Goal: Task Accomplishment & Management: Complete application form

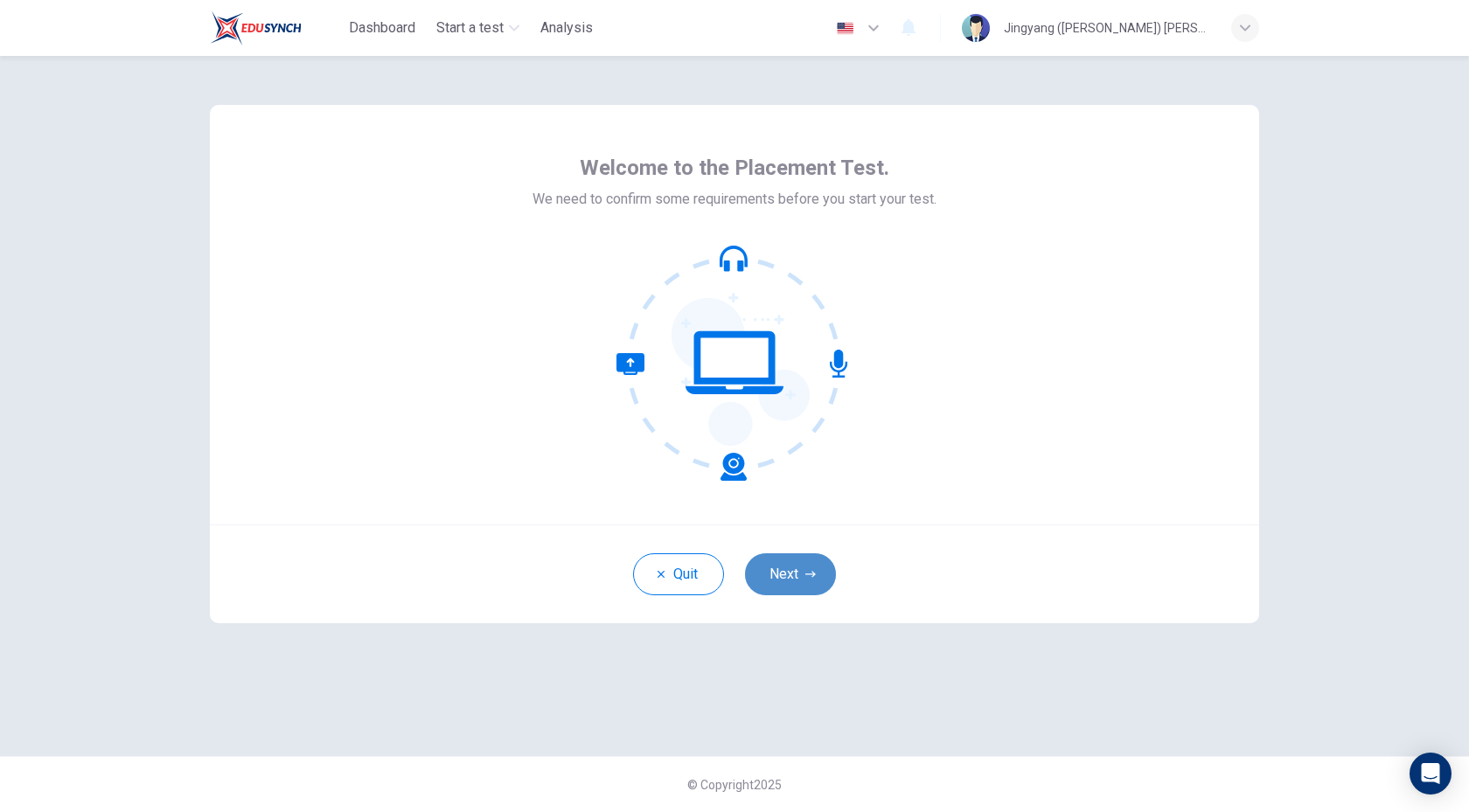
click at [807, 571] on icon "button" at bounding box center [809, 574] width 10 height 10
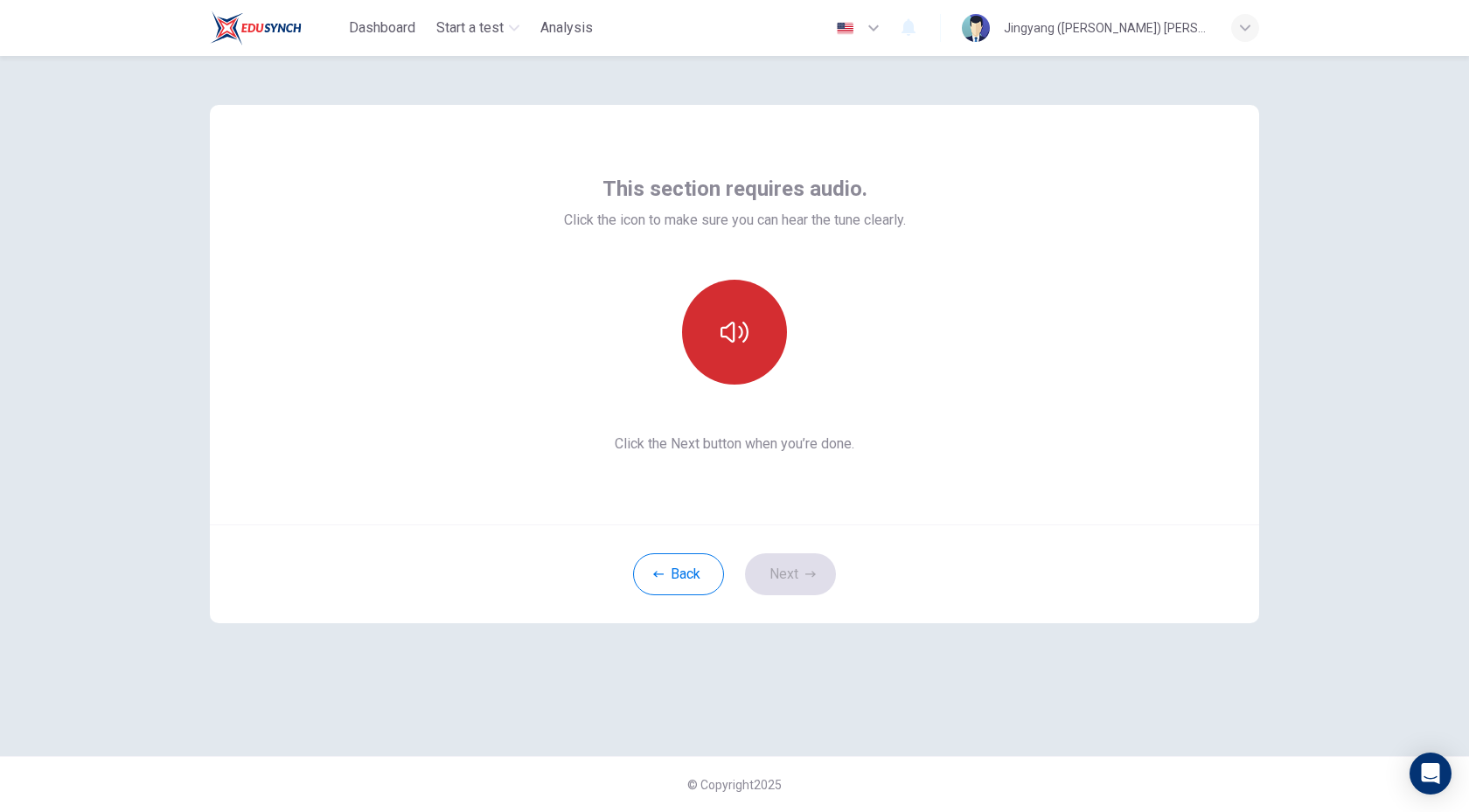
click at [744, 341] on icon "button" at bounding box center [734, 332] width 28 height 21
click at [744, 341] on icon "button" at bounding box center [734, 331] width 28 height 28
click at [748, 341] on icon "button" at bounding box center [734, 331] width 28 height 28
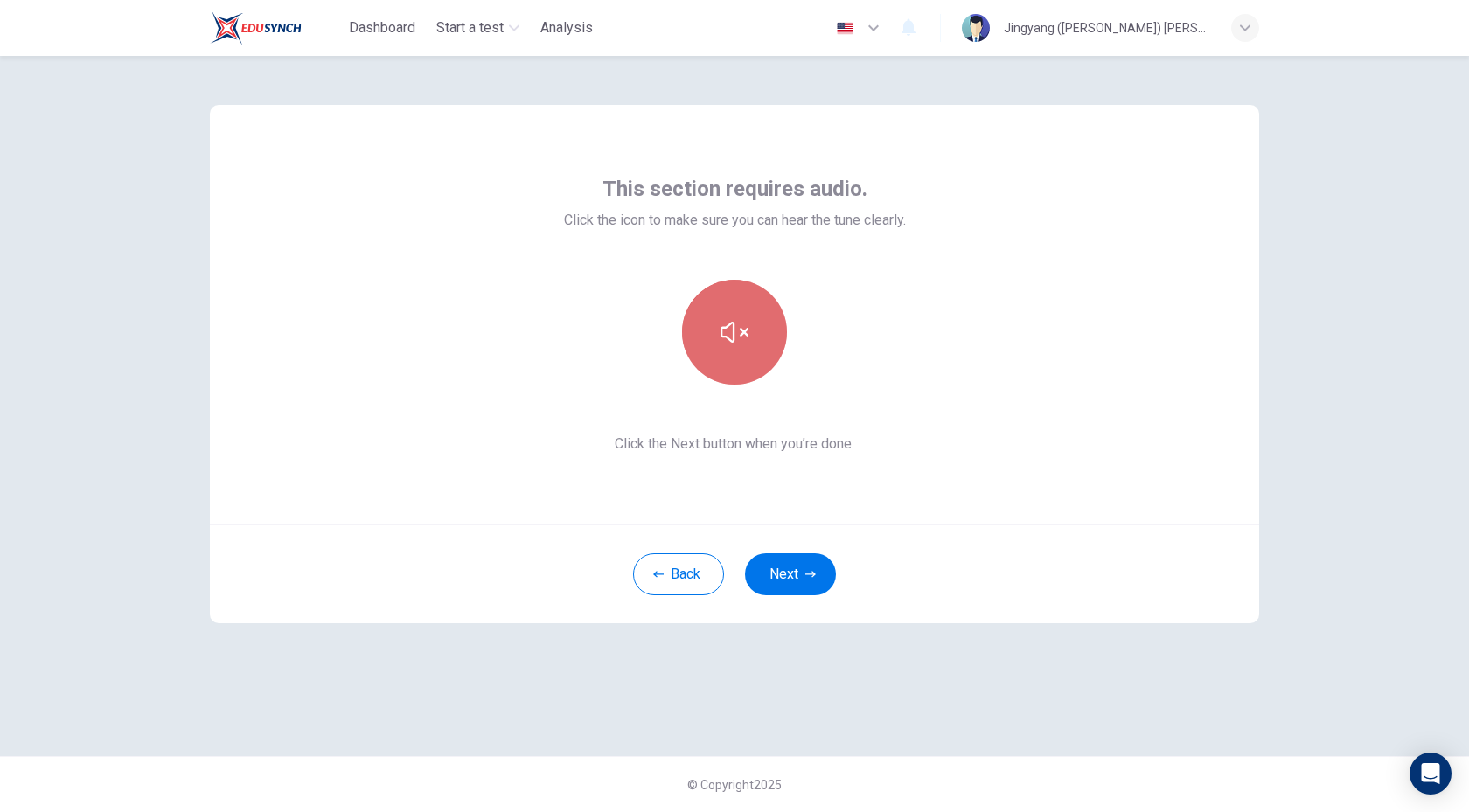
click at [748, 341] on icon "button" at bounding box center [734, 331] width 28 height 28
click at [759, 347] on button "button" at bounding box center [734, 332] width 105 height 105
click at [816, 571] on button "Next" at bounding box center [790, 574] width 91 height 42
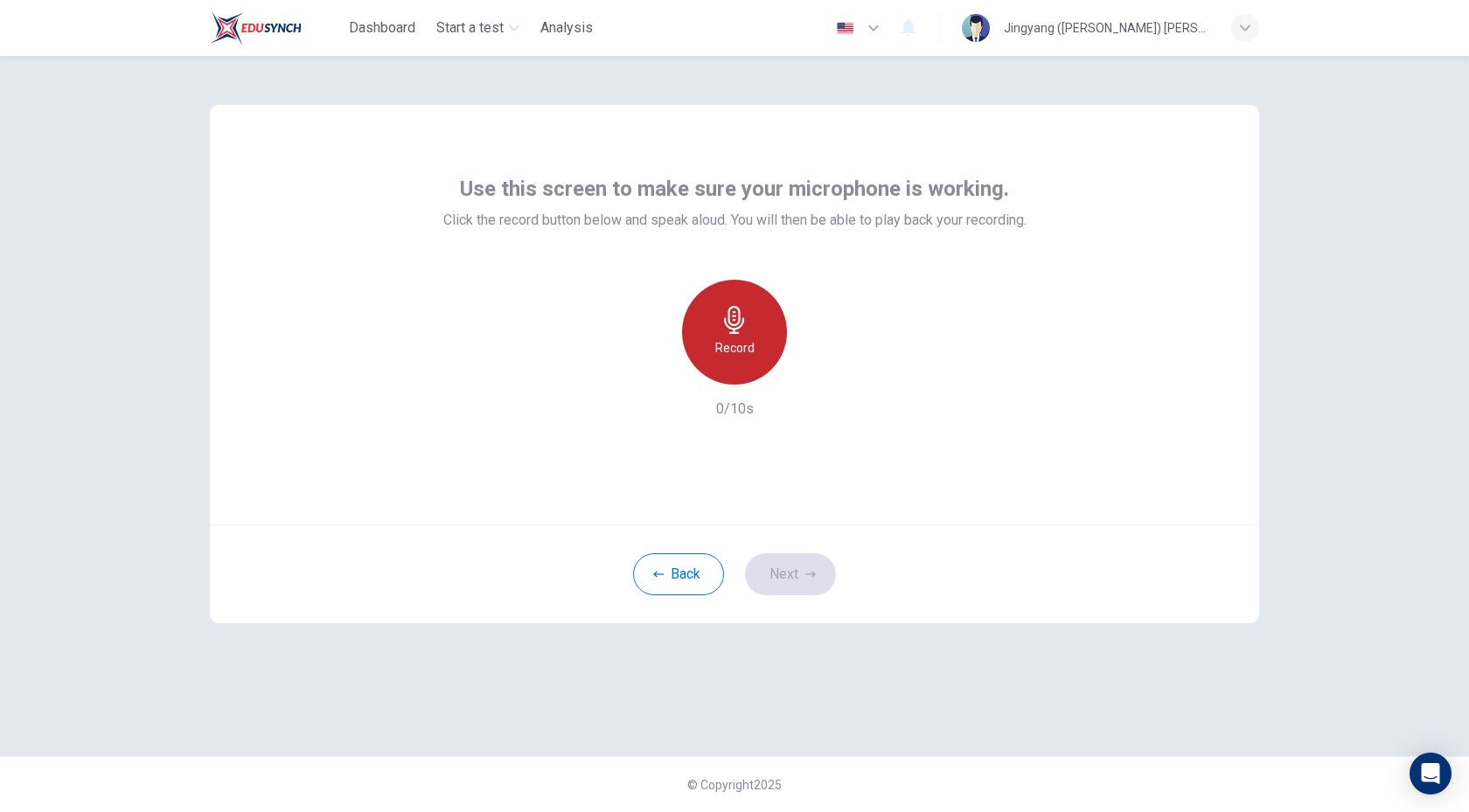
click at [733, 301] on div "Record" at bounding box center [734, 332] width 105 height 105
click at [735, 299] on div "Stop" at bounding box center [734, 332] width 105 height 105
click at [824, 378] on div "button" at bounding box center [814, 370] width 28 height 28
click at [650, 374] on icon "button" at bounding box center [654, 370] width 10 height 10
click at [748, 326] on icon "button" at bounding box center [734, 319] width 28 height 28
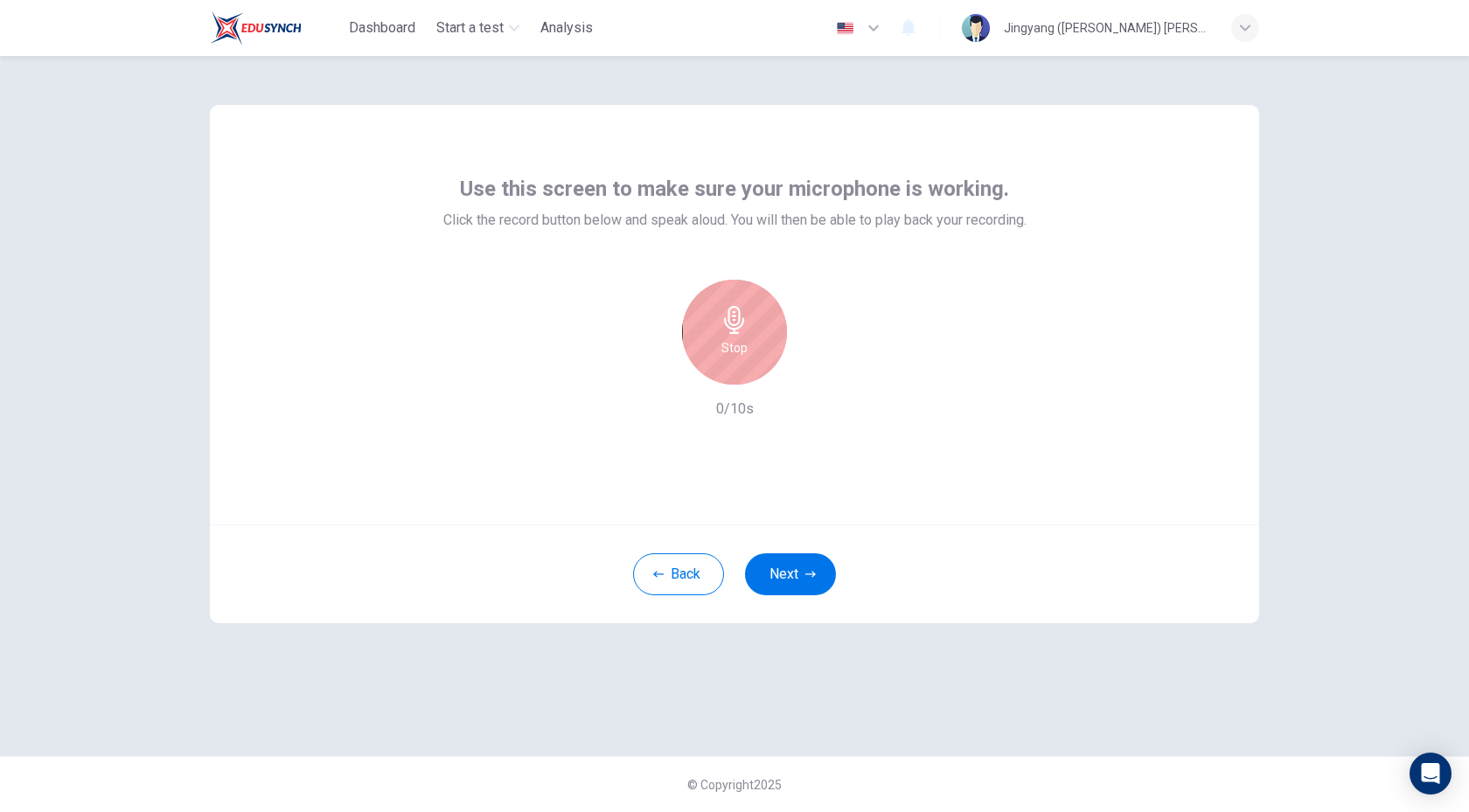
click at [748, 326] on icon "button" at bounding box center [734, 319] width 28 height 28
click at [660, 367] on icon "button" at bounding box center [654, 370] width 16 height 16
click at [787, 574] on button "Next" at bounding box center [790, 574] width 91 height 42
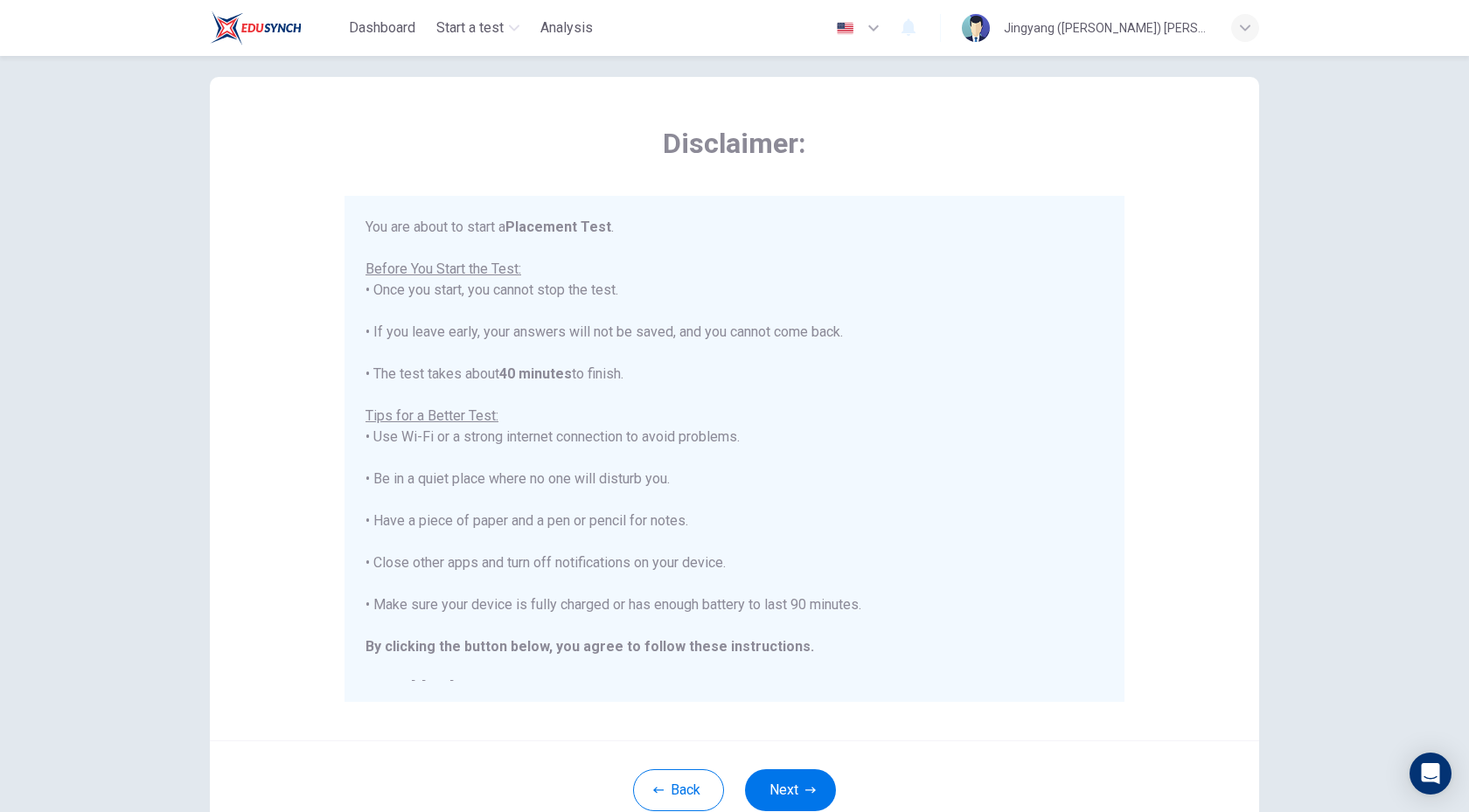
scroll to position [54, 0]
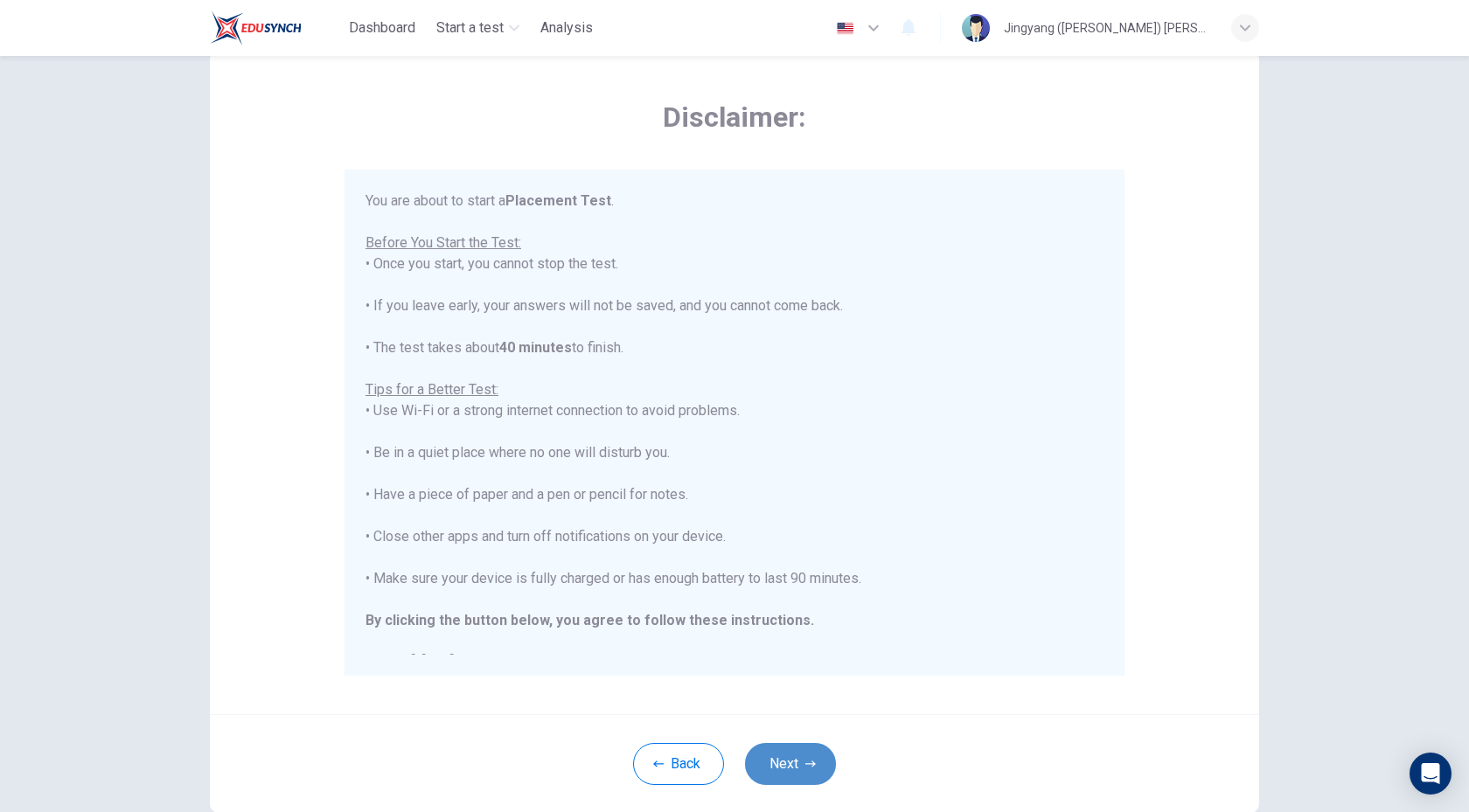
click at [795, 770] on button "Next" at bounding box center [790, 764] width 91 height 42
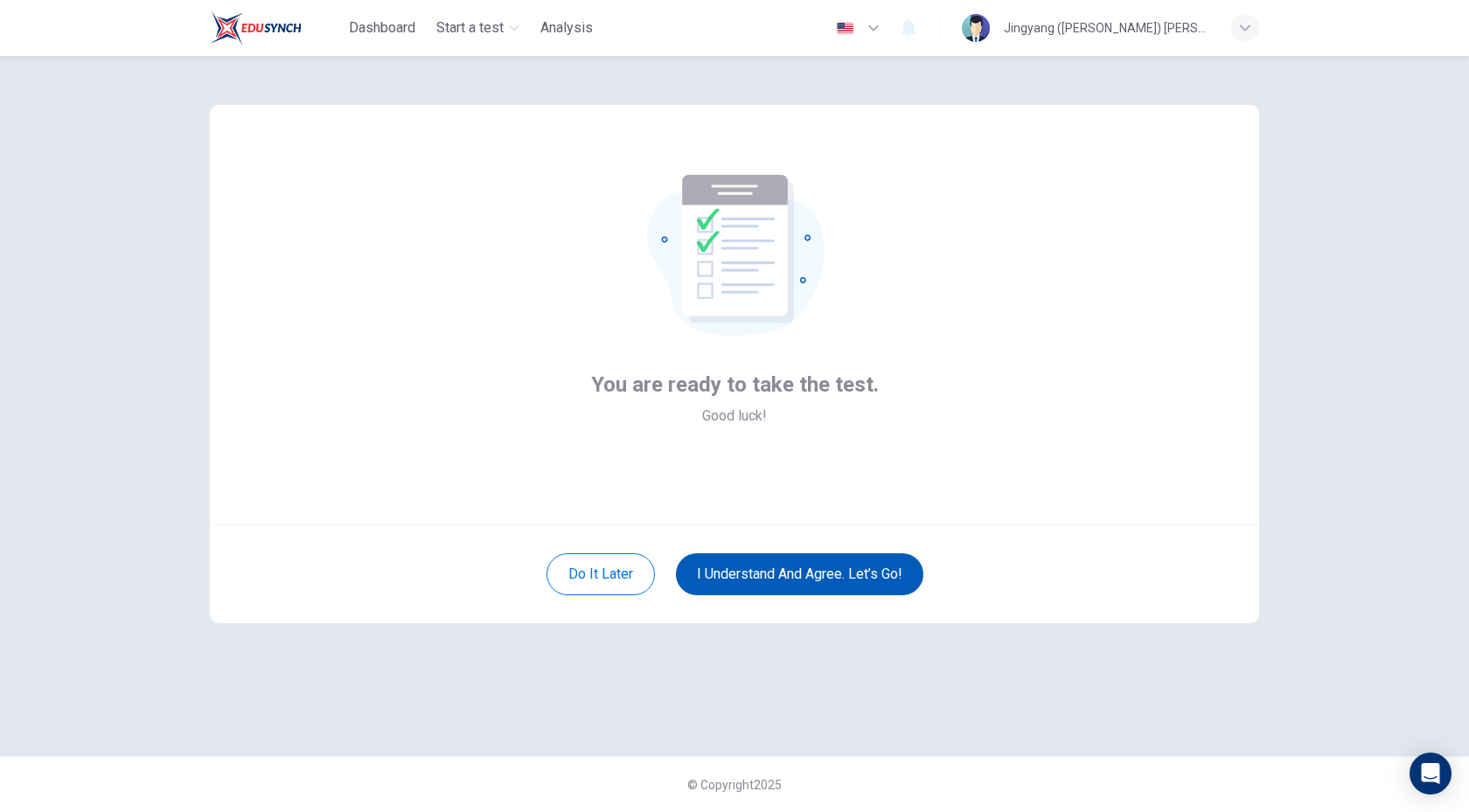
click at [783, 582] on button "I understand and agree. Let’s go!" at bounding box center [799, 574] width 248 height 42
click at [867, 575] on button "I understand and agree. Let’s go!" at bounding box center [799, 574] width 248 height 42
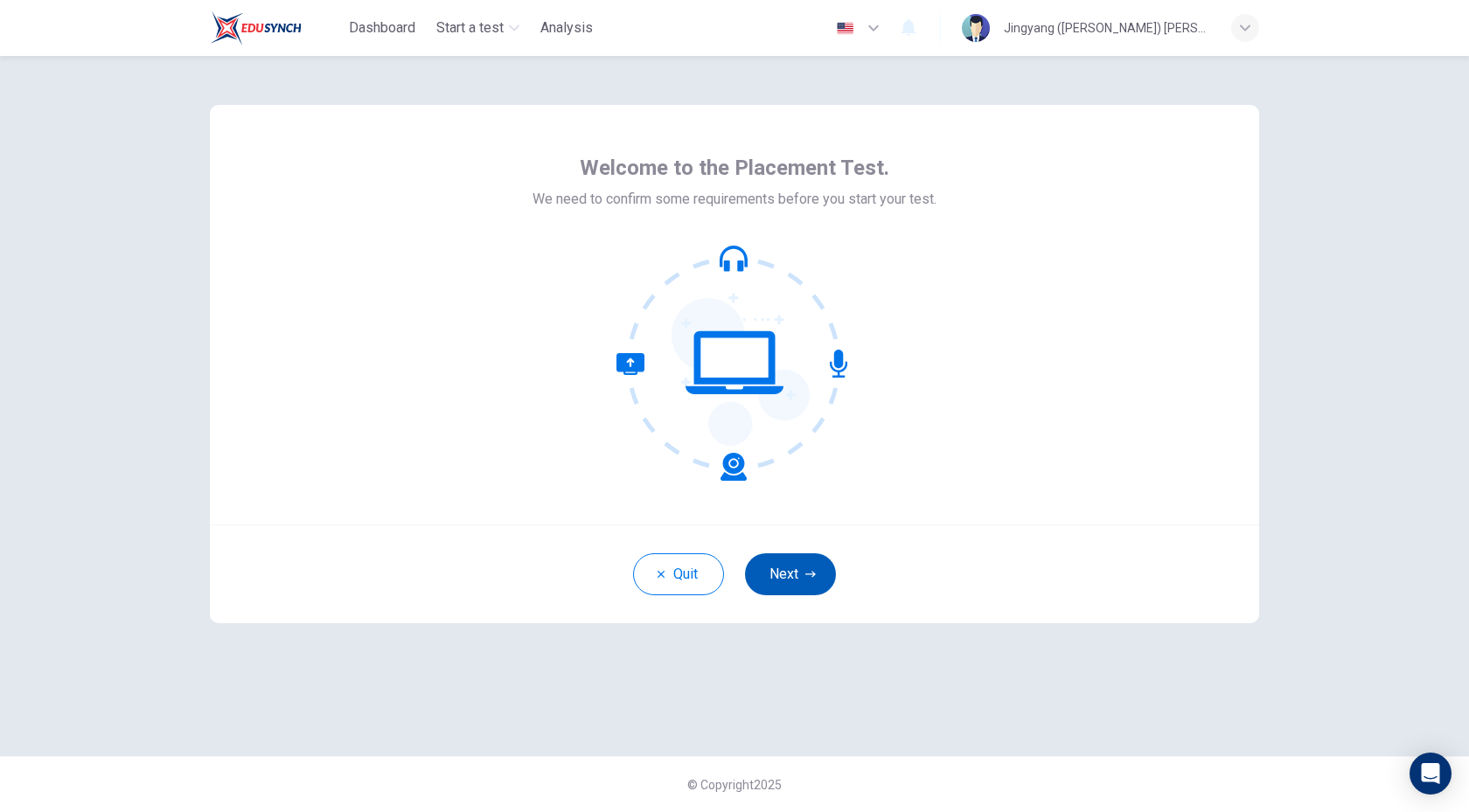
click at [778, 585] on button "Next" at bounding box center [790, 574] width 91 height 42
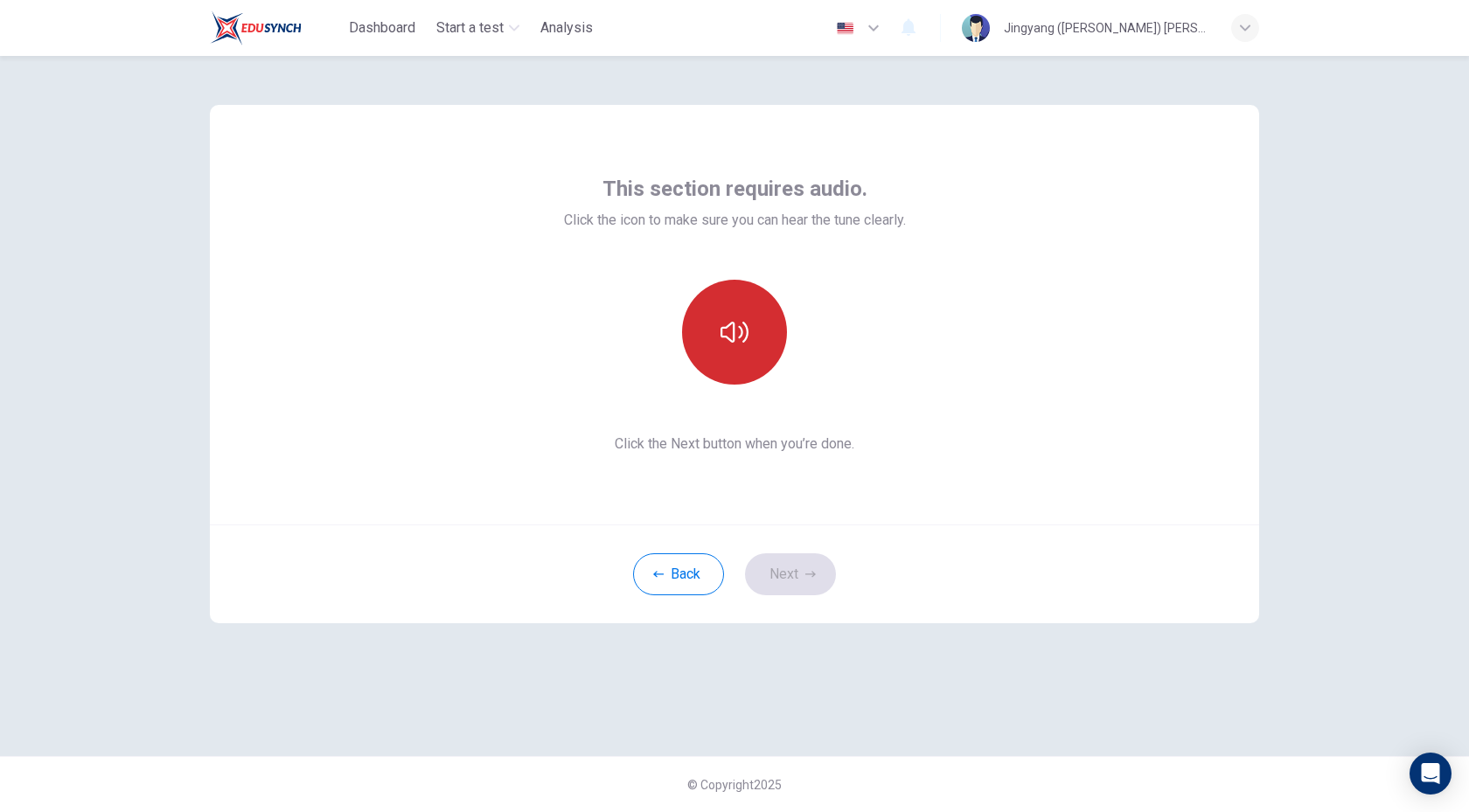
click at [744, 346] on button "button" at bounding box center [734, 332] width 105 height 105
click at [772, 558] on button "Next" at bounding box center [790, 574] width 91 height 42
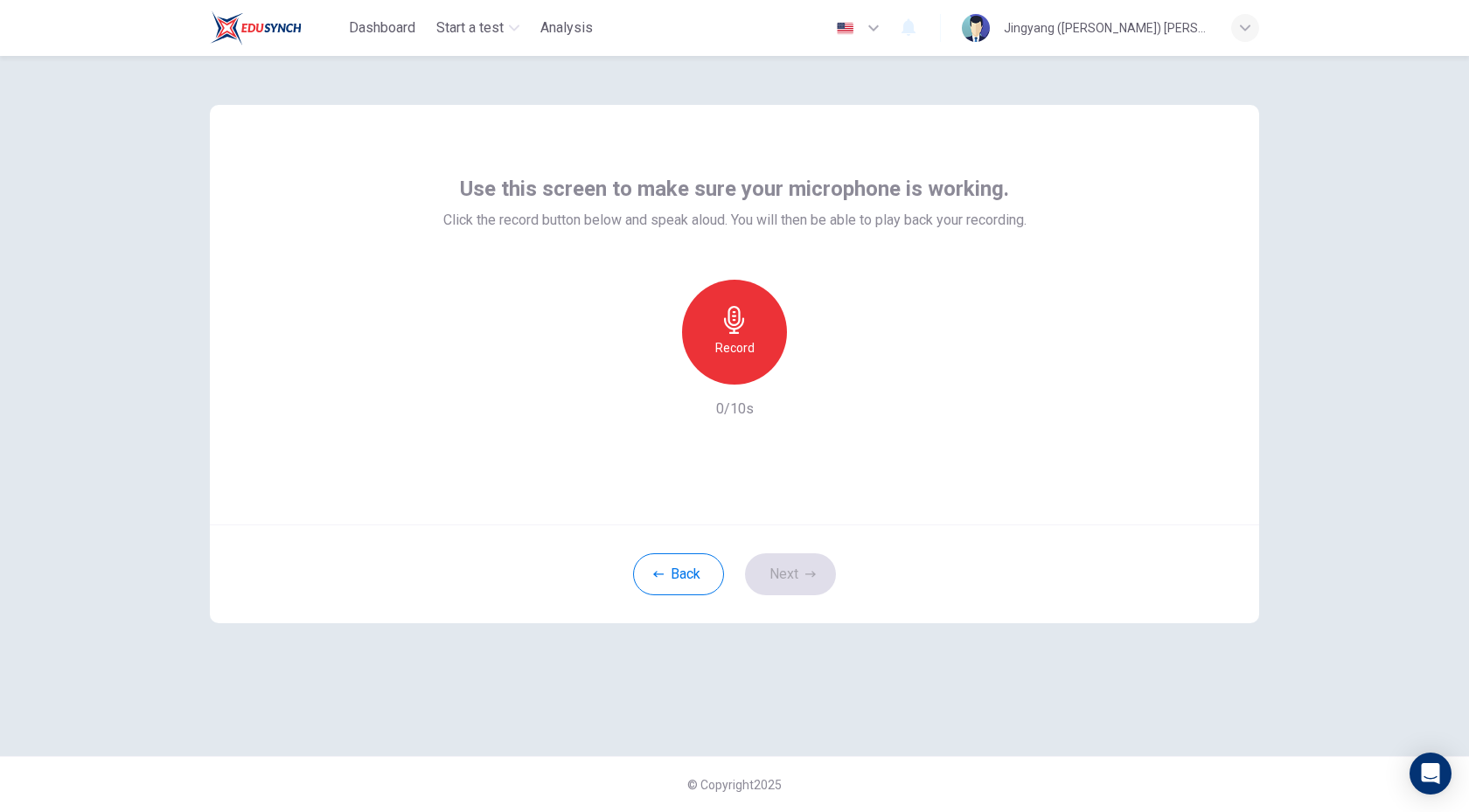
click at [780, 569] on div "Back Next" at bounding box center [734, 574] width 1049 height 99
click at [735, 341] on h6 "Record" at bounding box center [734, 348] width 39 height 21
click at [734, 342] on h6 "Stop" at bounding box center [734, 348] width 27 height 21
click at [818, 365] on icon "button" at bounding box center [814, 370] width 17 height 17
click at [659, 376] on icon "button" at bounding box center [654, 370] width 16 height 16
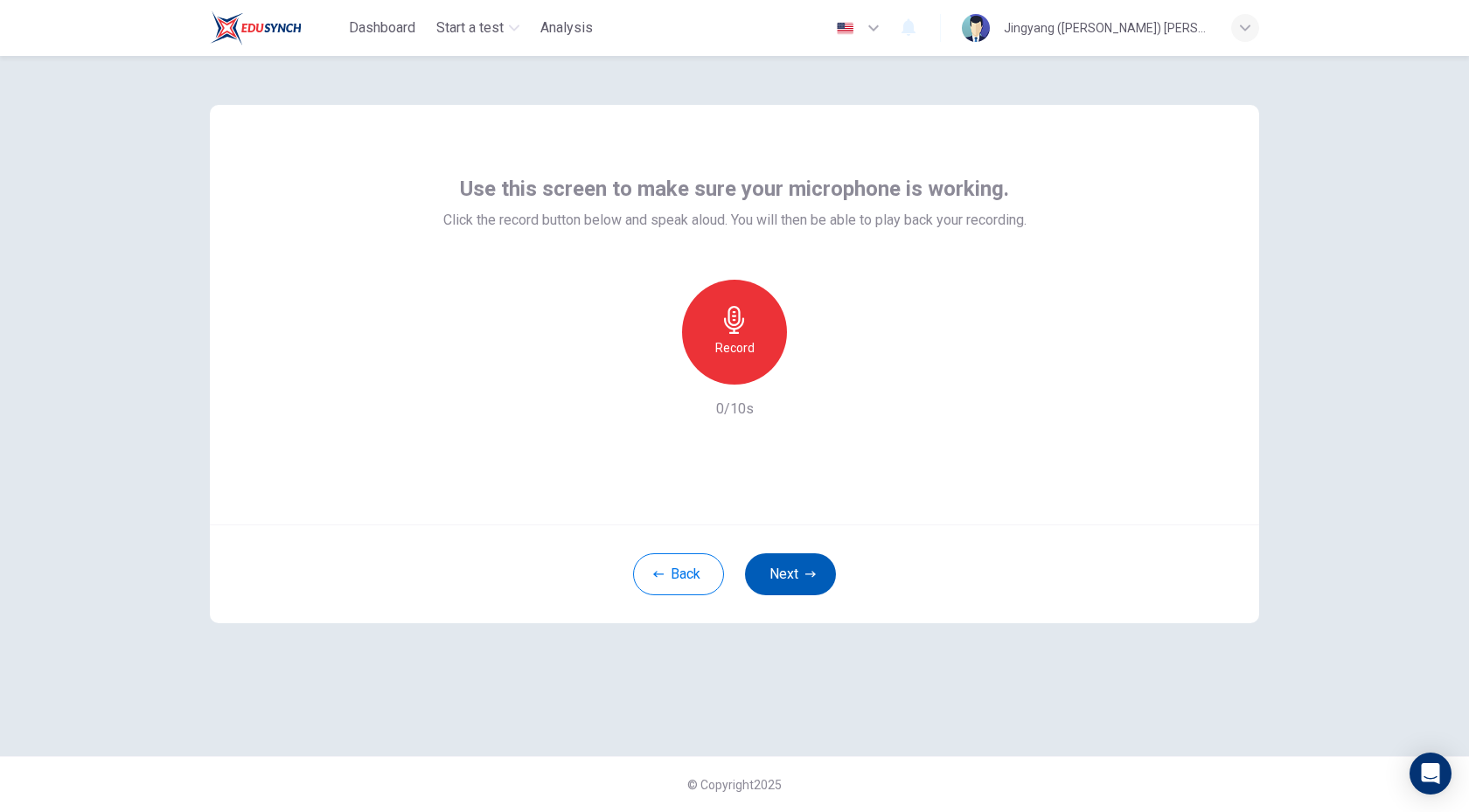
click at [768, 575] on button "Next" at bounding box center [790, 574] width 91 height 42
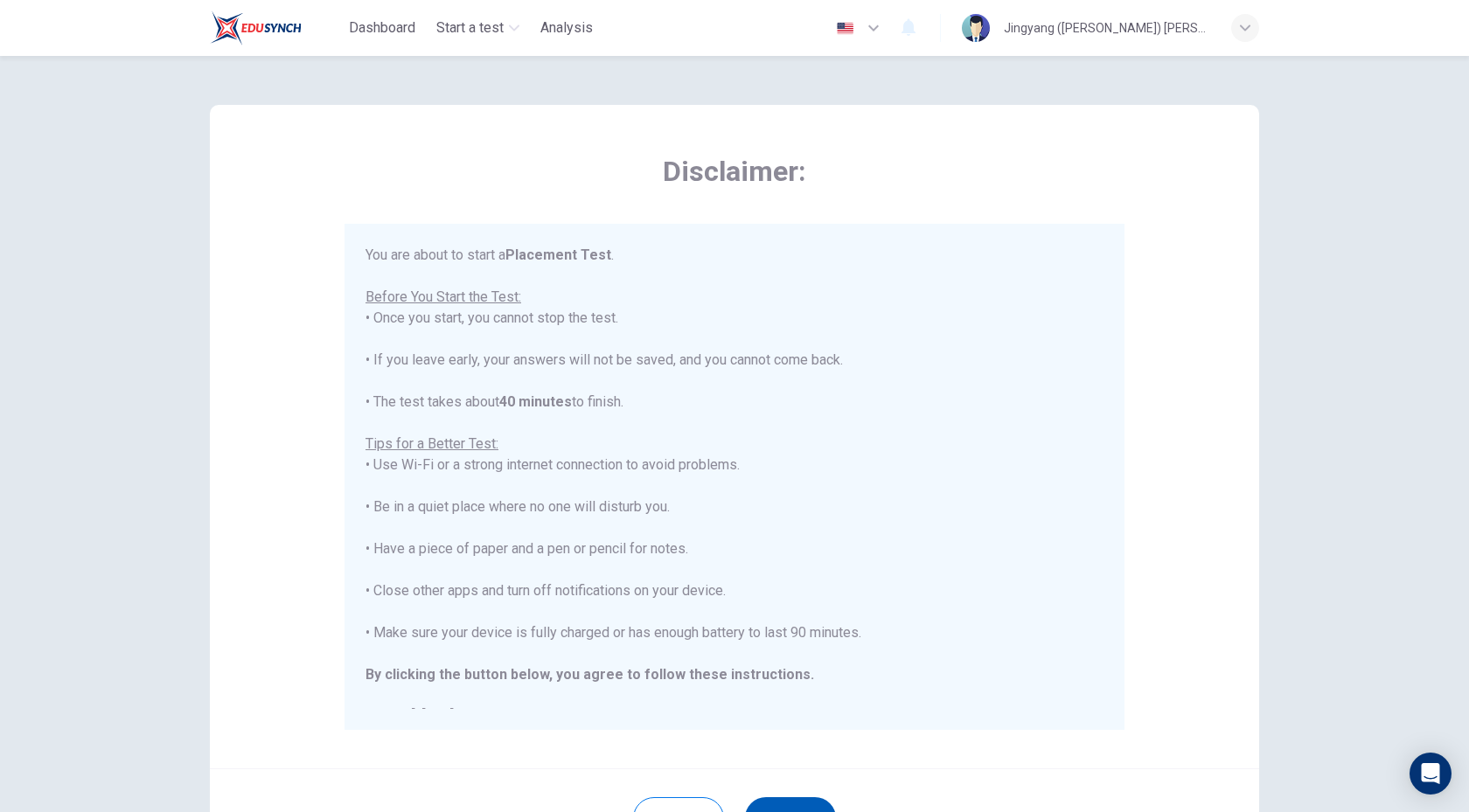
scroll to position [20, 0]
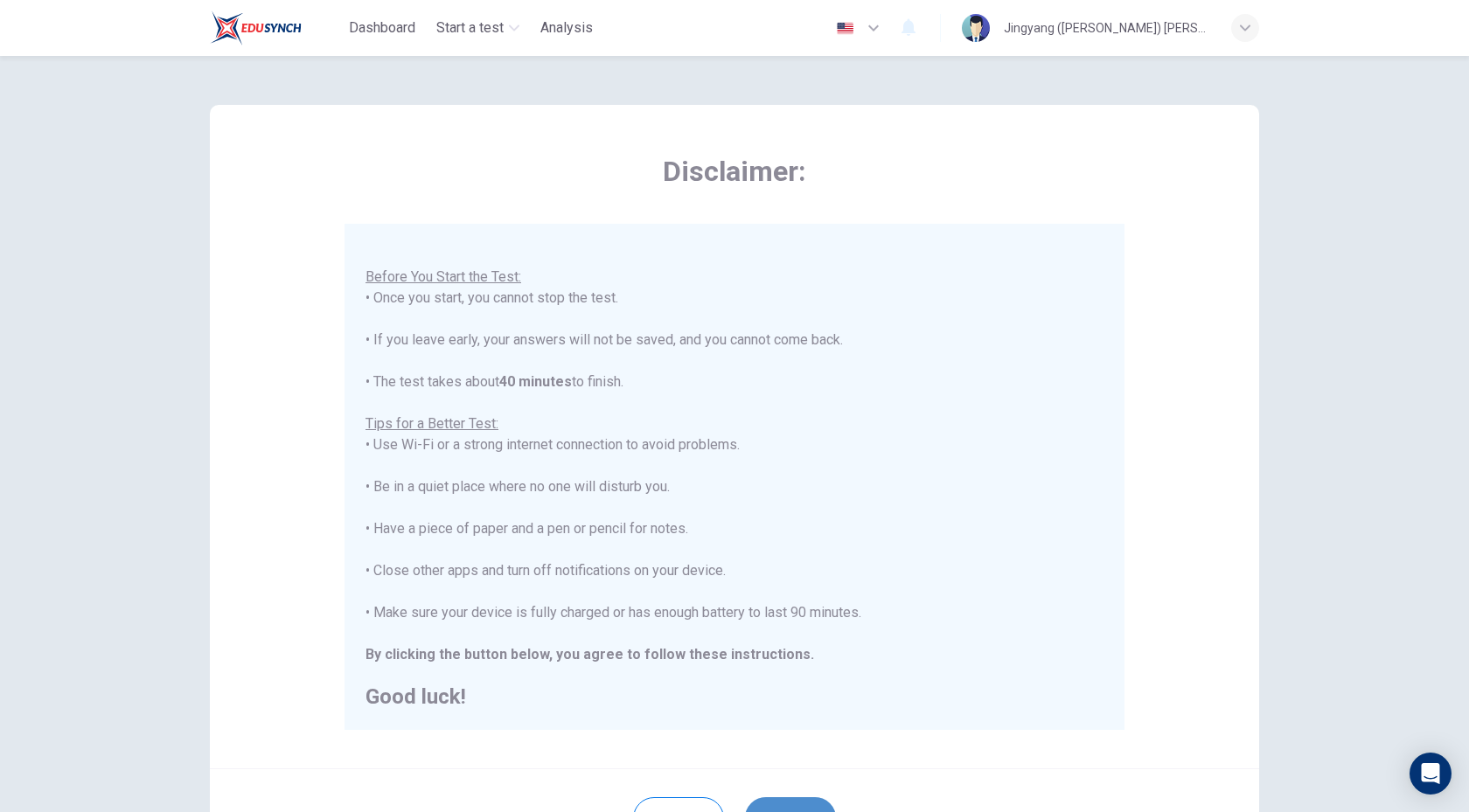
click at [780, 805] on button "Next" at bounding box center [790, 818] width 91 height 42
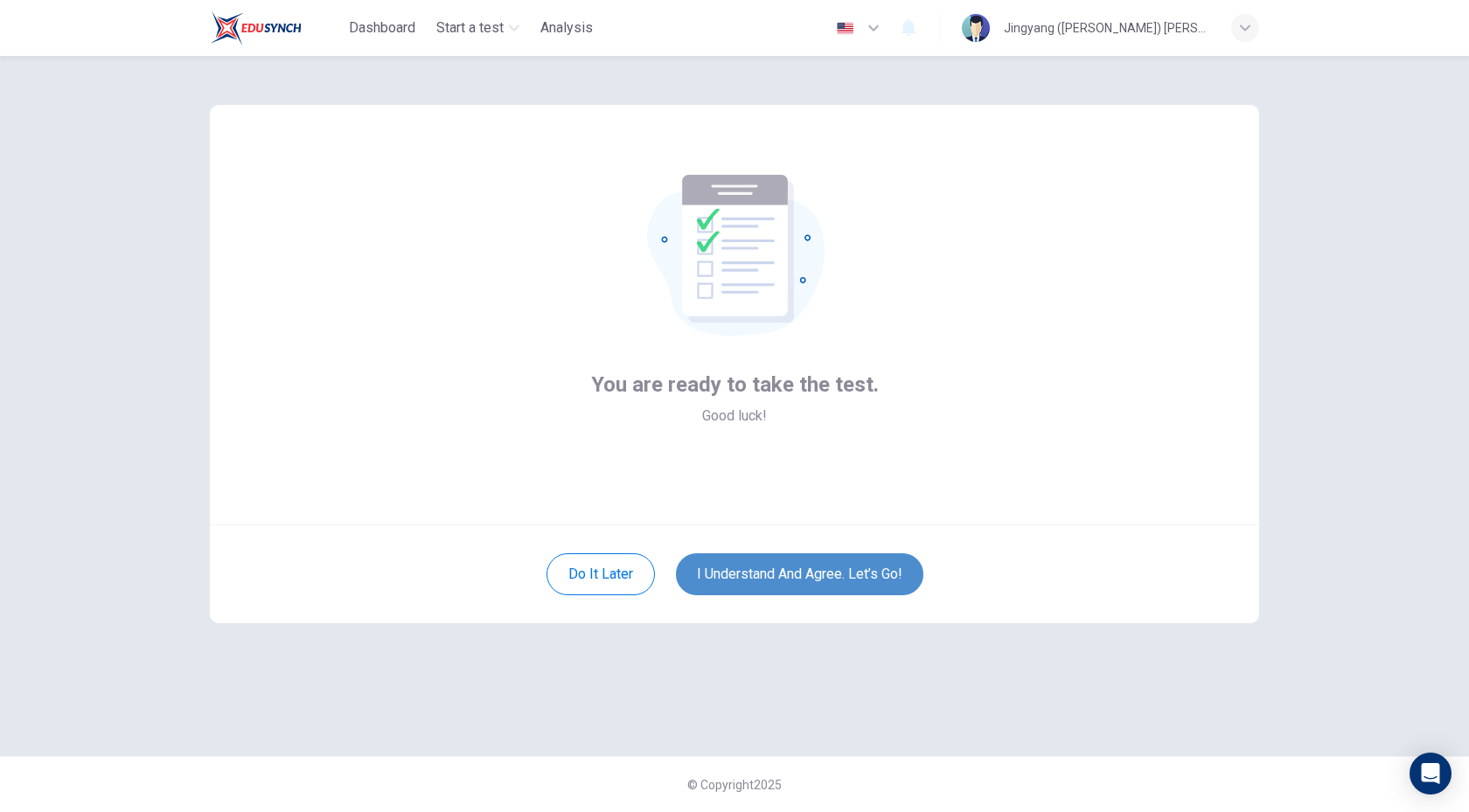
click at [744, 581] on button "I understand and agree. Let’s go!" at bounding box center [799, 574] width 248 height 42
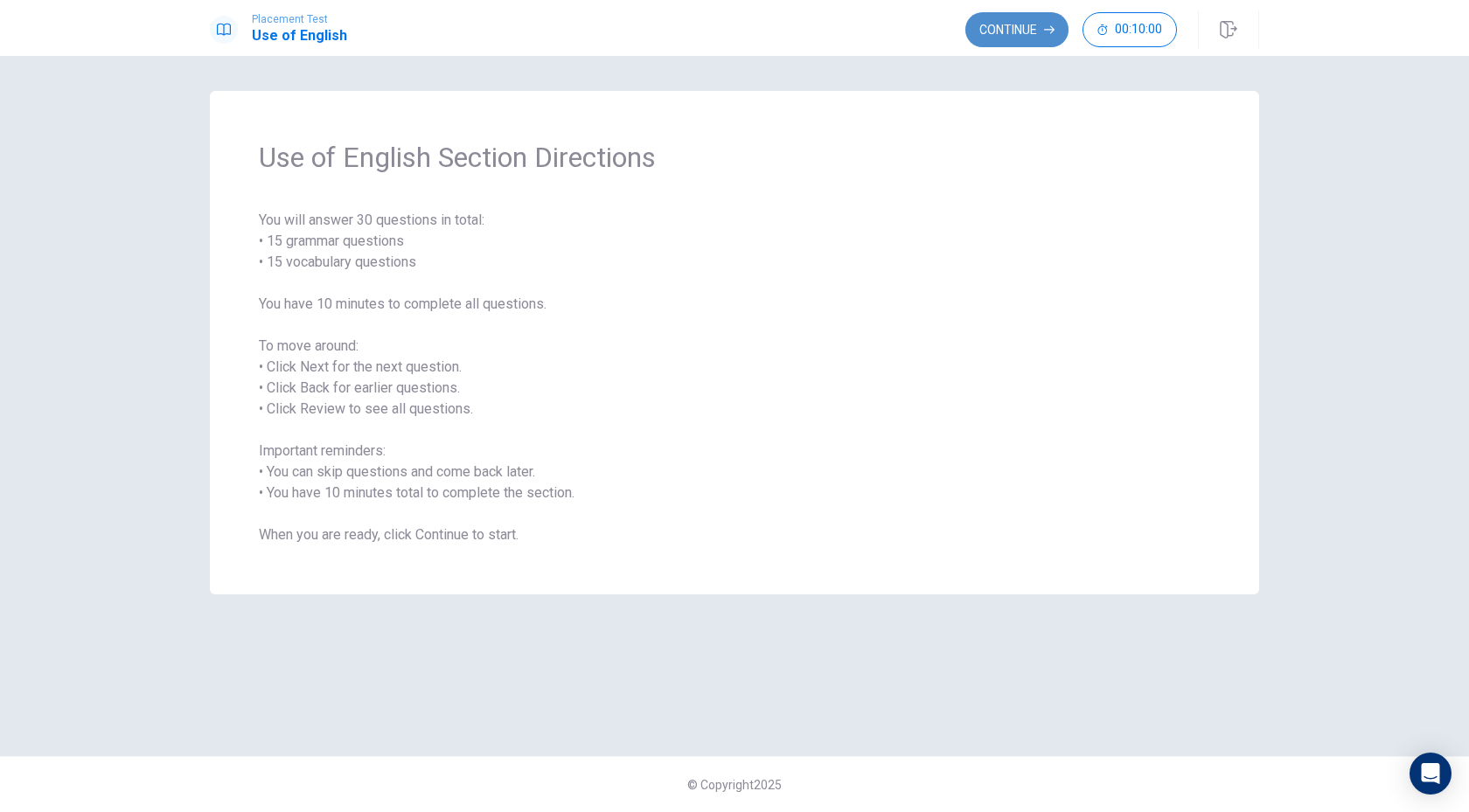
click at [996, 28] on button "Continue" at bounding box center [1016, 29] width 103 height 35
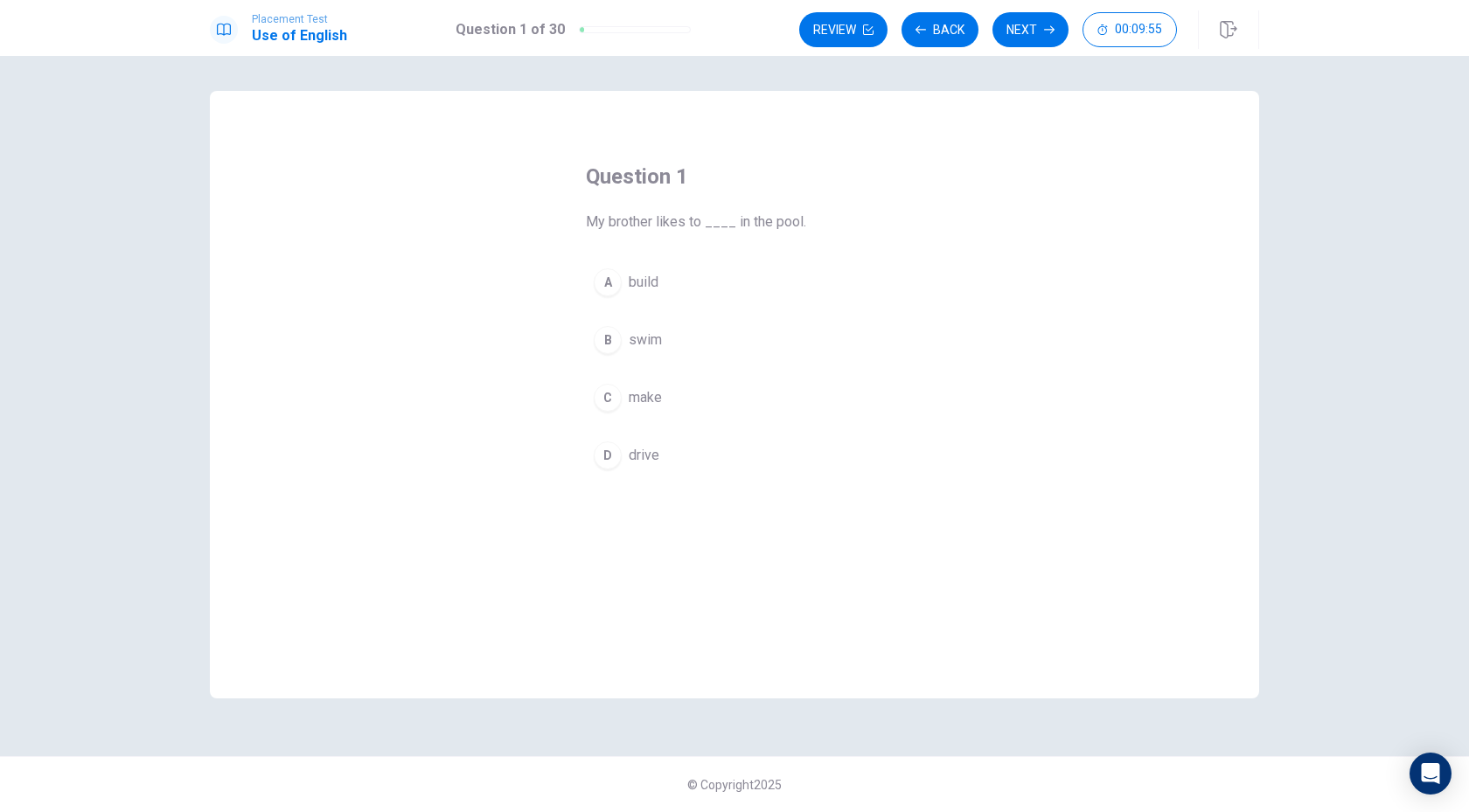
click at [604, 344] on div "B" at bounding box center [606, 340] width 28 height 28
click at [1014, 28] on button "Next" at bounding box center [1031, 29] width 76 height 35
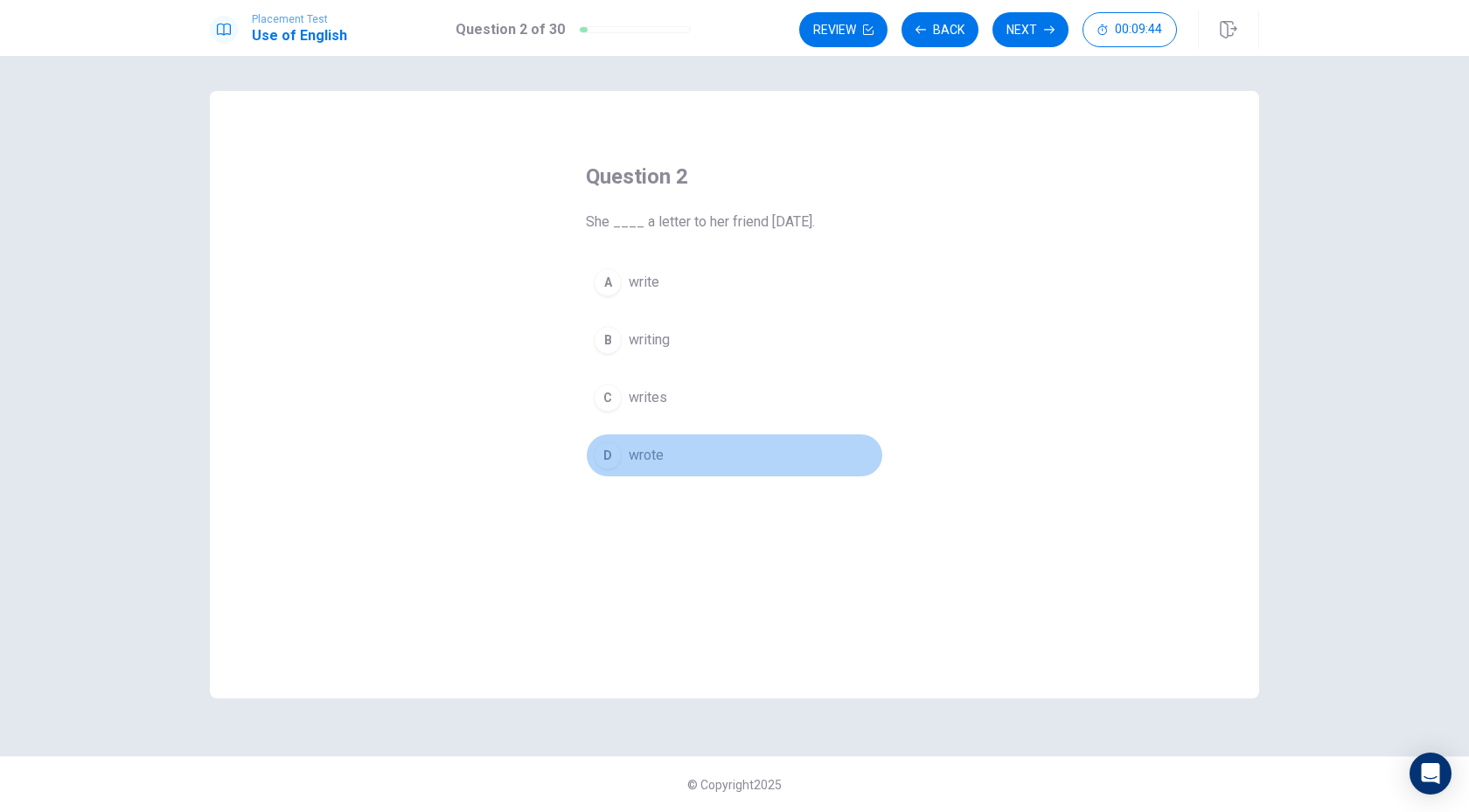
click at [616, 452] on div "D" at bounding box center [606, 454] width 28 height 28
click at [1046, 33] on icon "button" at bounding box center [1049, 29] width 10 height 10
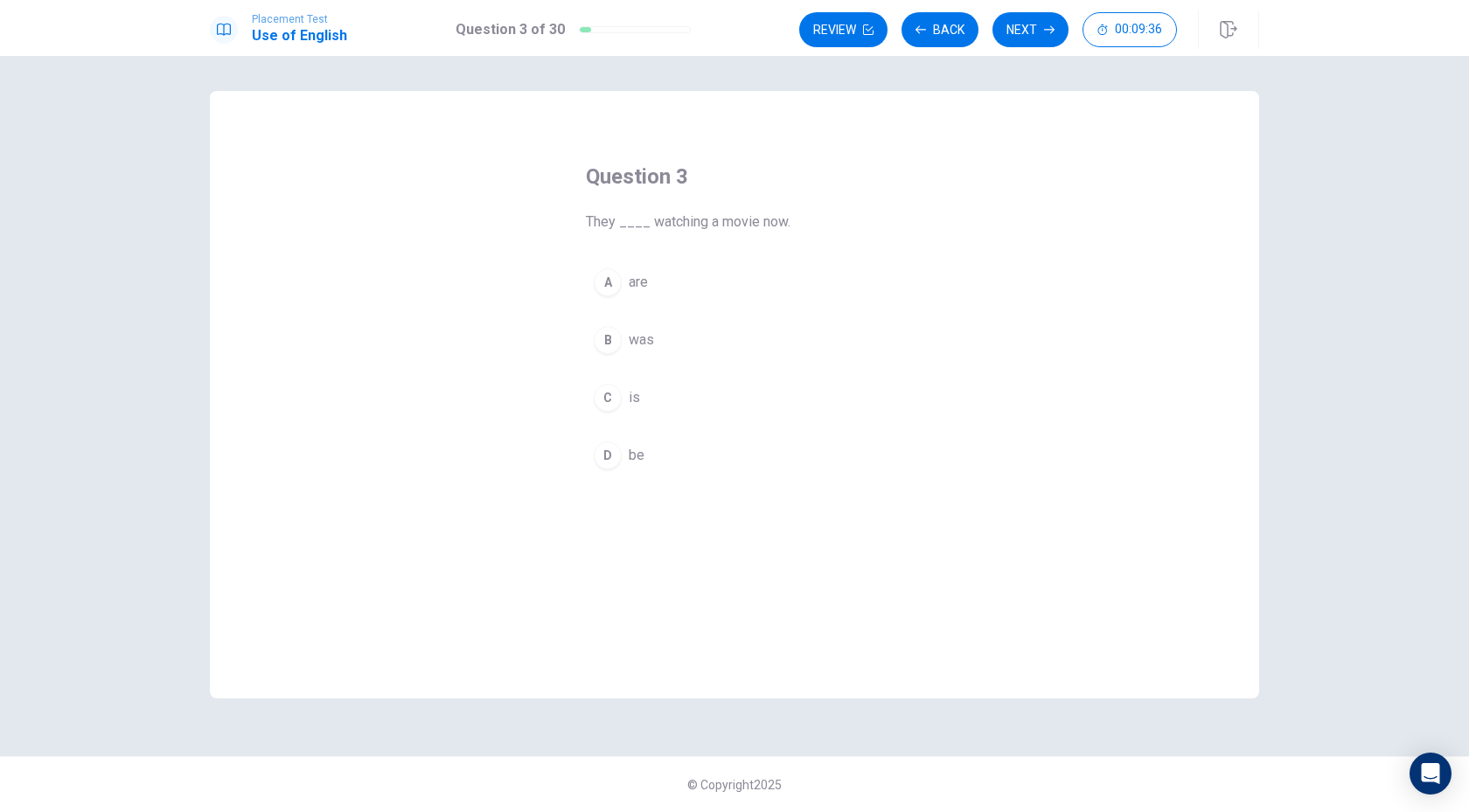
click at [615, 277] on div "A" at bounding box center [606, 282] width 28 height 28
click at [1024, 40] on button "Next" at bounding box center [1031, 29] width 76 height 35
click at [612, 288] on div "A" at bounding box center [606, 282] width 28 height 28
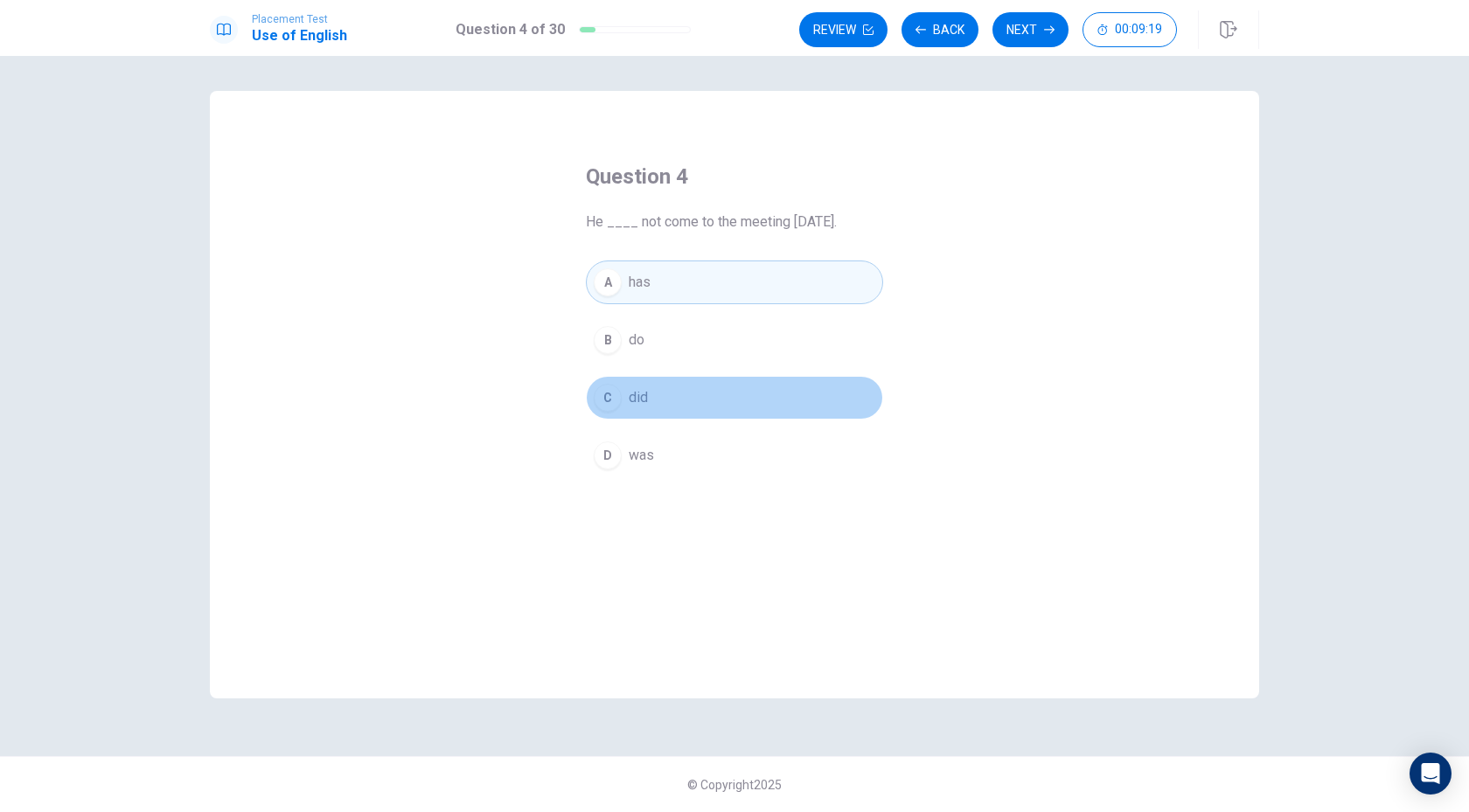
click at [617, 393] on div "C" at bounding box center [606, 397] width 28 height 28
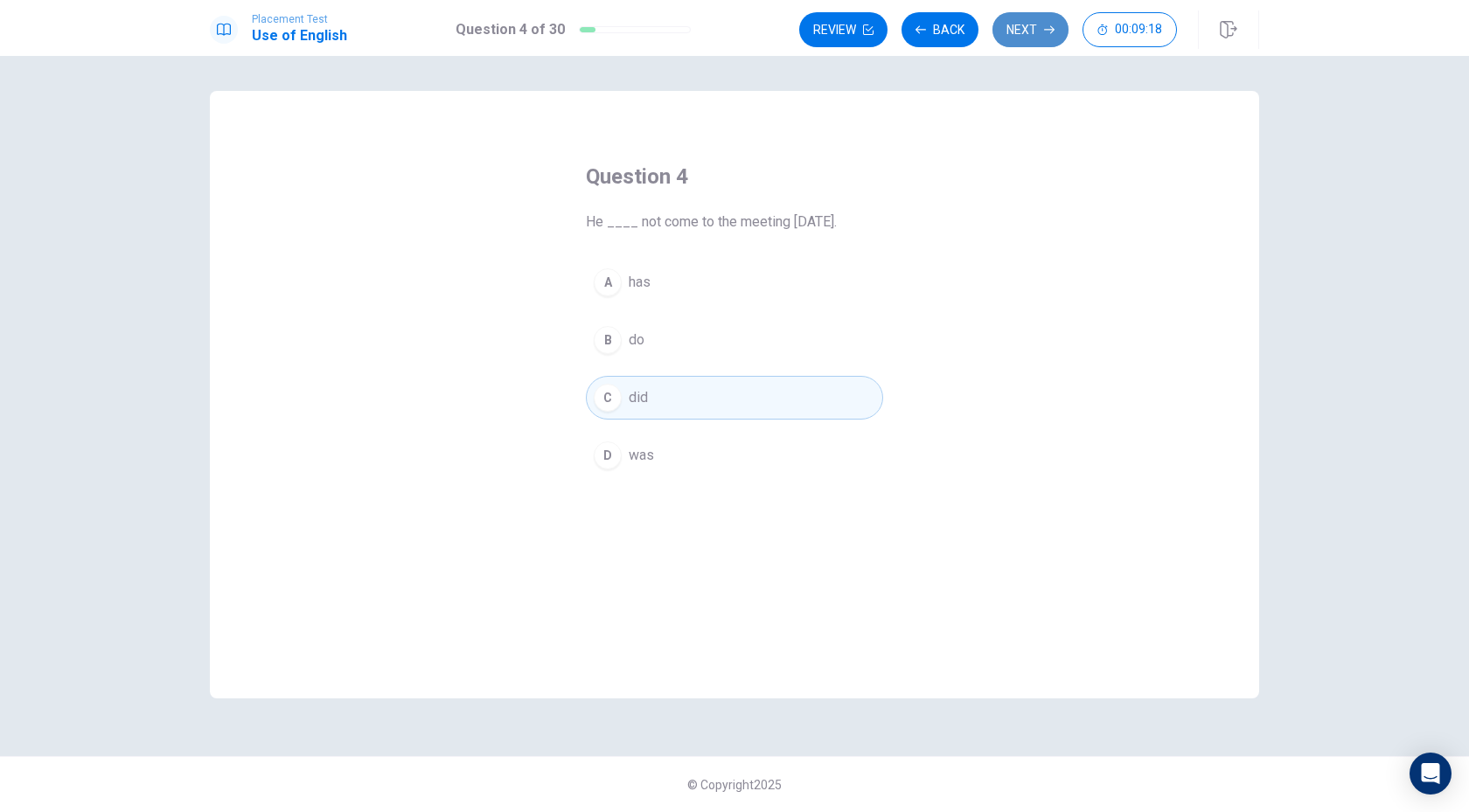
click at [1026, 28] on button "Next" at bounding box center [1031, 29] width 76 height 35
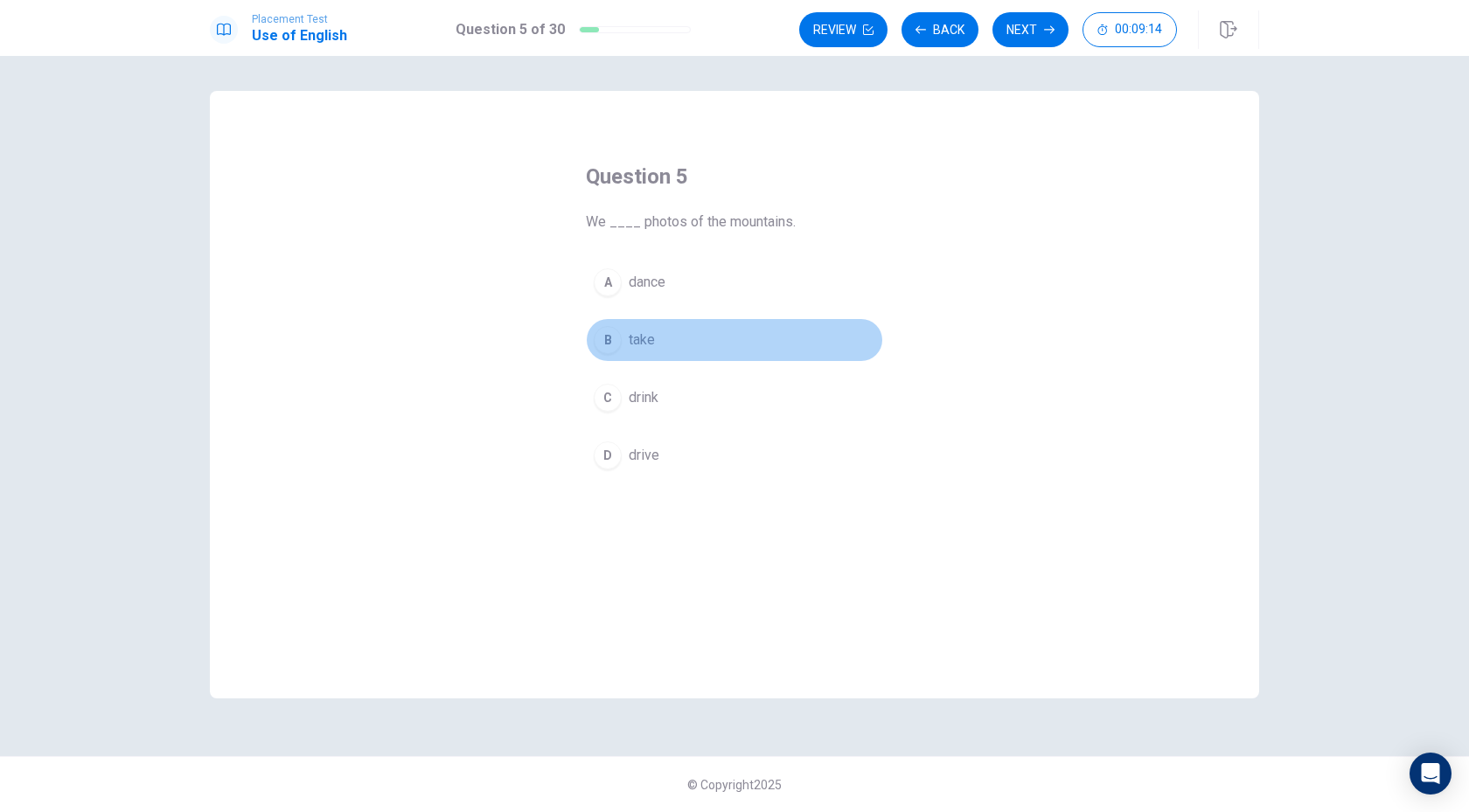
click at [615, 341] on div "B" at bounding box center [606, 340] width 28 height 28
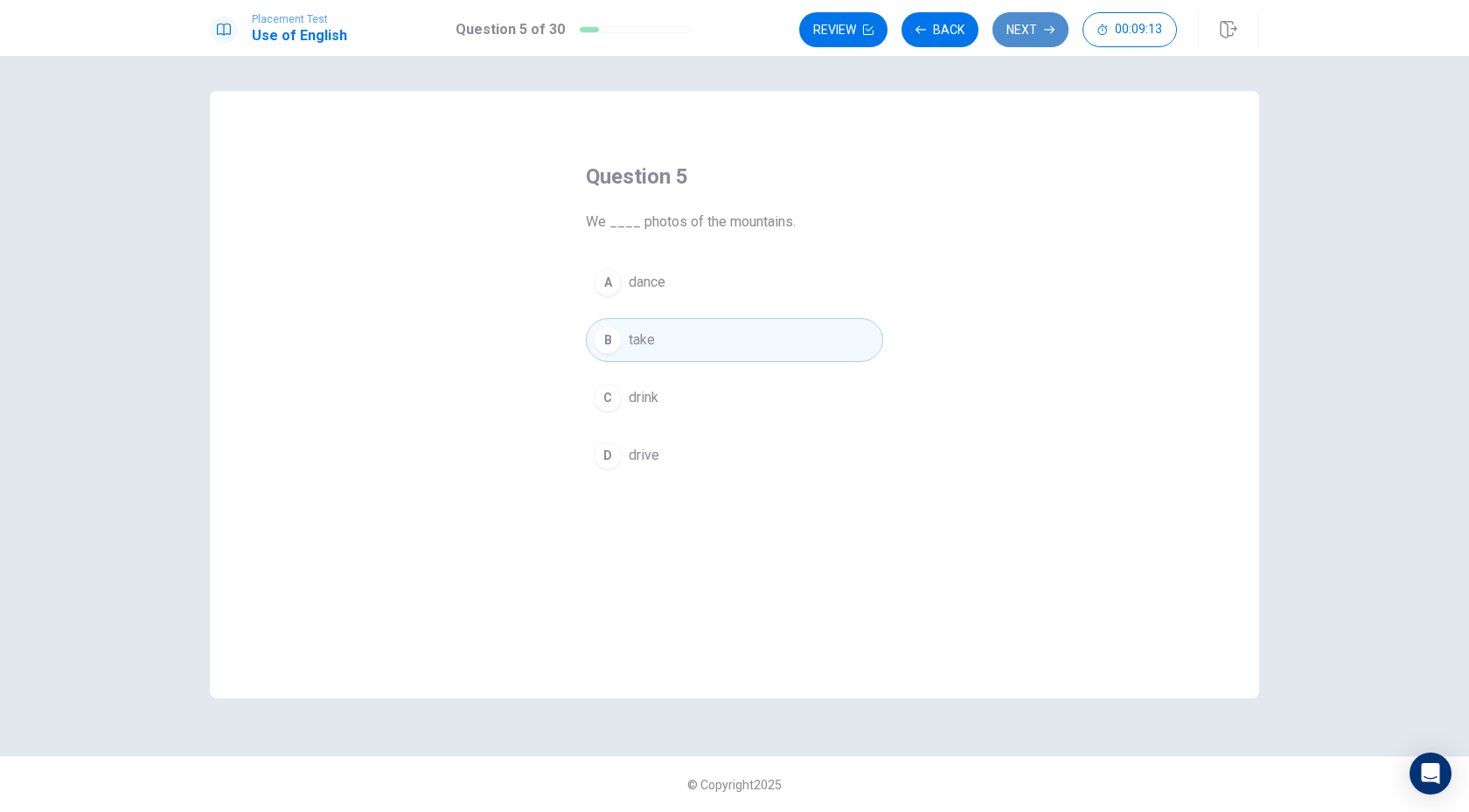
click at [1028, 39] on button "Next" at bounding box center [1031, 29] width 76 height 35
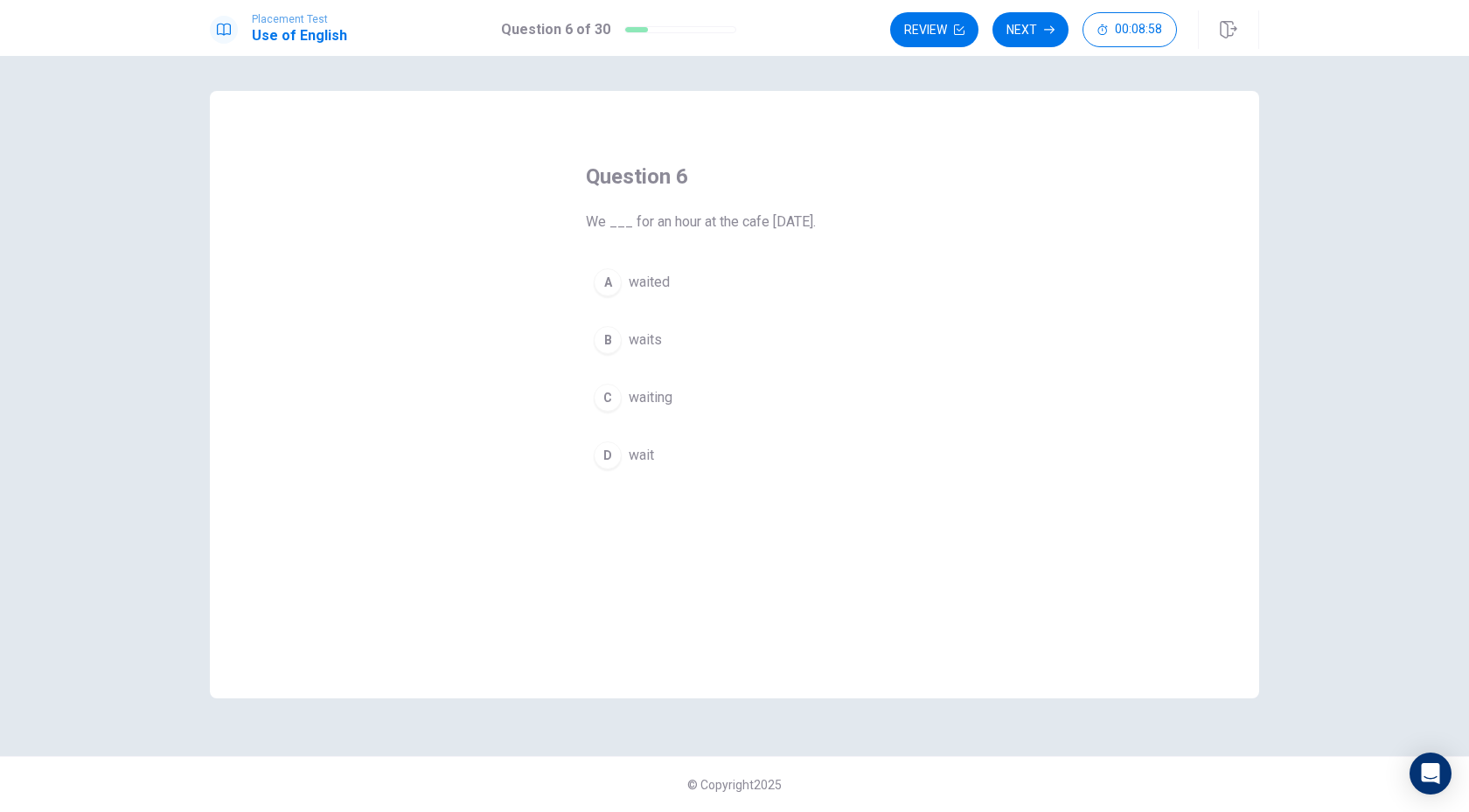
click at [614, 289] on div "A" at bounding box center [606, 282] width 28 height 28
click at [1044, 32] on icon "button" at bounding box center [1049, 29] width 10 height 10
click at [619, 405] on div "C" at bounding box center [606, 397] width 28 height 28
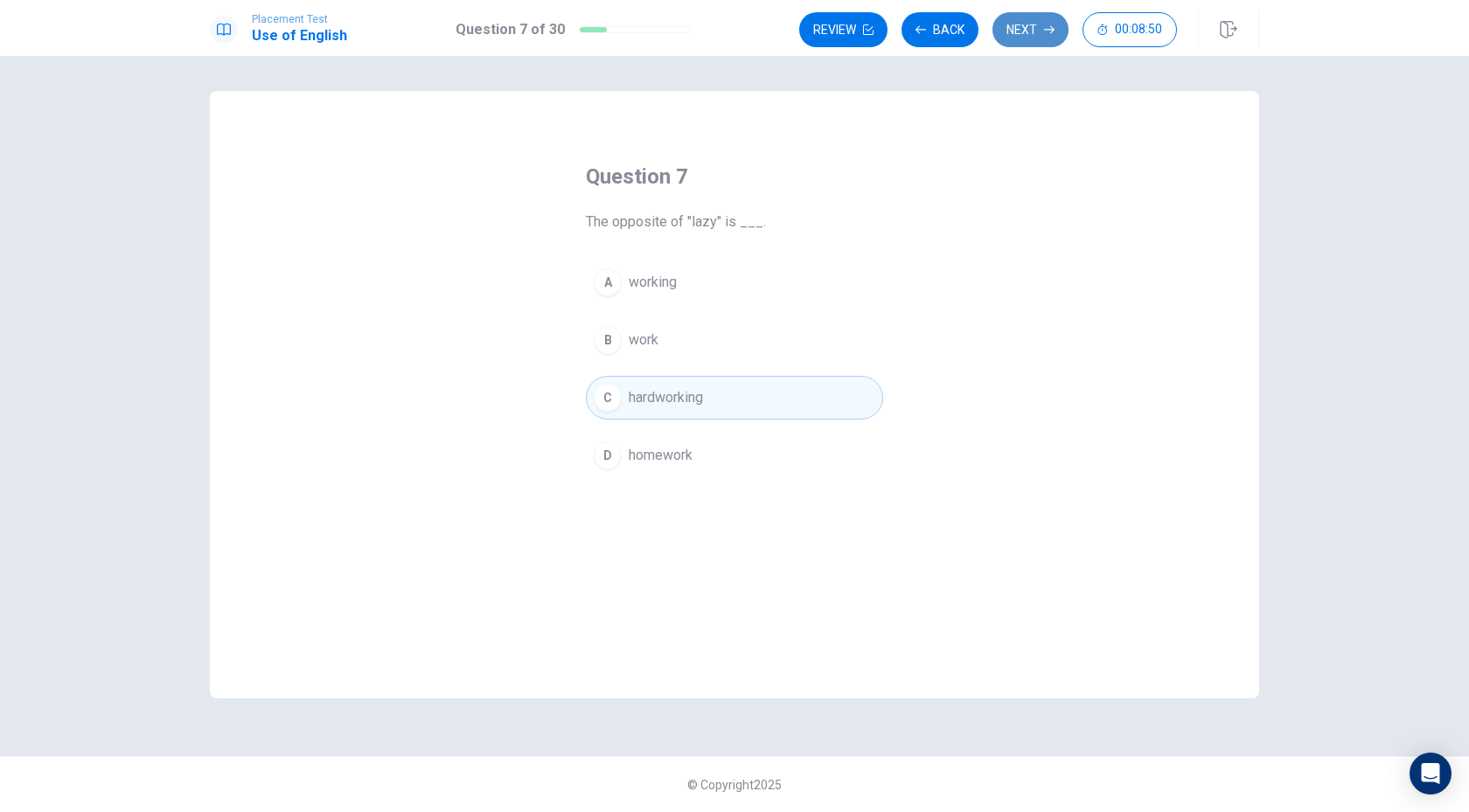
click at [1022, 39] on button "Next" at bounding box center [1031, 29] width 76 height 35
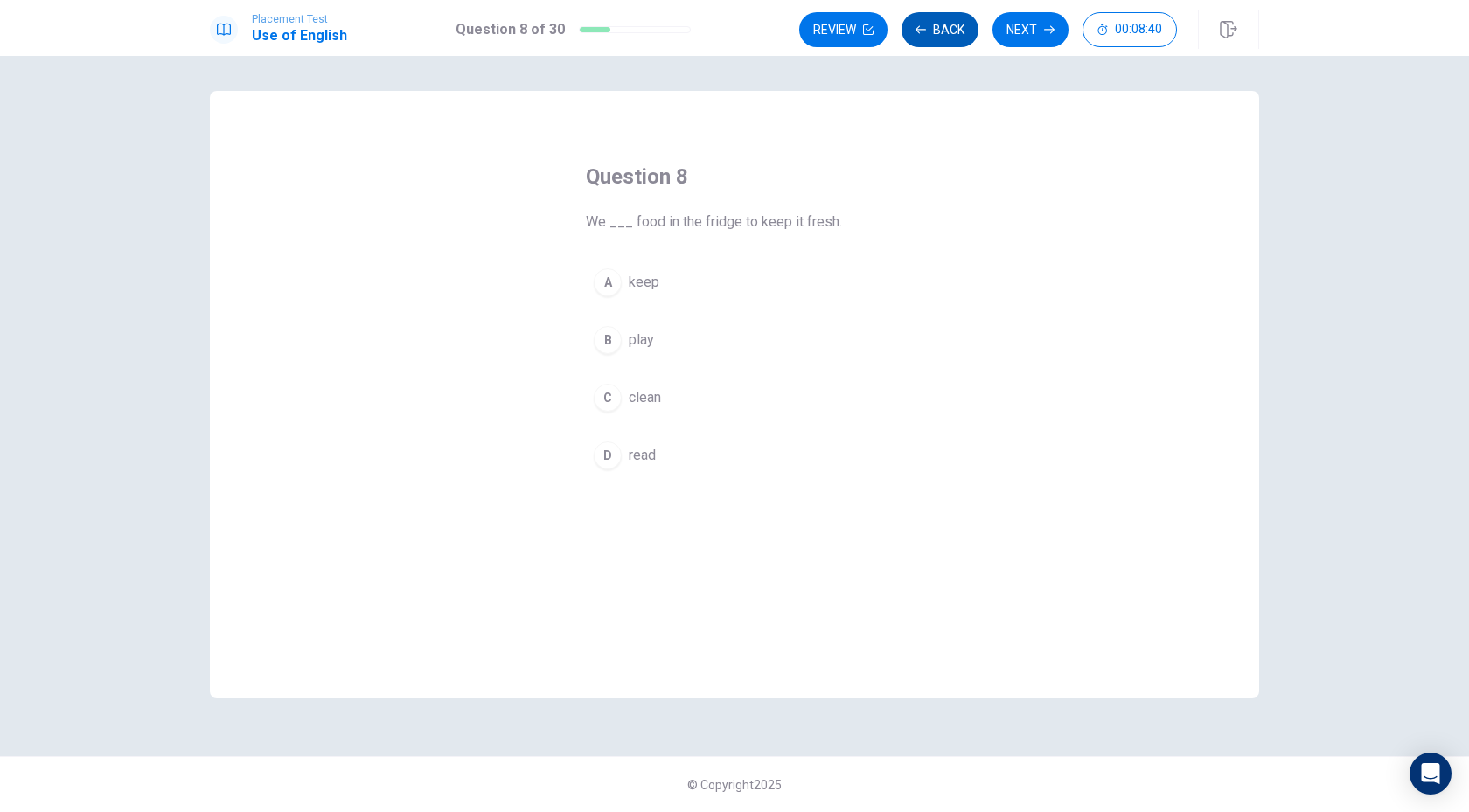
click at [961, 17] on button "Back" at bounding box center [939, 29] width 77 height 35
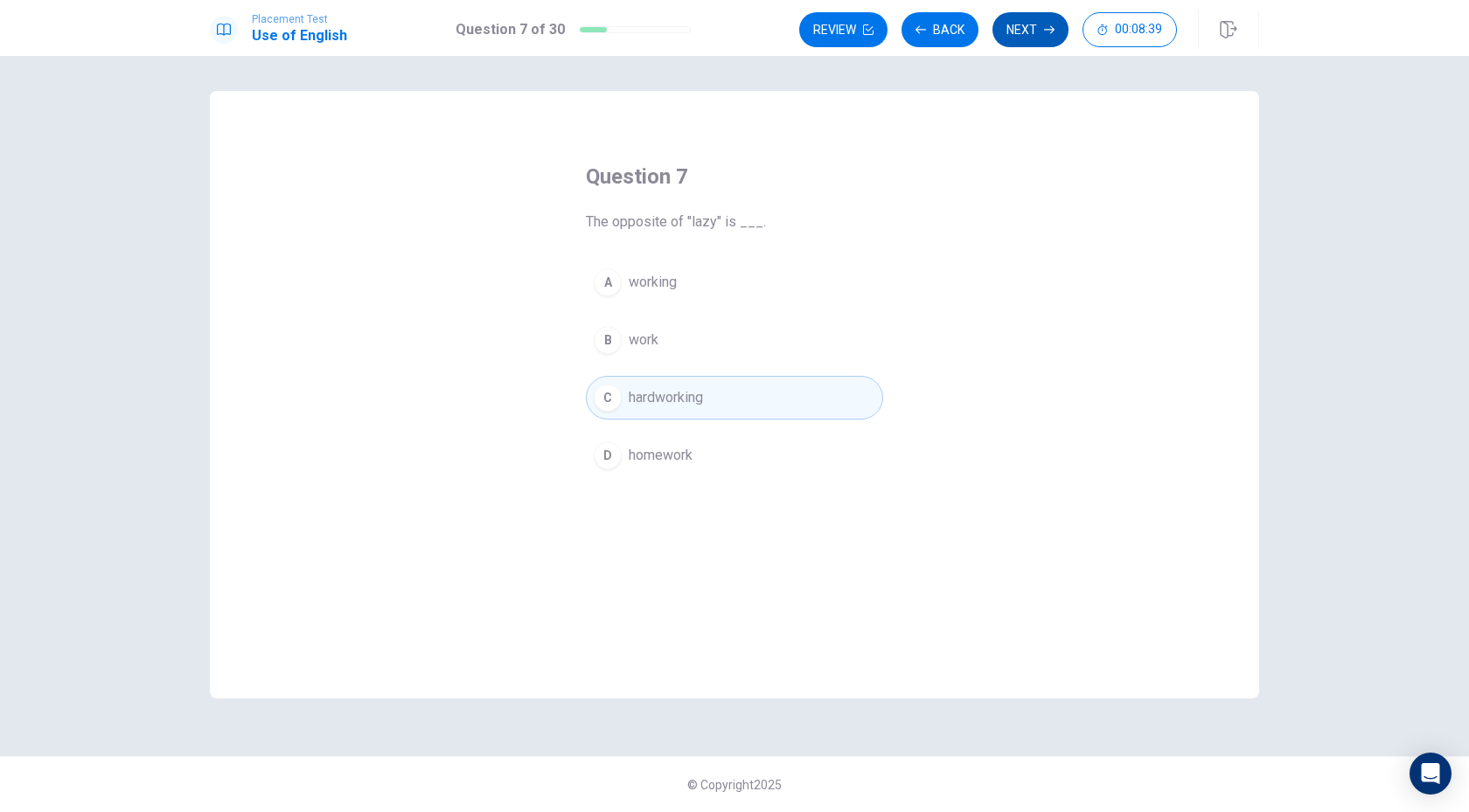
click at [1013, 20] on button "Next" at bounding box center [1031, 29] width 76 height 35
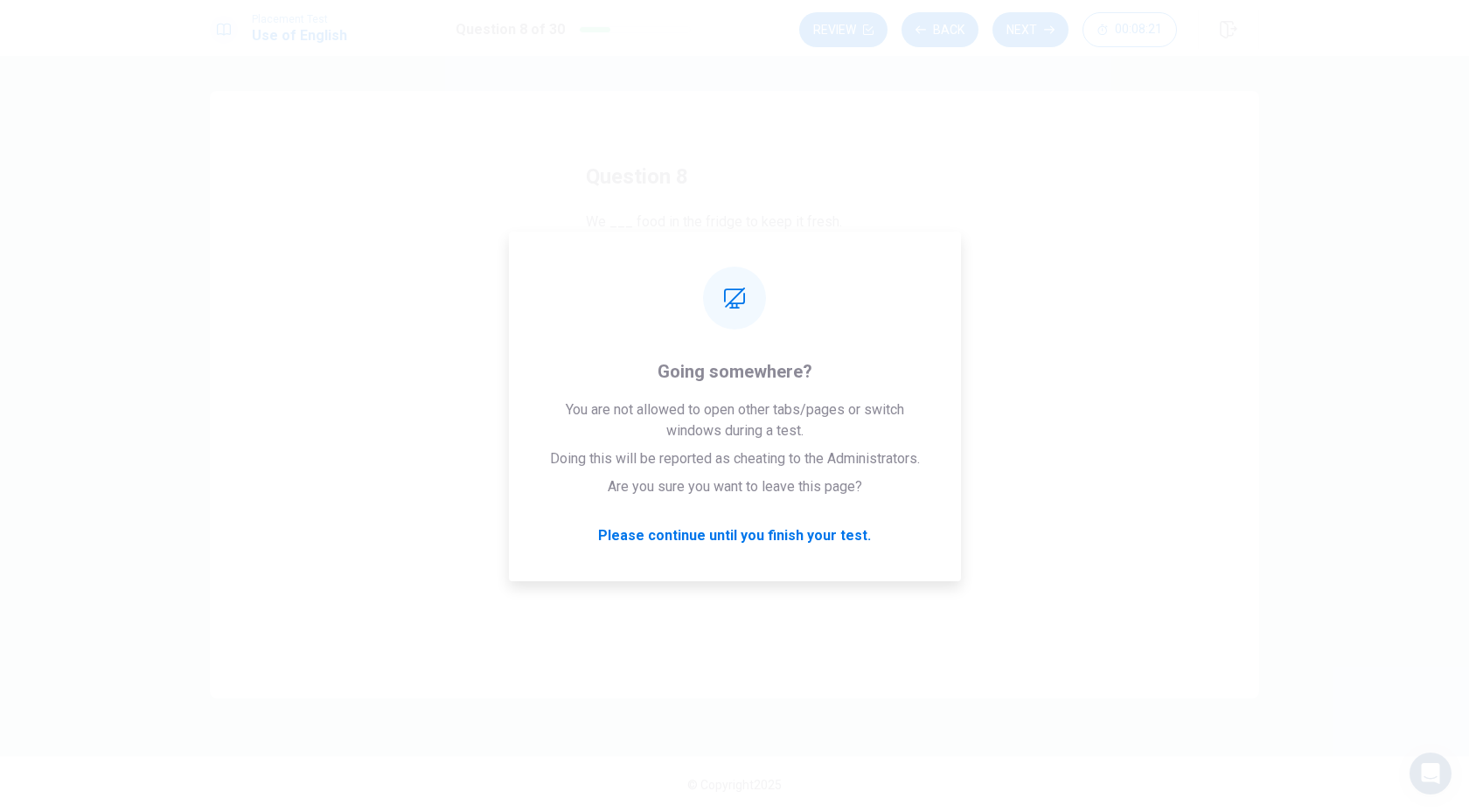
click at [1092, 280] on div "Question 8 We ___ food in the fridge to keep it fresh. A keep B play C clean D …" at bounding box center [734, 395] width 1049 height 607
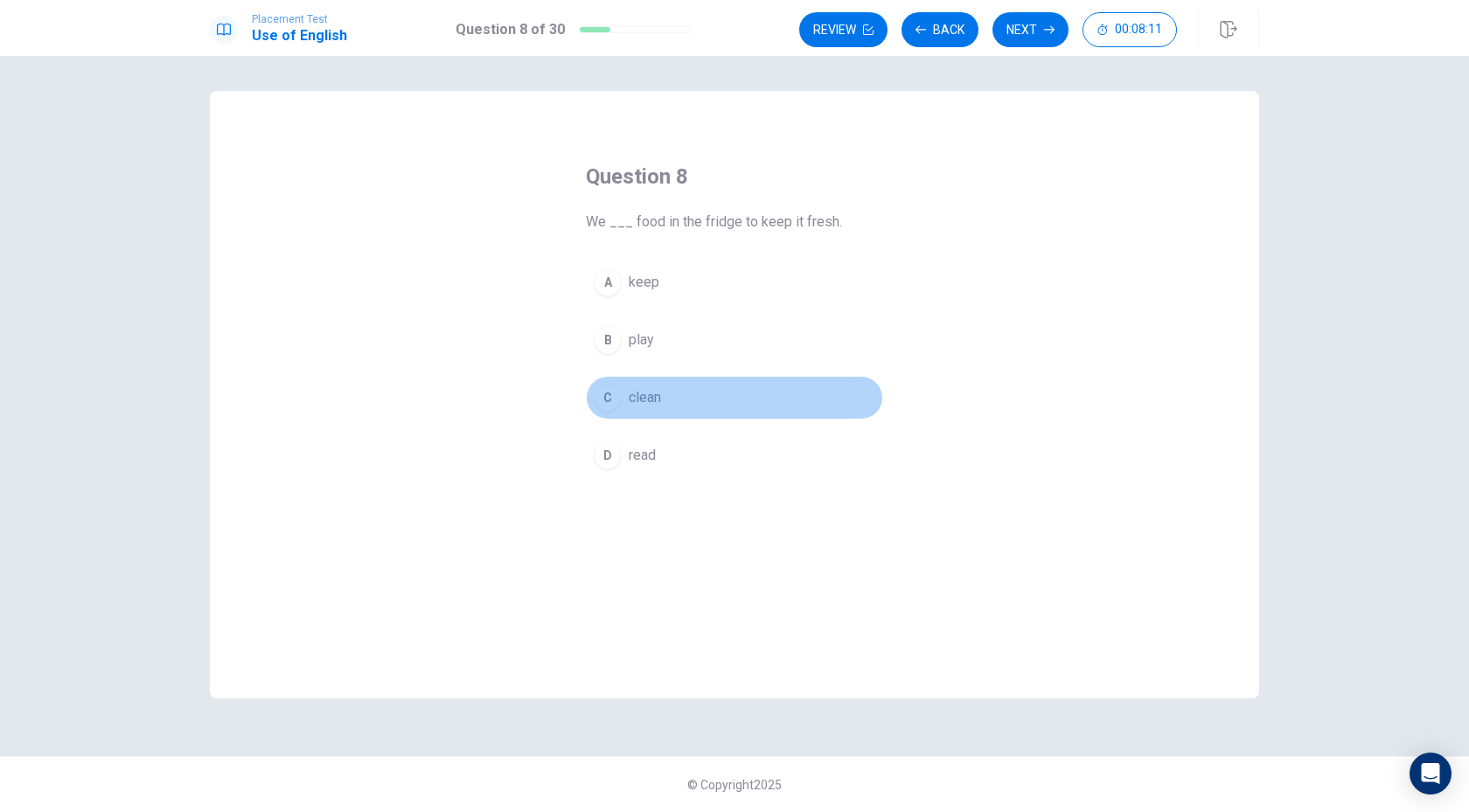
click at [611, 402] on div "C" at bounding box center [606, 397] width 28 height 28
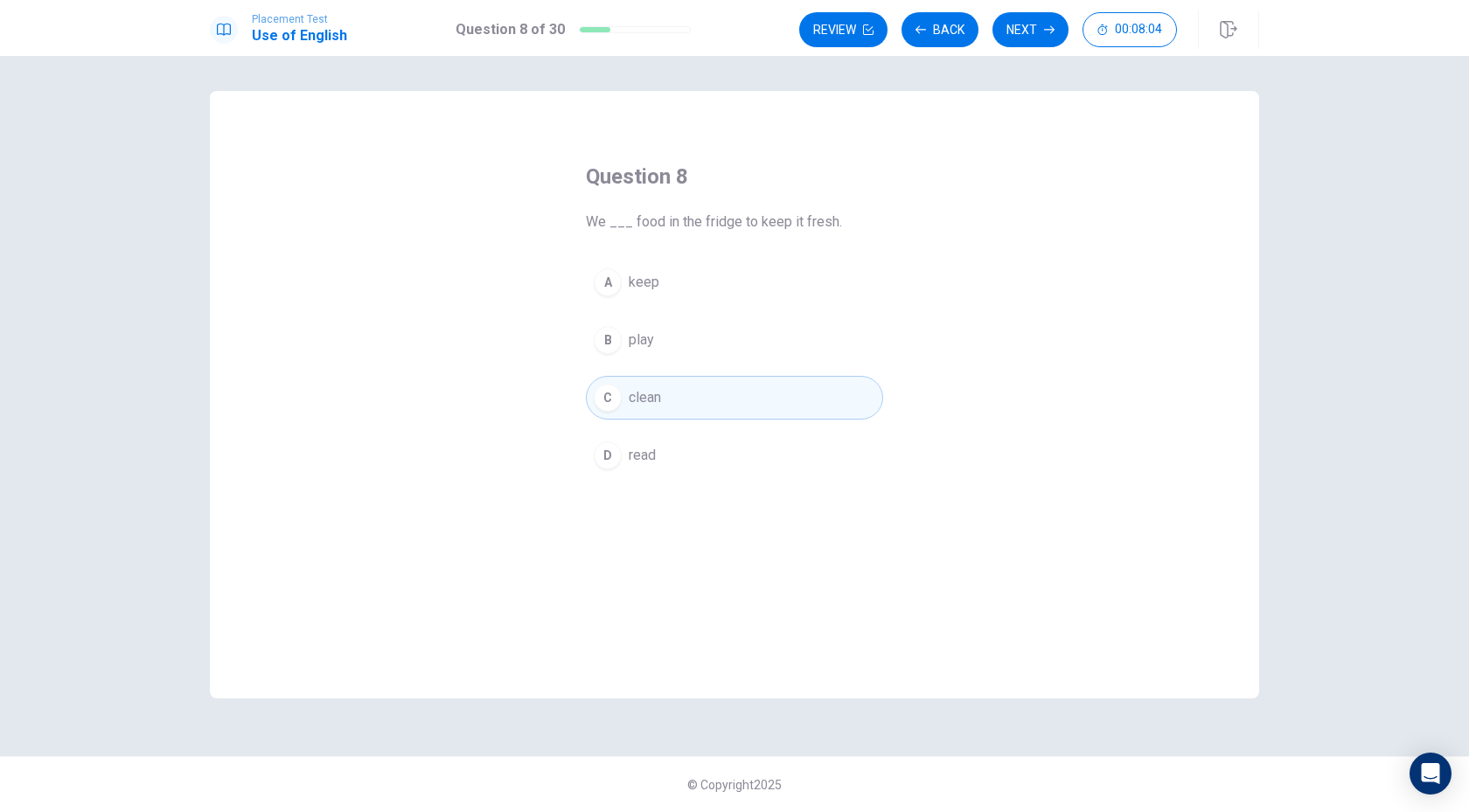
click at [606, 279] on div "A" at bounding box center [606, 282] width 28 height 28
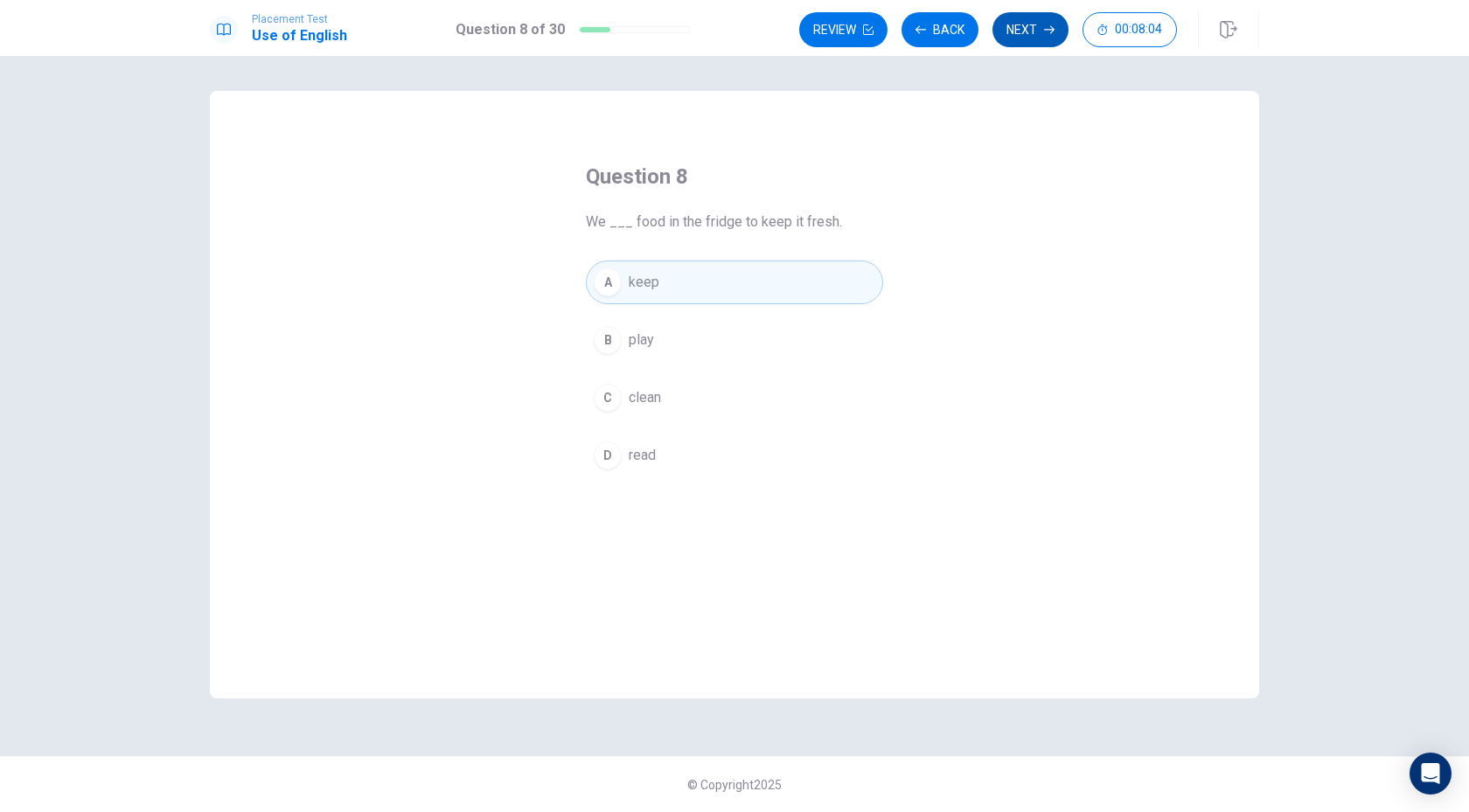
click at [1049, 35] on button "Next" at bounding box center [1031, 29] width 76 height 35
click at [606, 283] on div "A" at bounding box center [606, 282] width 28 height 28
click at [1046, 29] on icon "button" at bounding box center [1049, 30] width 10 height 8
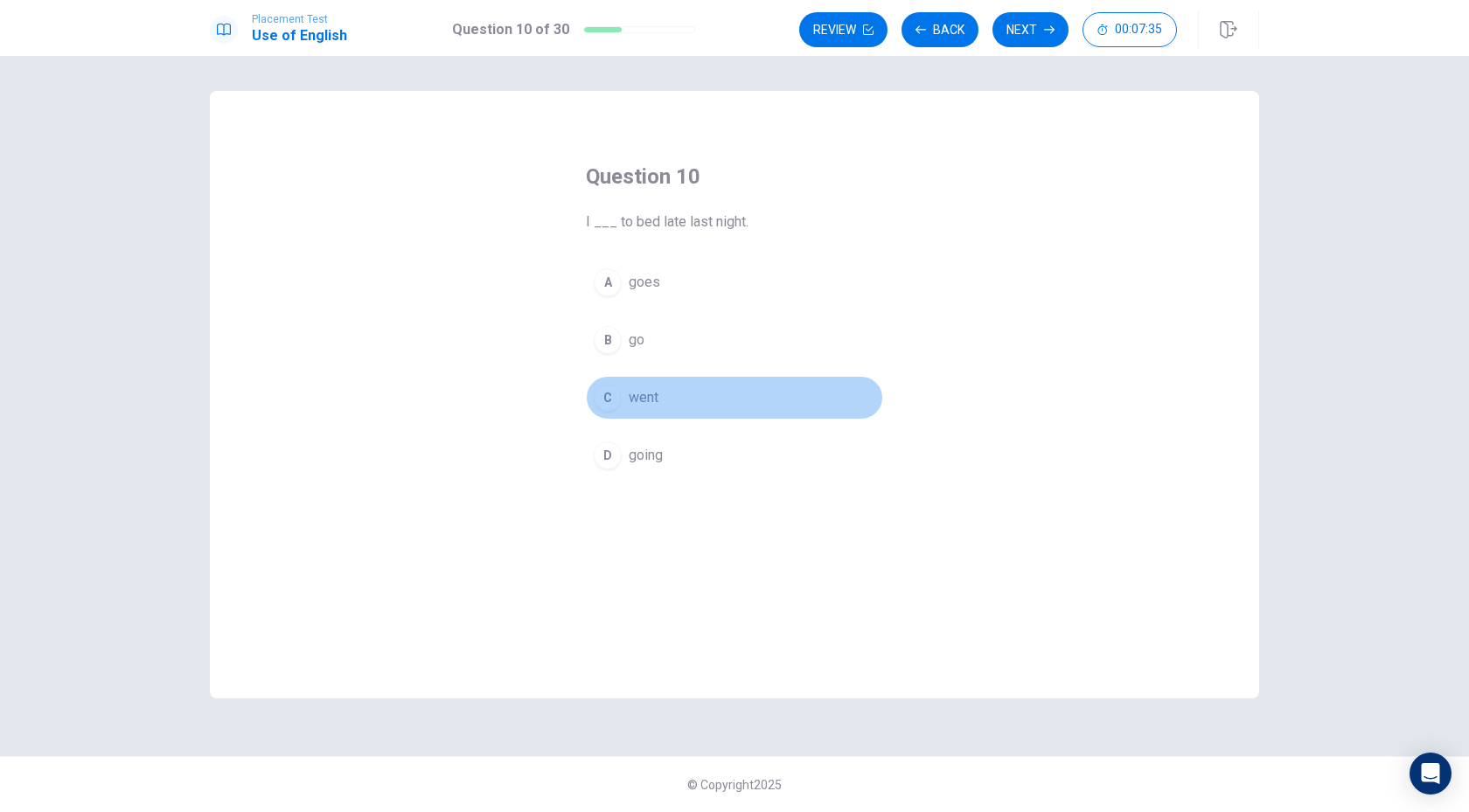
click at [604, 397] on div "C" at bounding box center [606, 397] width 28 height 28
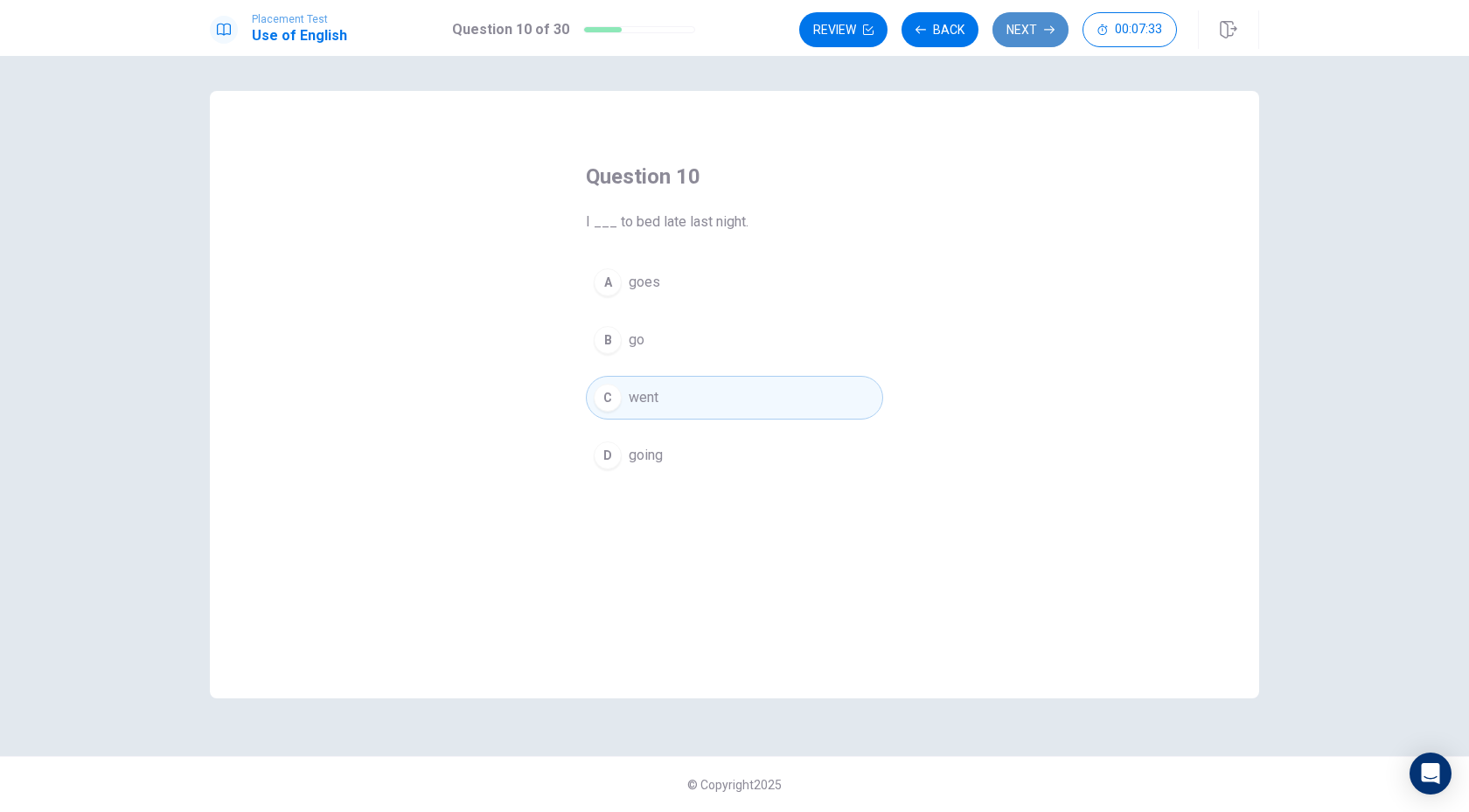
click at [1035, 18] on button "Next" at bounding box center [1031, 29] width 76 height 35
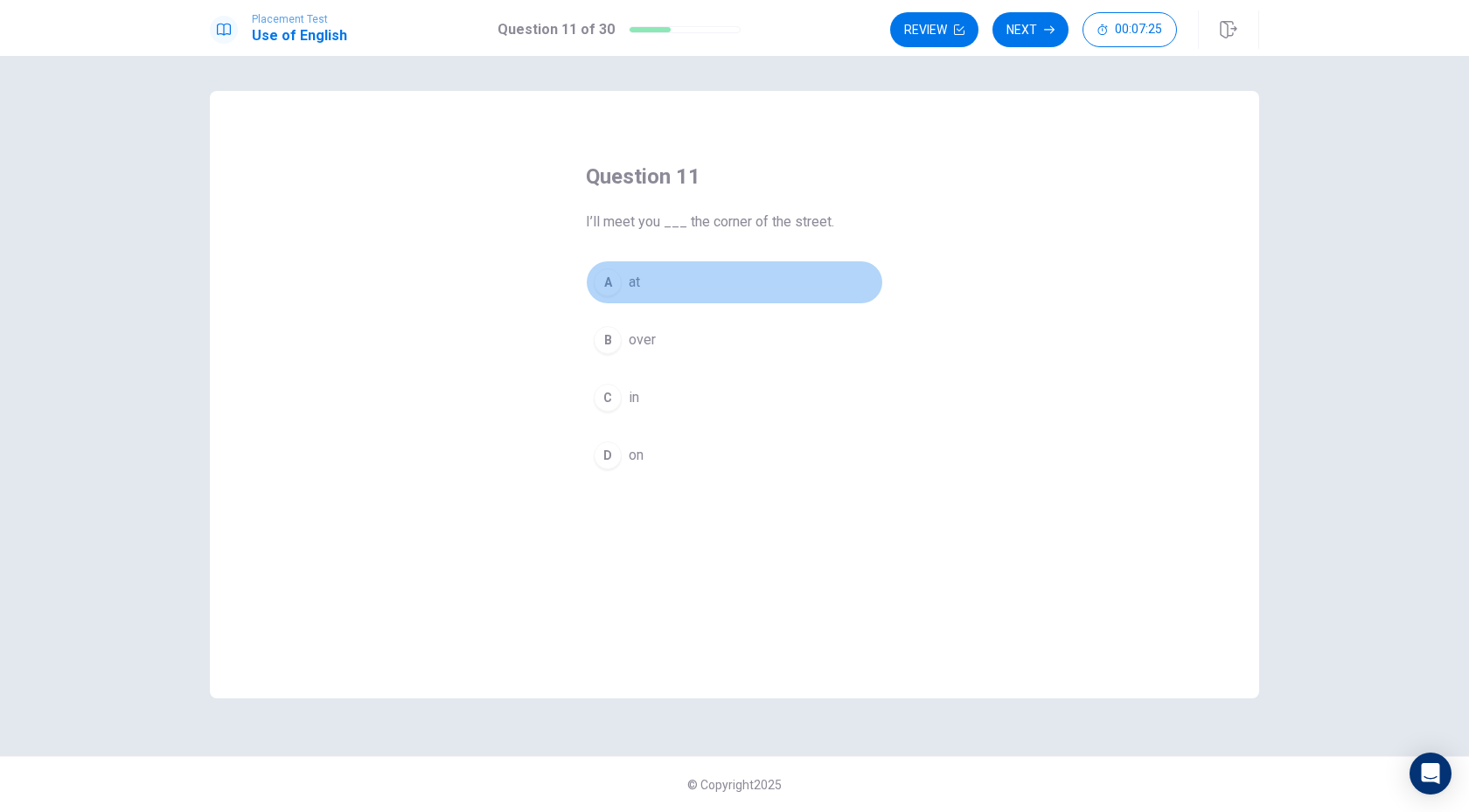
click at [608, 280] on div "A" at bounding box center [606, 282] width 28 height 28
click at [1015, 36] on button "Next" at bounding box center [1031, 29] width 76 height 35
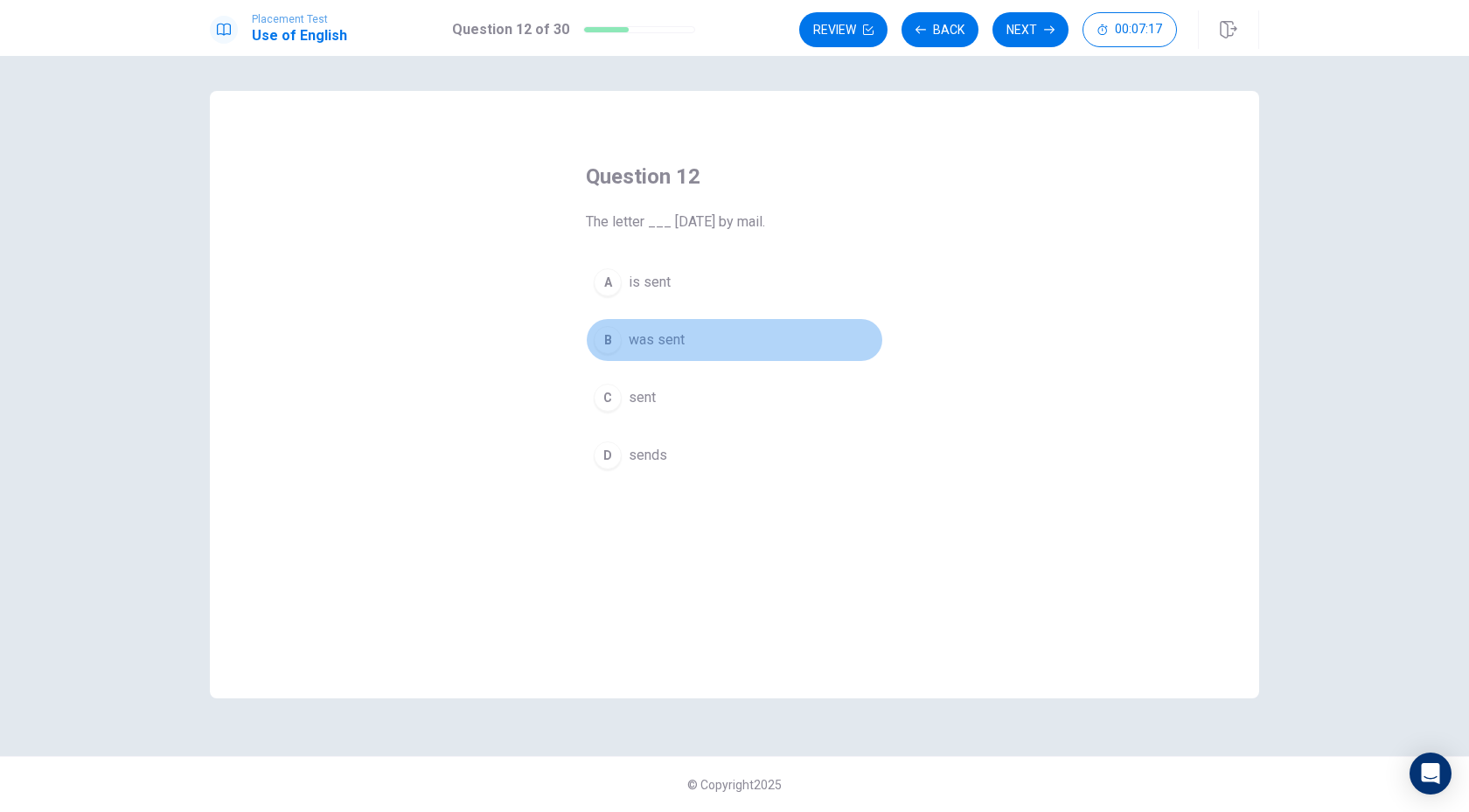
click at [605, 342] on div "B" at bounding box center [606, 340] width 28 height 28
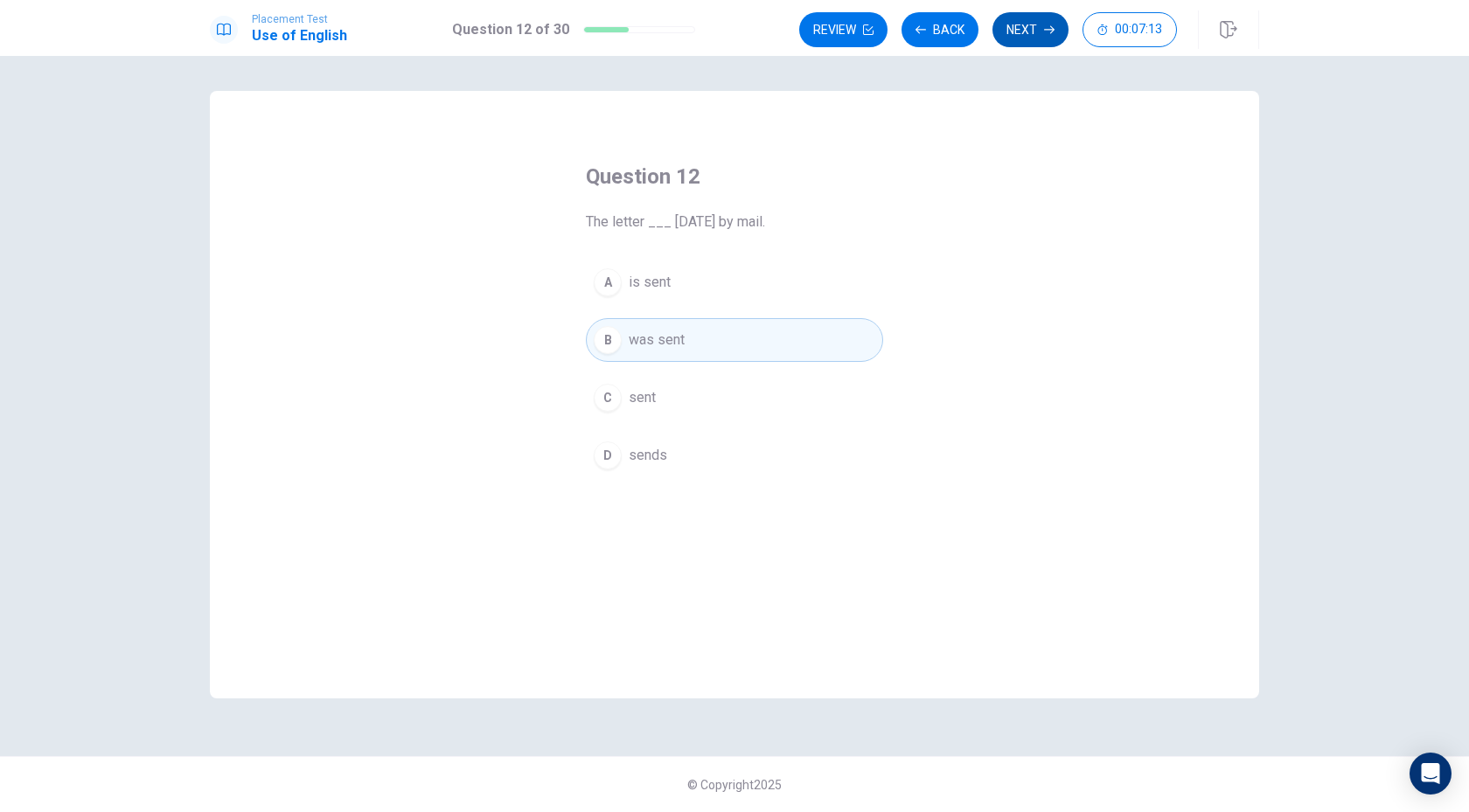
click at [1013, 45] on button "Next" at bounding box center [1031, 29] width 76 height 35
click at [612, 341] on div "B" at bounding box center [606, 340] width 28 height 28
click at [1013, 39] on button "Next" at bounding box center [1031, 29] width 76 height 35
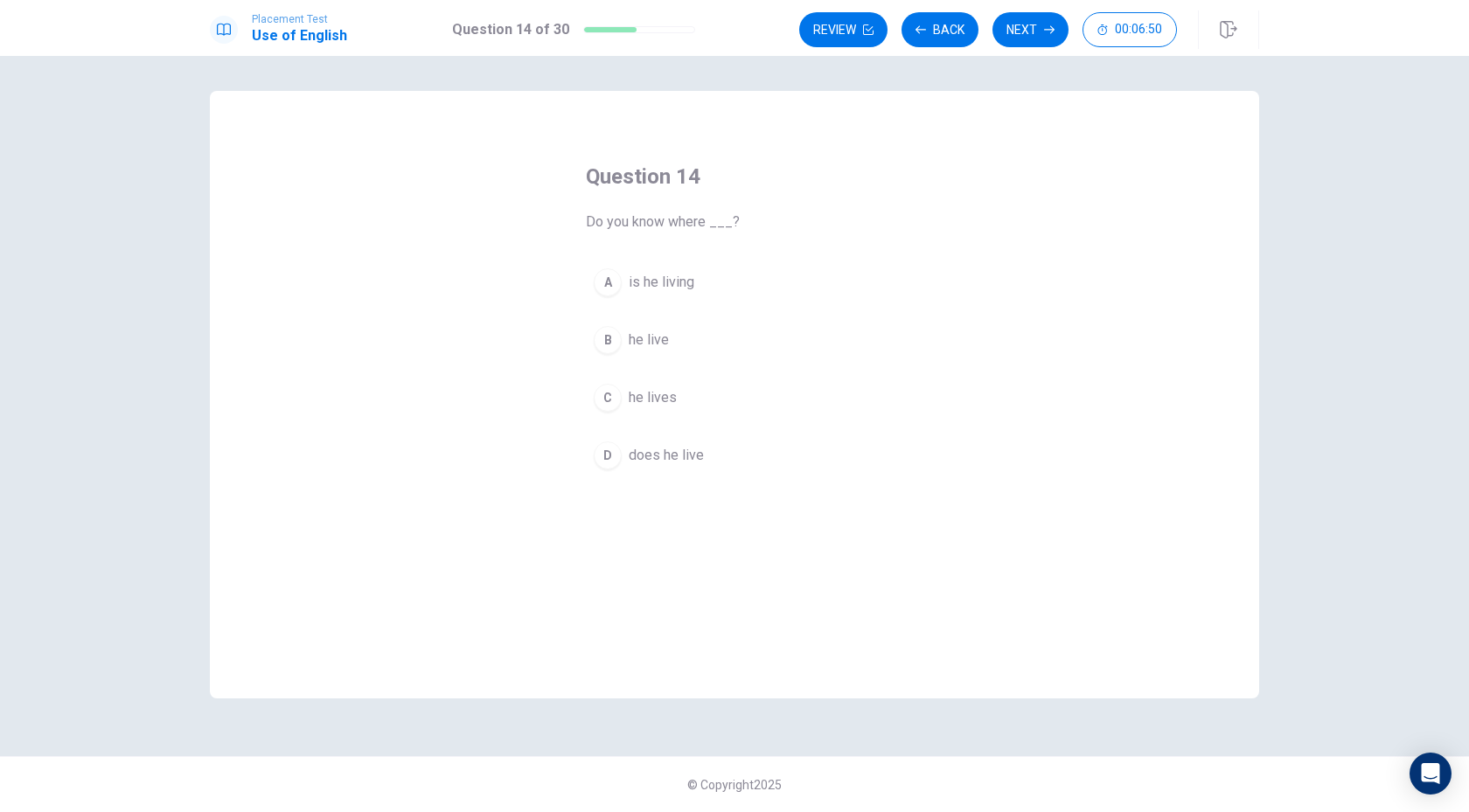
click at [614, 452] on div "D" at bounding box center [606, 454] width 28 height 28
click at [1052, 28] on icon "button" at bounding box center [1049, 29] width 10 height 10
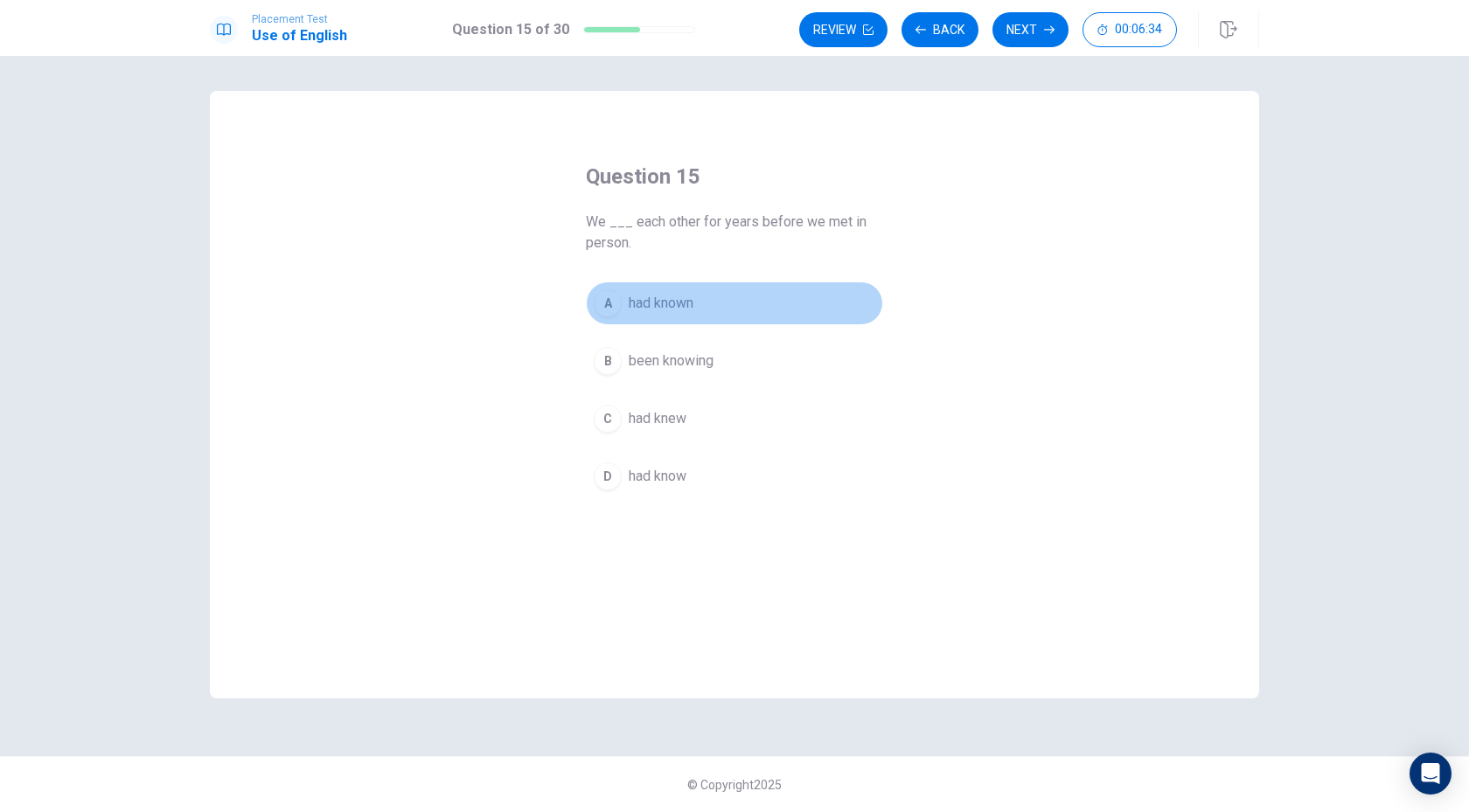
click at [625, 296] on button "A had known" at bounding box center [734, 304] width 297 height 44
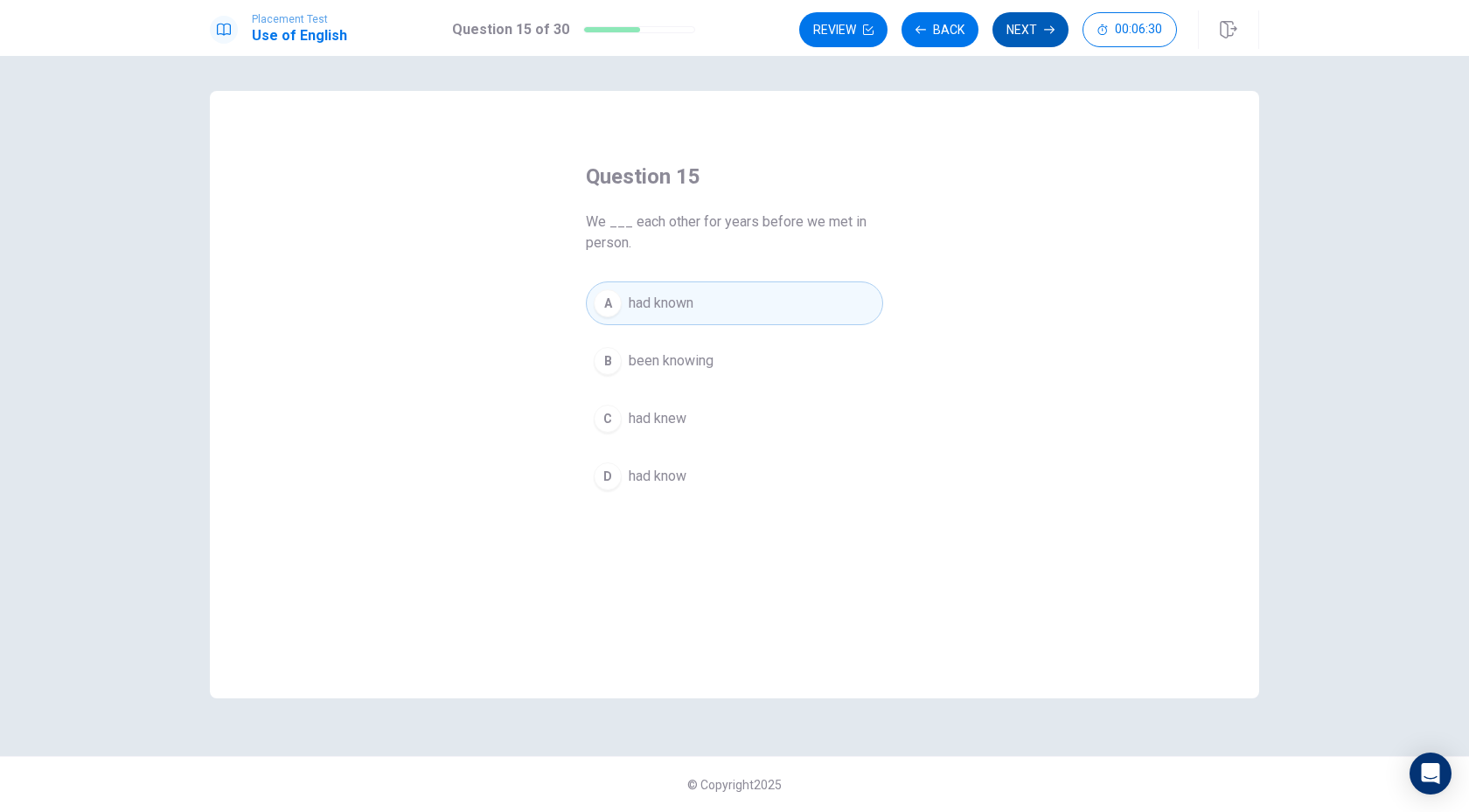
click at [1048, 39] on button "Next" at bounding box center [1031, 29] width 76 height 35
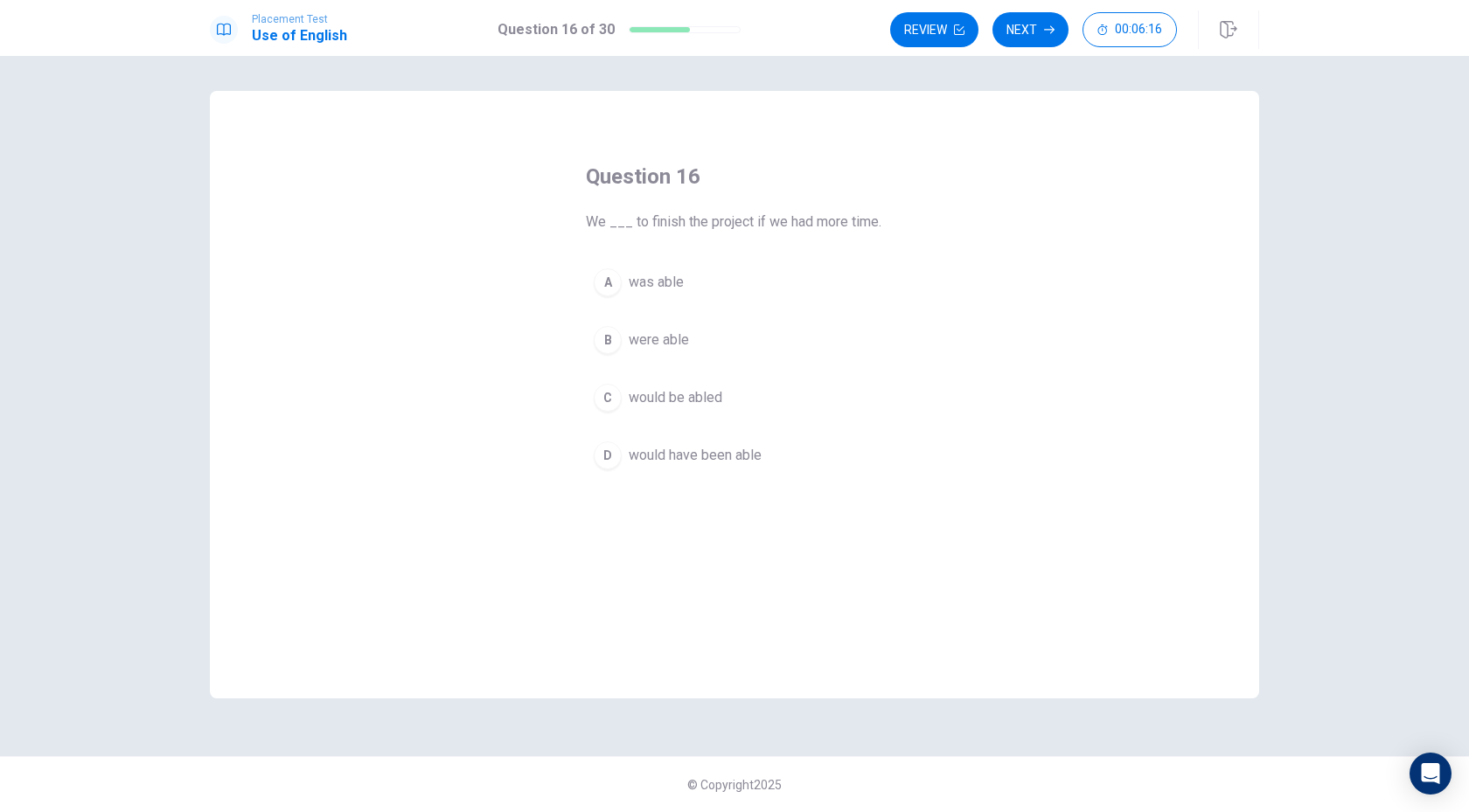
click at [608, 277] on div "A" at bounding box center [606, 282] width 28 height 28
click at [1042, 37] on button "Next" at bounding box center [1031, 29] width 76 height 35
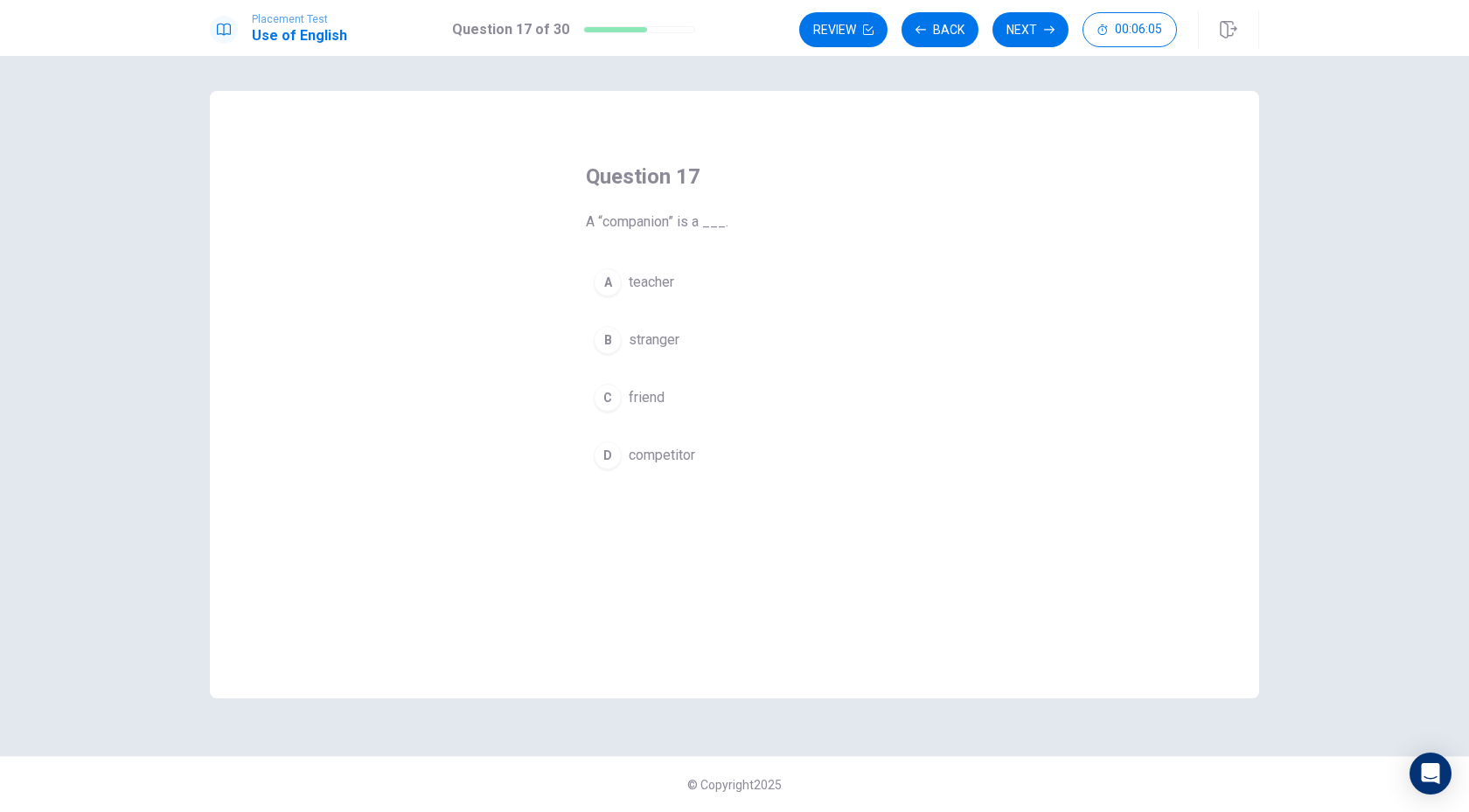
click at [603, 274] on div "A" at bounding box center [606, 282] width 28 height 28
click at [1042, 34] on button "Next" at bounding box center [1031, 29] width 76 height 35
click at [601, 284] on div "A" at bounding box center [606, 282] width 28 height 28
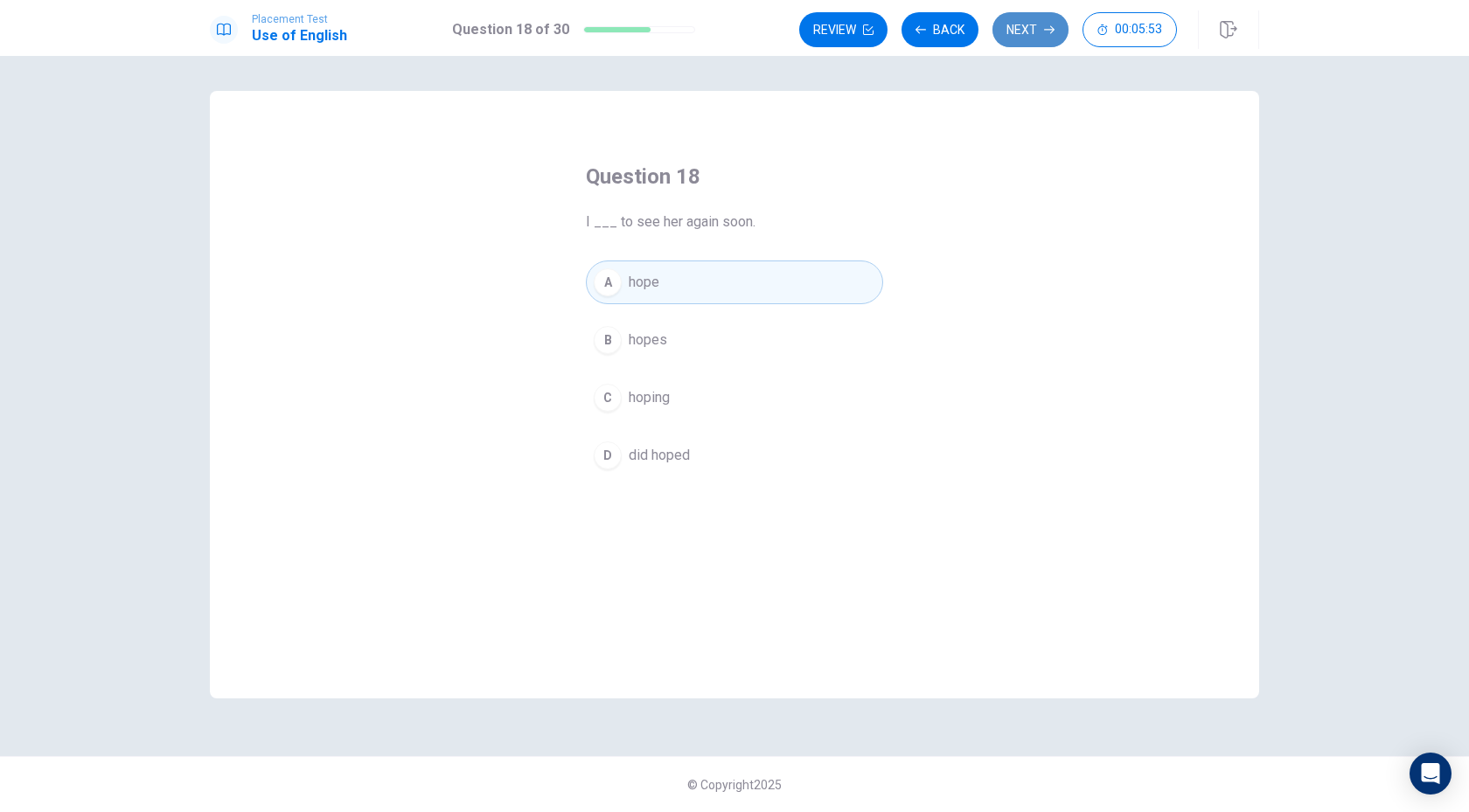
click at [1022, 33] on button "Next" at bounding box center [1031, 29] width 76 height 35
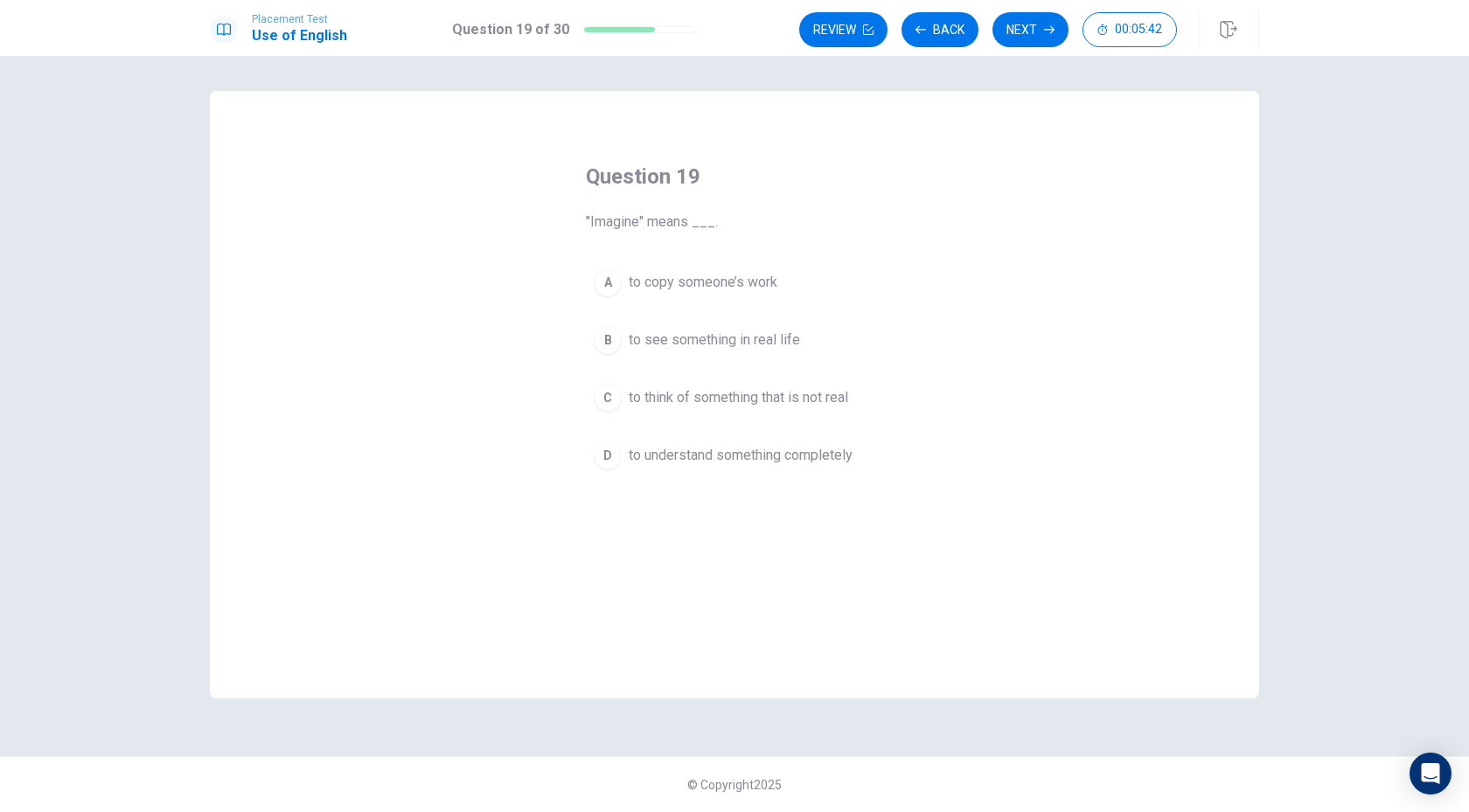
click at [605, 390] on div "C" at bounding box center [606, 397] width 28 height 28
click at [1026, 24] on button "Next" at bounding box center [1031, 29] width 76 height 35
click at [605, 294] on div "A" at bounding box center [606, 282] width 28 height 28
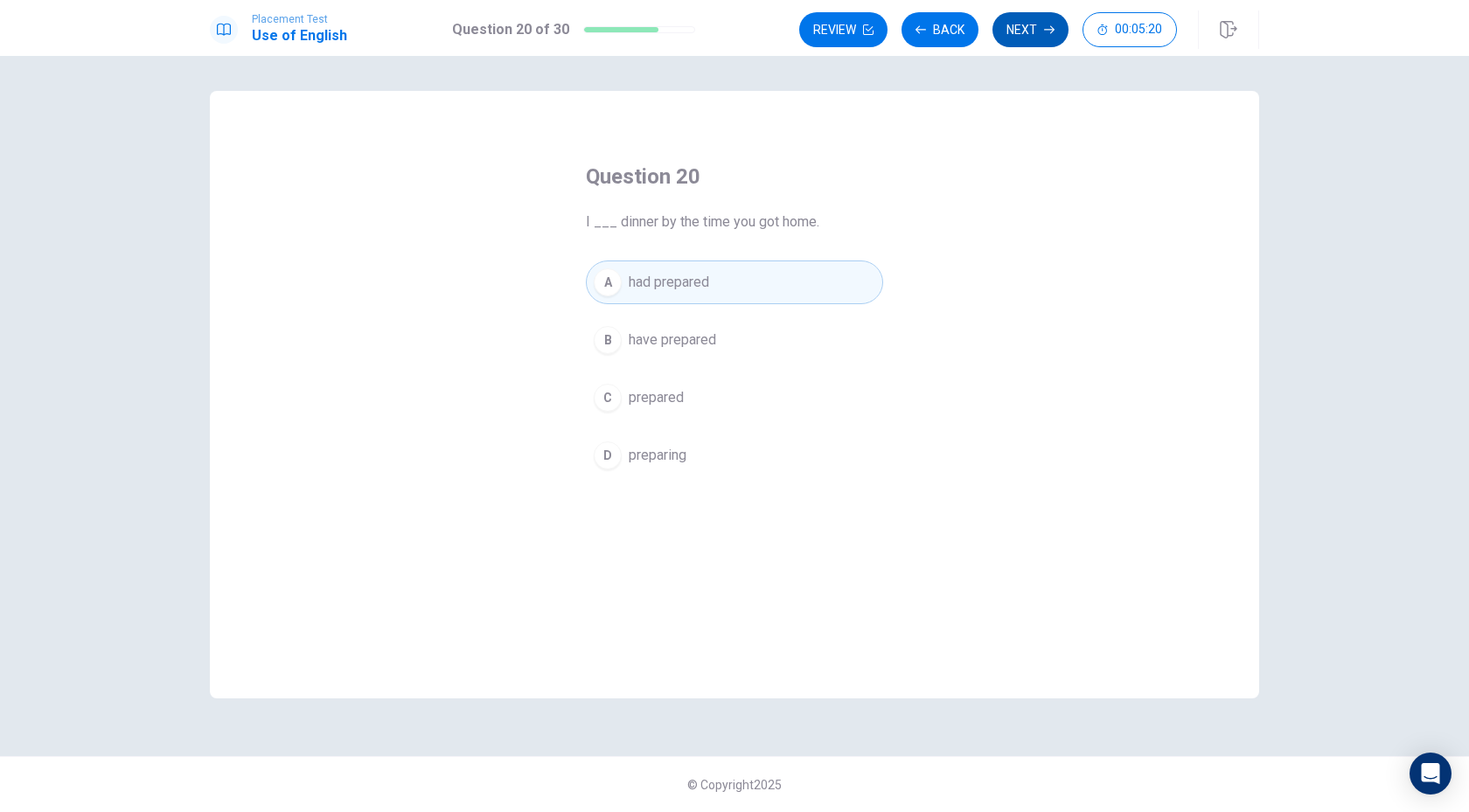
click at [1018, 37] on button "Next" at bounding box center [1031, 29] width 76 height 35
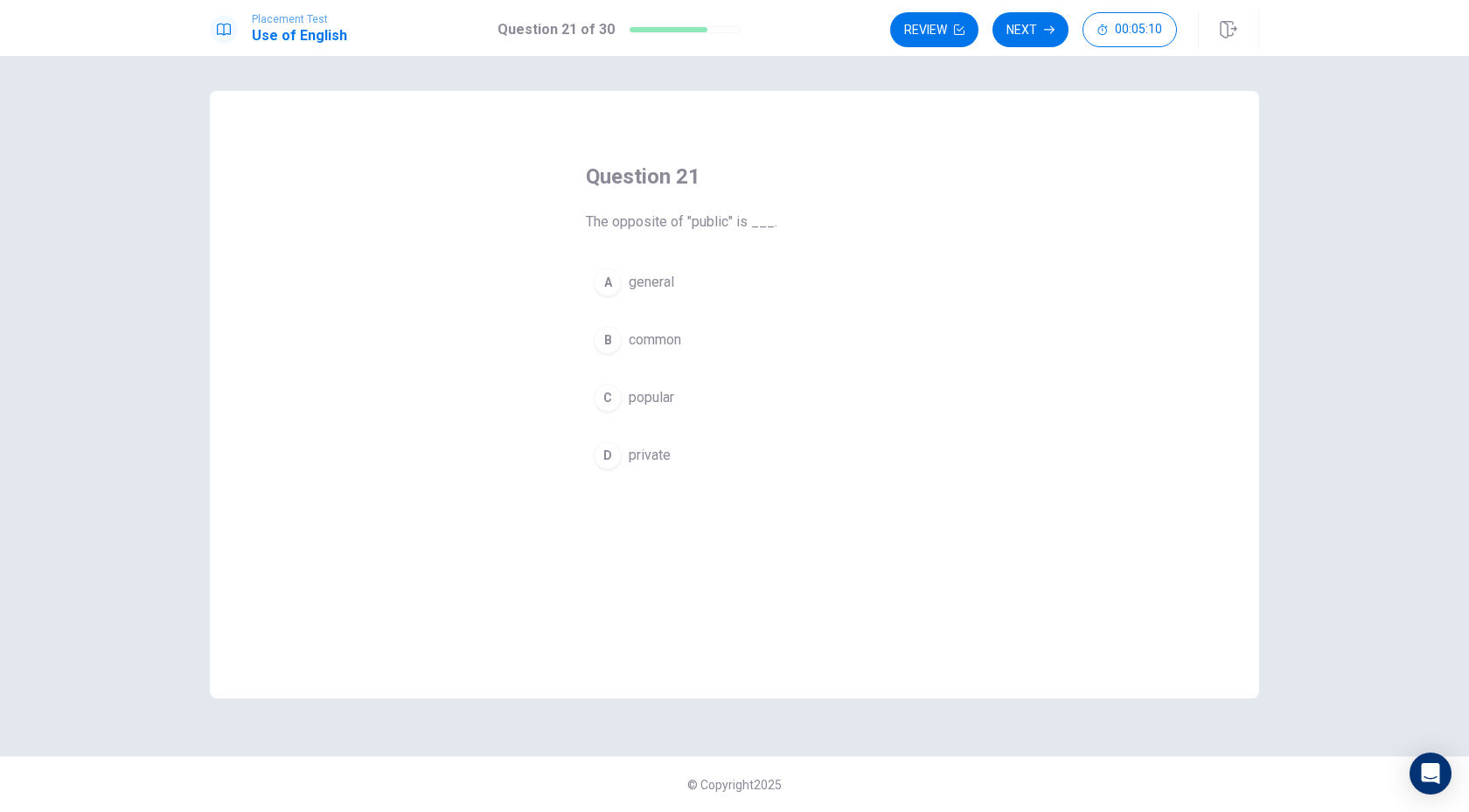
click at [605, 463] on div "D" at bounding box center [606, 454] width 28 height 28
click at [1028, 28] on button "Next" at bounding box center [1031, 29] width 76 height 35
click at [594, 288] on button "A stays permanently" at bounding box center [734, 283] width 297 height 44
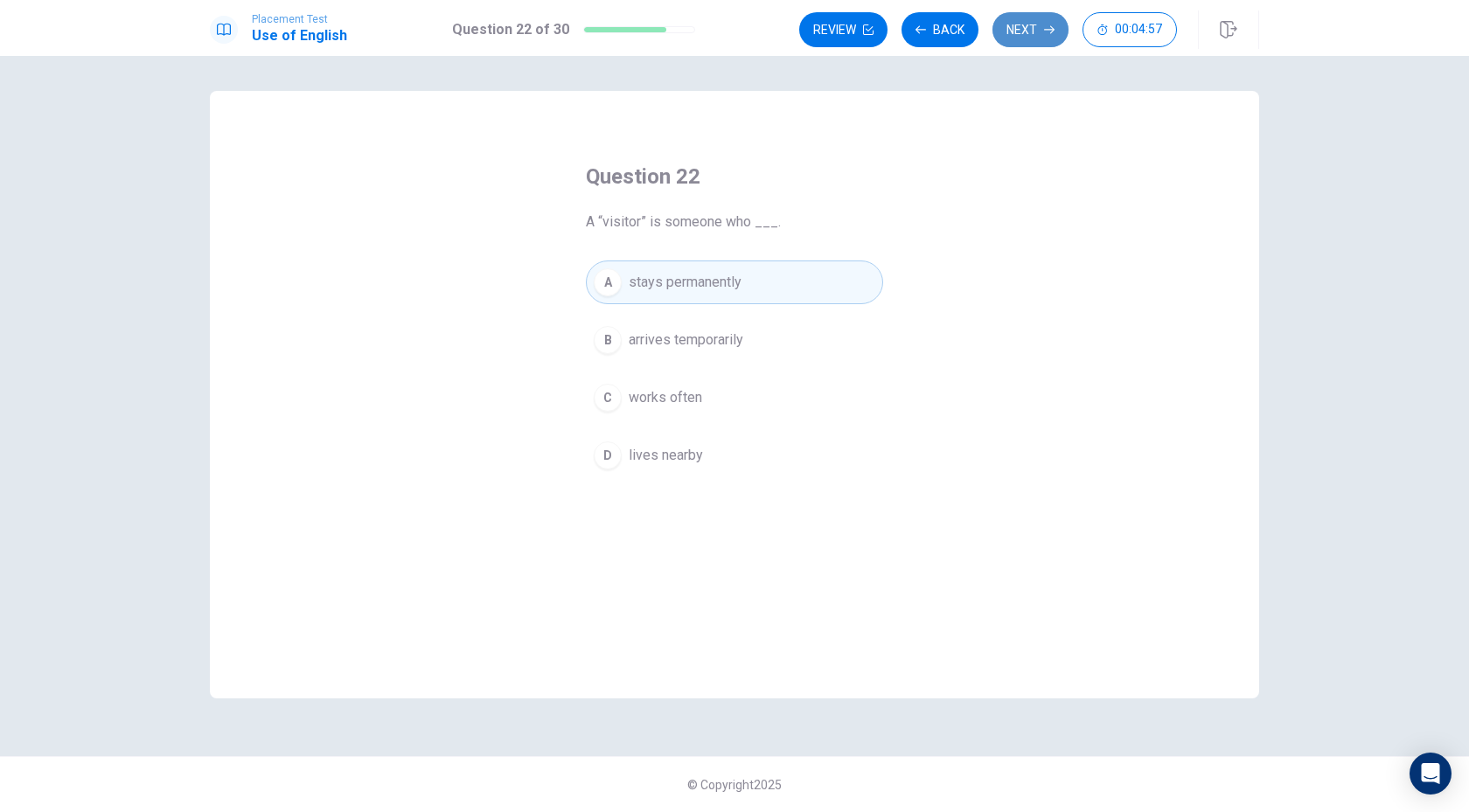
click at [1047, 25] on icon "button" at bounding box center [1049, 29] width 10 height 10
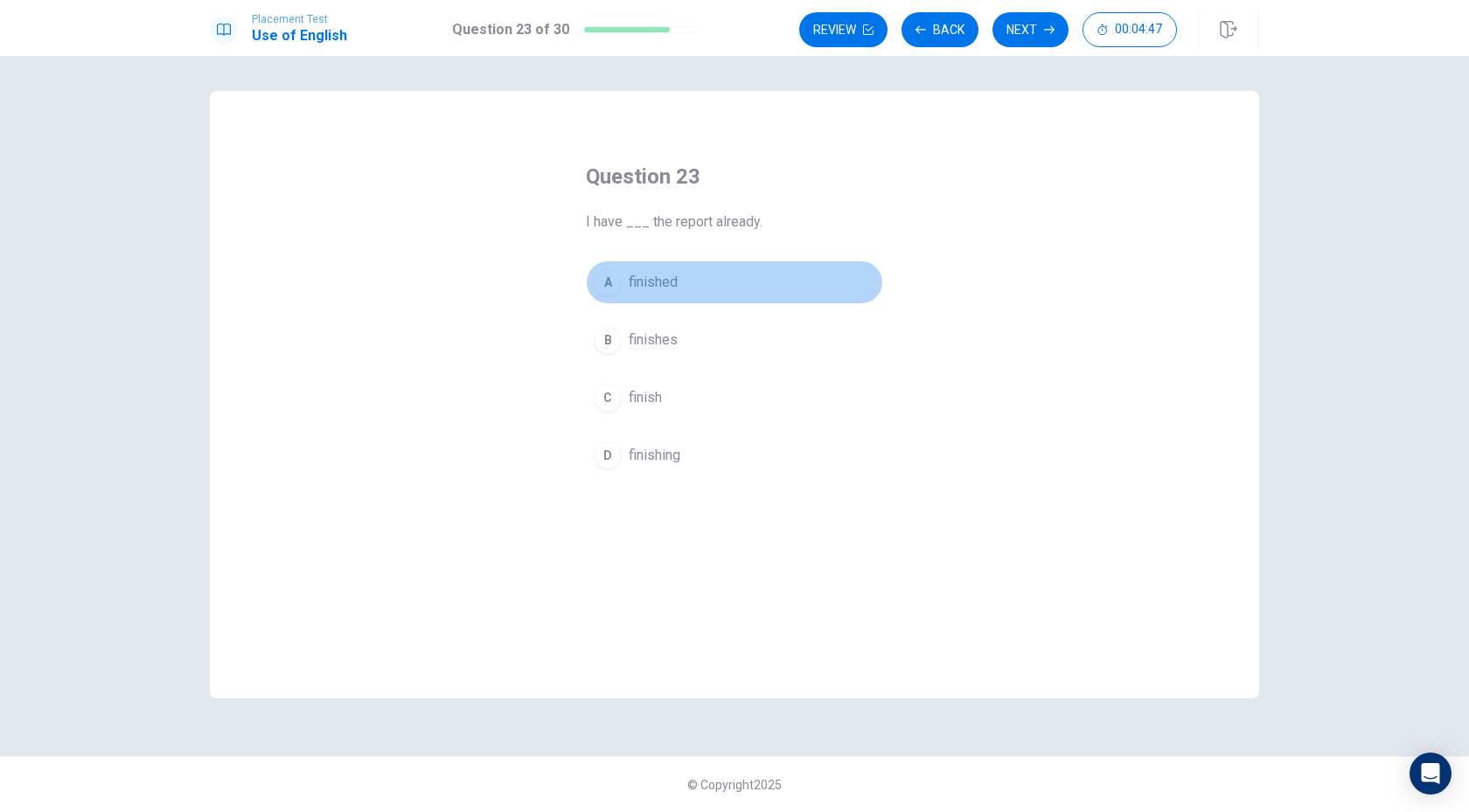
click at [613, 277] on div "A" at bounding box center [606, 282] width 28 height 28
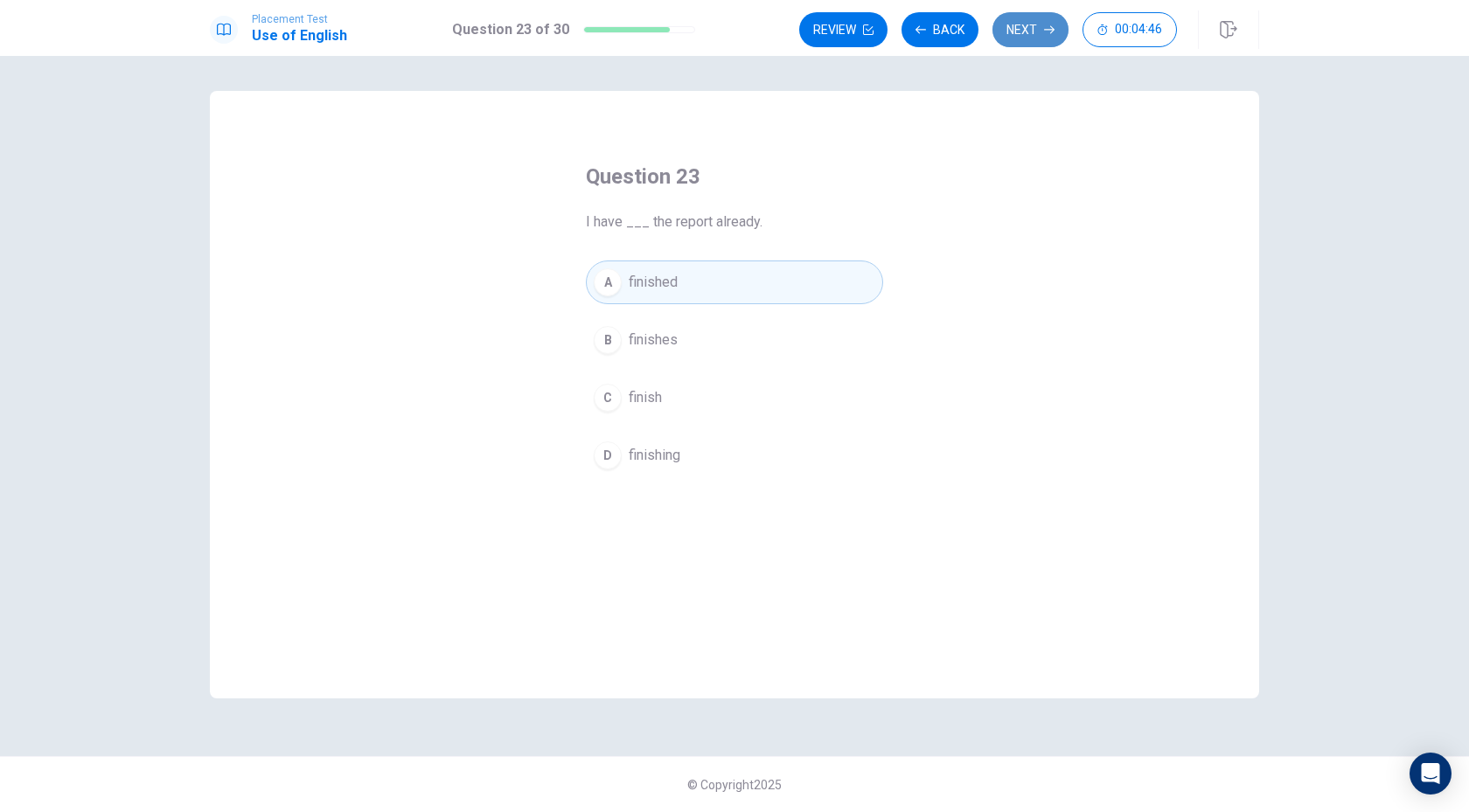
click at [1030, 24] on button "Next" at bounding box center [1031, 29] width 76 height 35
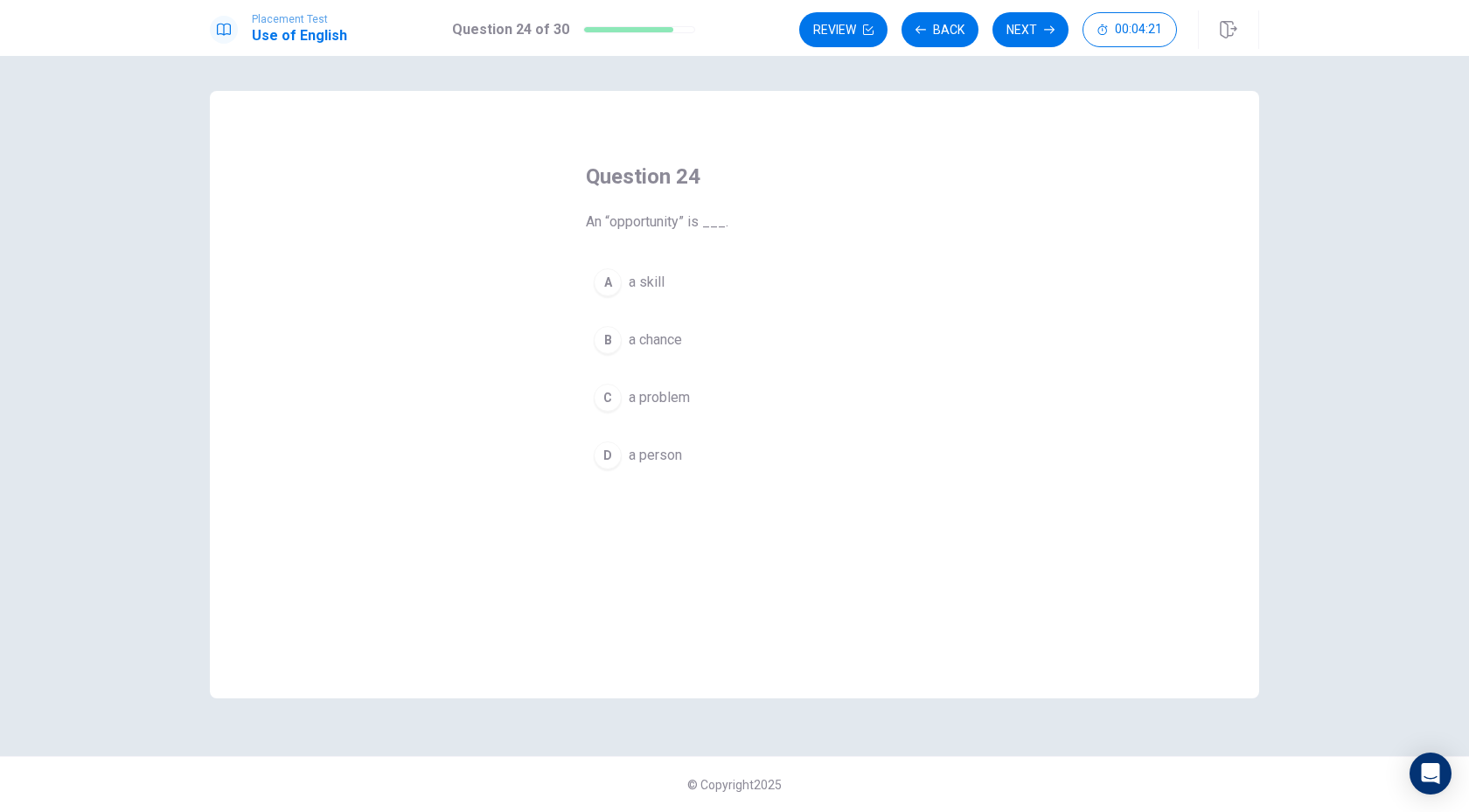
click at [609, 340] on div "B" at bounding box center [606, 340] width 28 height 28
click at [1027, 17] on button "Next" at bounding box center [1031, 29] width 76 height 35
click at [1027, 26] on button "Next" at bounding box center [1031, 29] width 76 height 35
click at [611, 394] on div "C" at bounding box center [606, 397] width 28 height 28
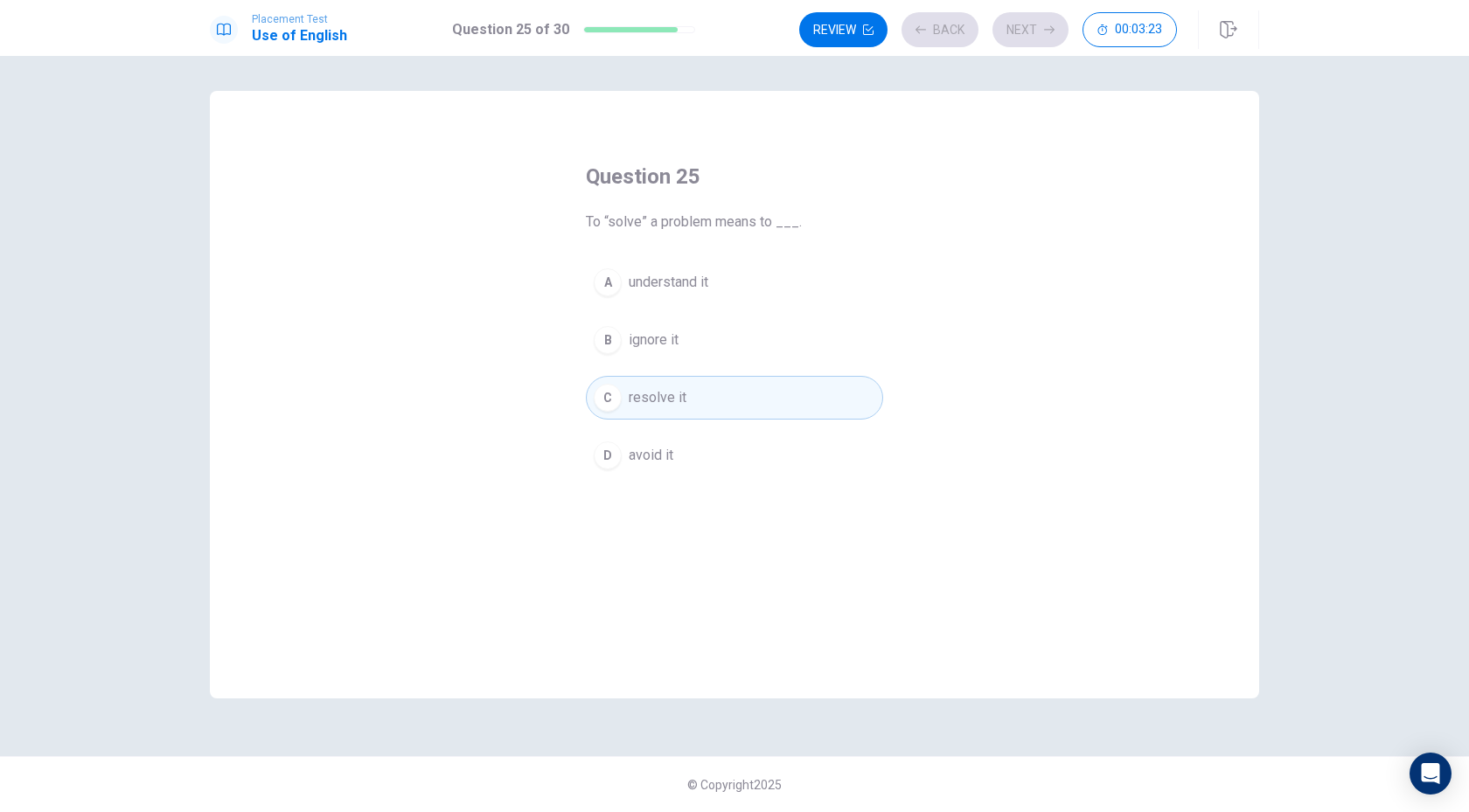
click at [1027, 30] on div "Review Back Next 00:03:23" at bounding box center [988, 29] width 378 height 35
click at [734, 420] on div "A understand it B ignore it C resolve it D avoid it" at bounding box center [734, 369] width 297 height 216
click at [734, 397] on button "C resolve it" at bounding box center [734, 397] width 297 height 44
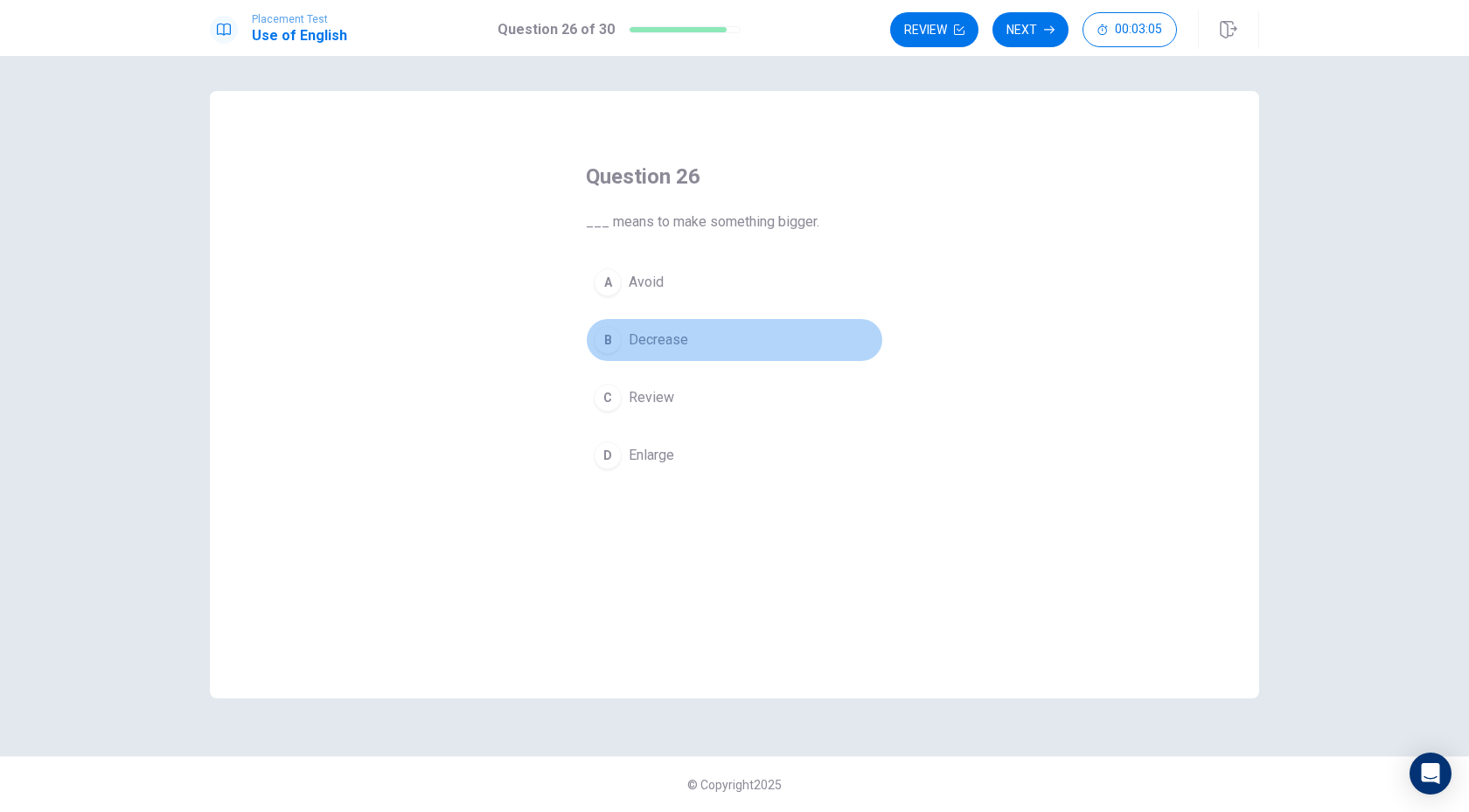
click at [616, 340] on div "B" at bounding box center [606, 340] width 28 height 28
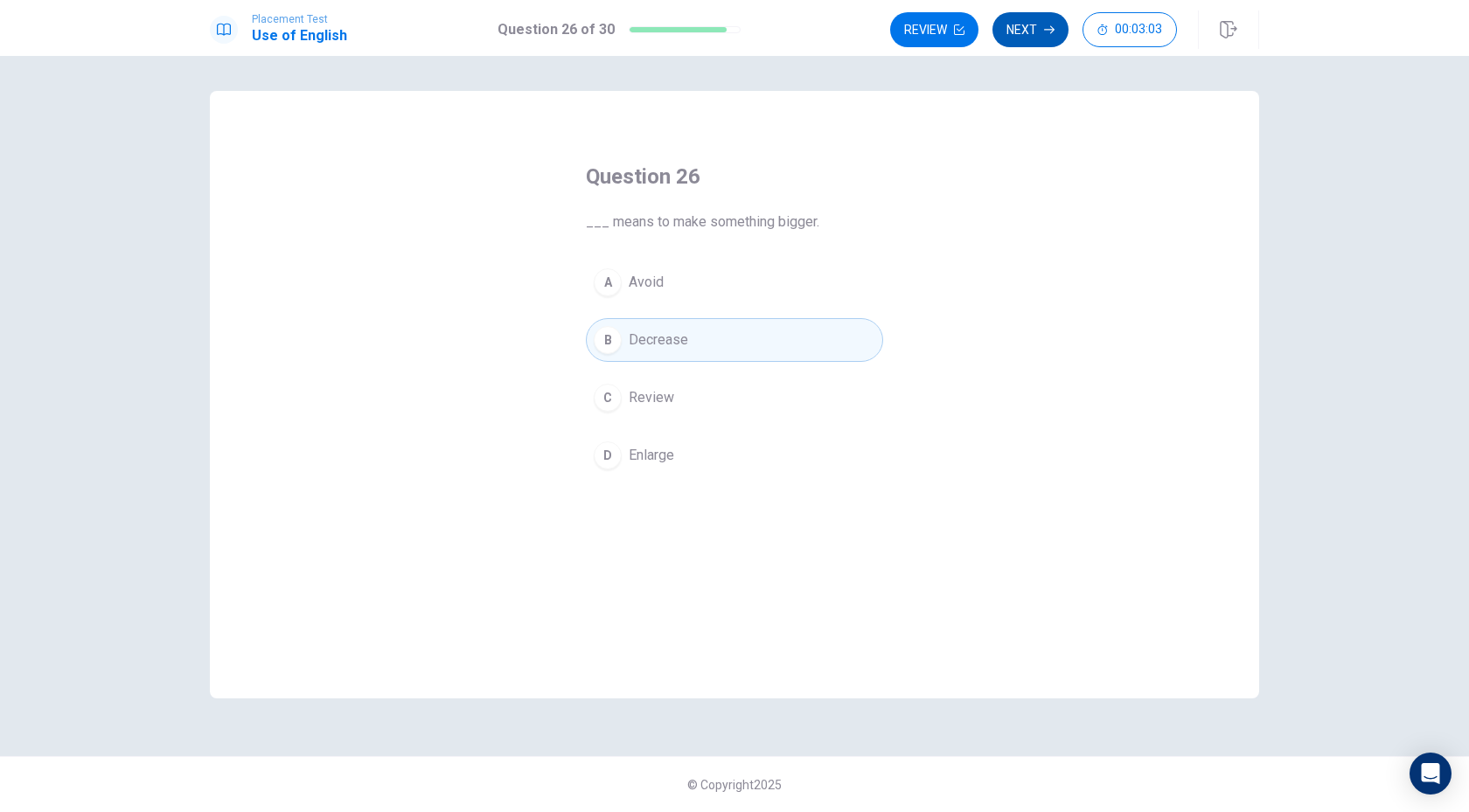
click at [1017, 40] on button "Next" at bounding box center [1031, 29] width 76 height 35
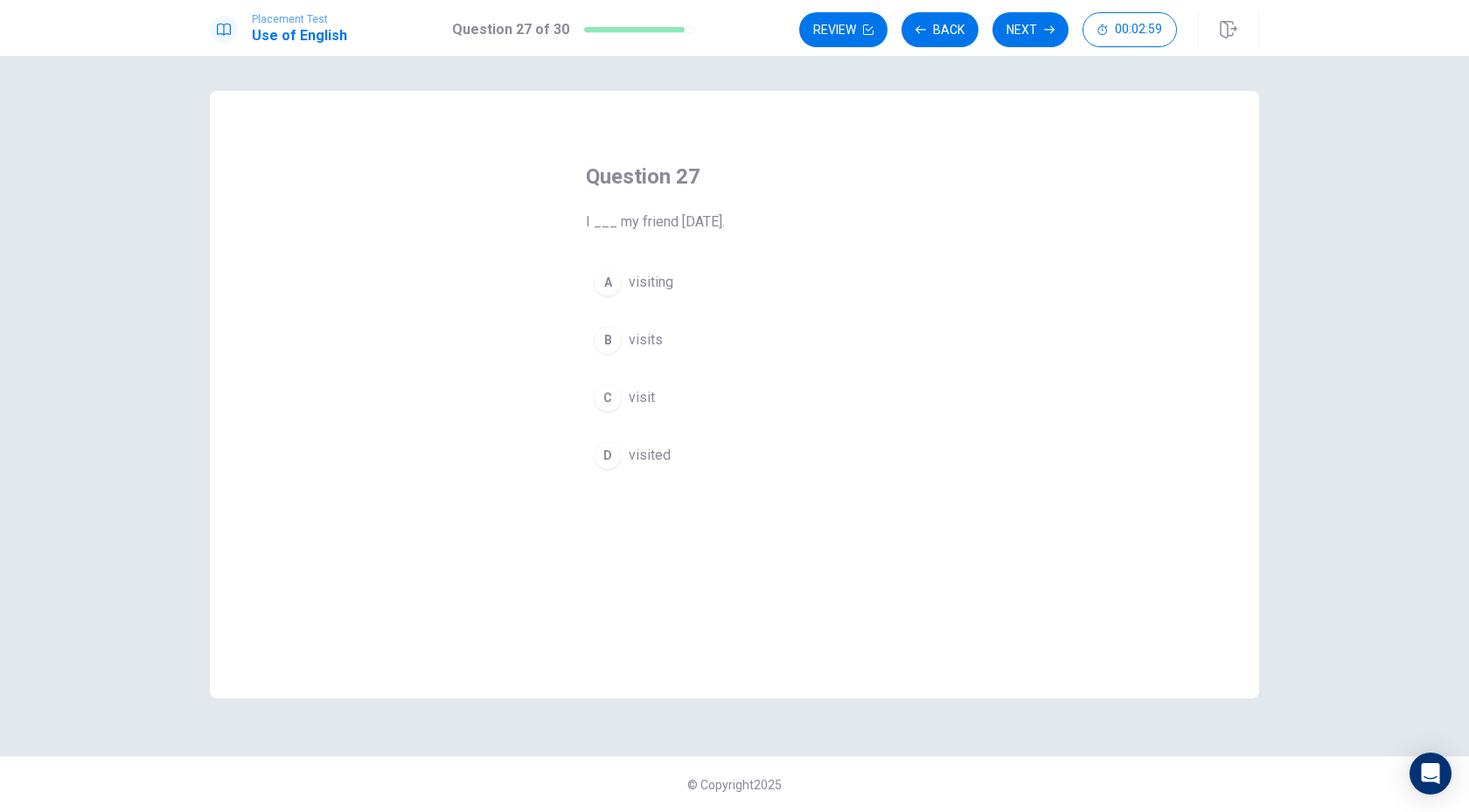
click at [604, 451] on div "D" at bounding box center [606, 454] width 28 height 28
click at [1016, 28] on button "Next" at bounding box center [1031, 29] width 76 height 35
click at [609, 338] on div "B" at bounding box center [606, 340] width 28 height 28
click at [1022, 33] on button "Next" at bounding box center [1031, 29] width 76 height 35
click at [600, 458] on div "D" at bounding box center [606, 454] width 28 height 28
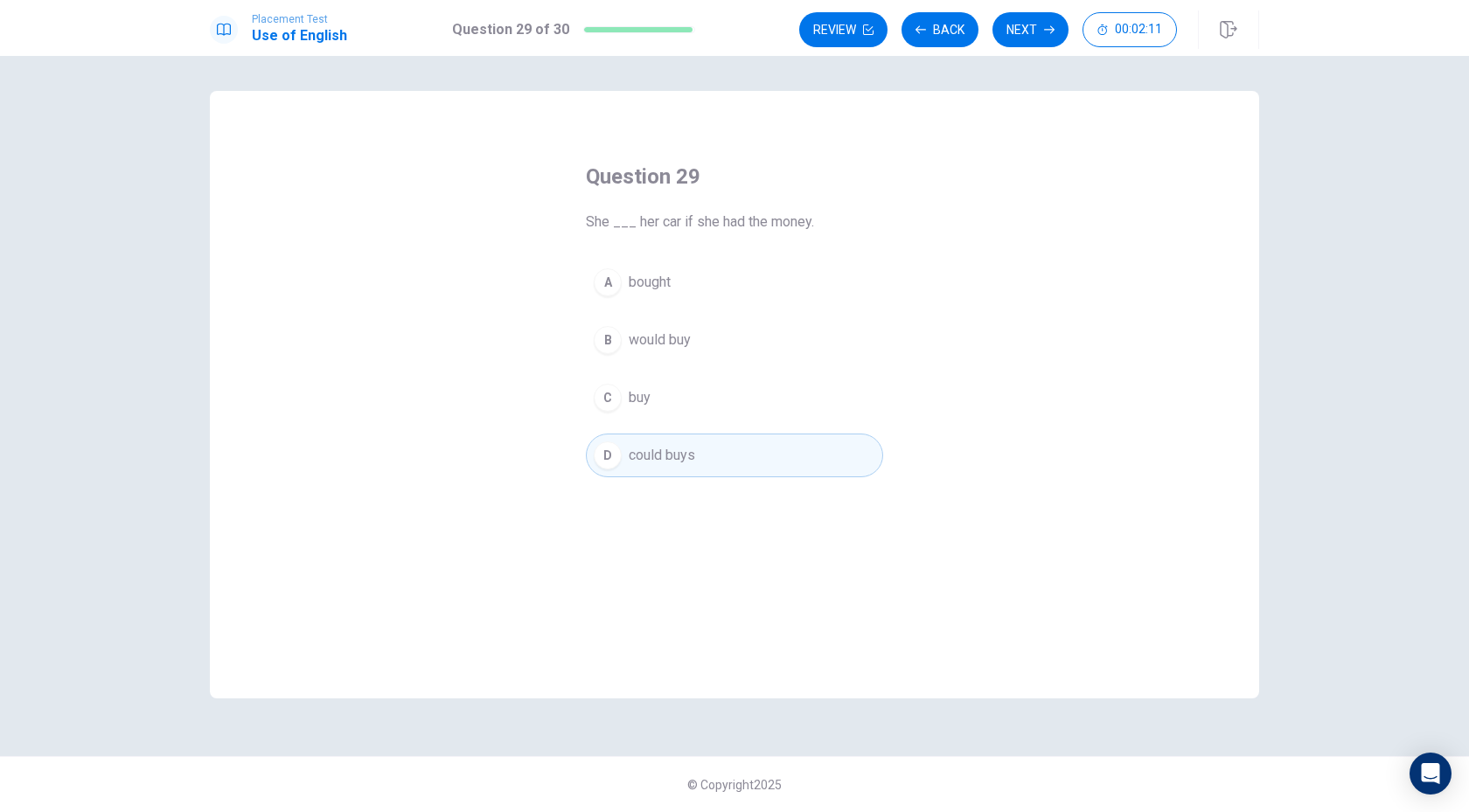
click at [604, 341] on div "B" at bounding box center [606, 340] width 28 height 28
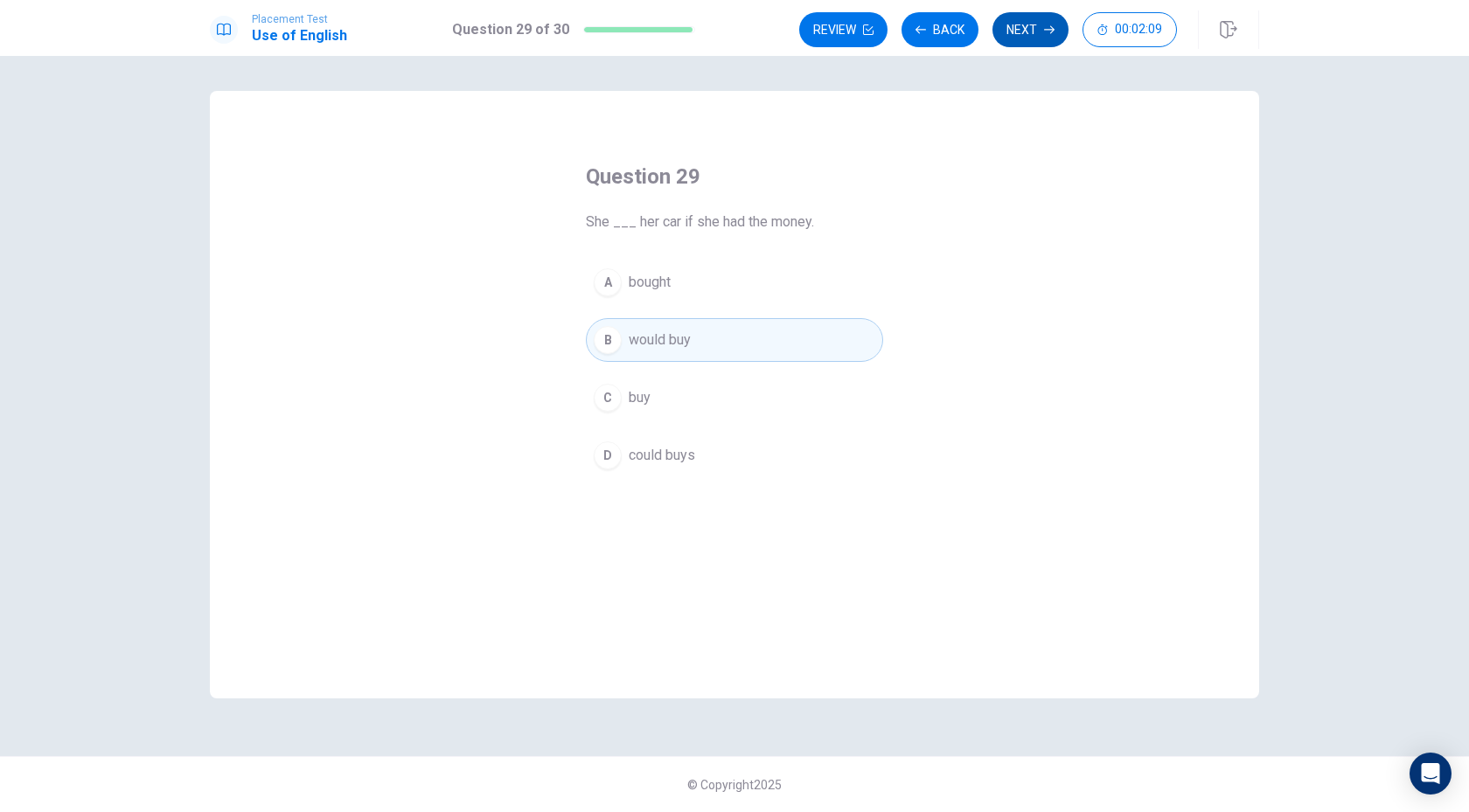
click at [1039, 32] on button "Next" at bounding box center [1031, 29] width 76 height 35
click at [612, 399] on div "C" at bounding box center [606, 397] width 28 height 28
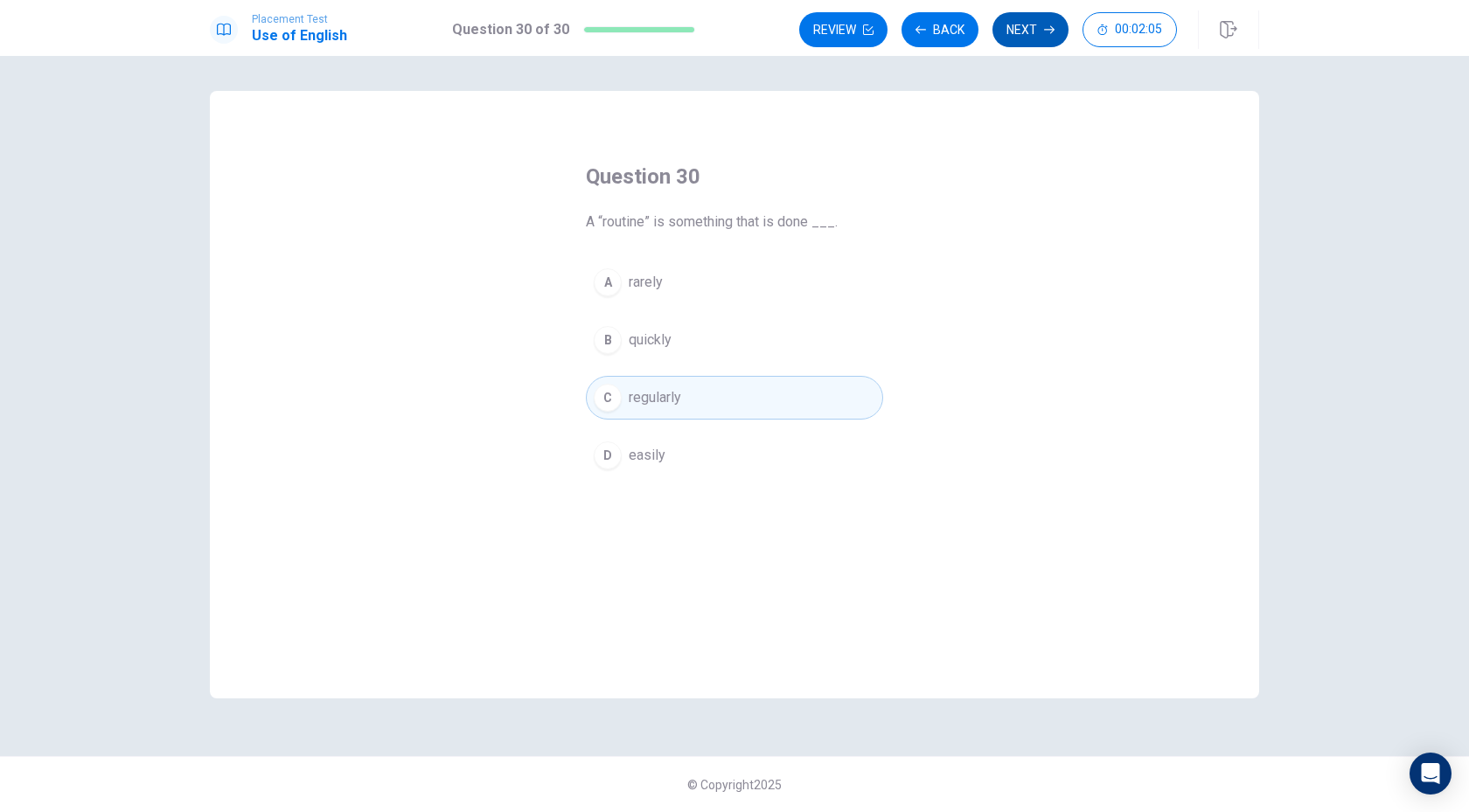
click at [1004, 35] on button "Next" at bounding box center [1031, 29] width 76 height 35
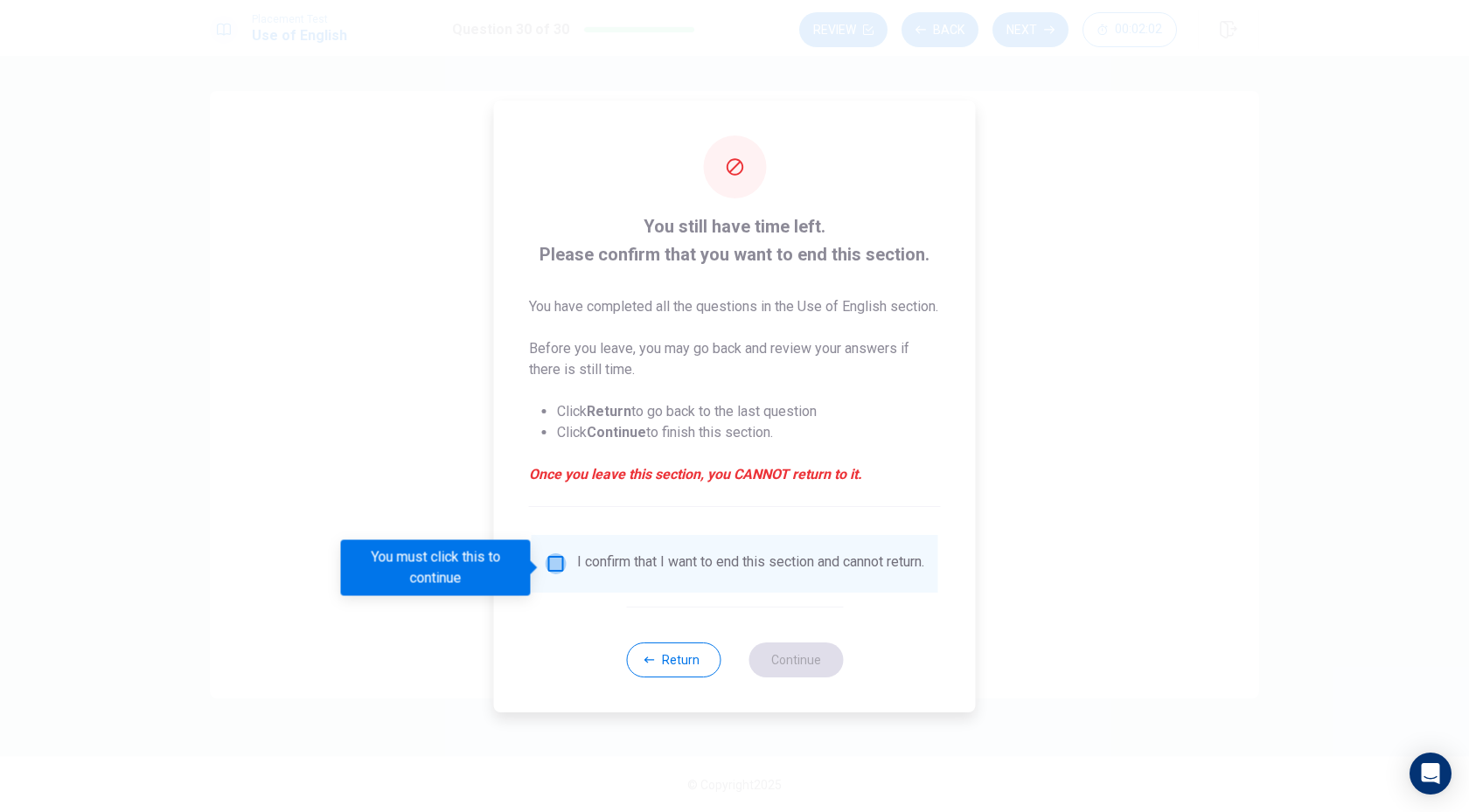
click at [555, 565] on input "You must click this to continue" at bounding box center [556, 563] width 21 height 21
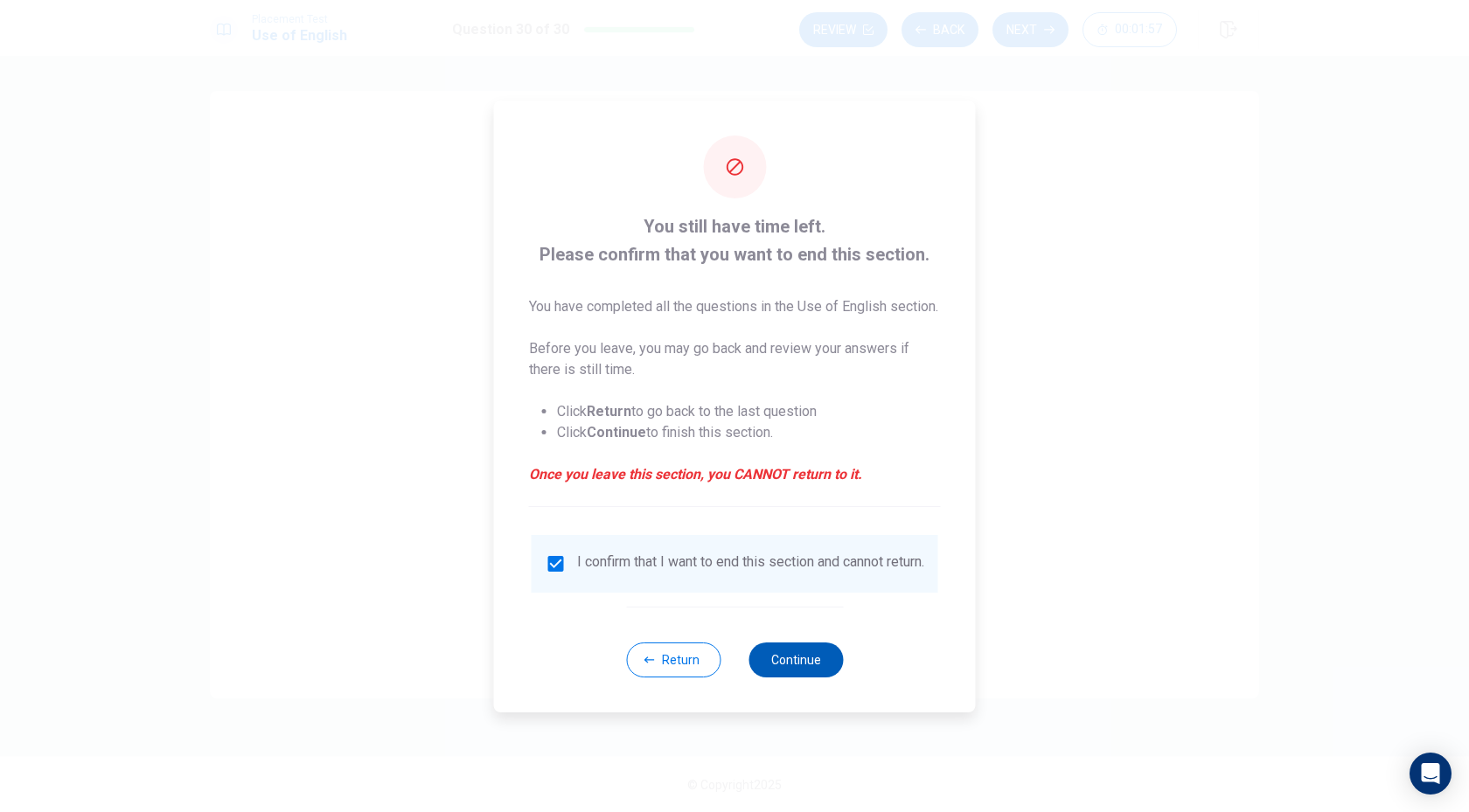
click at [781, 673] on button "Continue" at bounding box center [795, 659] width 94 height 35
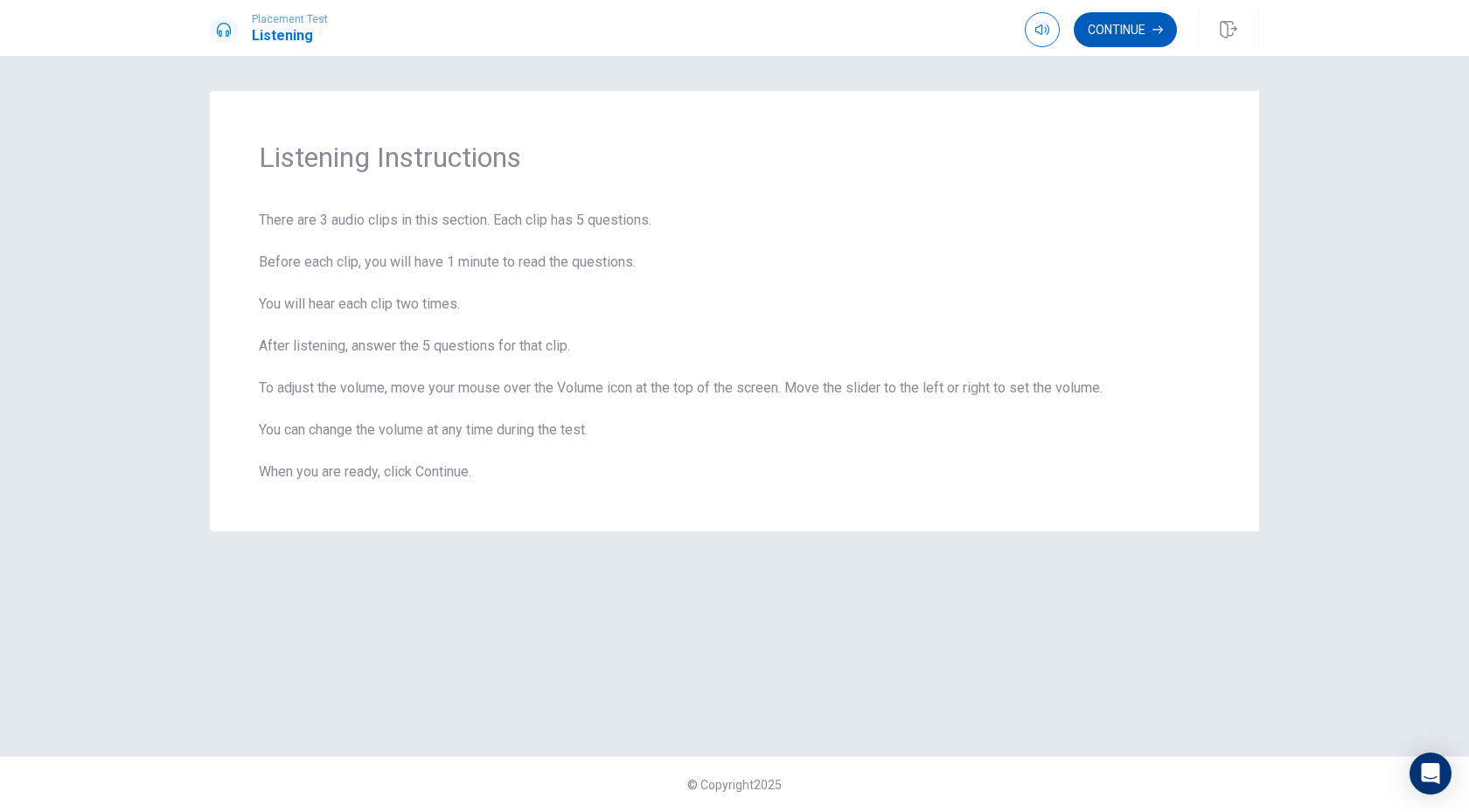
click at [1141, 37] on button "Continue" at bounding box center [1125, 29] width 103 height 35
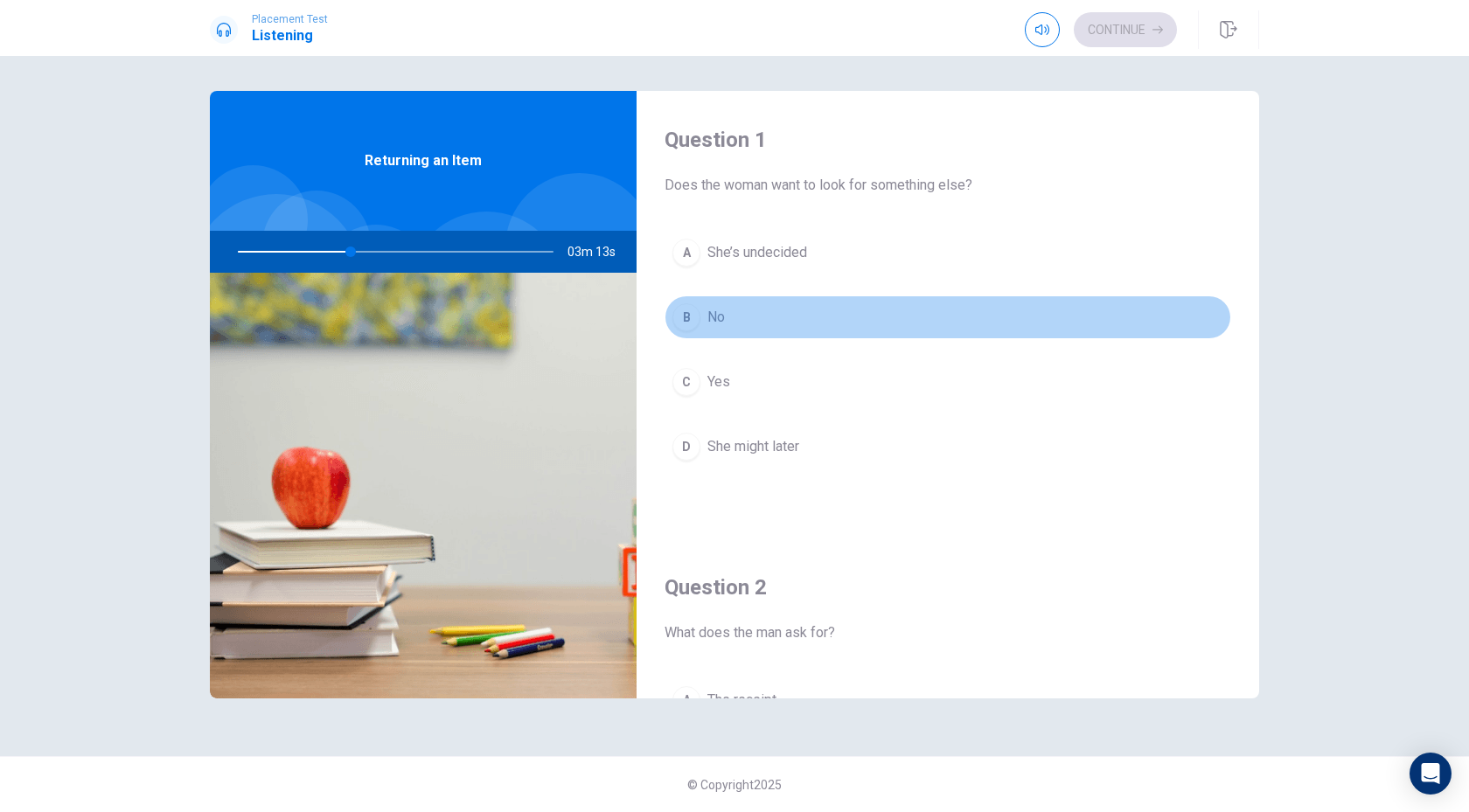
click at [682, 316] on div "B" at bounding box center [685, 317] width 28 height 28
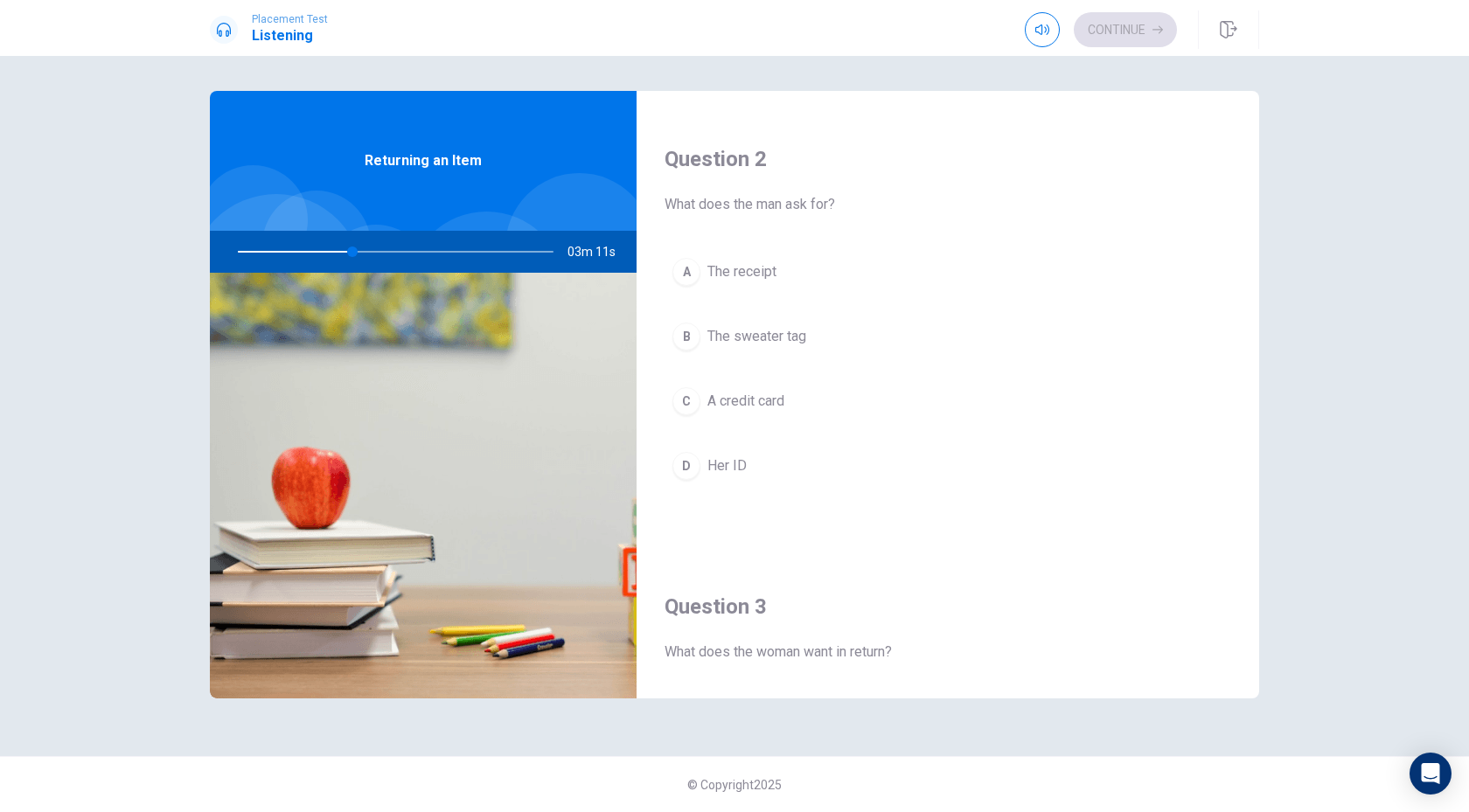
scroll to position [430, 0]
click at [689, 263] on div "A" at bounding box center [685, 269] width 28 height 28
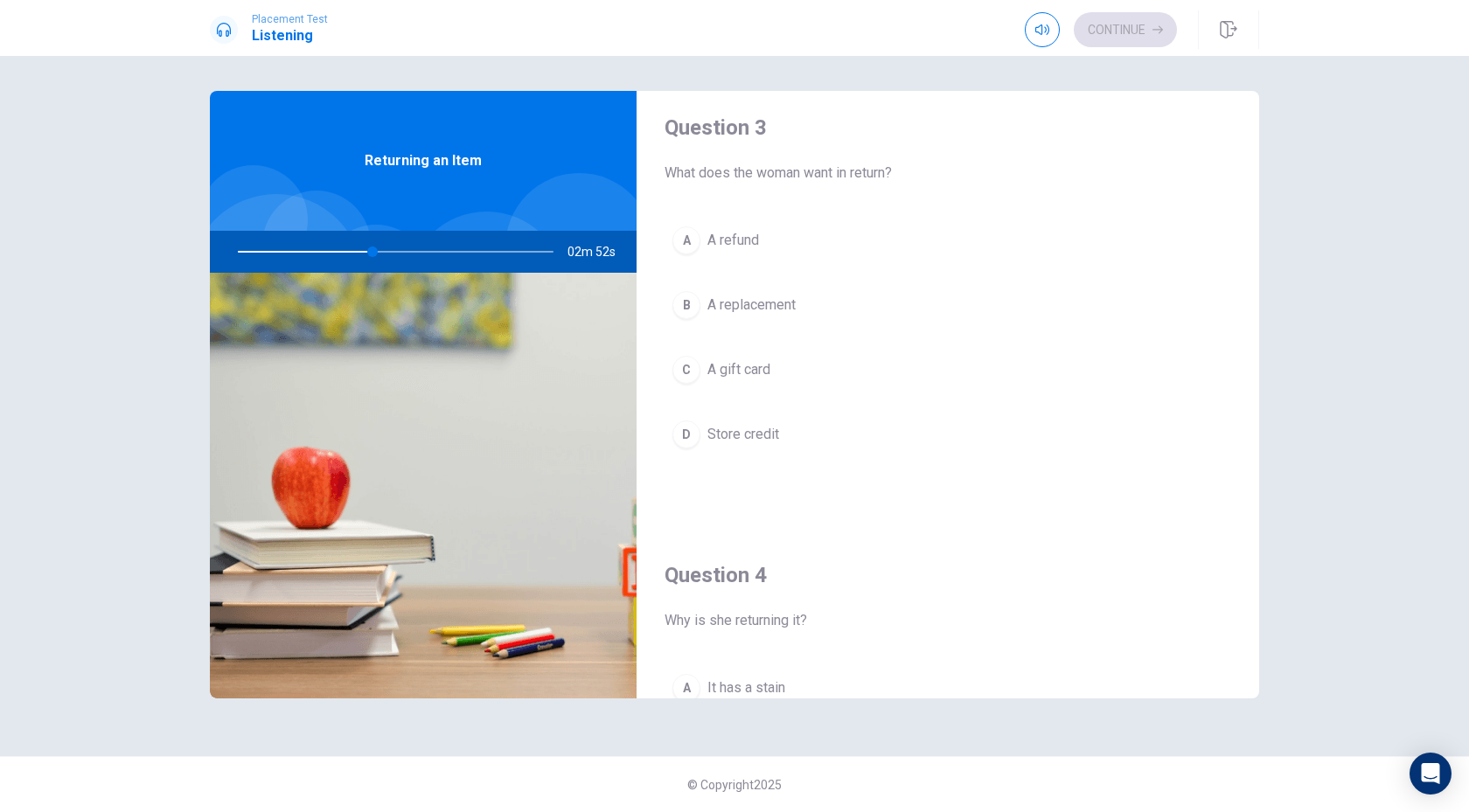
scroll to position [912, 0]
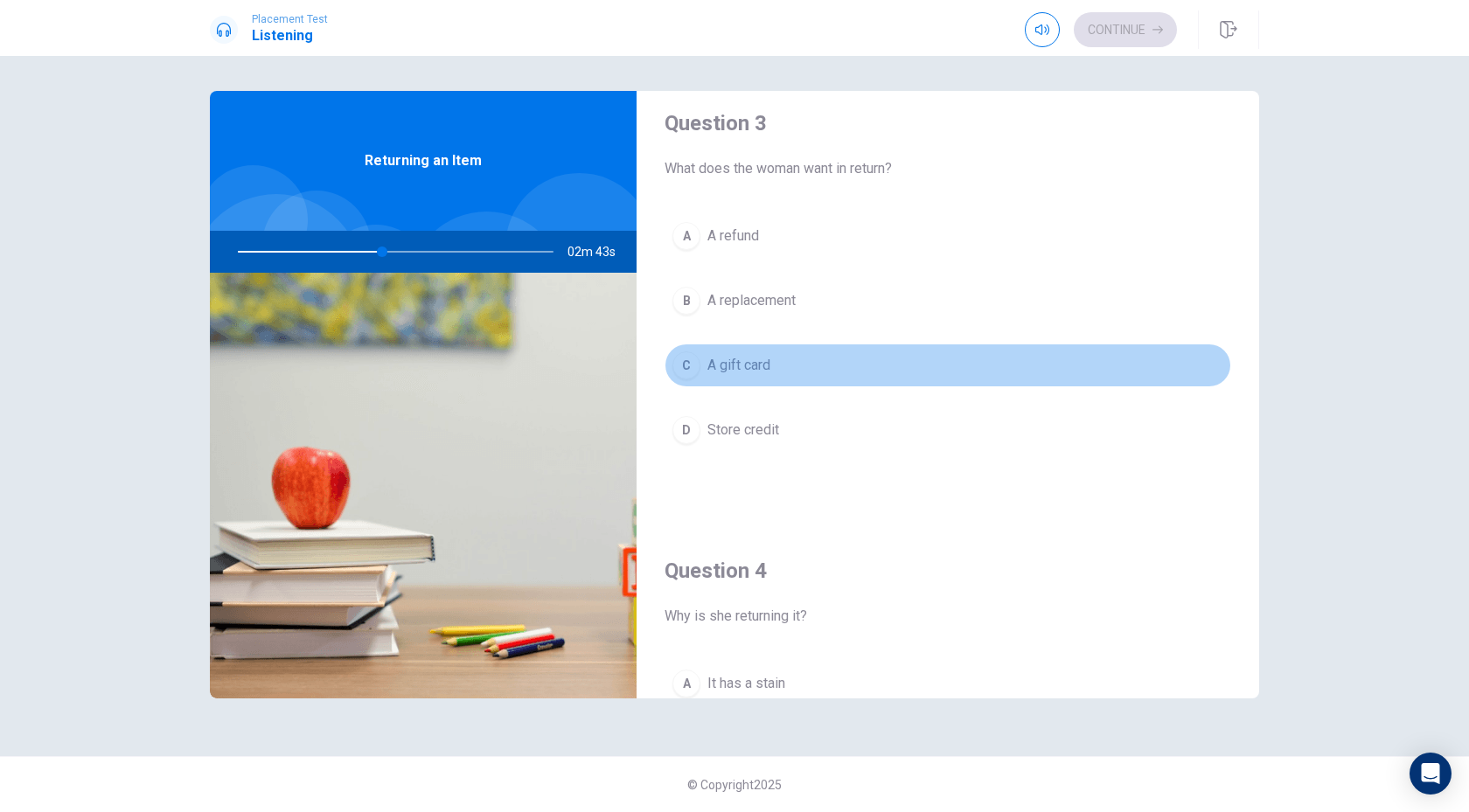
click at [687, 364] on div "C" at bounding box center [685, 364] width 28 height 28
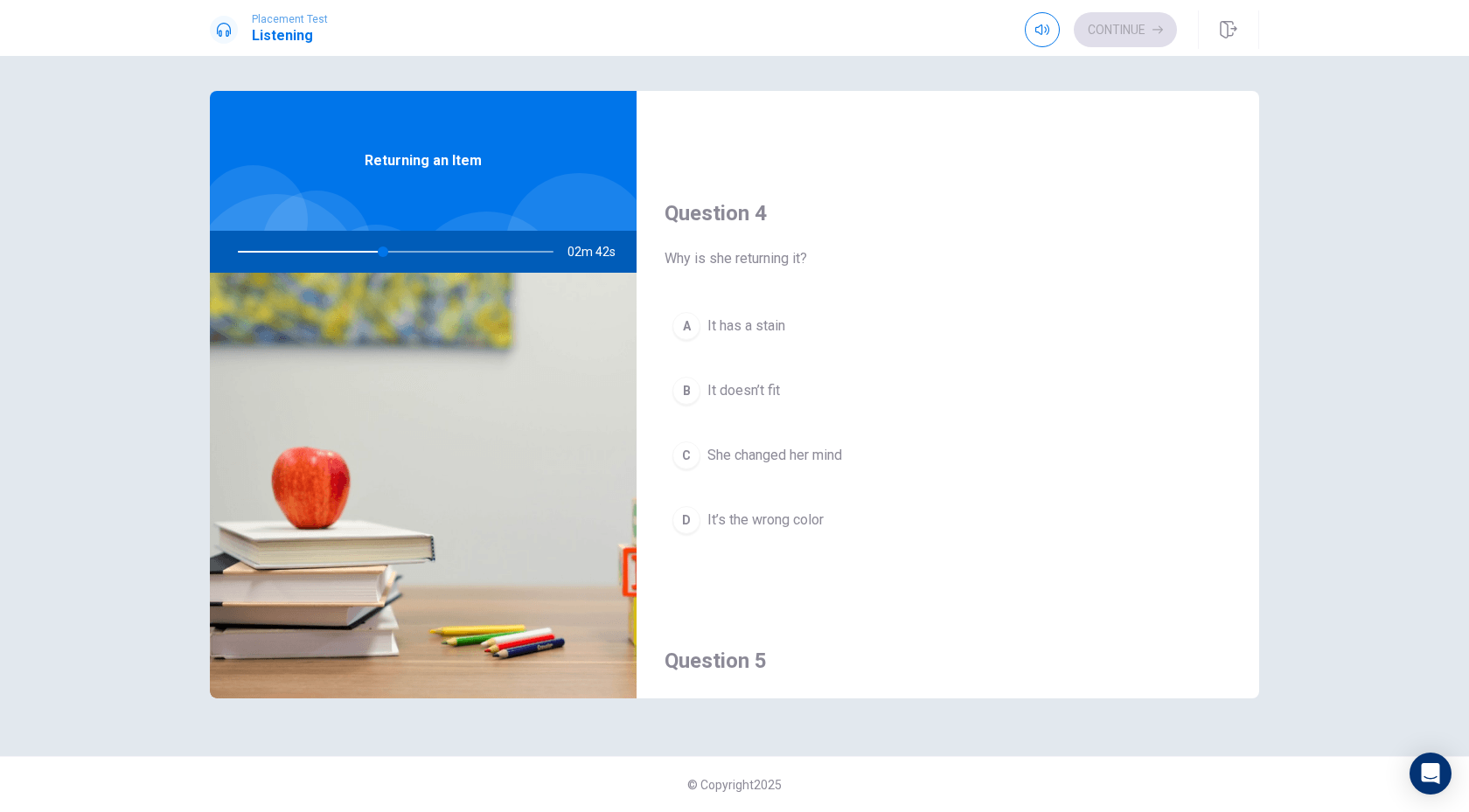
scroll to position [1291, 0]
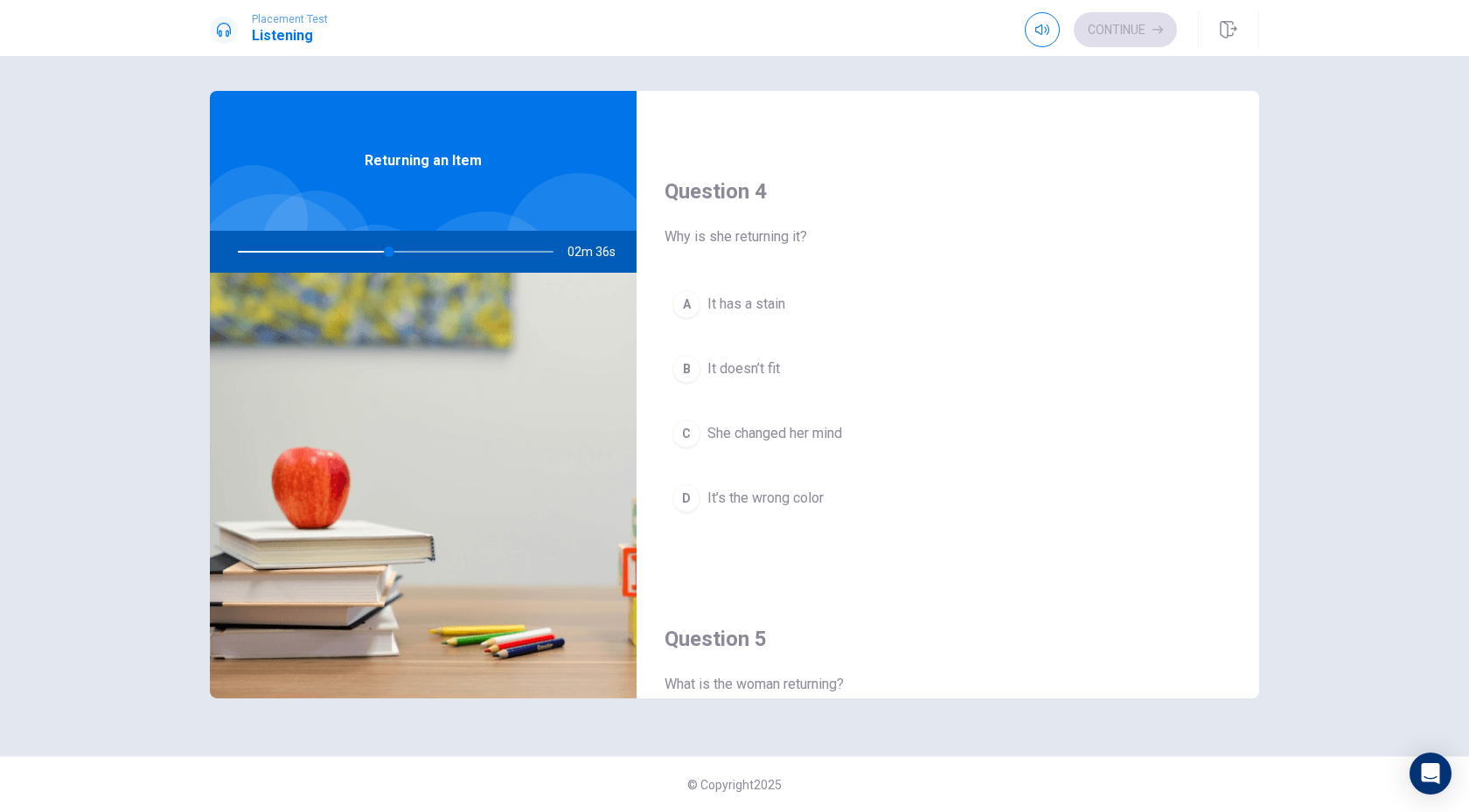
click at [692, 435] on div "C" at bounding box center [685, 433] width 28 height 28
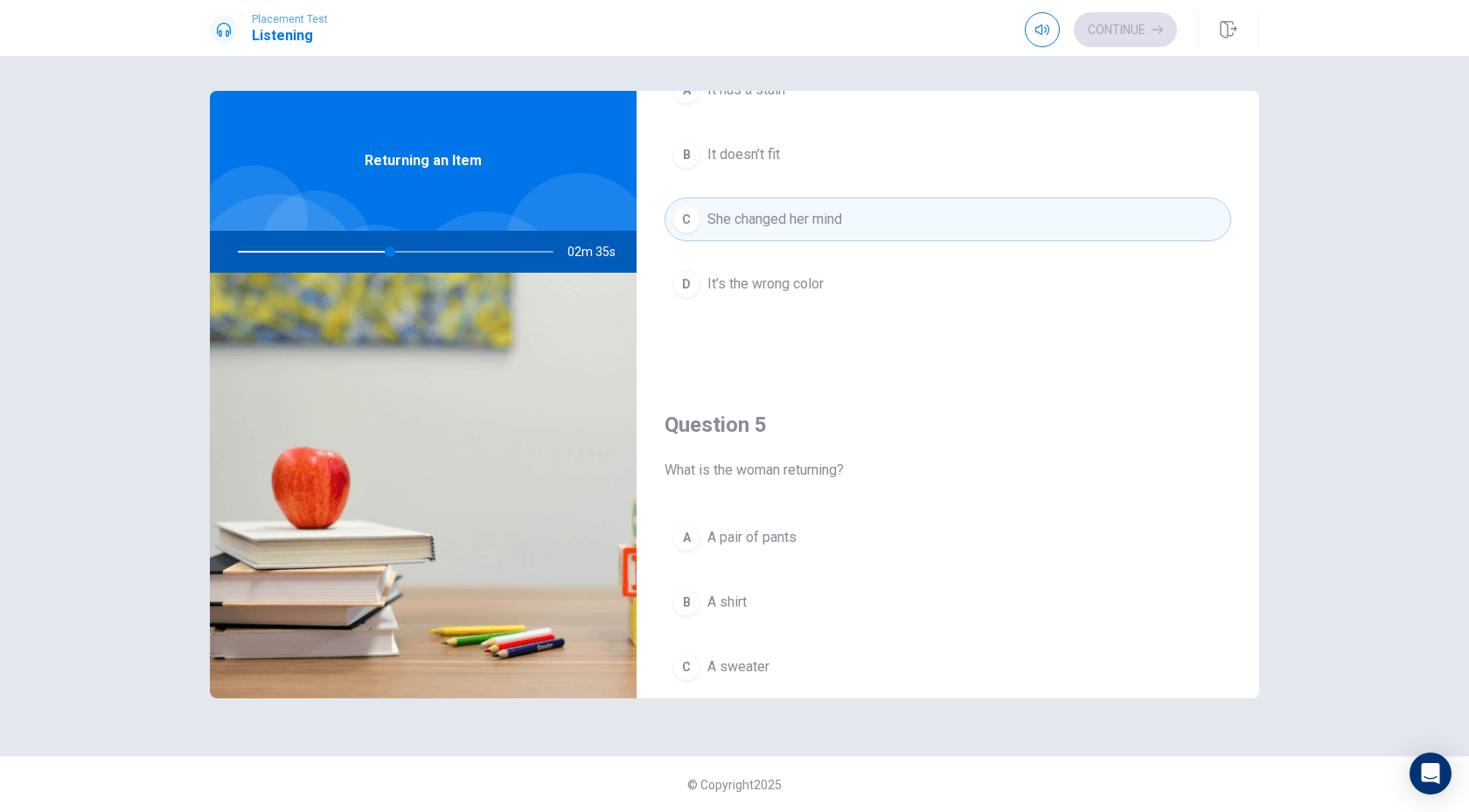
scroll to position [1630, 0]
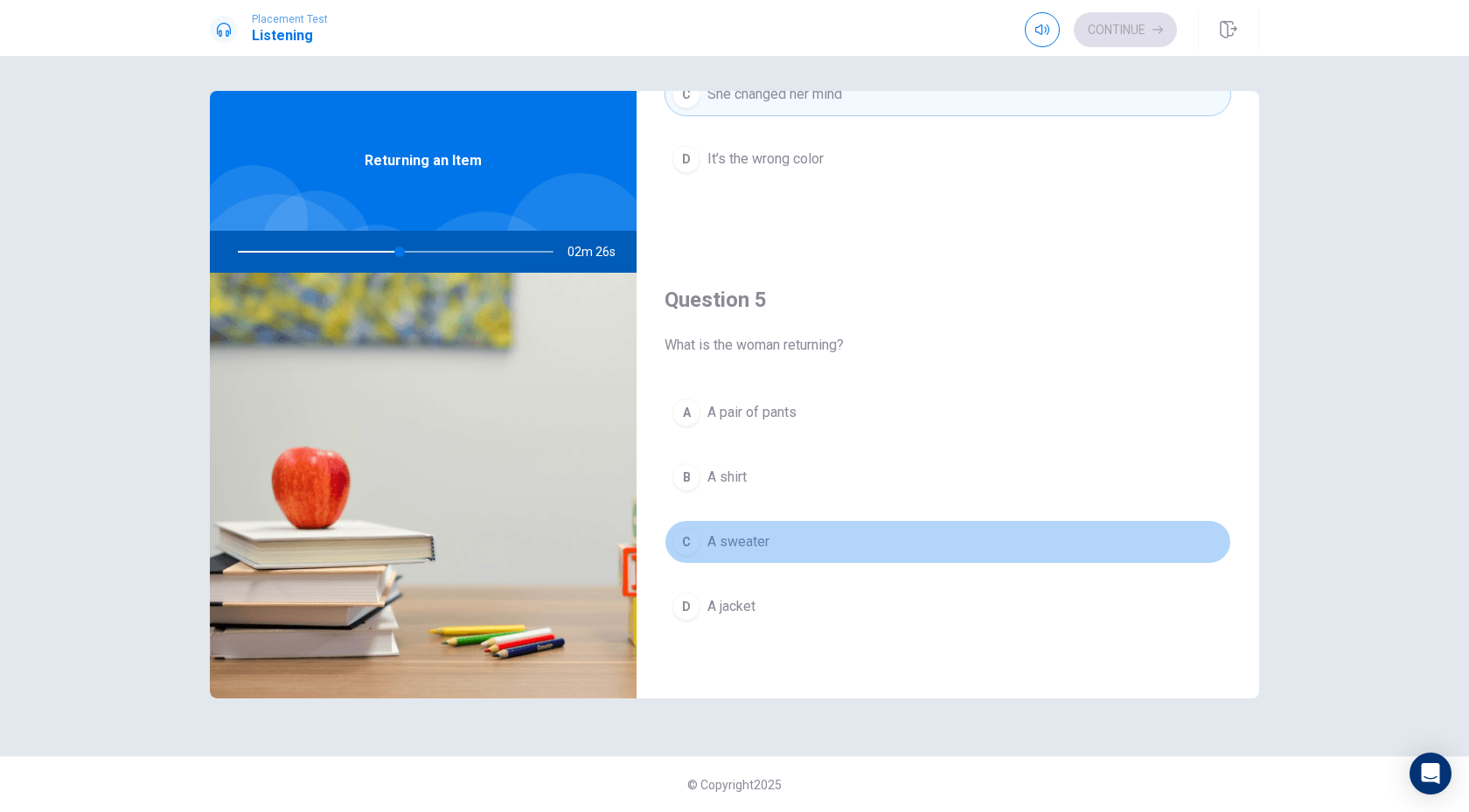
click at [690, 547] on div "C" at bounding box center [685, 541] width 28 height 28
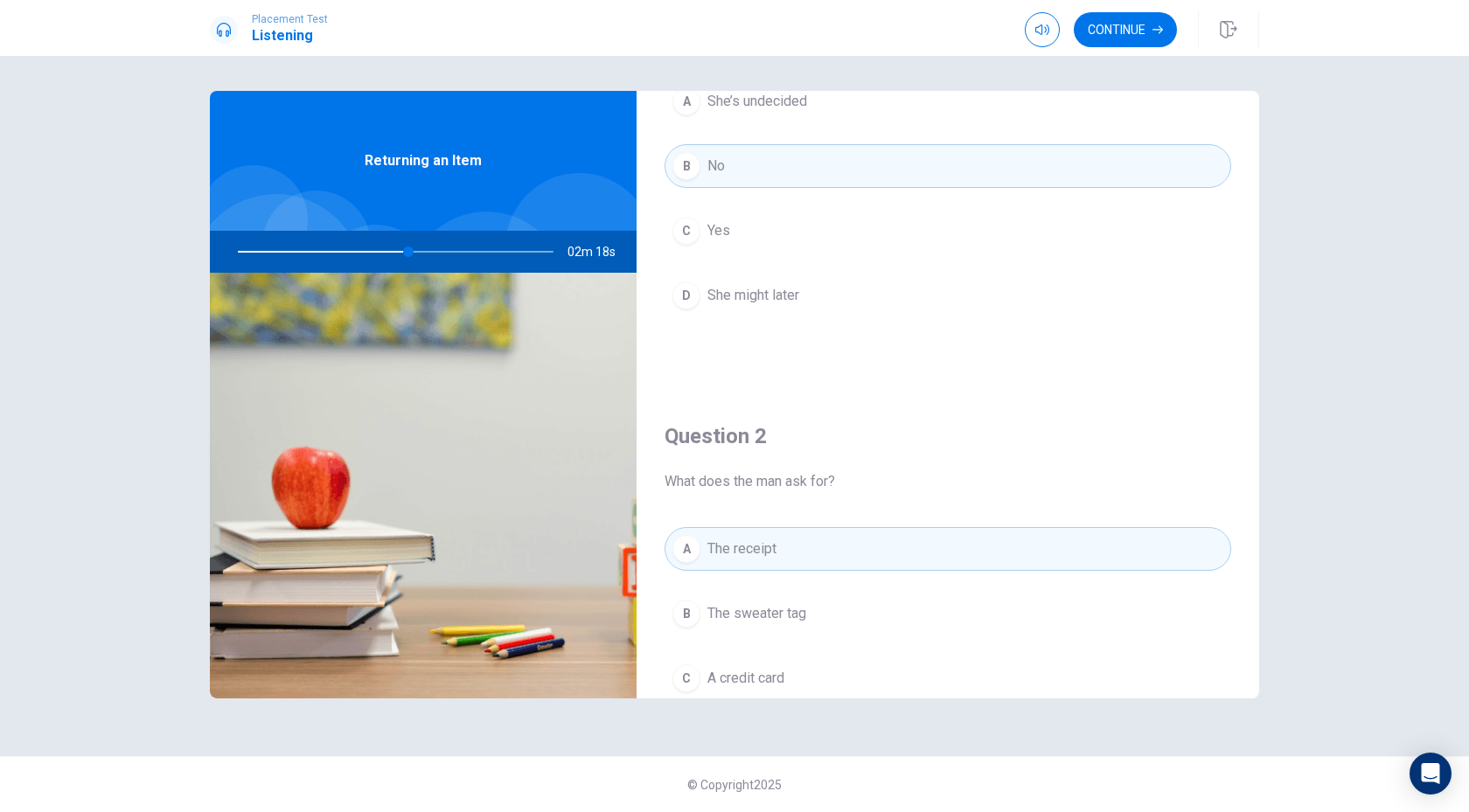
scroll to position [0, 0]
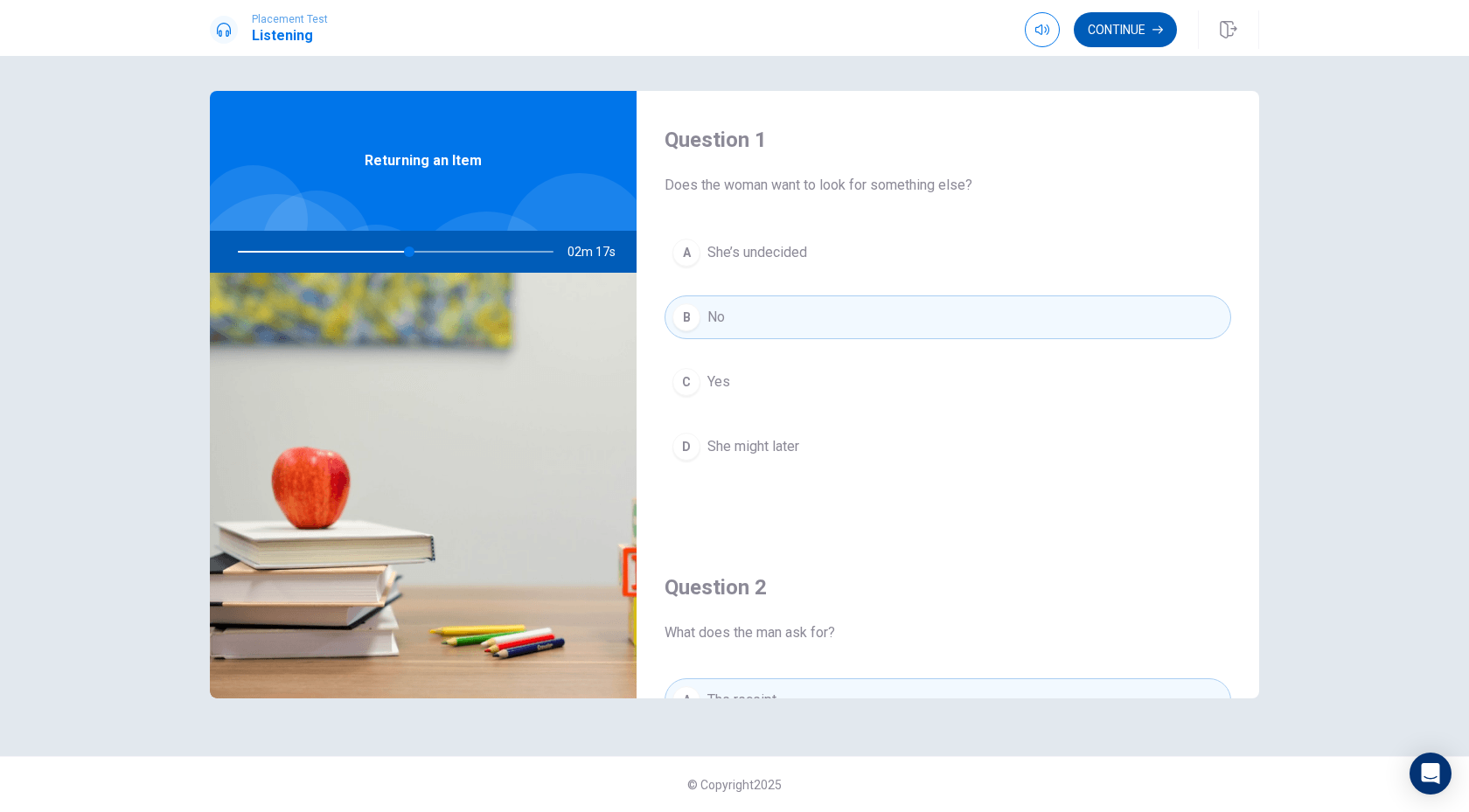
click at [1088, 38] on button "Continue" at bounding box center [1125, 29] width 103 height 35
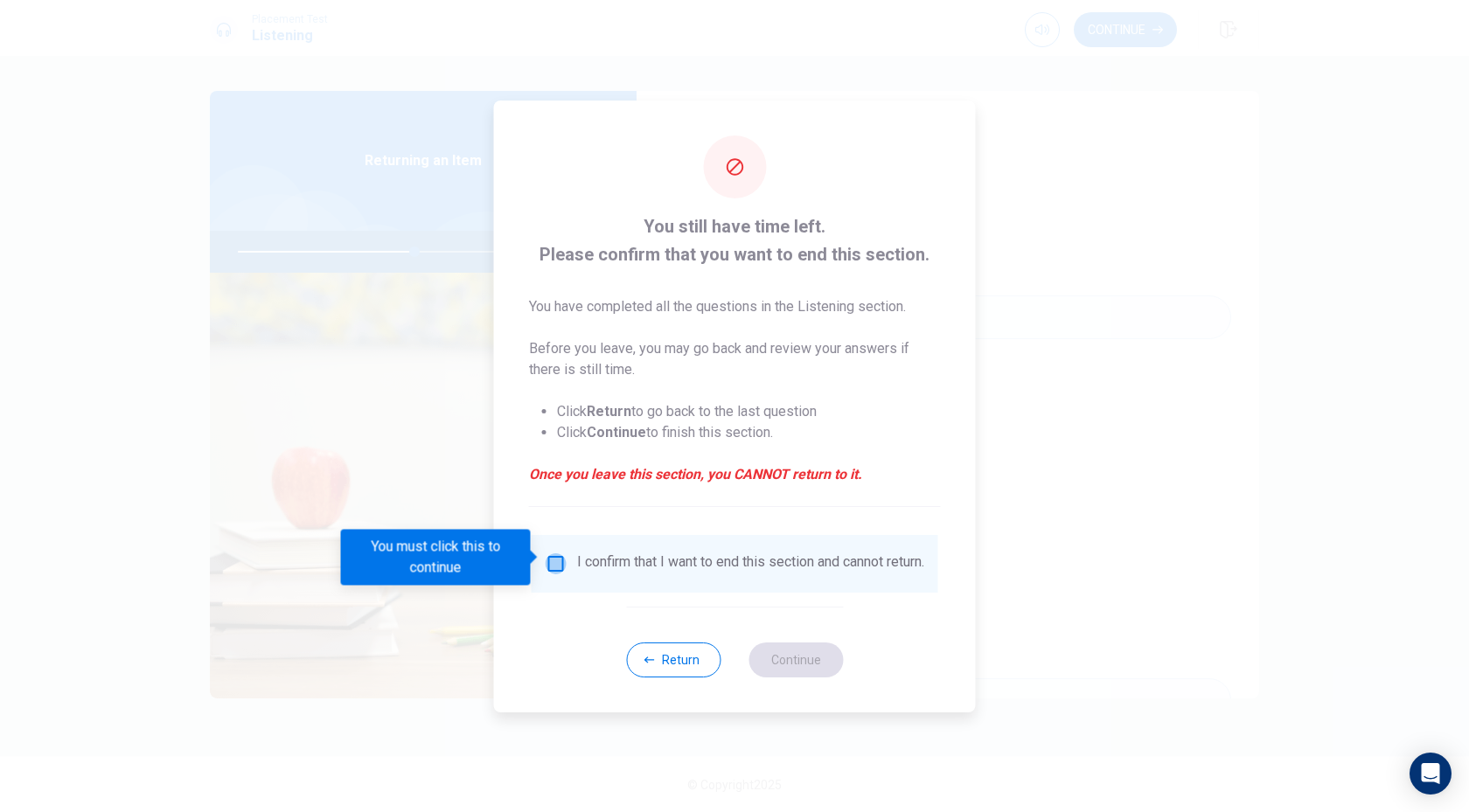
click at [556, 559] on input "You must click this to continue" at bounding box center [556, 563] width 21 height 21
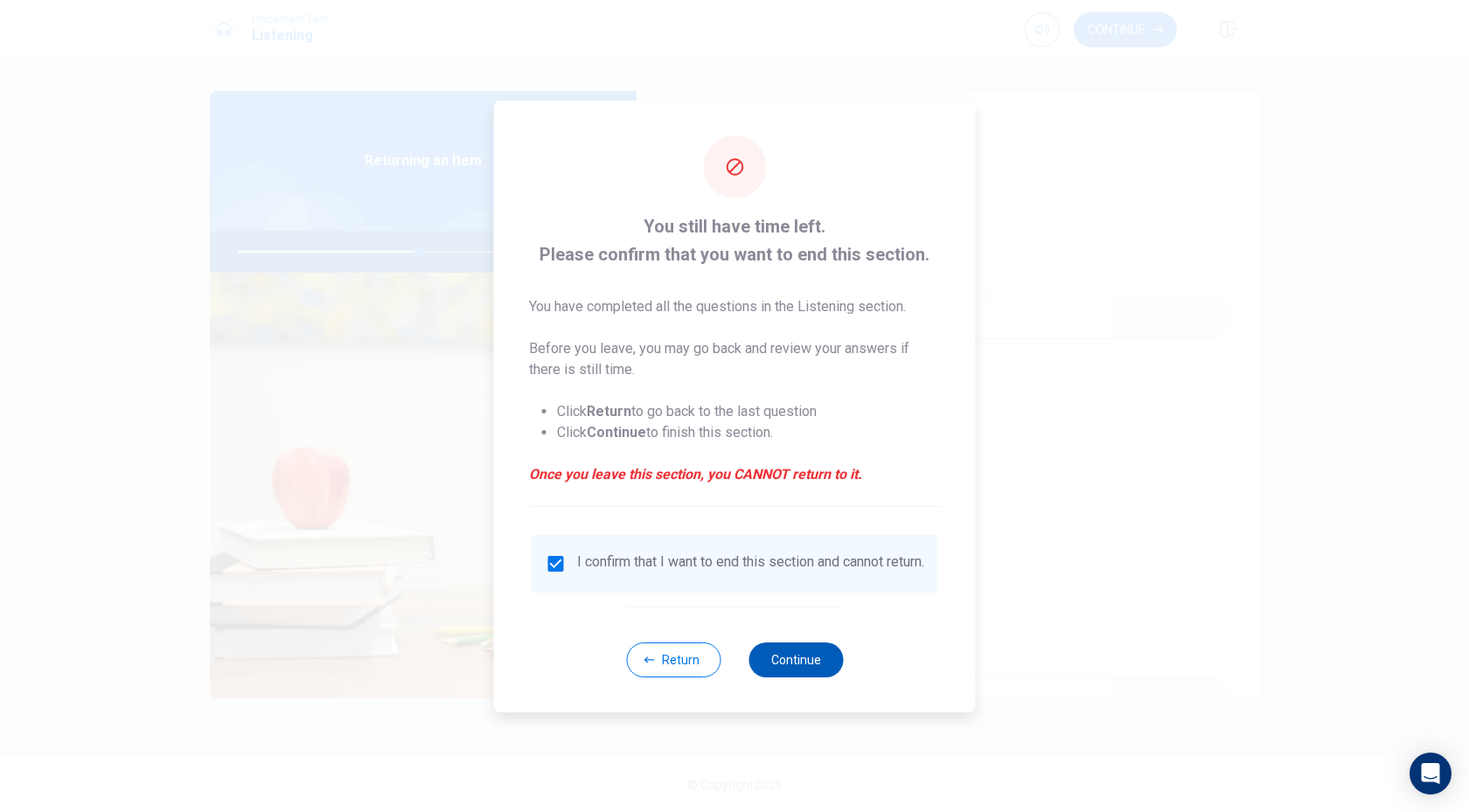
click at [769, 663] on button "Continue" at bounding box center [795, 659] width 94 height 35
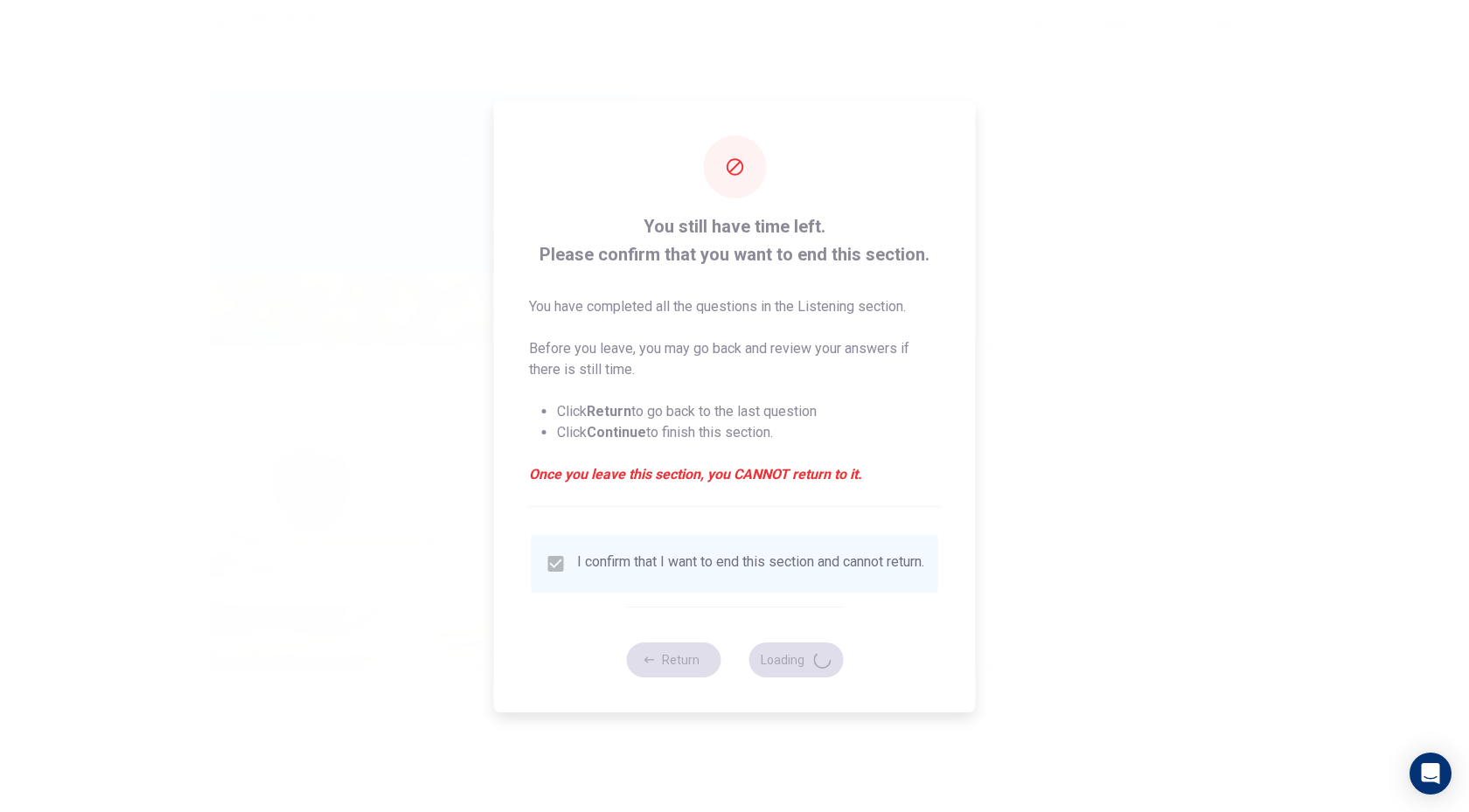
type input "59"
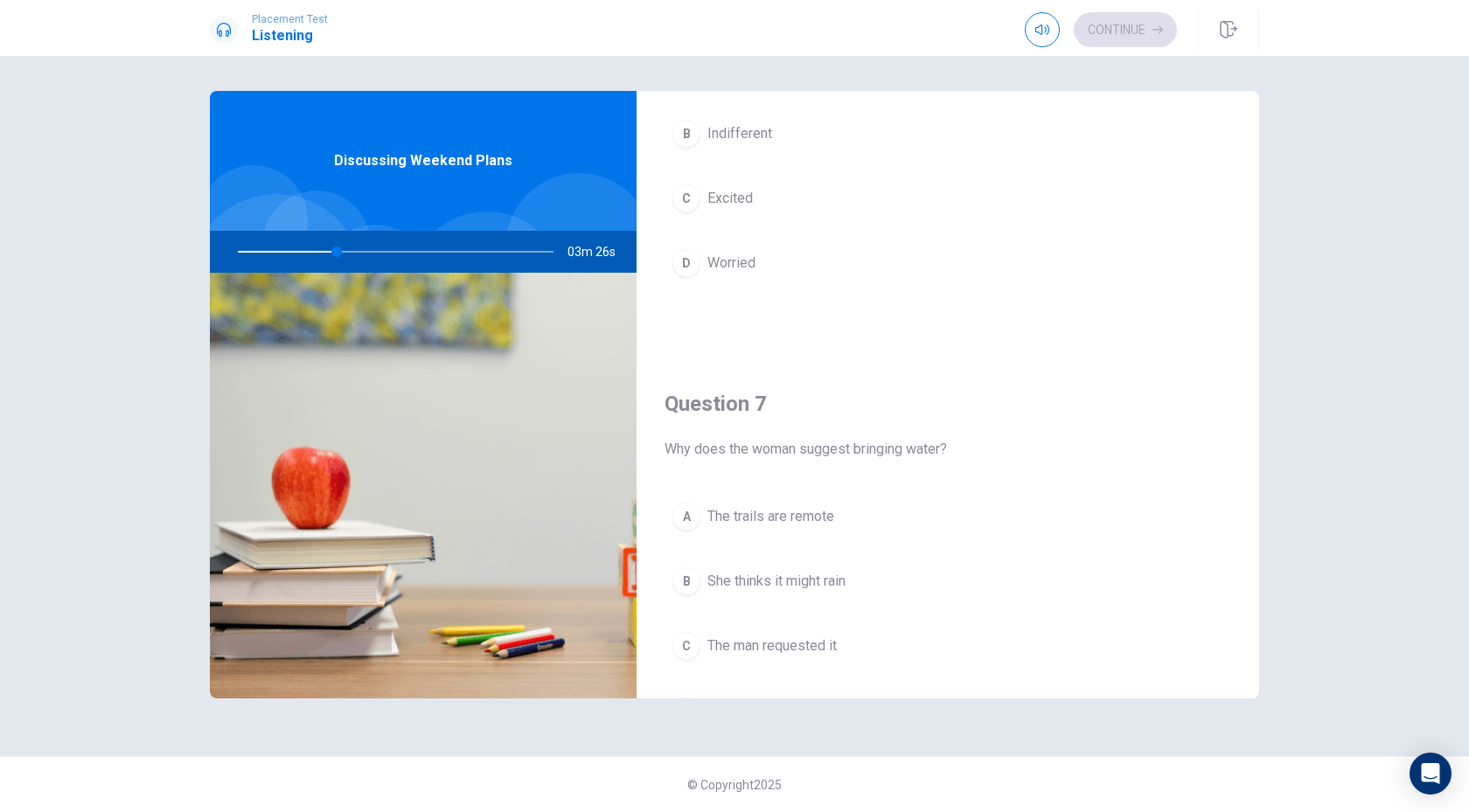
scroll to position [100, 0]
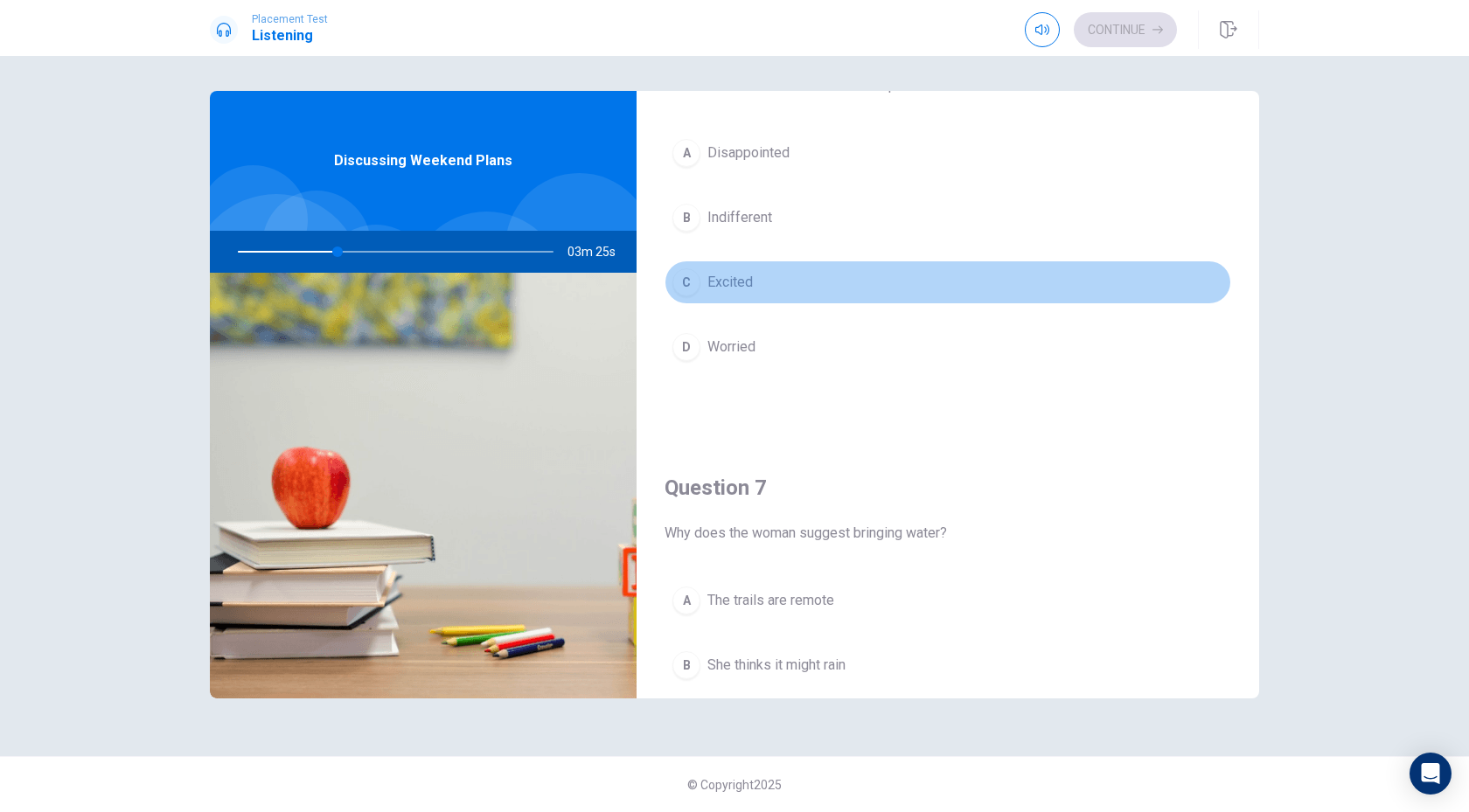
click at [691, 286] on div "C" at bounding box center [685, 282] width 28 height 28
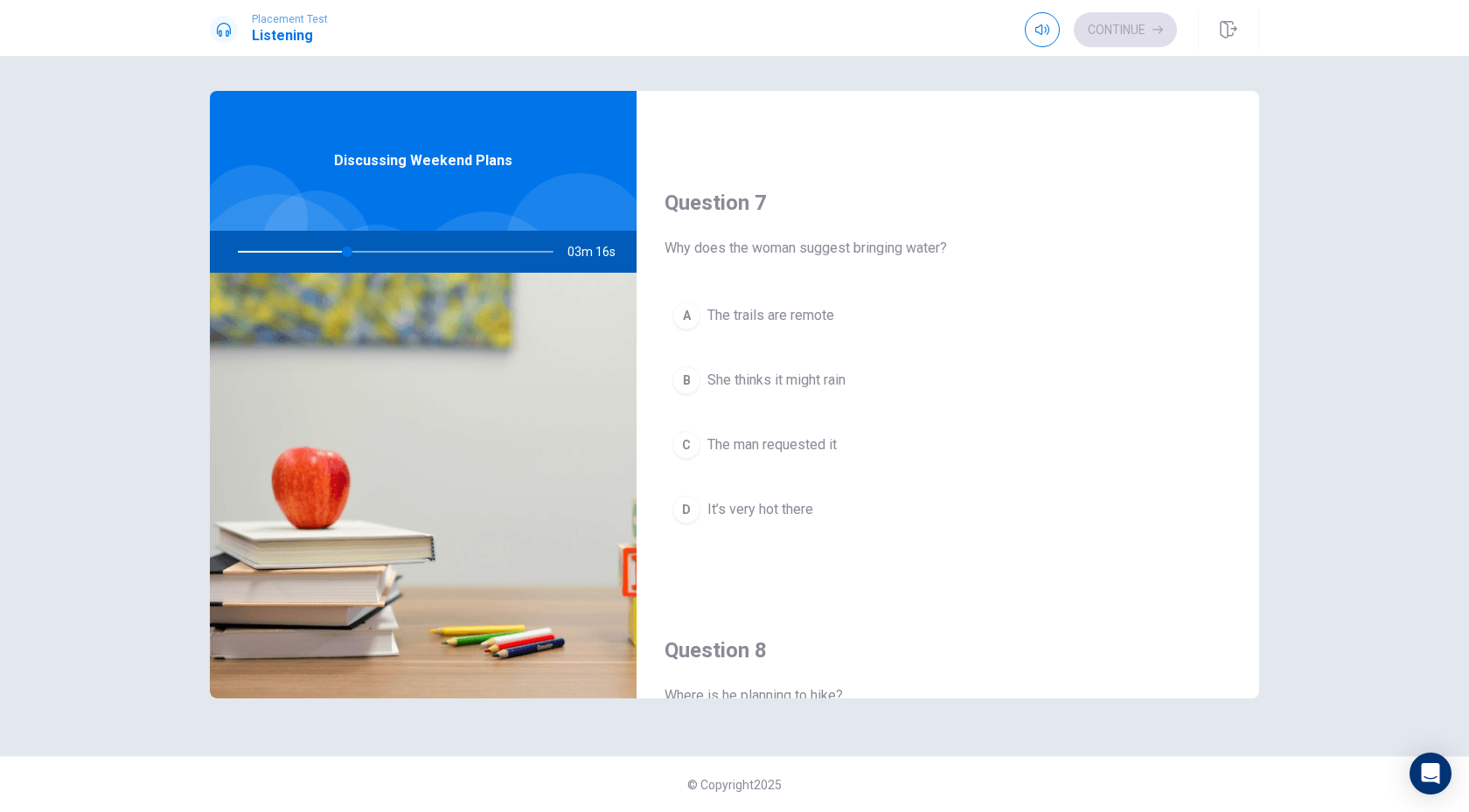
scroll to position [400, 0]
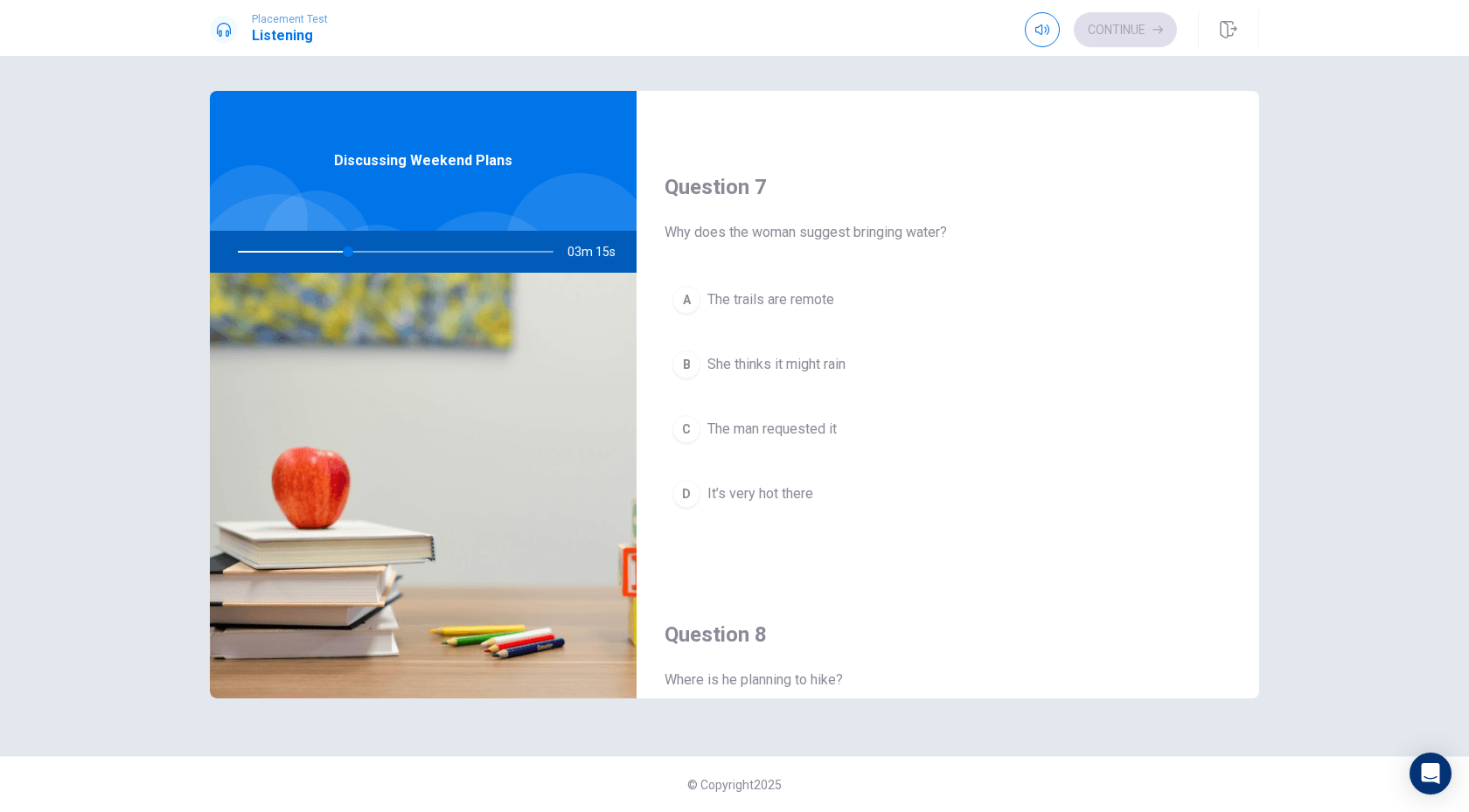
click at [694, 311] on button "A The trails are remote" at bounding box center [947, 300] width 567 height 44
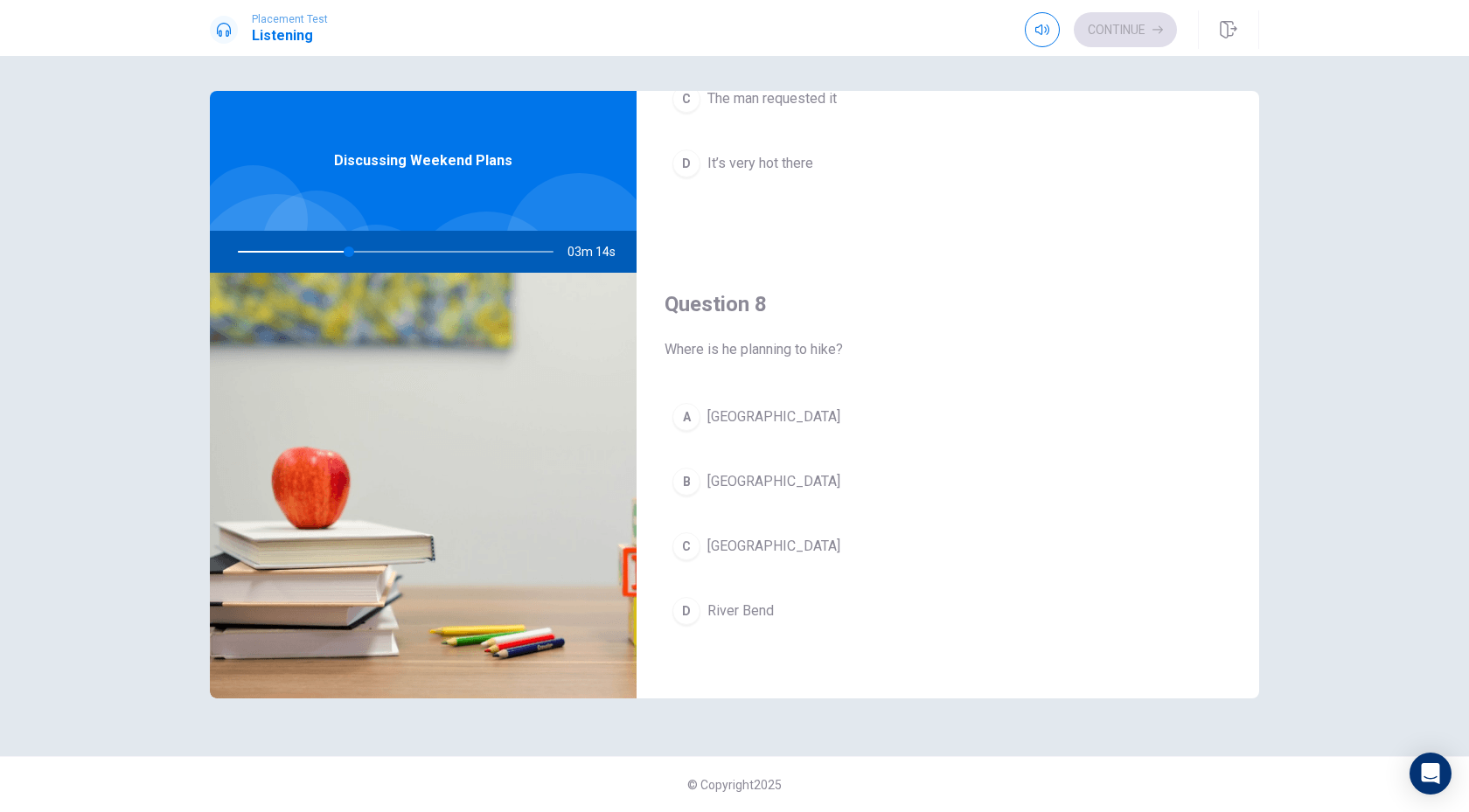
scroll to position [795, 0]
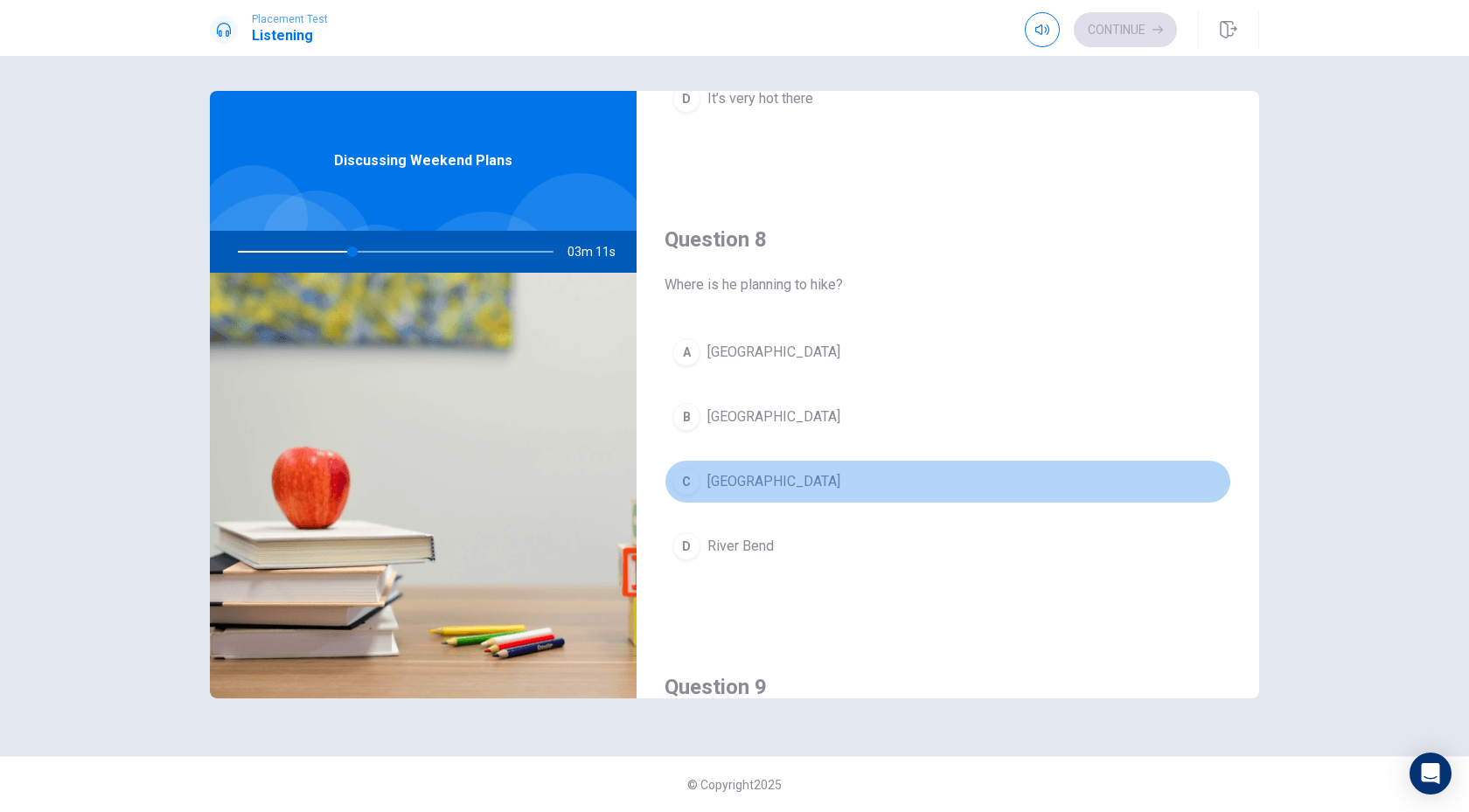
click at [687, 481] on div "C" at bounding box center [685, 481] width 28 height 28
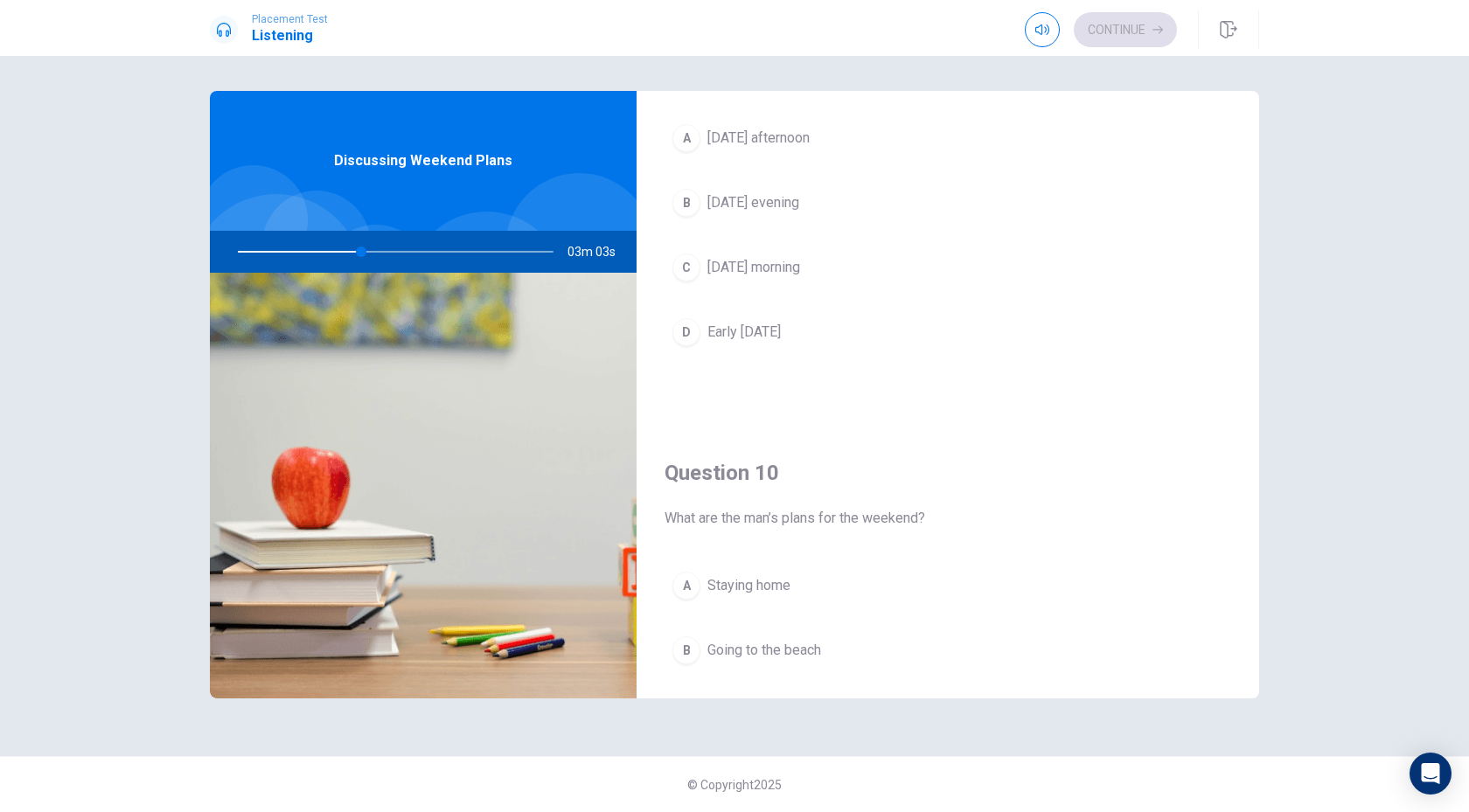
scroll to position [1630, 0]
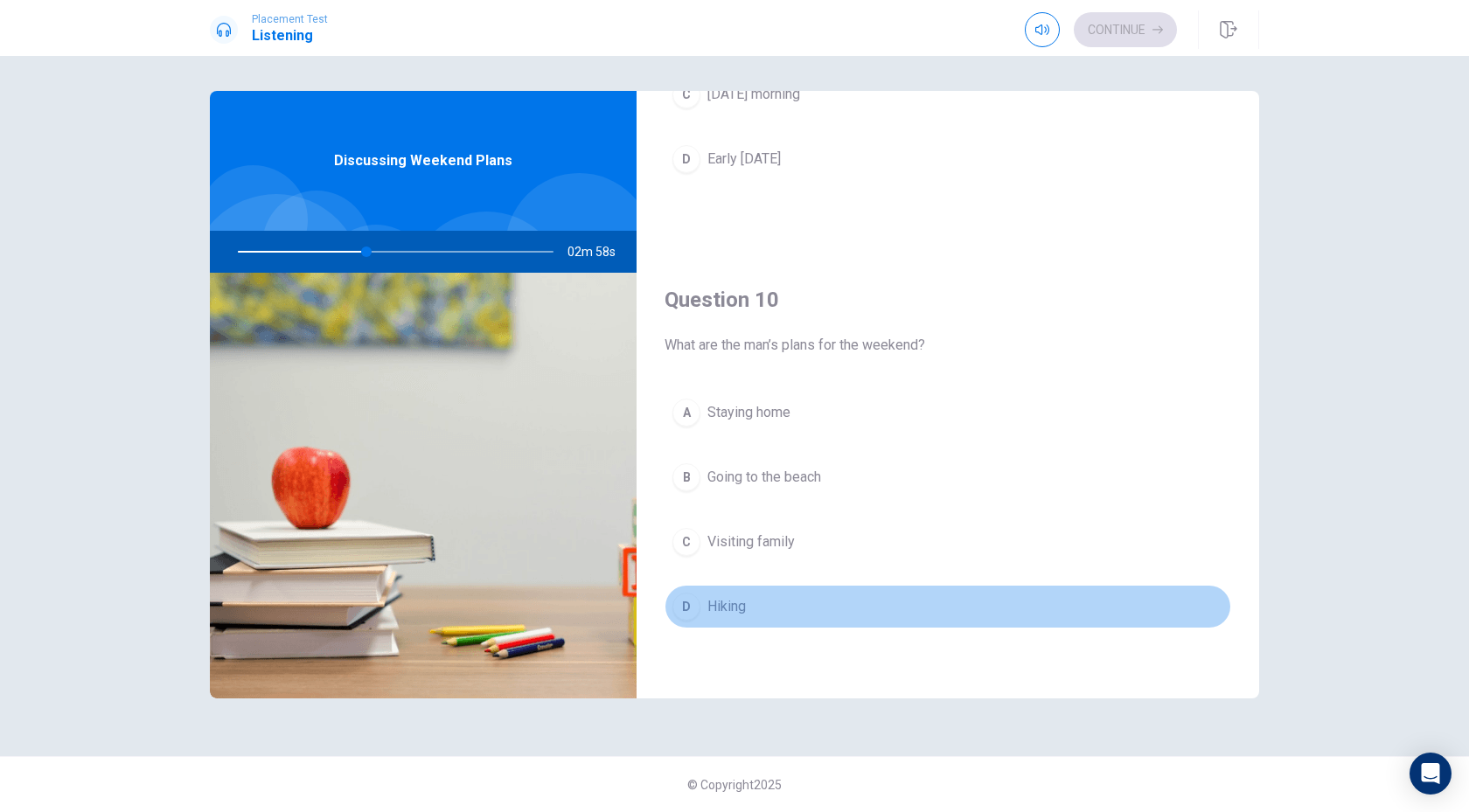
click at [690, 604] on div "D" at bounding box center [685, 606] width 28 height 28
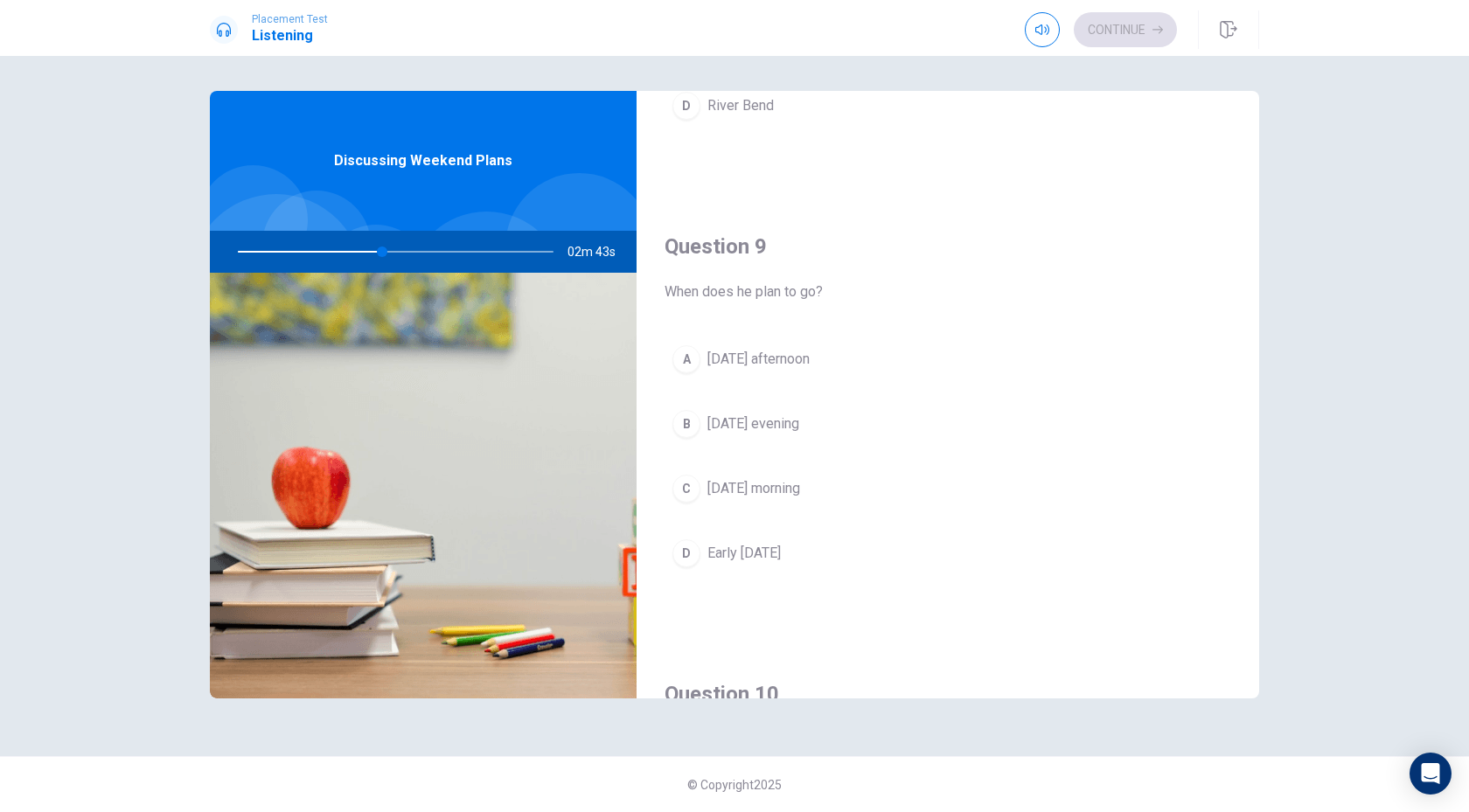
scroll to position [1232, 0]
click at [692, 560] on div "D" at bounding box center [685, 556] width 28 height 28
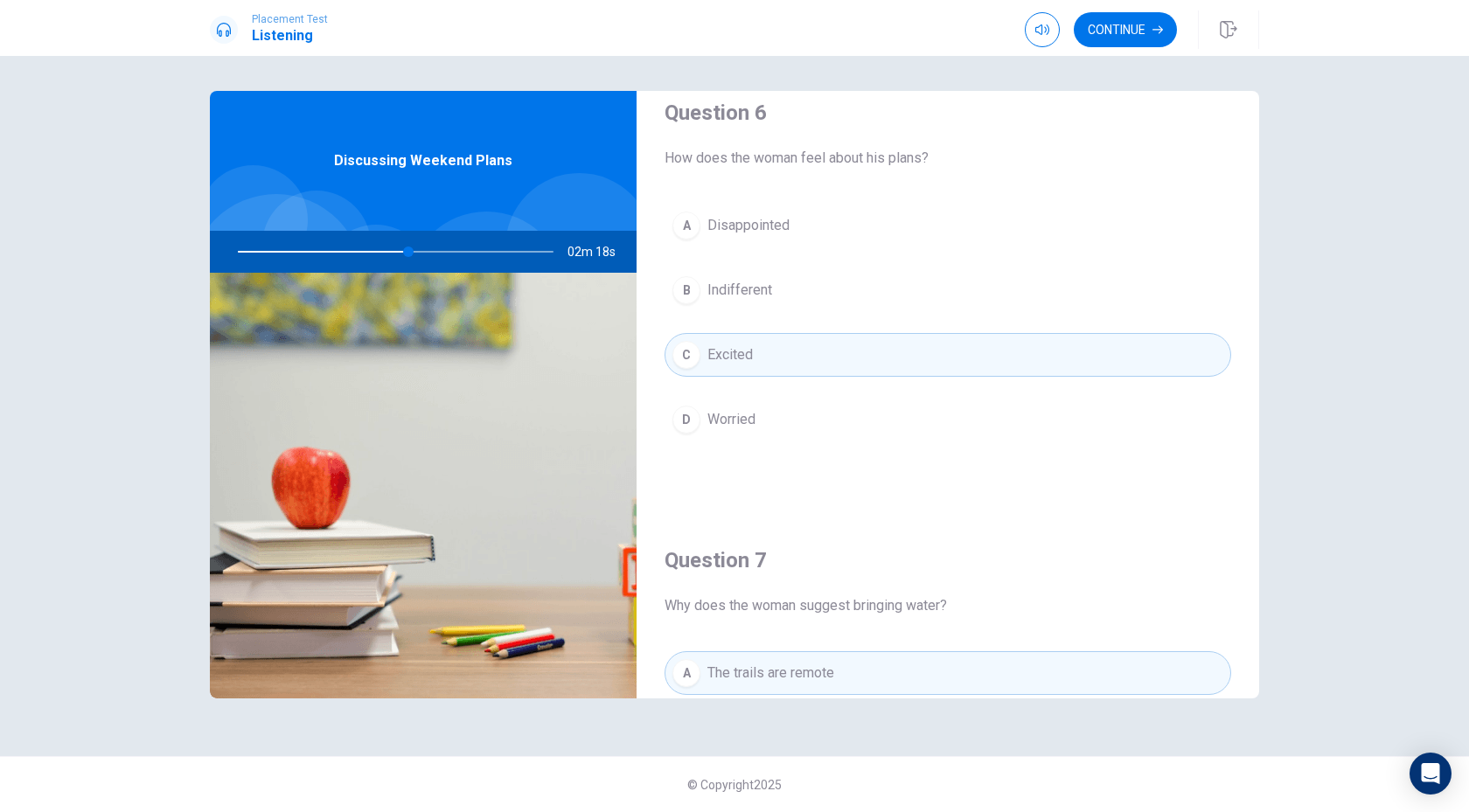
scroll to position [0, 0]
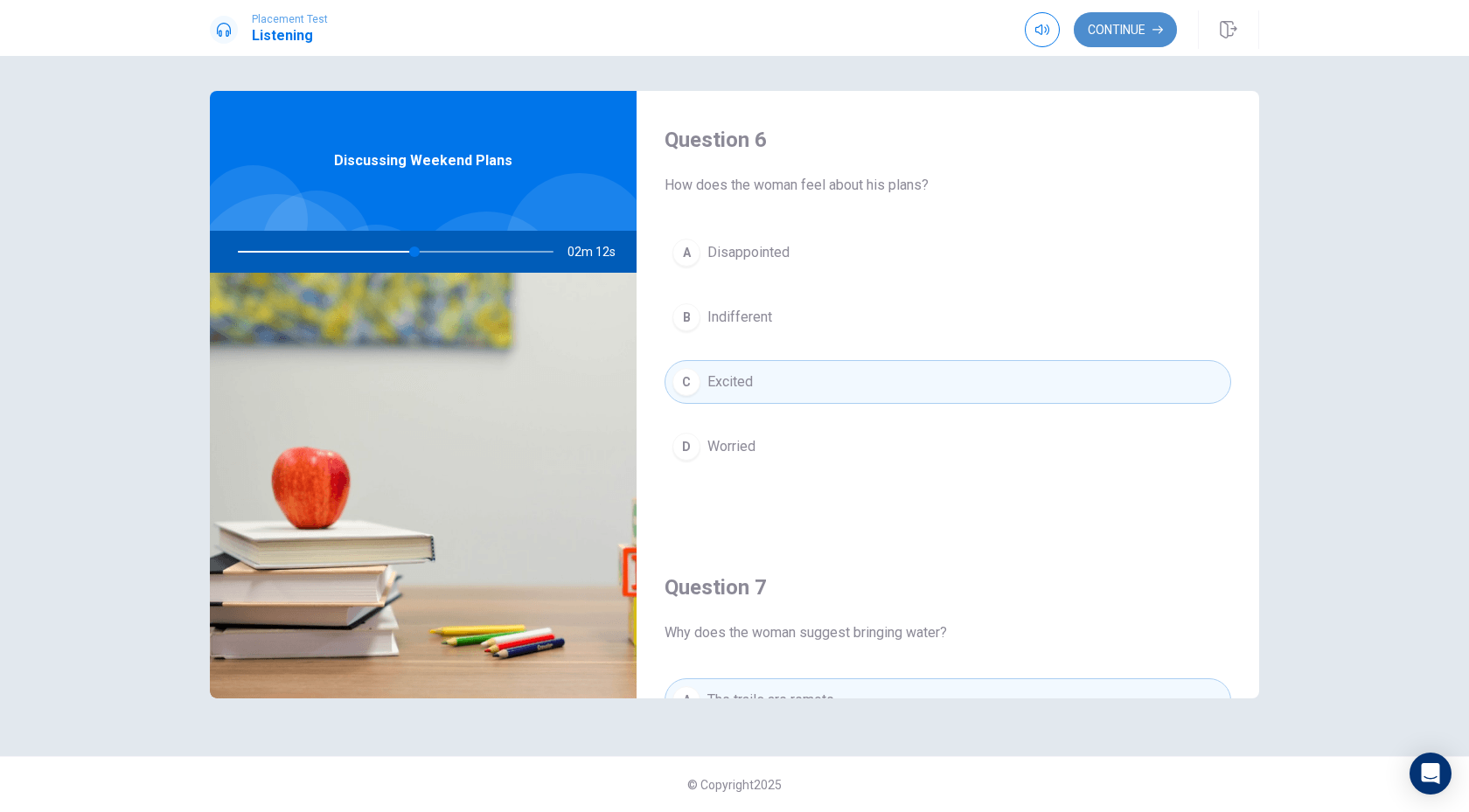
click at [1105, 32] on button "Continue" at bounding box center [1125, 29] width 103 height 35
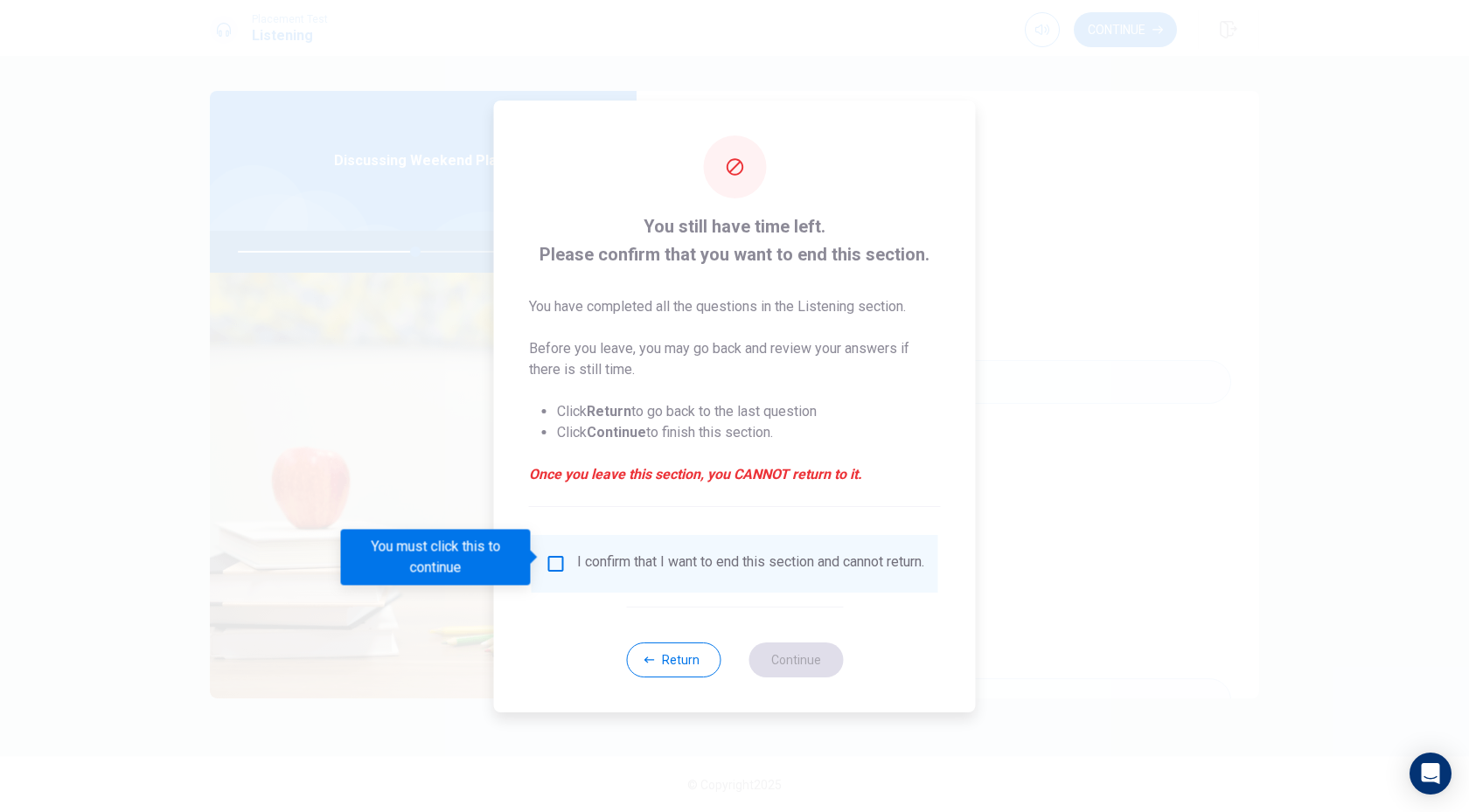
click at [560, 553] on input "You must click this to continue" at bounding box center [556, 563] width 21 height 21
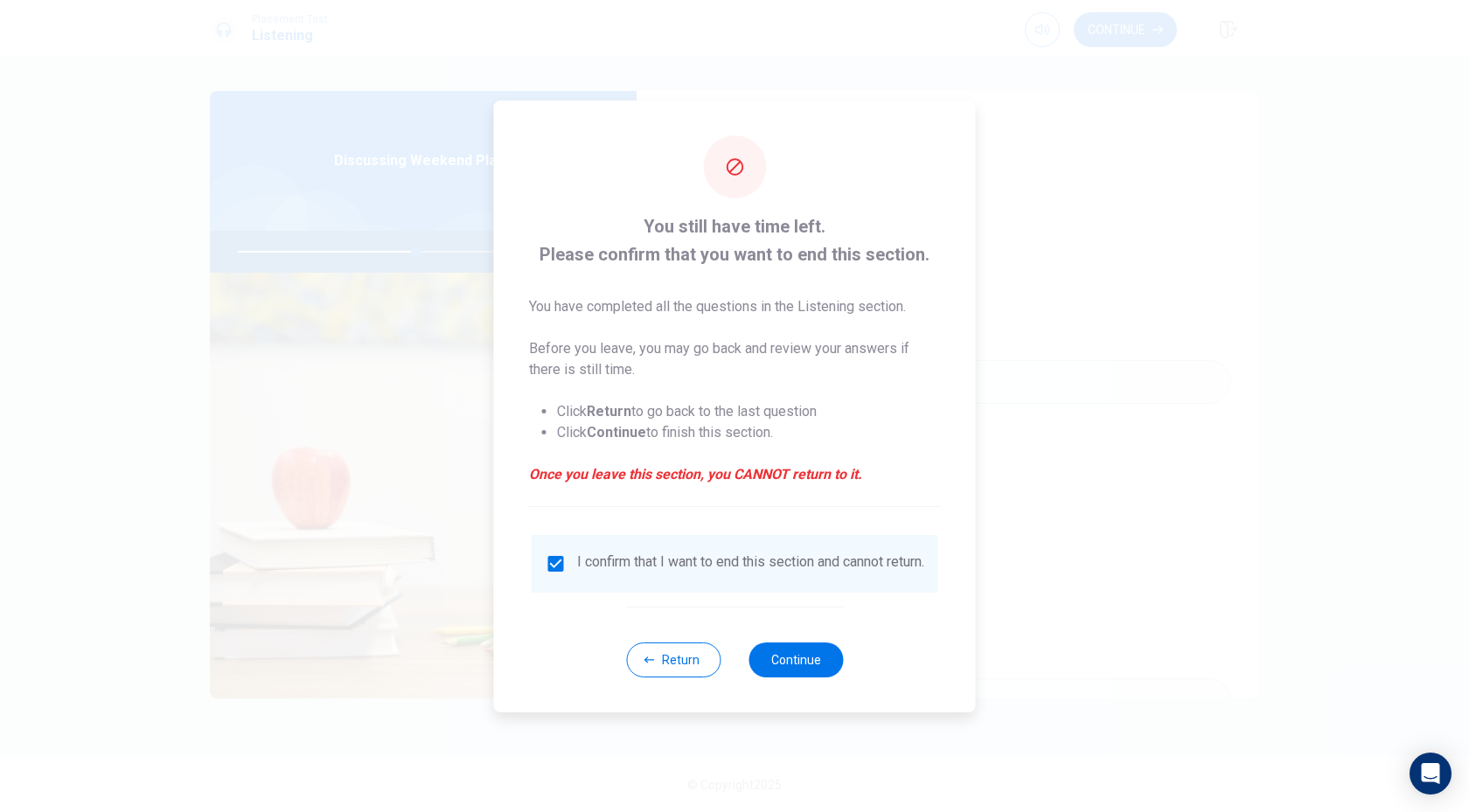
click at [780, 647] on div "Return Continue" at bounding box center [734, 658] width 216 height 105
click at [560, 563] on input "checkbox" at bounding box center [556, 563] width 21 height 21
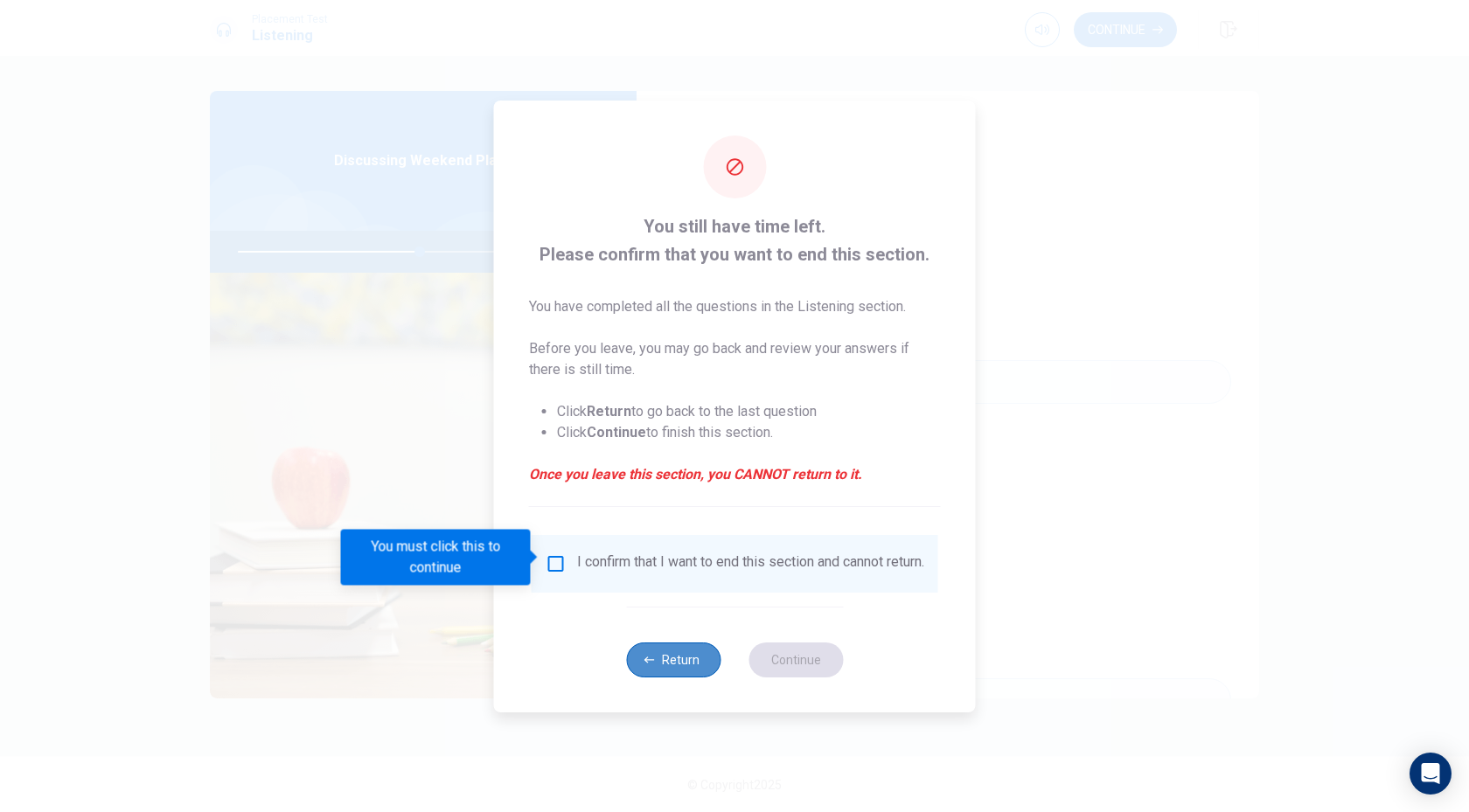
click at [663, 657] on button "Return" at bounding box center [673, 659] width 94 height 35
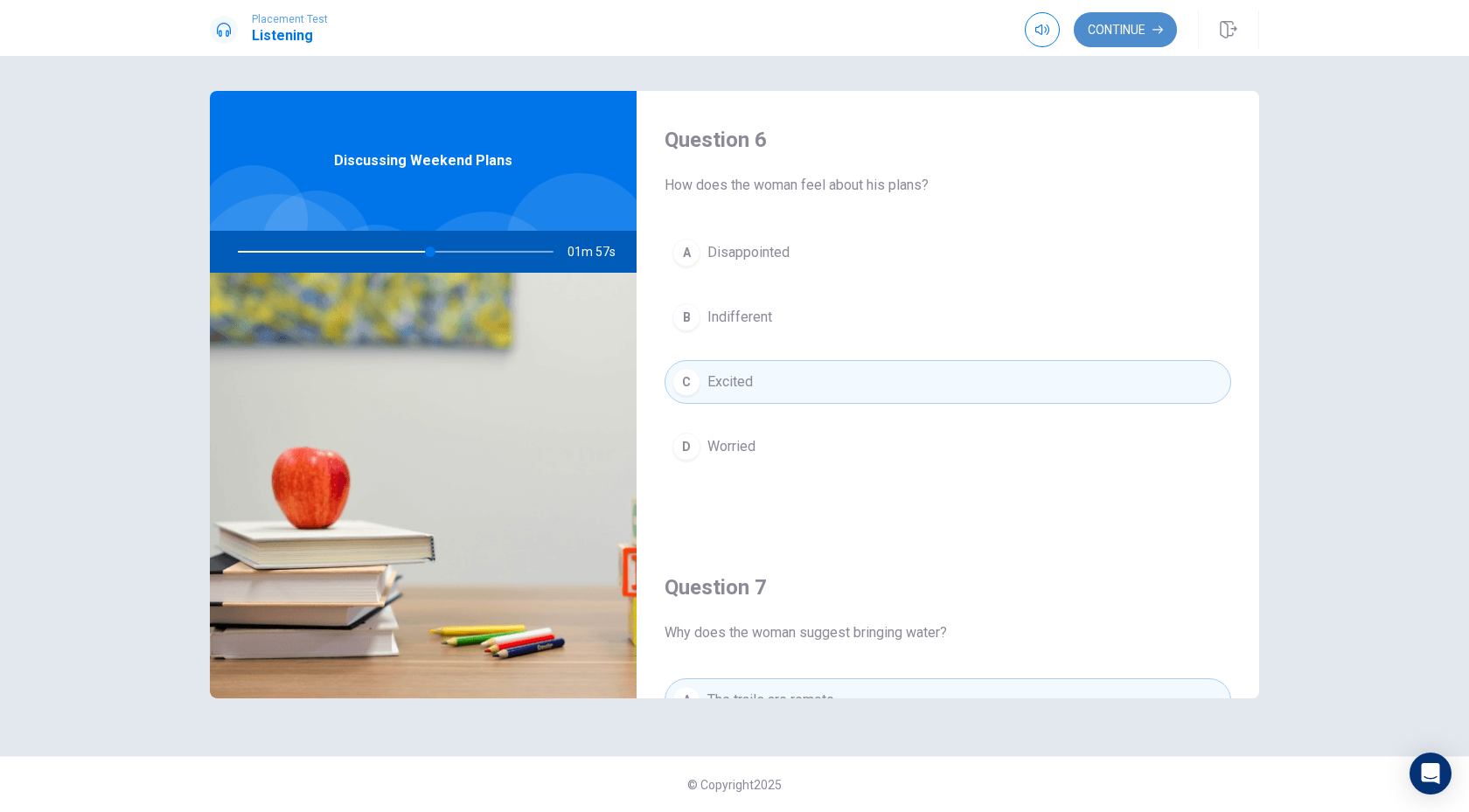
click at [1111, 20] on button "Continue" at bounding box center [1125, 29] width 103 height 35
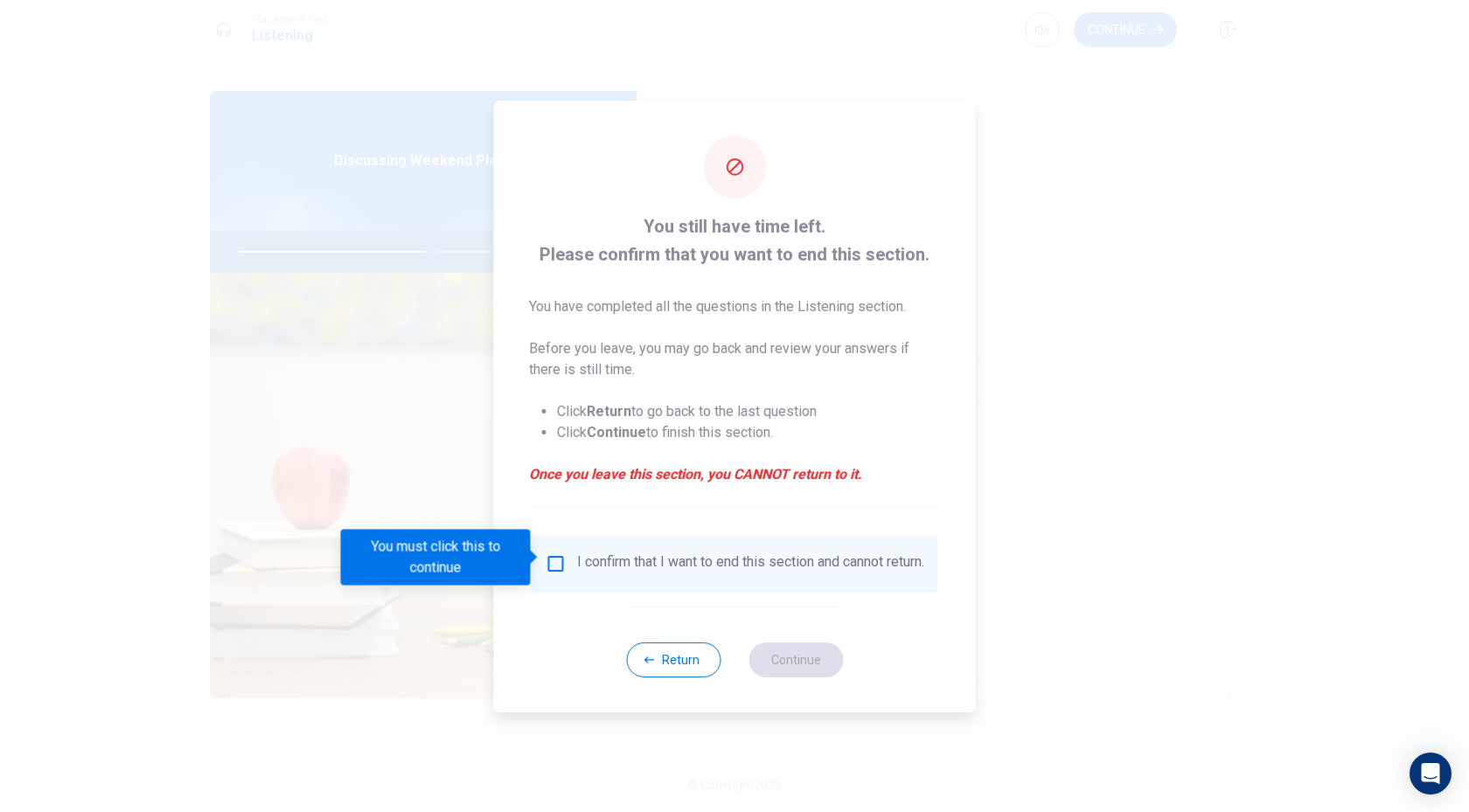
click at [555, 558] on input "You must click this to continue" at bounding box center [556, 563] width 21 height 21
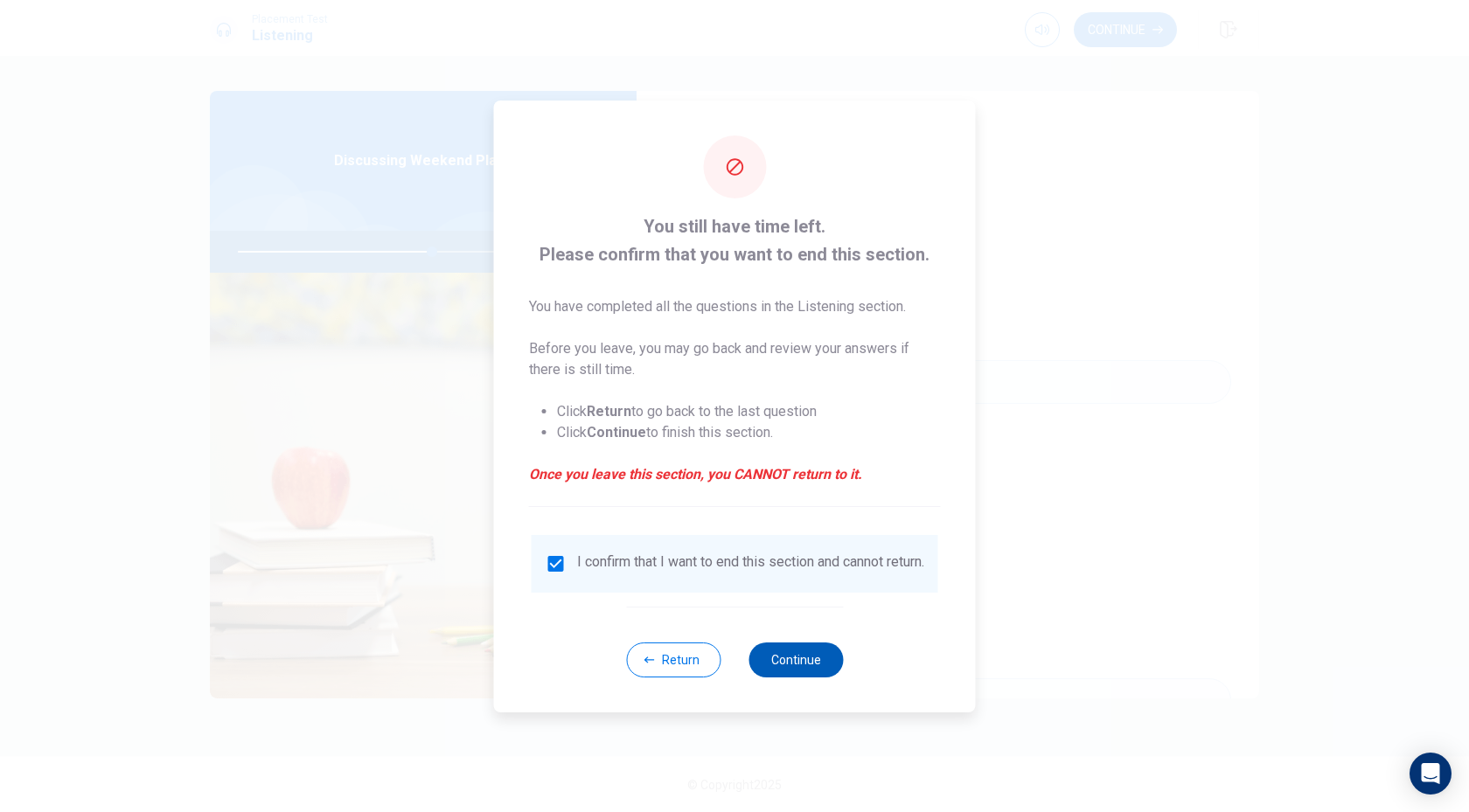
click at [782, 661] on button "Continue" at bounding box center [795, 659] width 94 height 35
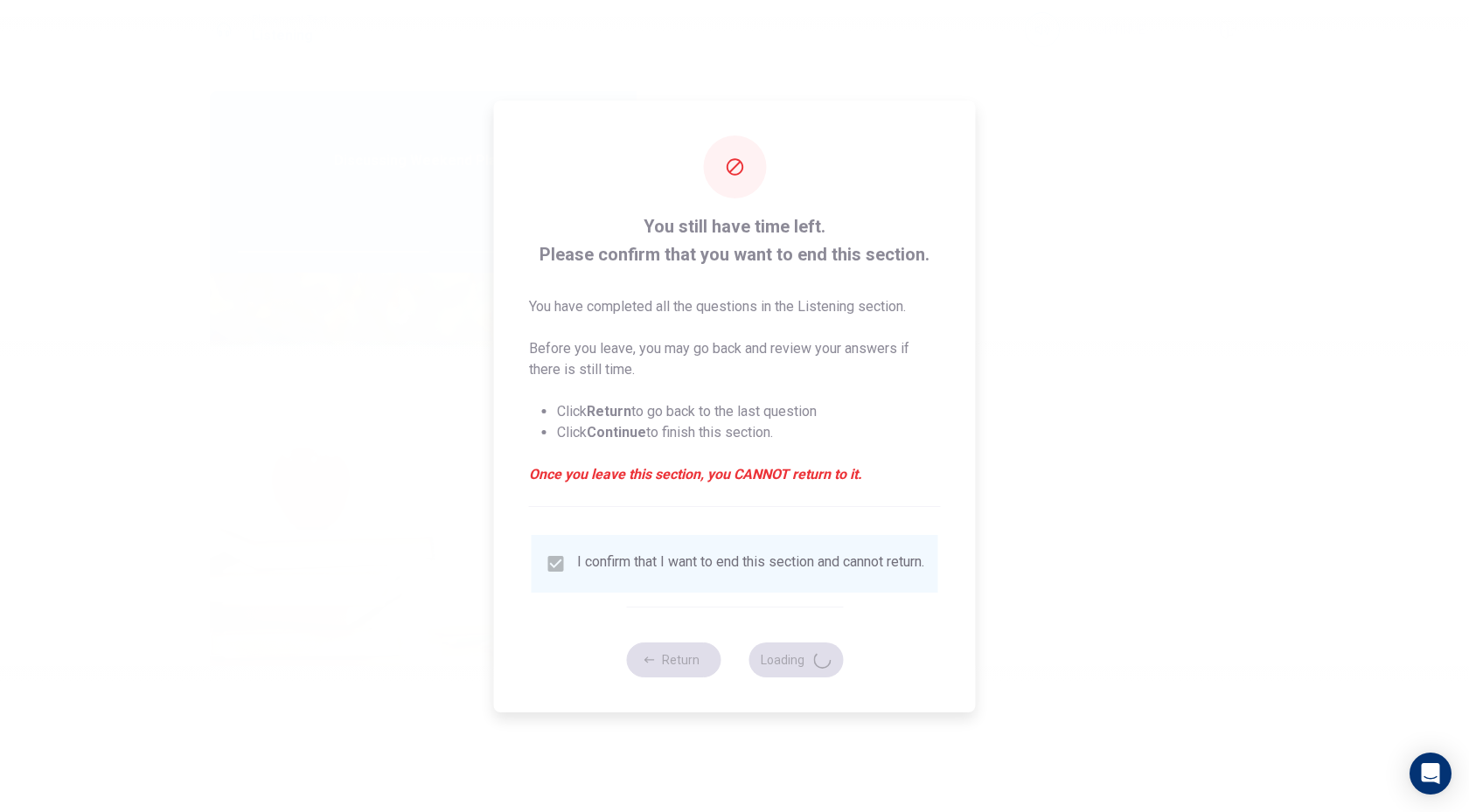
type input "63"
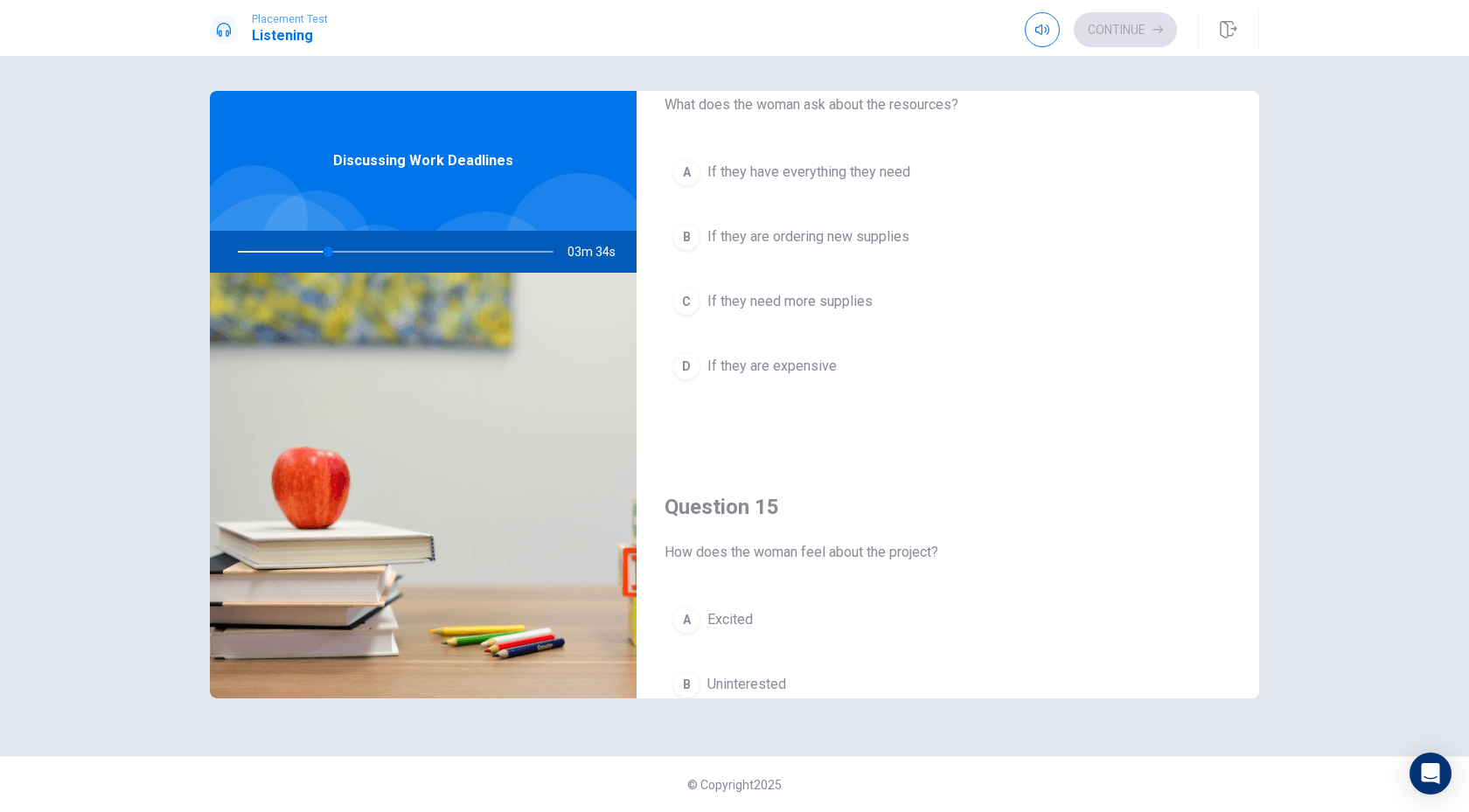
scroll to position [1630, 0]
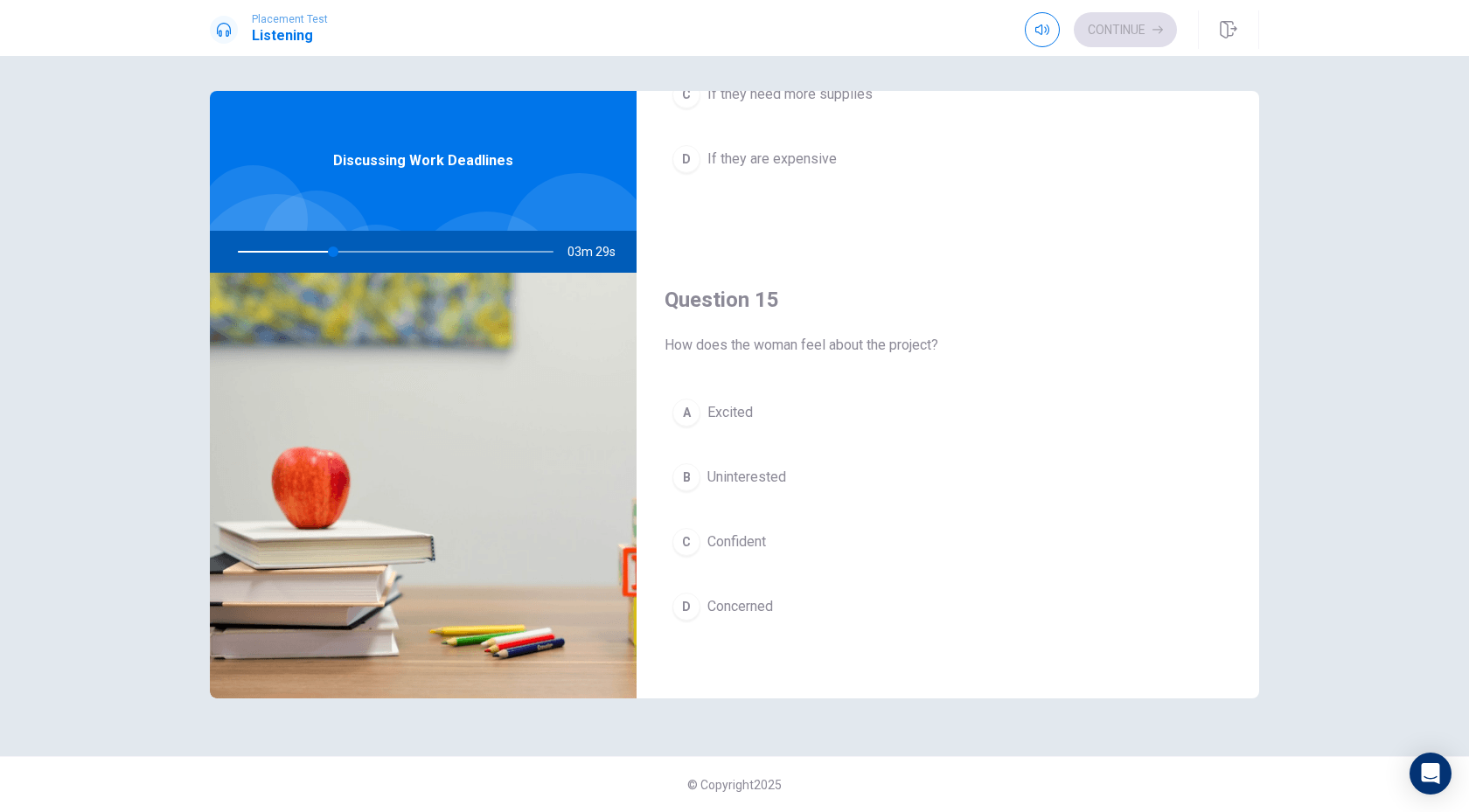
click at [682, 544] on div "C" at bounding box center [685, 541] width 28 height 28
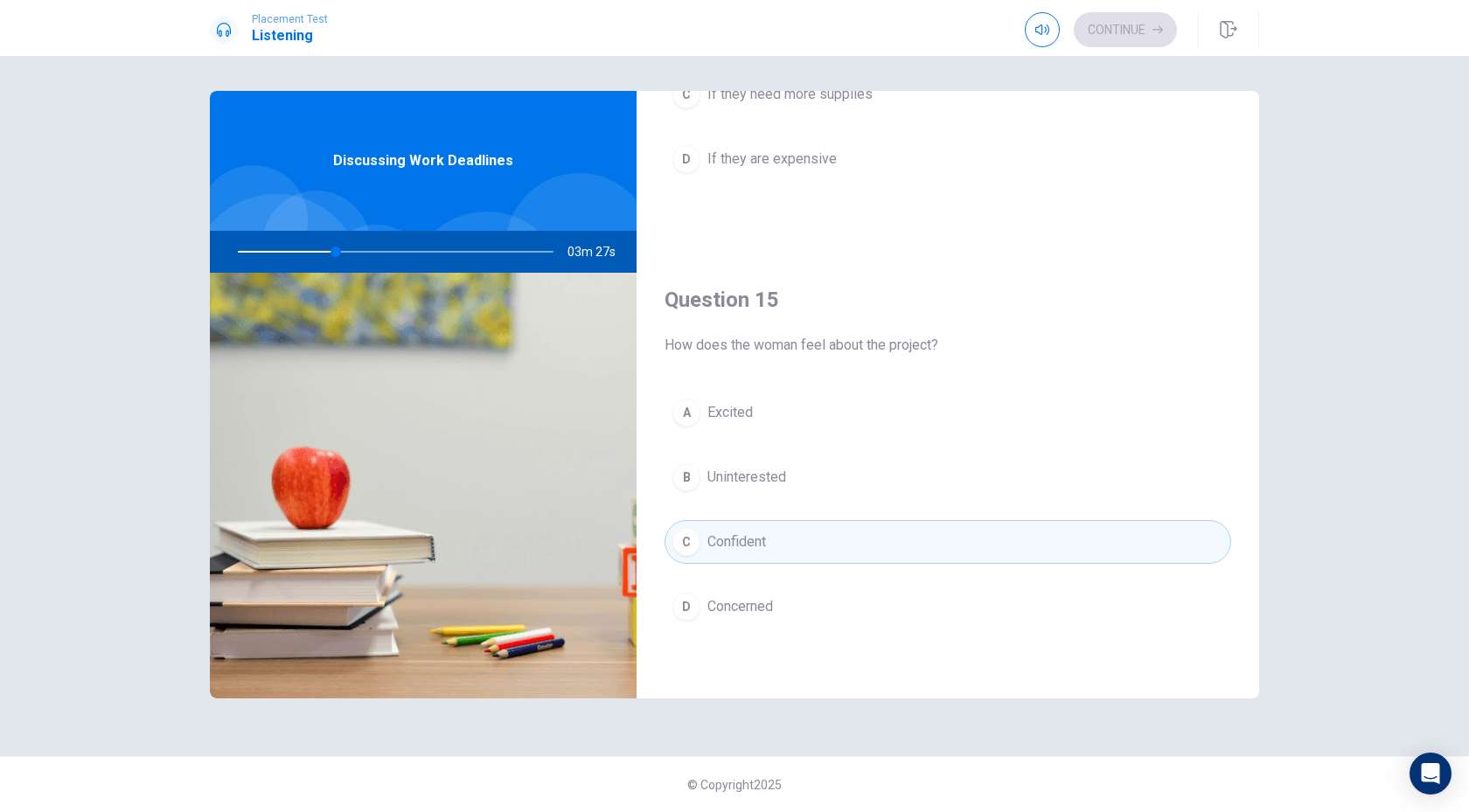
click at [700, 614] on button "D Concerned" at bounding box center [947, 606] width 567 height 44
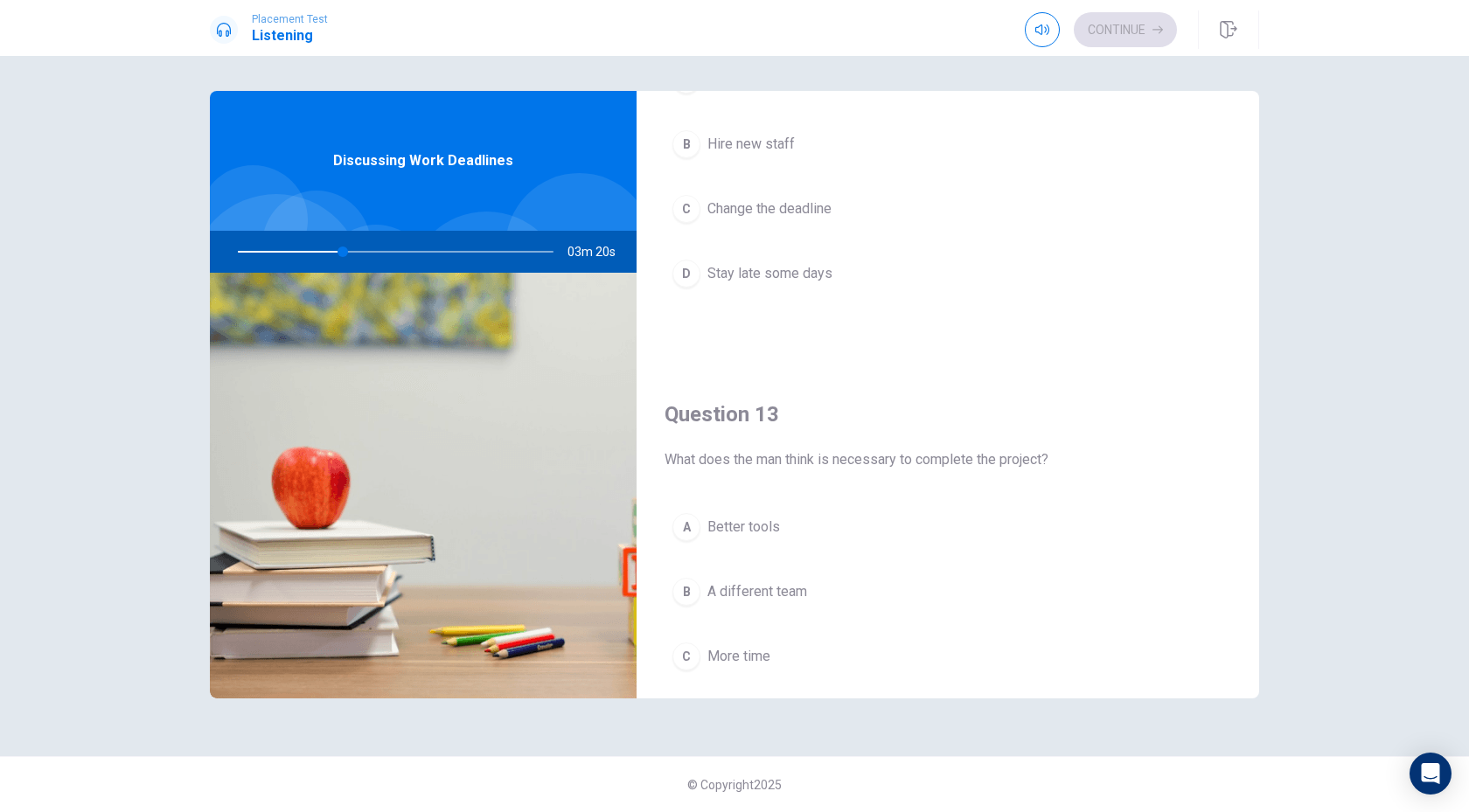
scroll to position [0, 0]
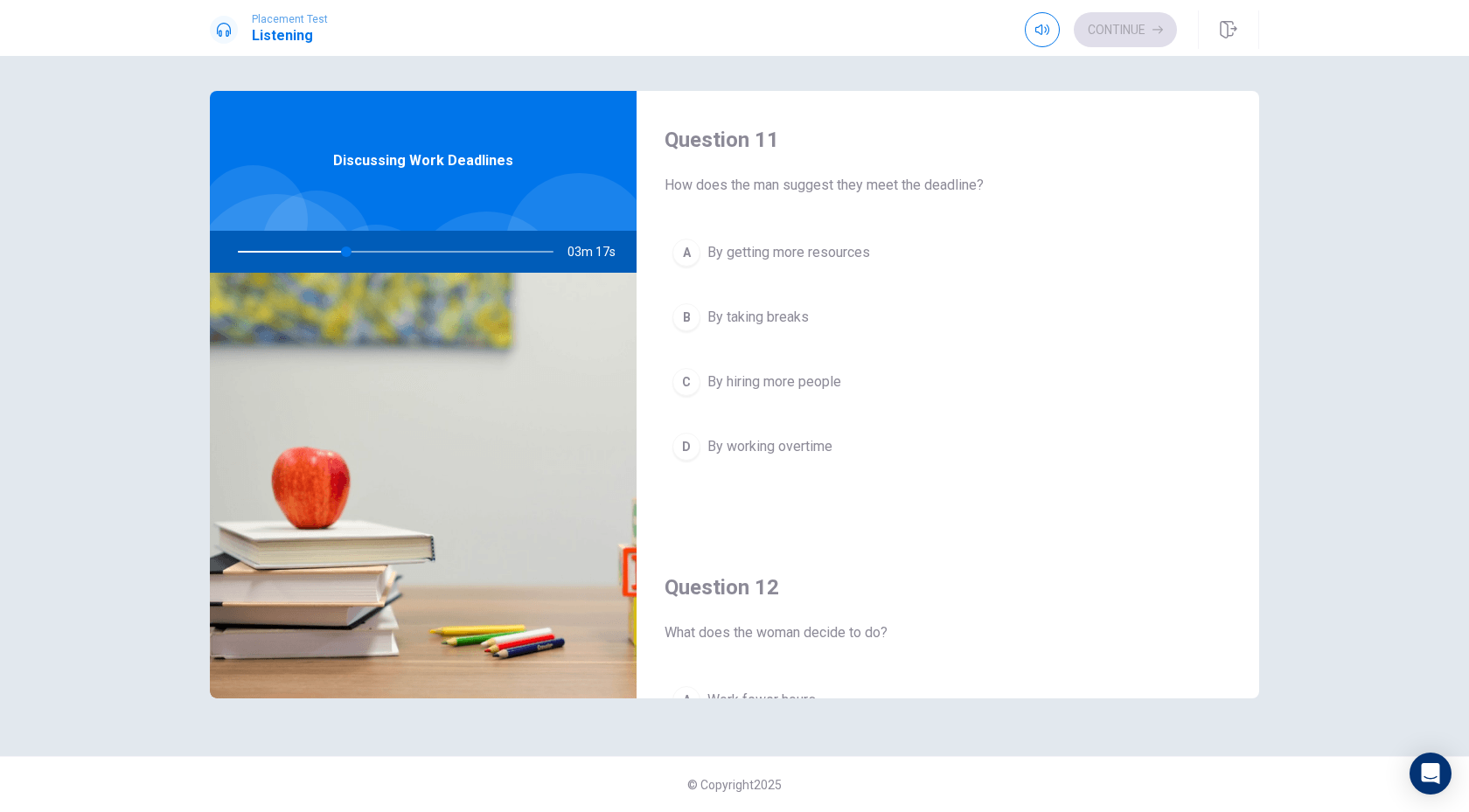
click at [687, 253] on div "A" at bounding box center [685, 251] width 28 height 28
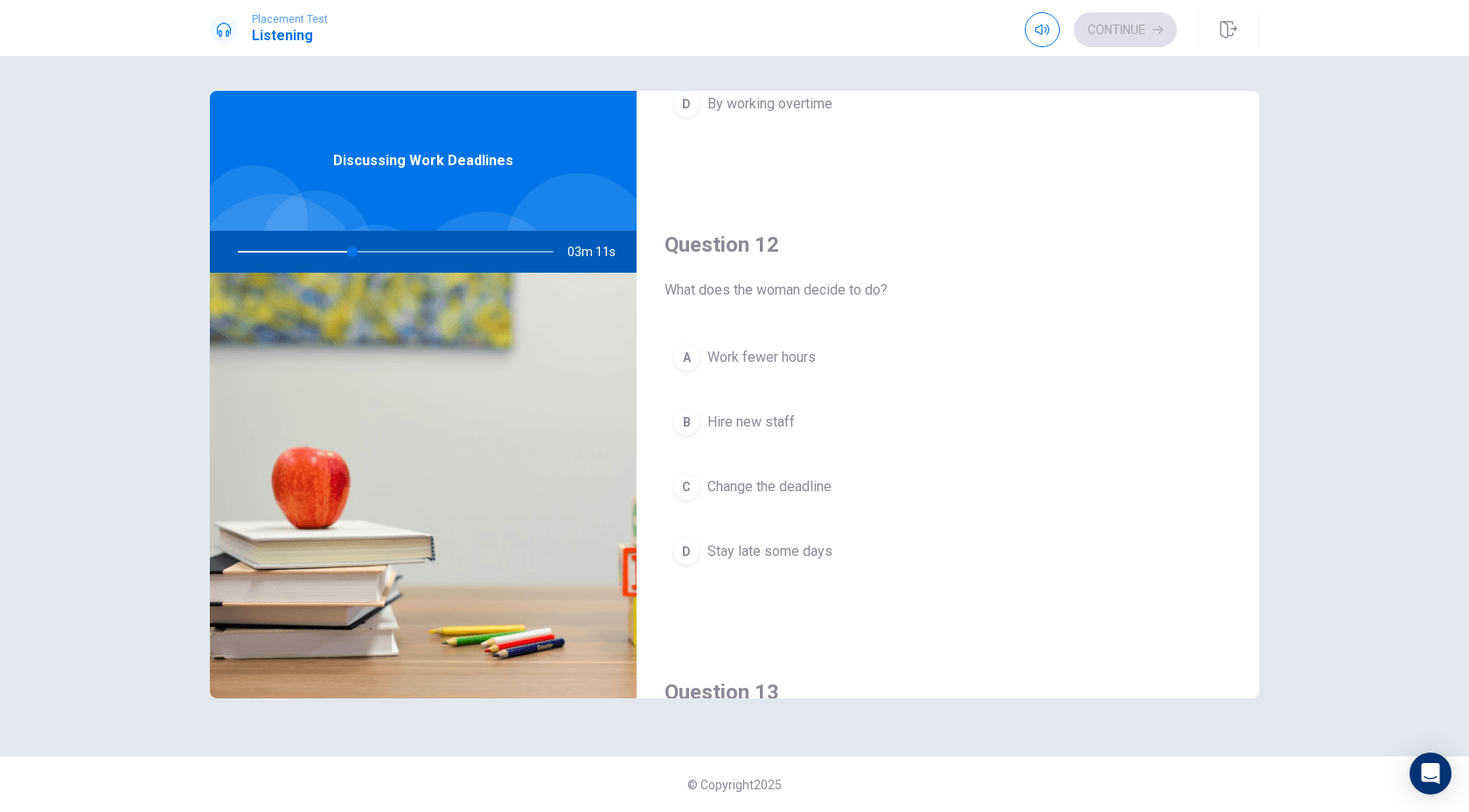
scroll to position [371, 0]
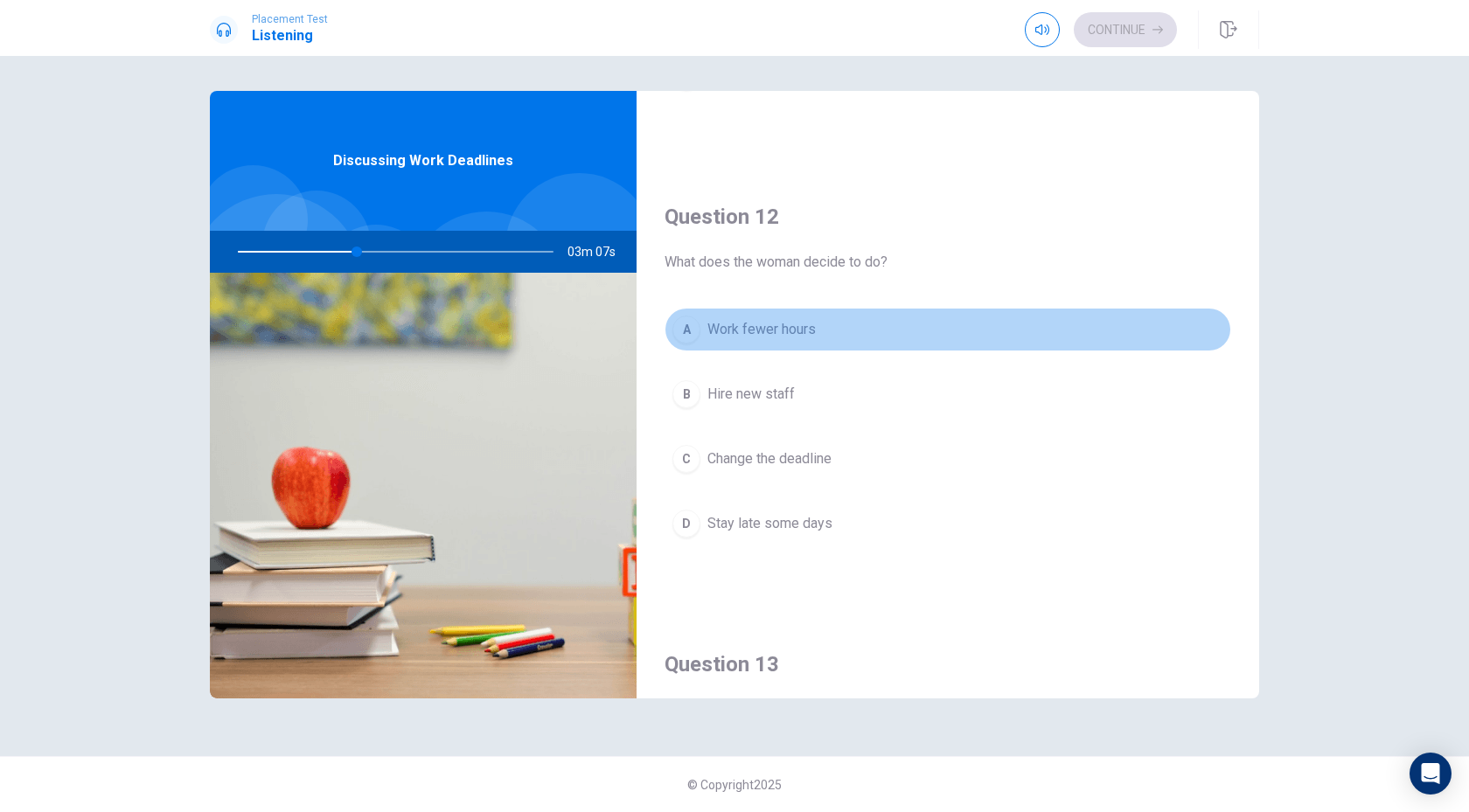
click at [683, 332] on div "A" at bounding box center [685, 329] width 28 height 28
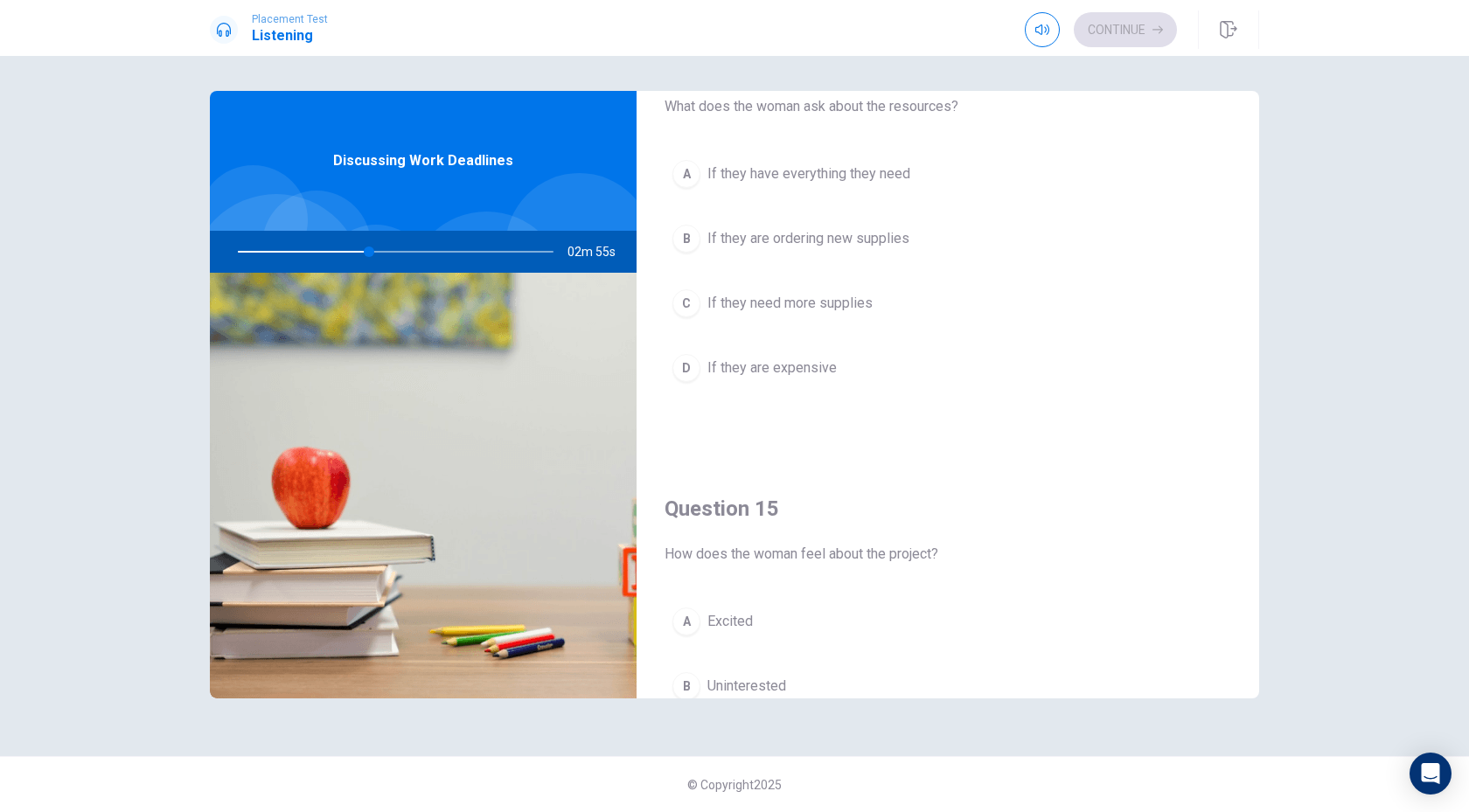
scroll to position [1383, 0]
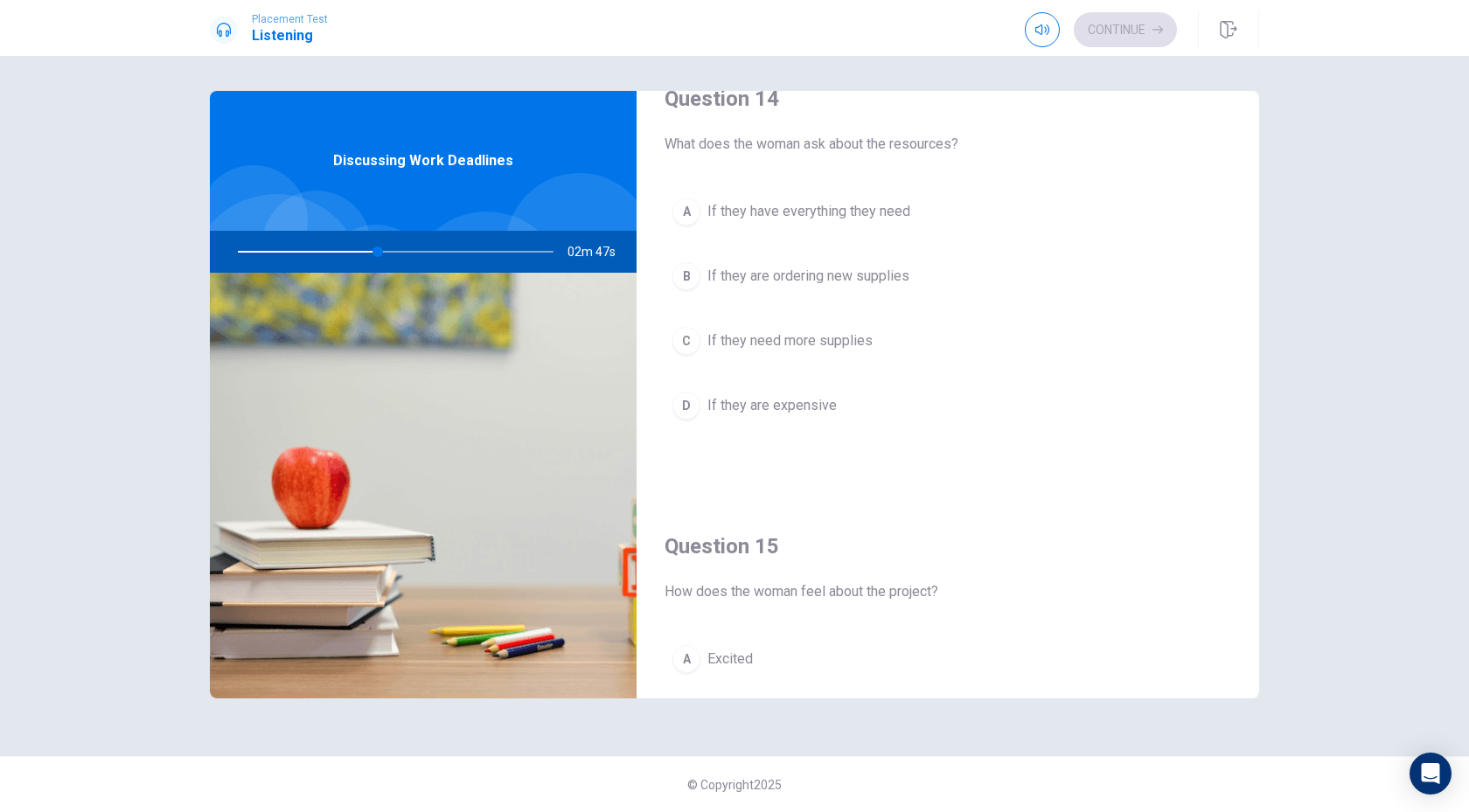
click at [686, 288] on div "B" at bounding box center [685, 275] width 28 height 28
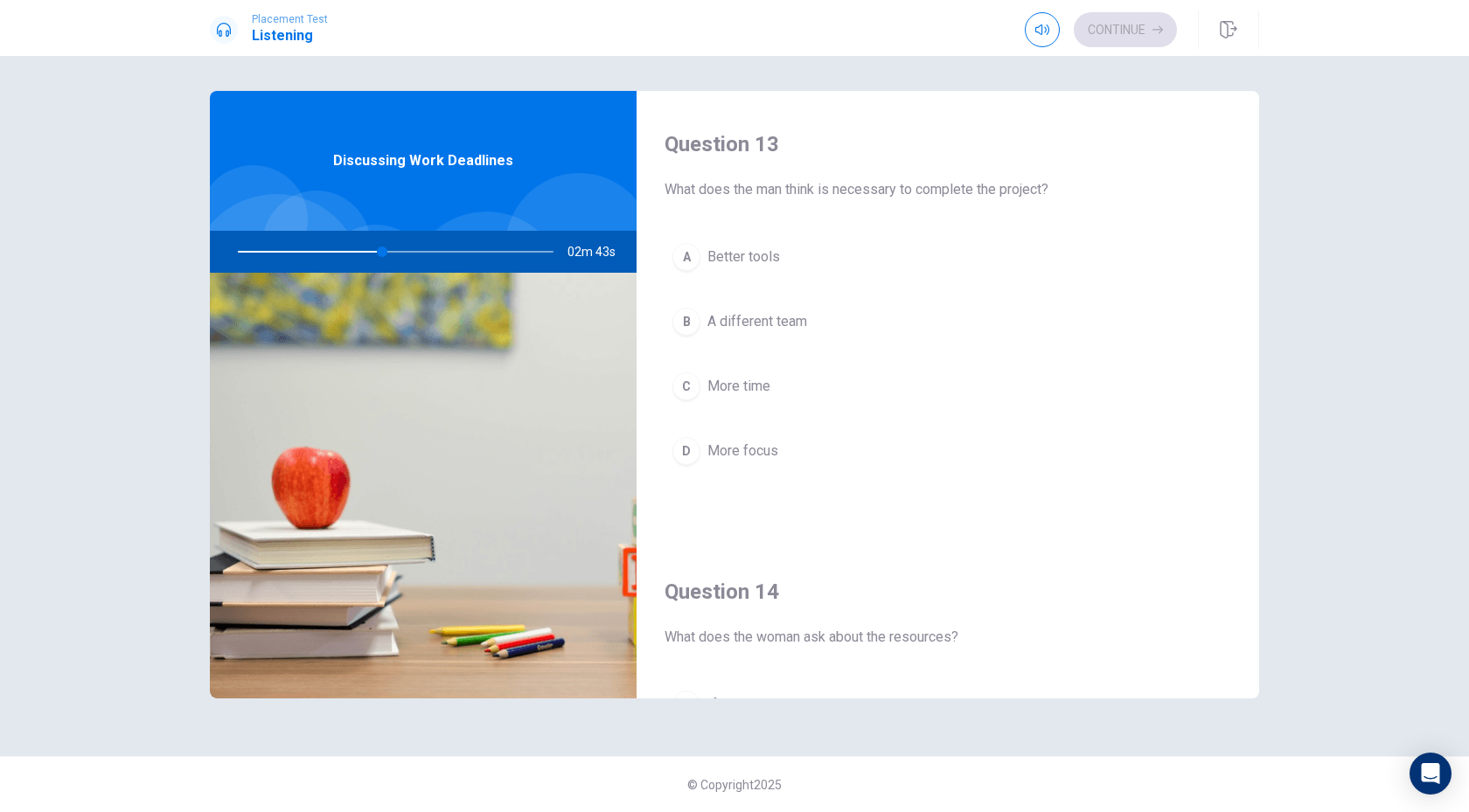
scroll to position [859, 0]
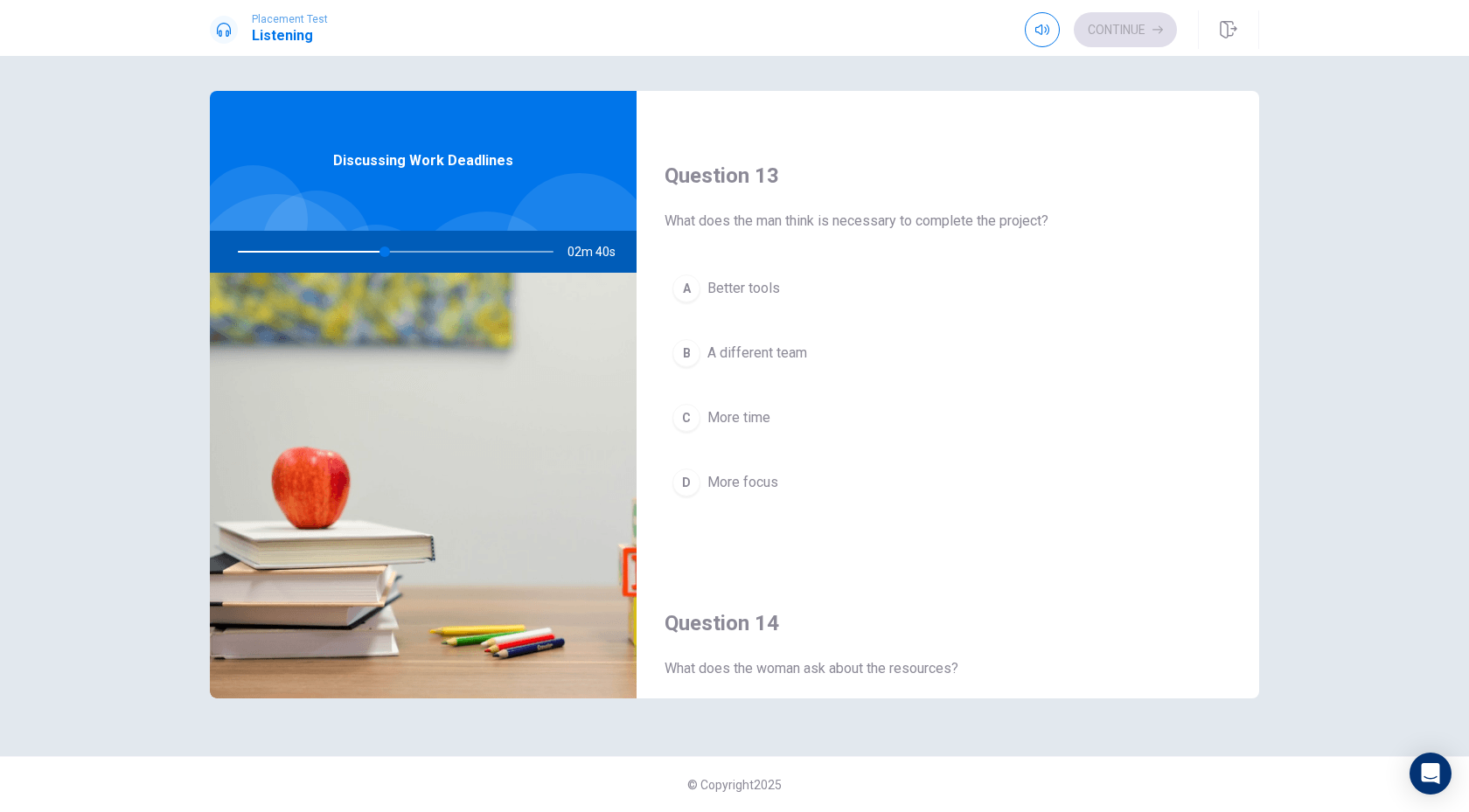
click at [684, 410] on div "C" at bounding box center [685, 417] width 28 height 28
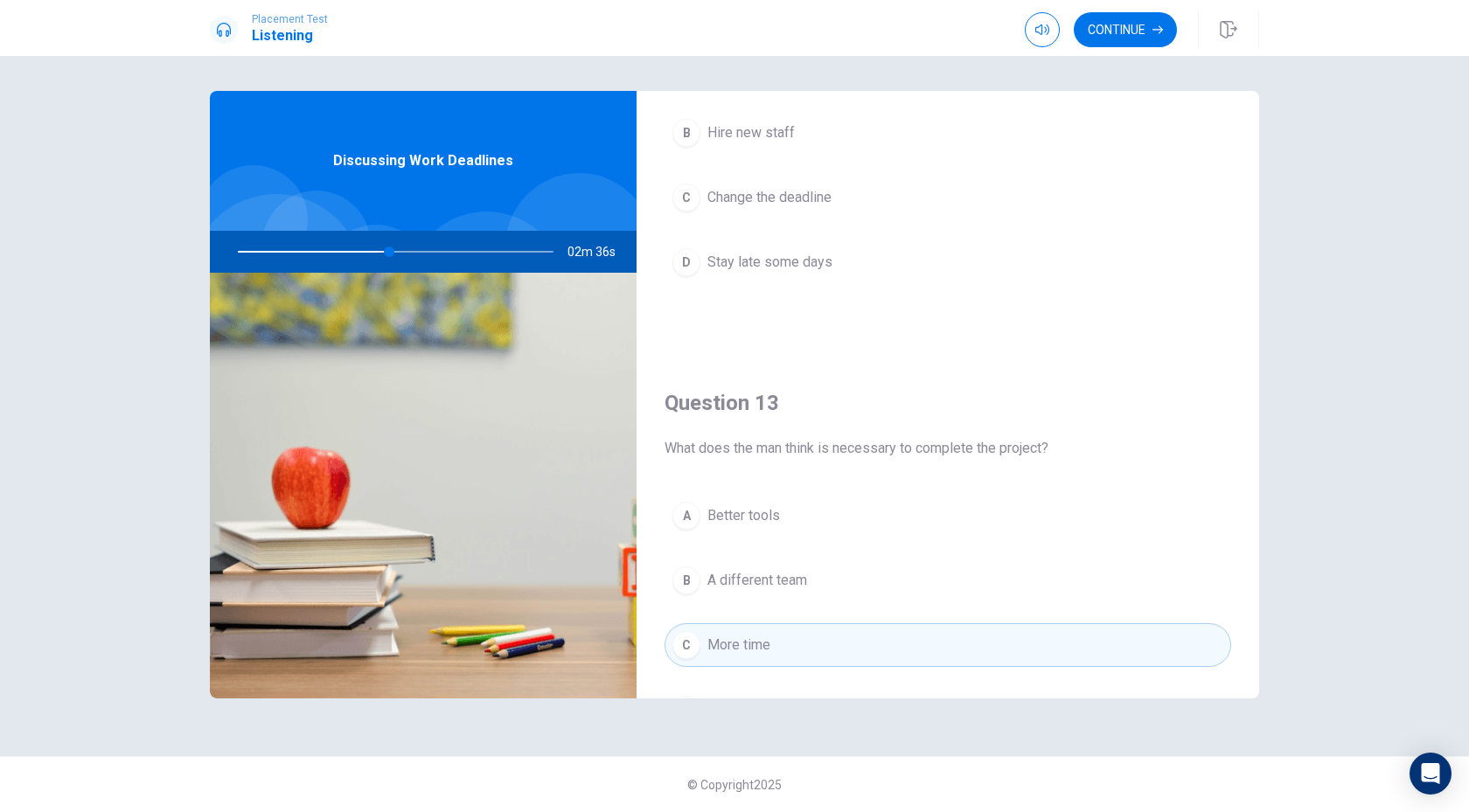
scroll to position [0, 0]
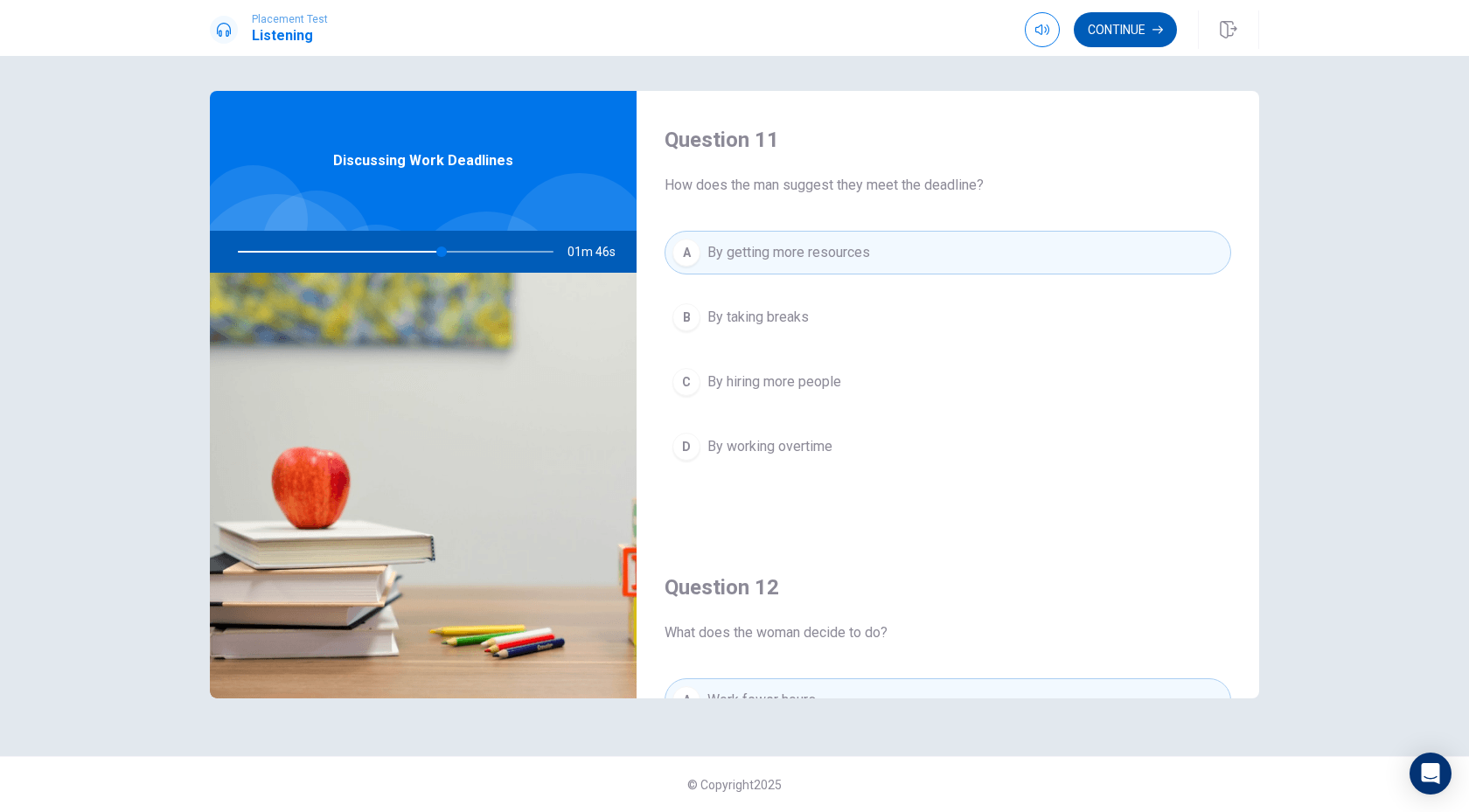
click at [1121, 33] on button "Continue" at bounding box center [1125, 29] width 103 height 35
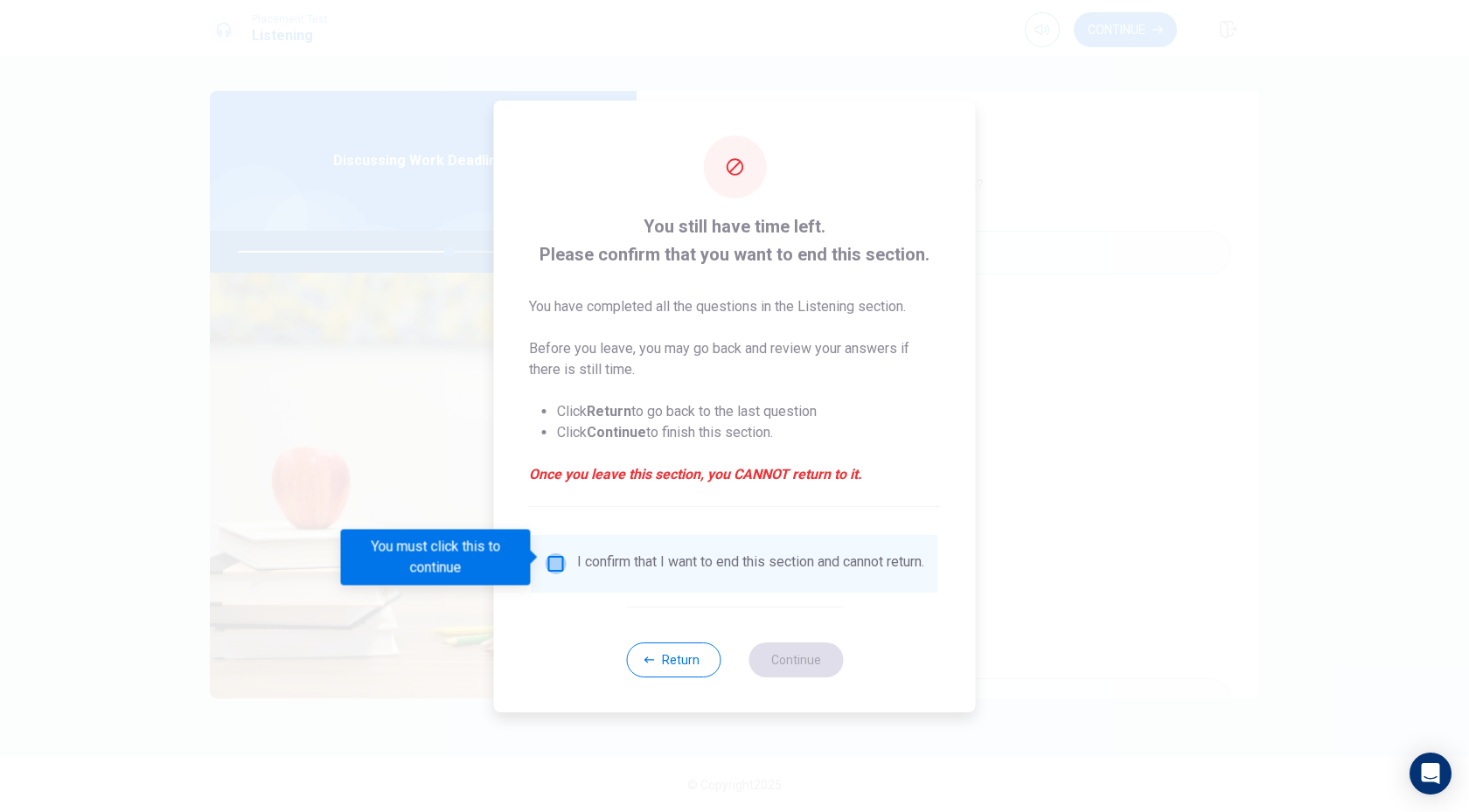
click at [560, 560] on input "You must click this to continue" at bounding box center [556, 563] width 21 height 21
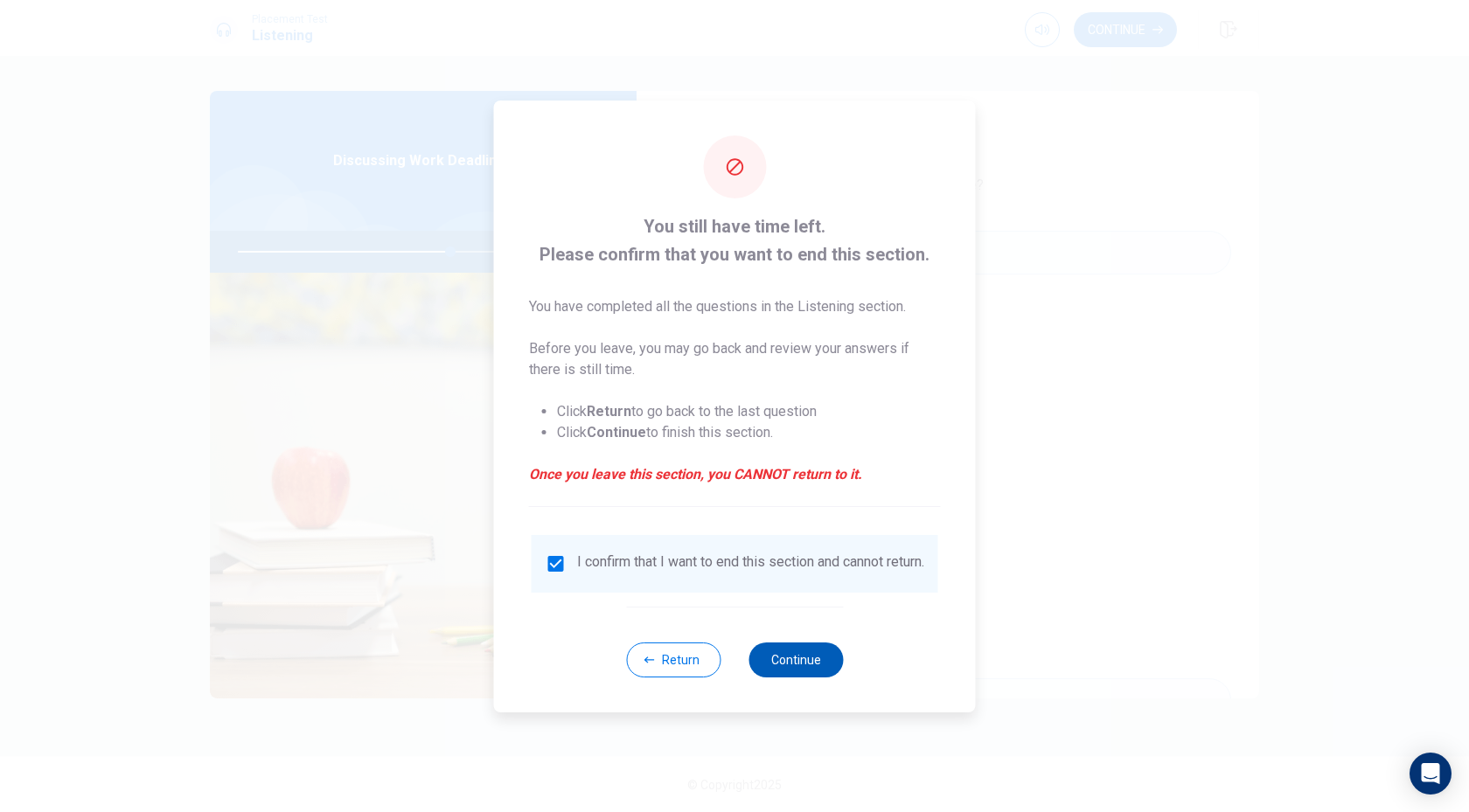
click at [792, 673] on button "Continue" at bounding box center [795, 659] width 94 height 35
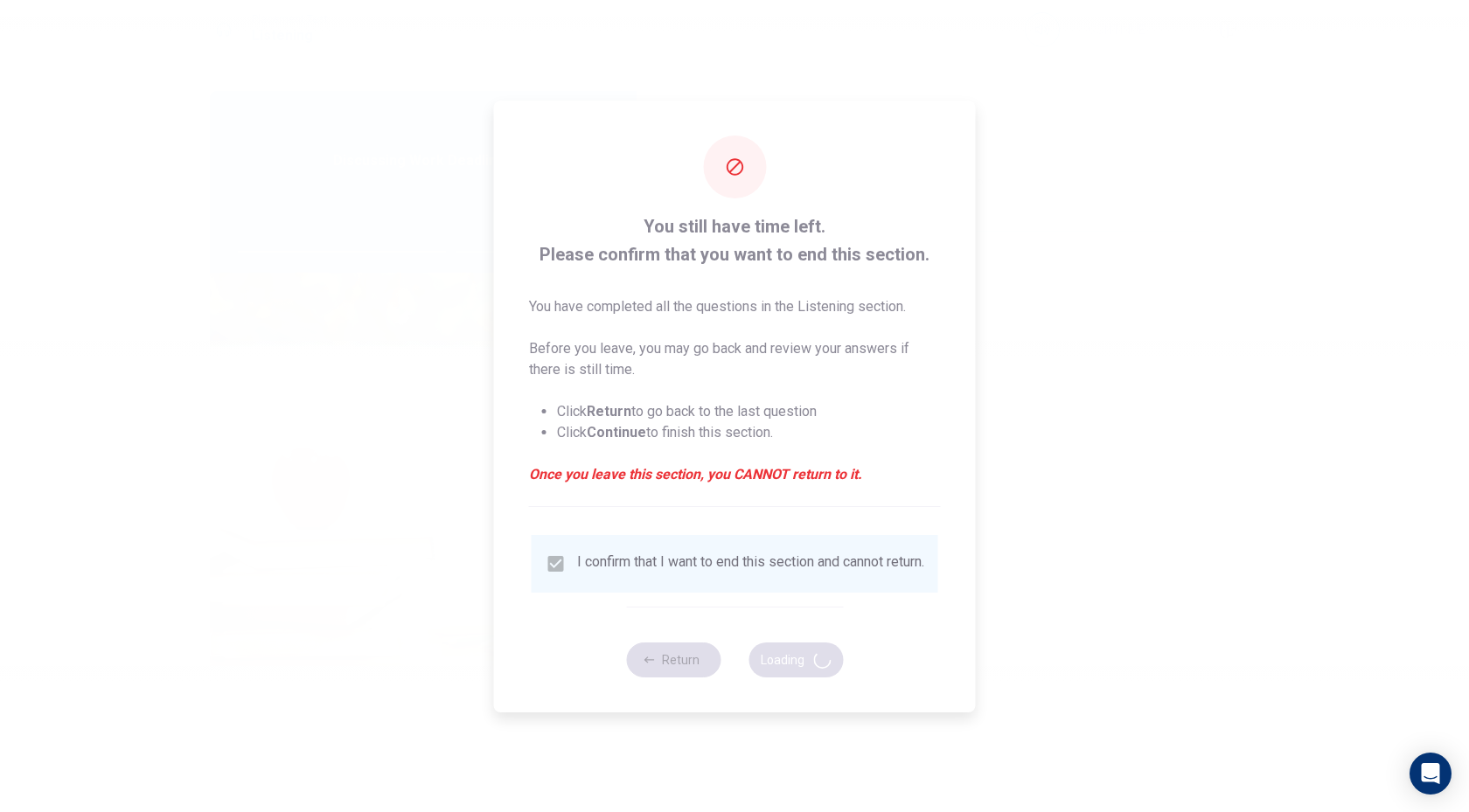
type input "68"
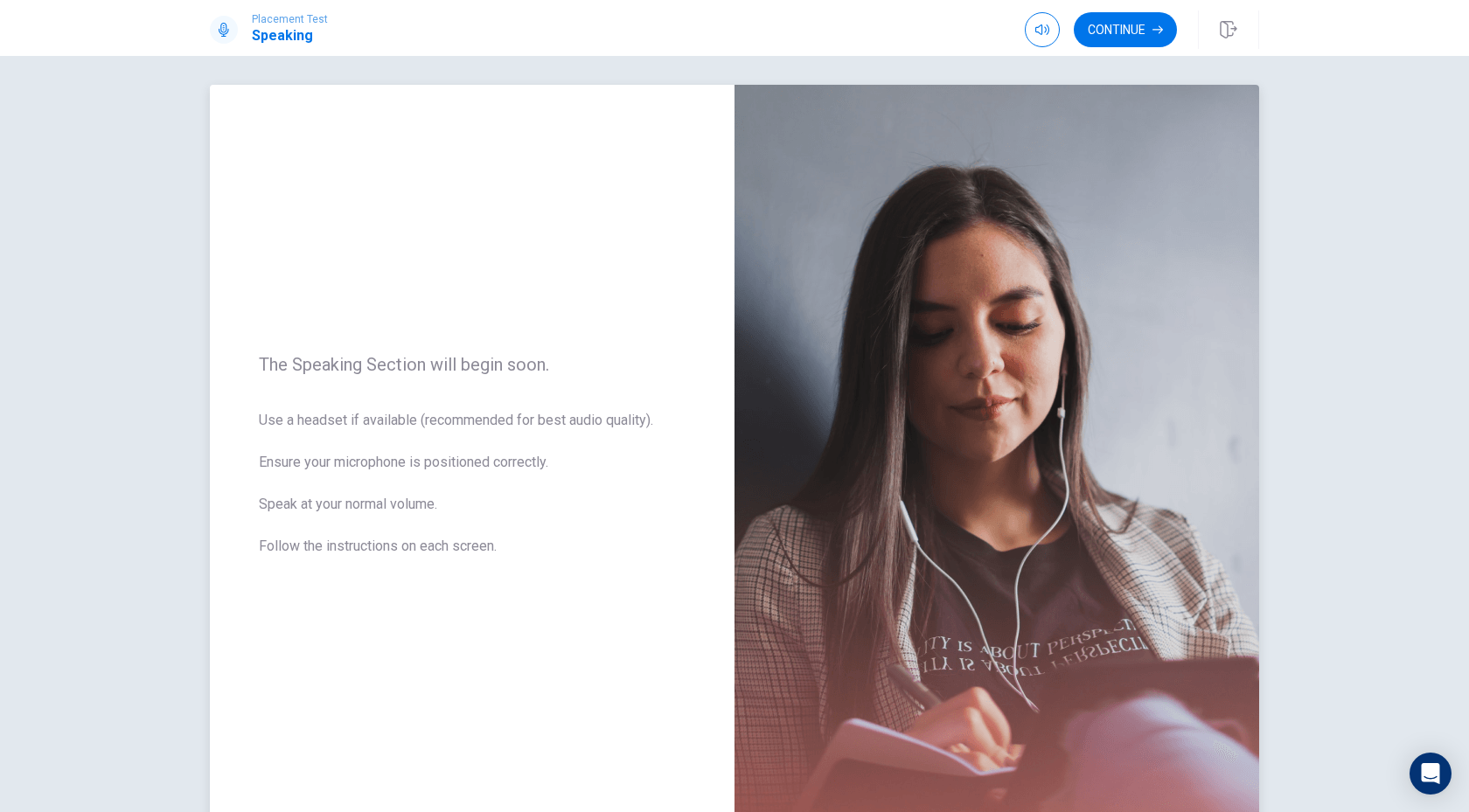
scroll to position [2, 0]
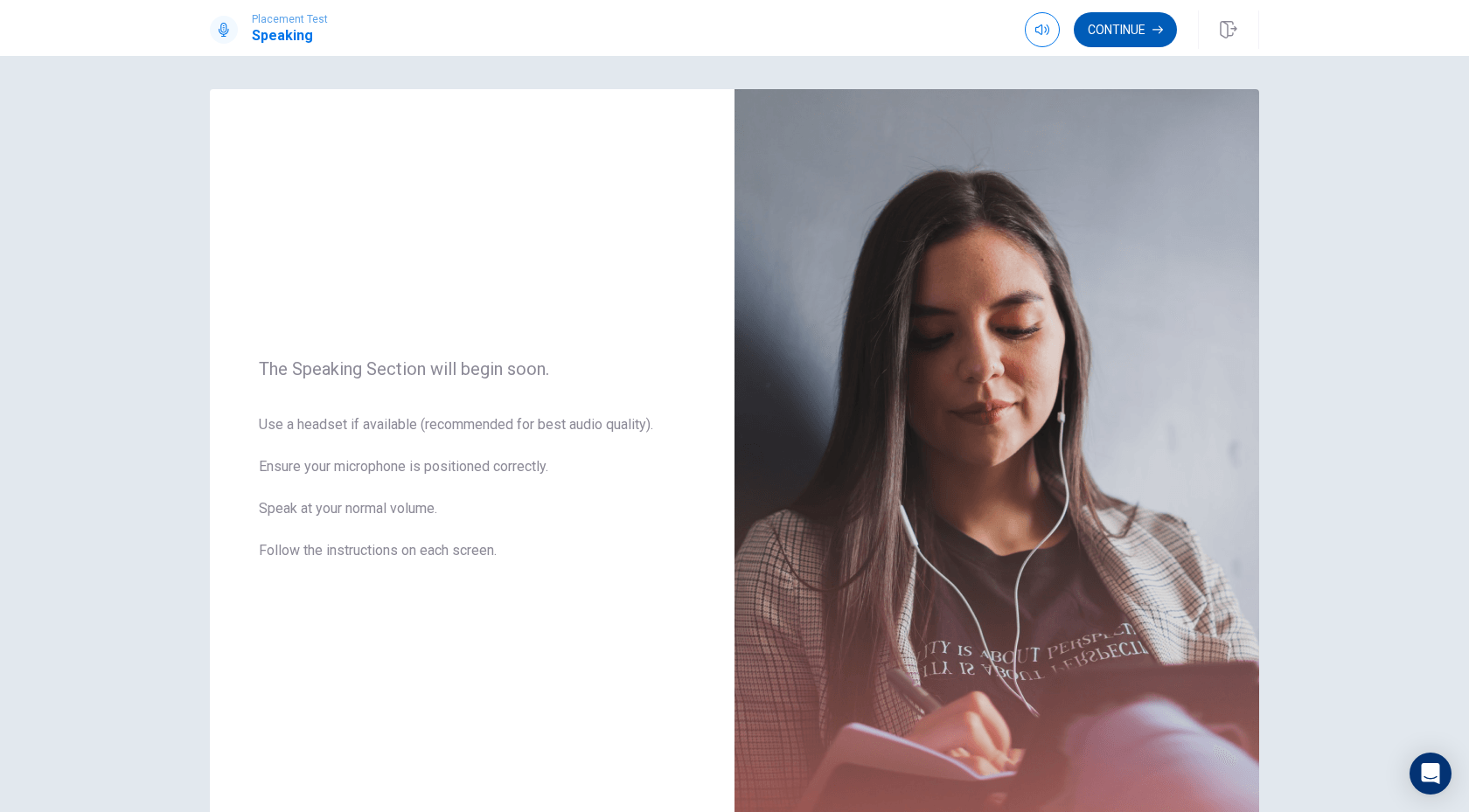
click at [1125, 42] on button "Continue" at bounding box center [1125, 29] width 103 height 35
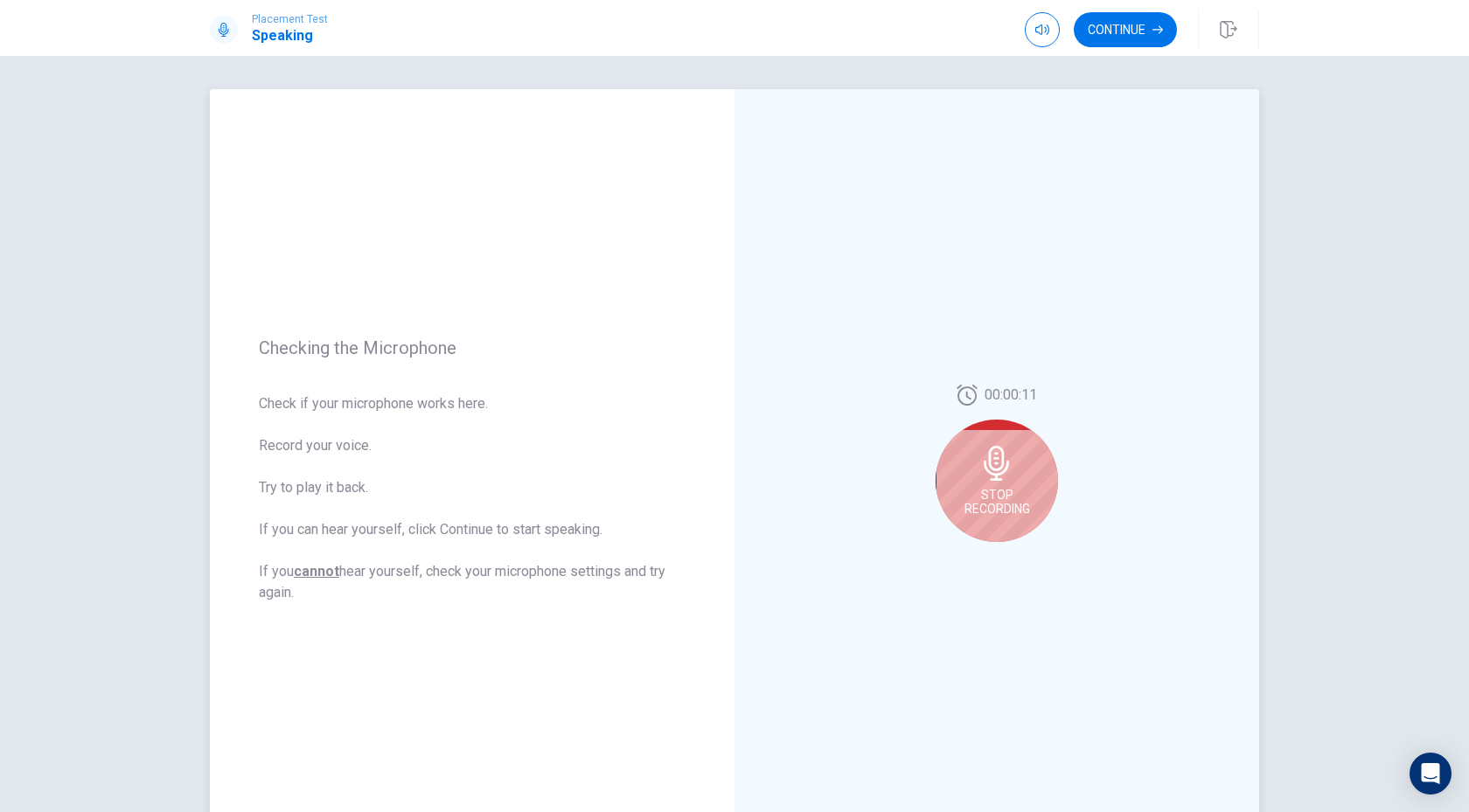
click at [1028, 460] on div "Stop Recording" at bounding box center [996, 480] width 122 height 122
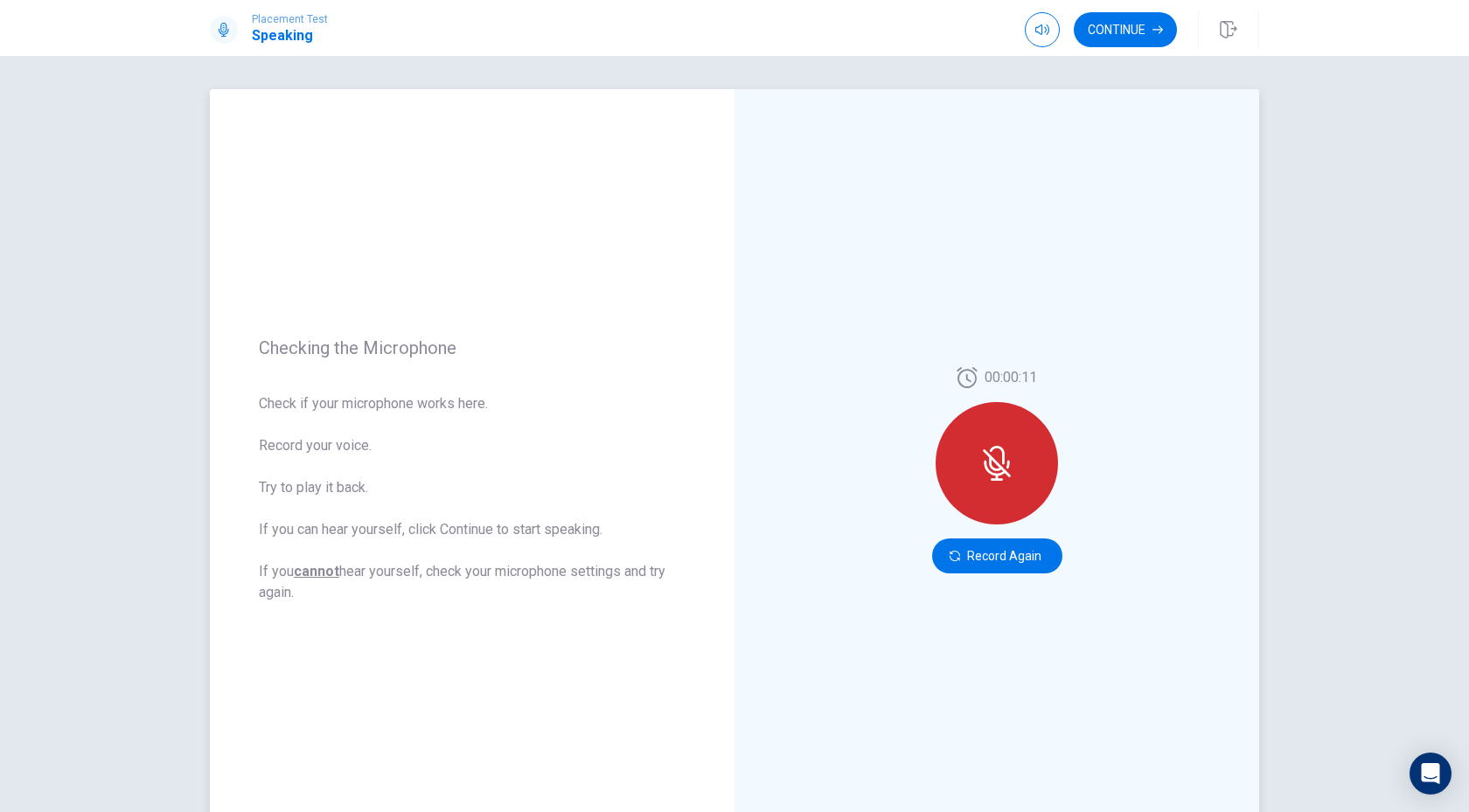
click at [1028, 460] on div at bounding box center [996, 463] width 122 height 122
click at [1021, 570] on button "Record Again" at bounding box center [996, 555] width 130 height 35
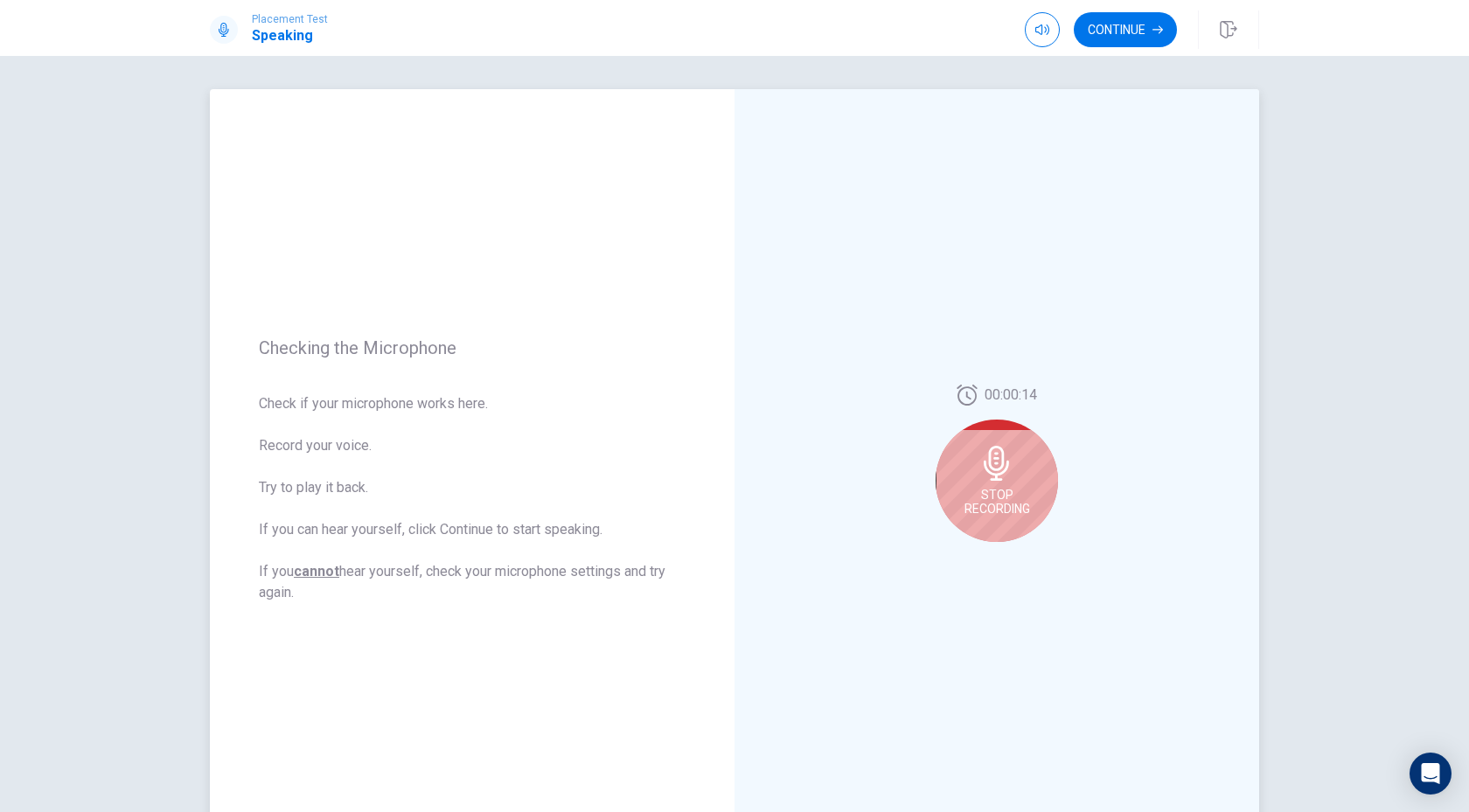
click at [1007, 492] on span "Stop Recording" at bounding box center [996, 501] width 65 height 28
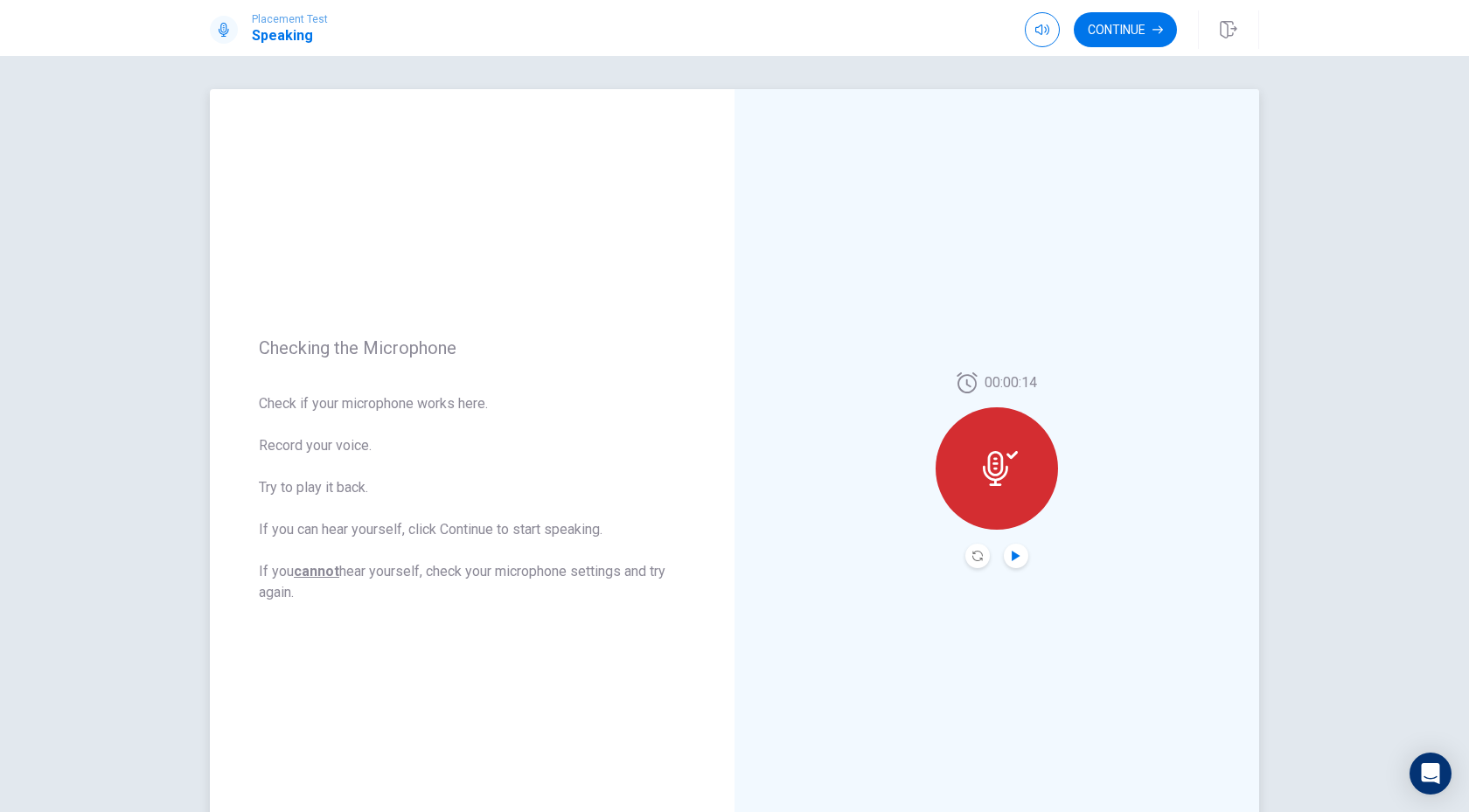
click at [1014, 553] on icon "Play Audio" at bounding box center [1015, 555] width 8 height 10
click at [983, 556] on button "Record Again" at bounding box center [977, 556] width 25 height 25
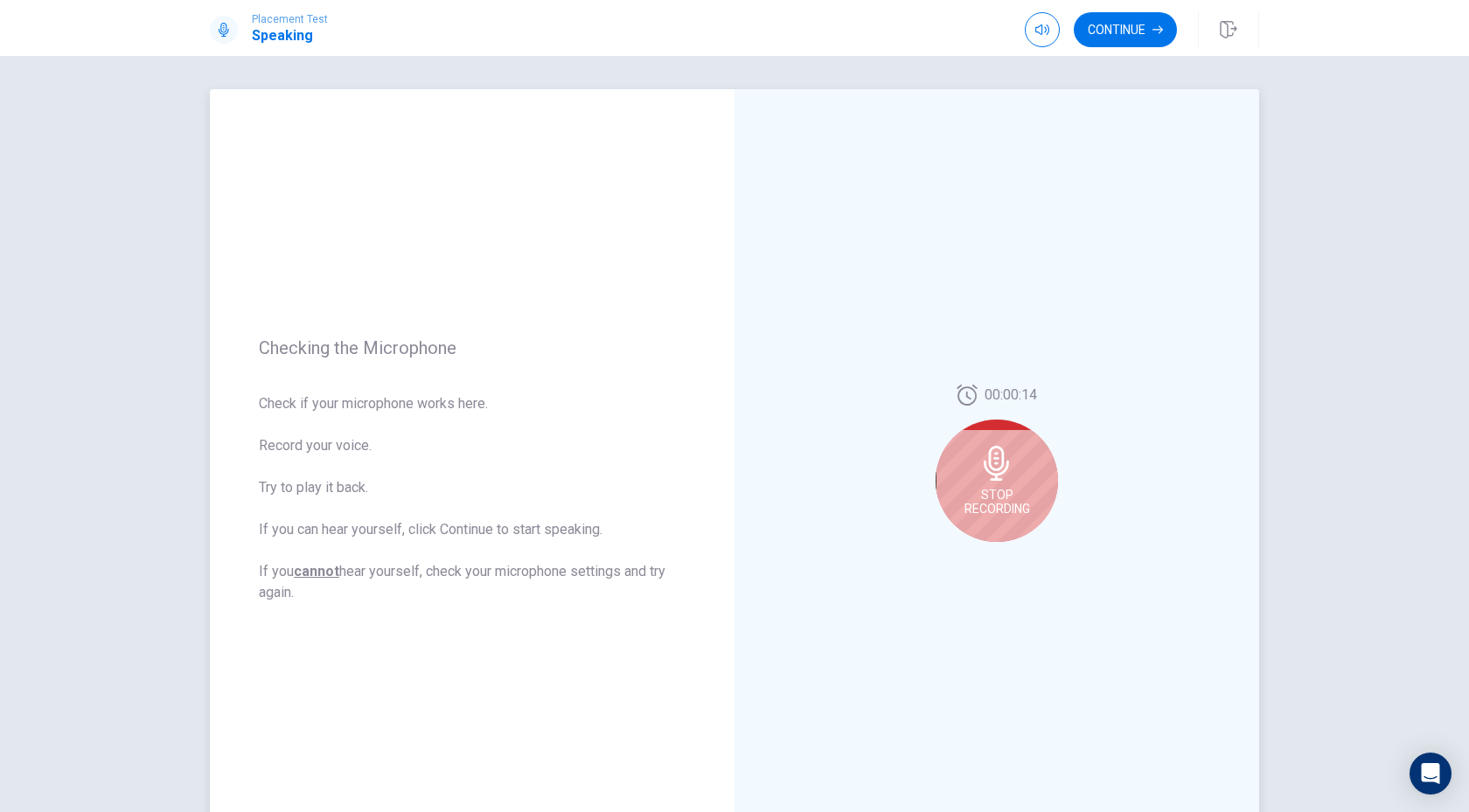
click at [986, 509] on span "Stop Recording" at bounding box center [996, 501] width 65 height 28
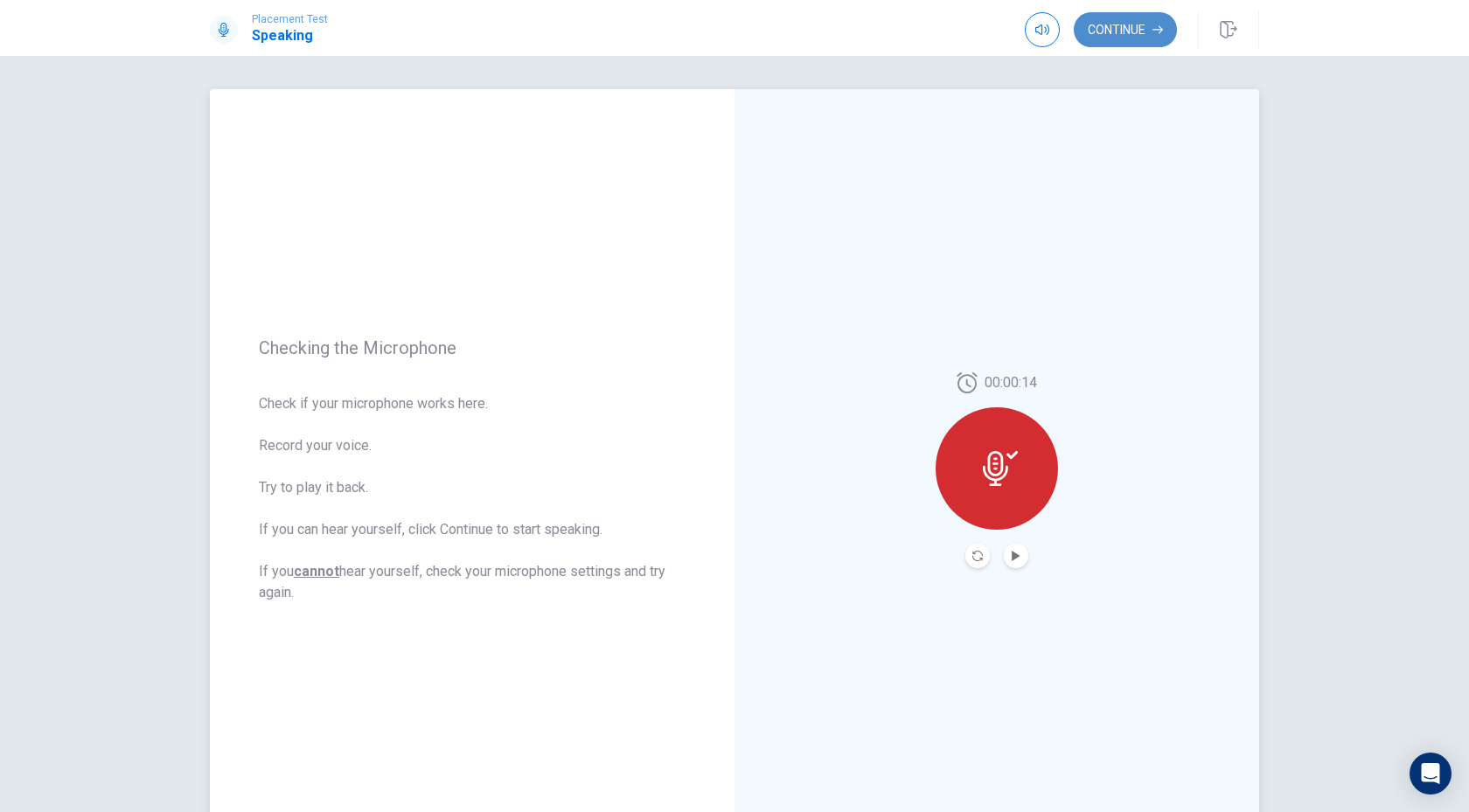
click at [1120, 38] on button "Continue" at bounding box center [1125, 29] width 103 height 35
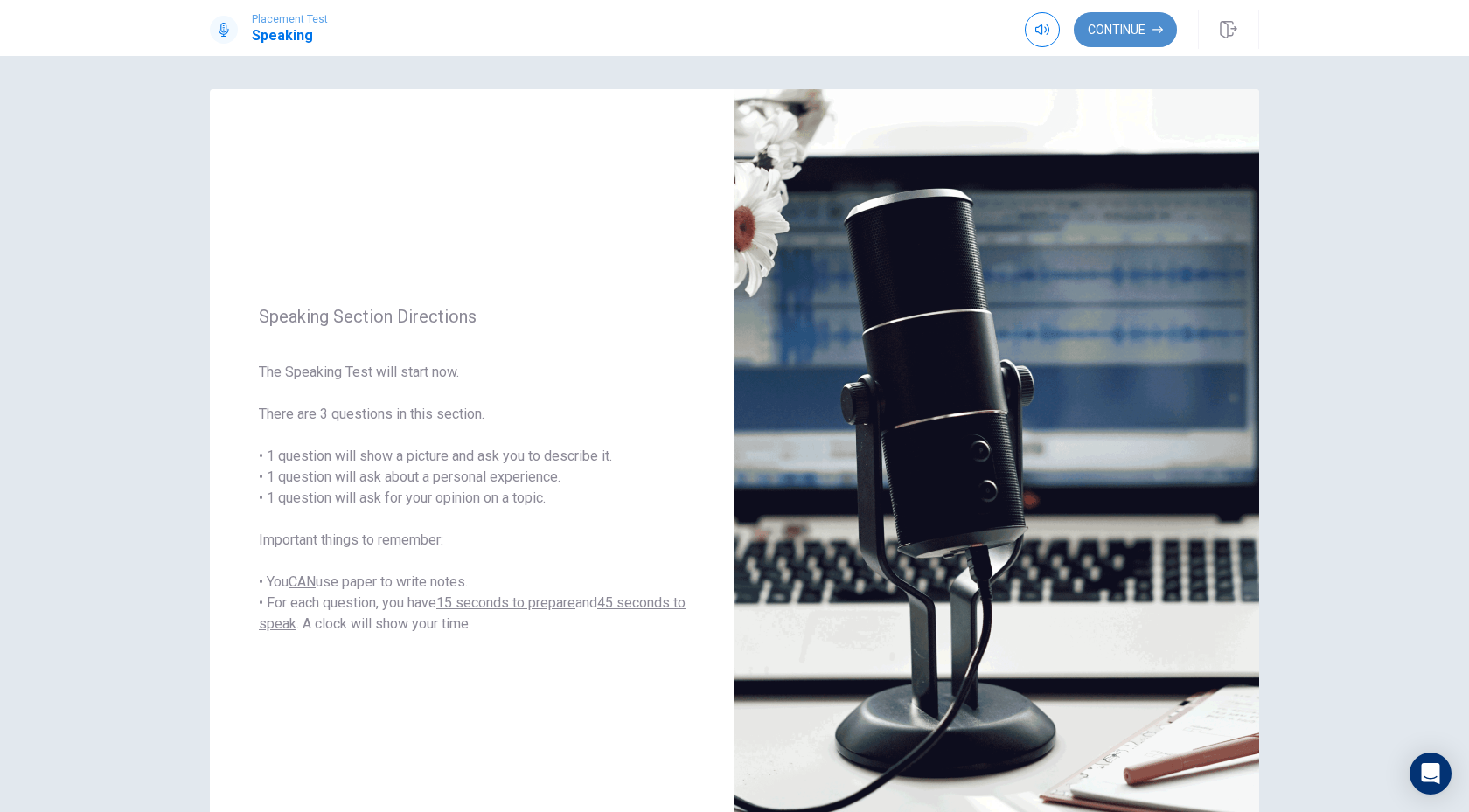
click at [1109, 31] on button "Continue" at bounding box center [1125, 29] width 103 height 35
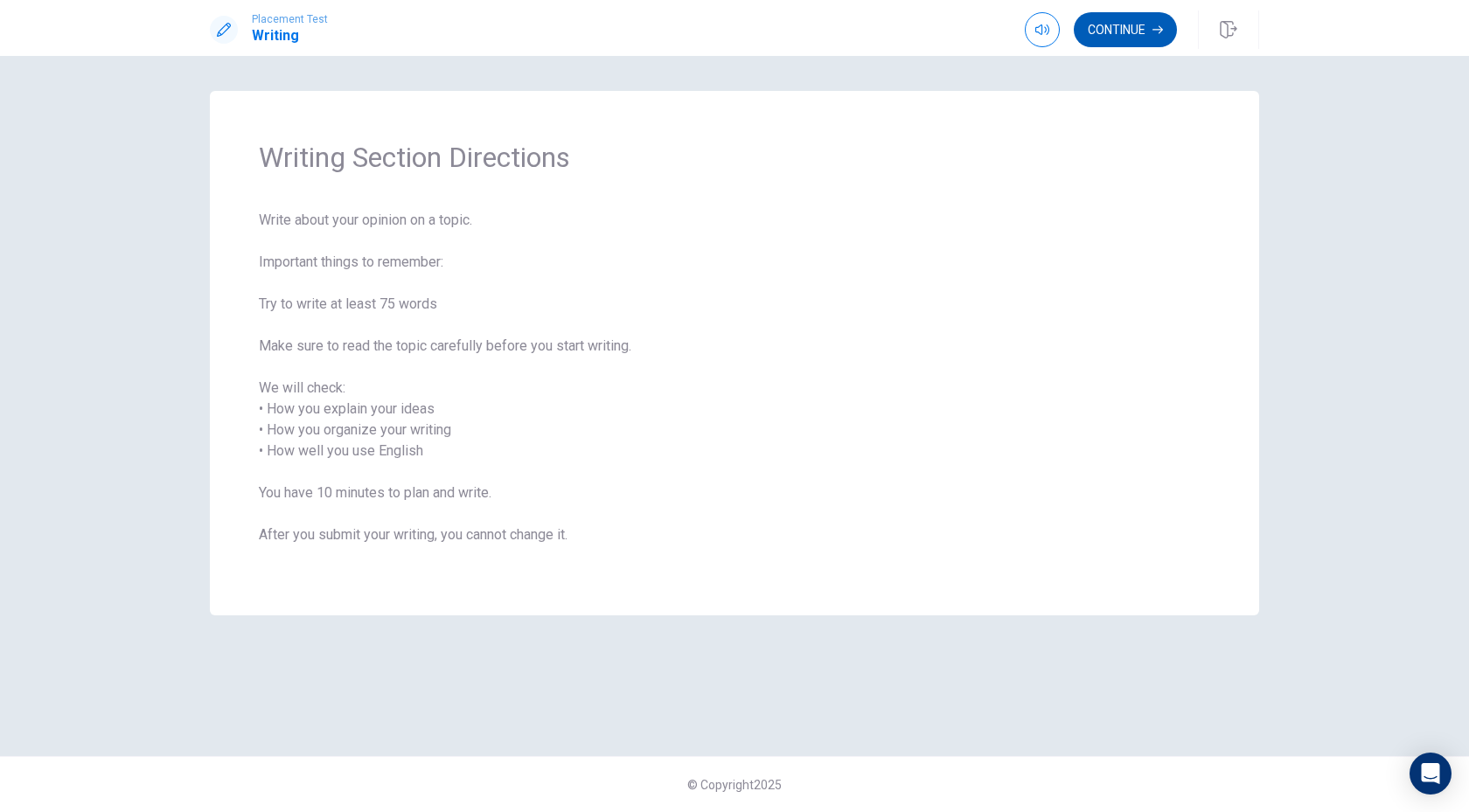
click at [1117, 17] on button "Continue" at bounding box center [1125, 29] width 103 height 35
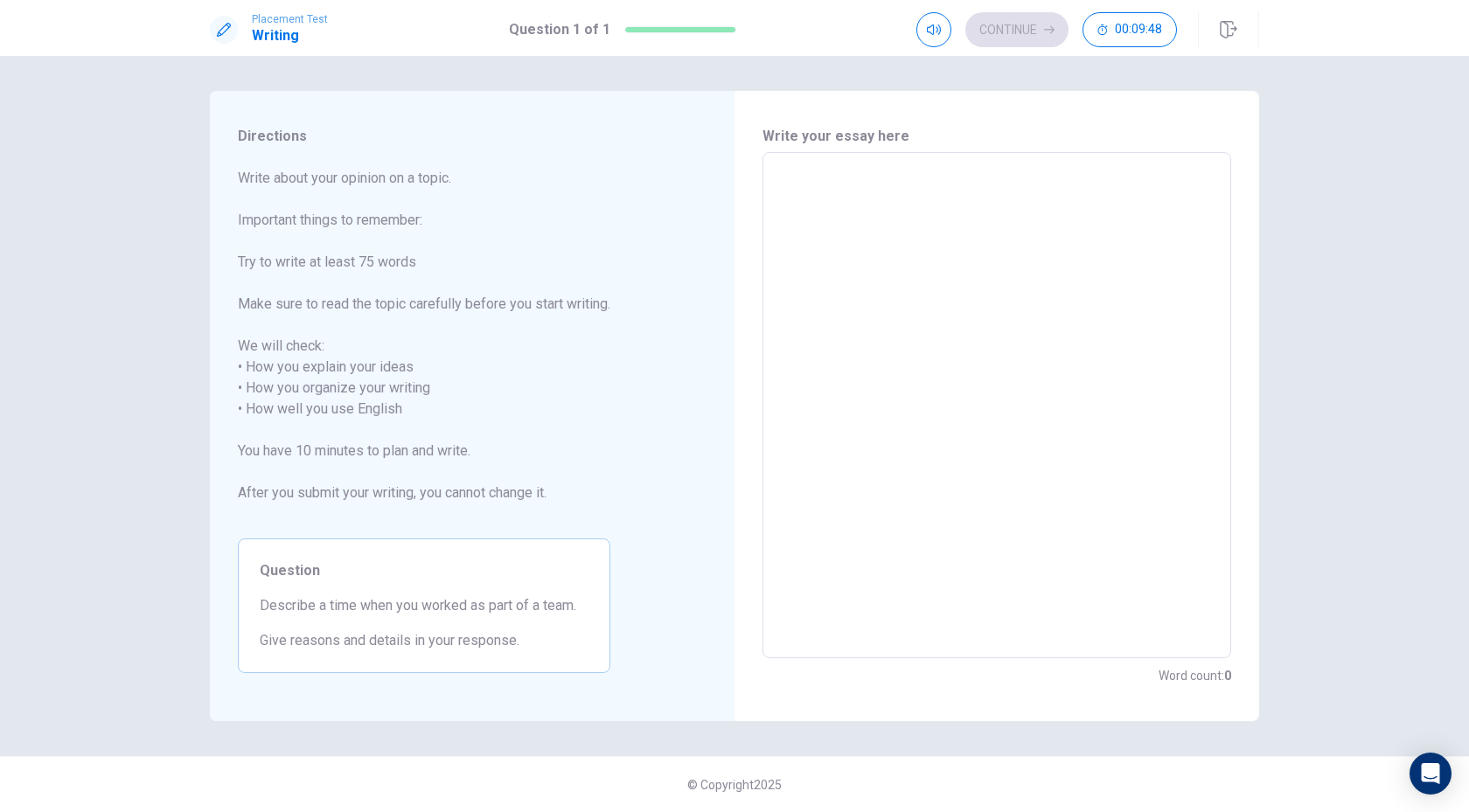
click at [881, 232] on textarea at bounding box center [996, 405] width 444 height 477
type textarea "W"
type textarea "x"
type textarea "WH"
type textarea "x"
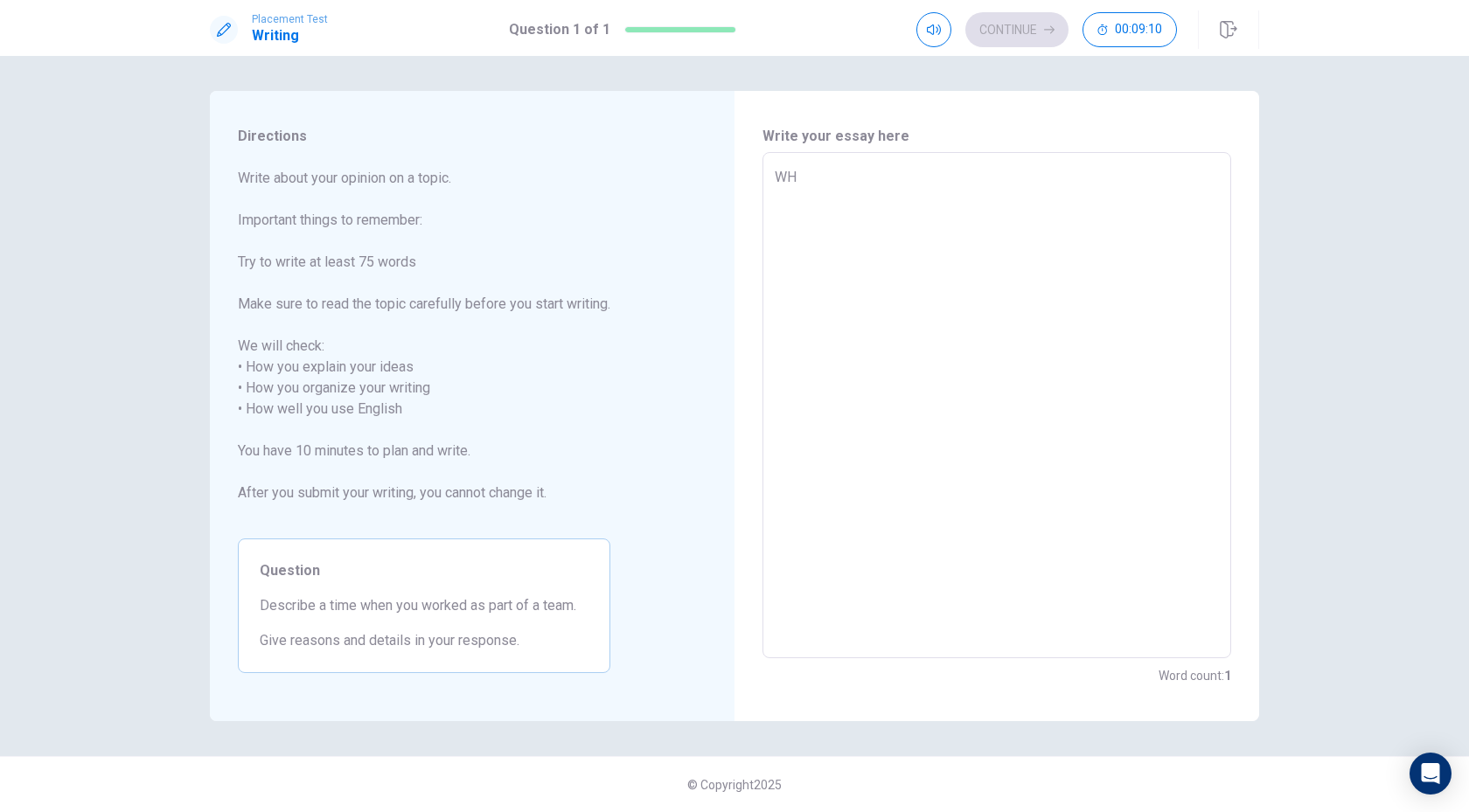
type textarea "WHn"
type textarea "x"
type textarea "WHne"
type textarea "x"
type textarea "WHne"
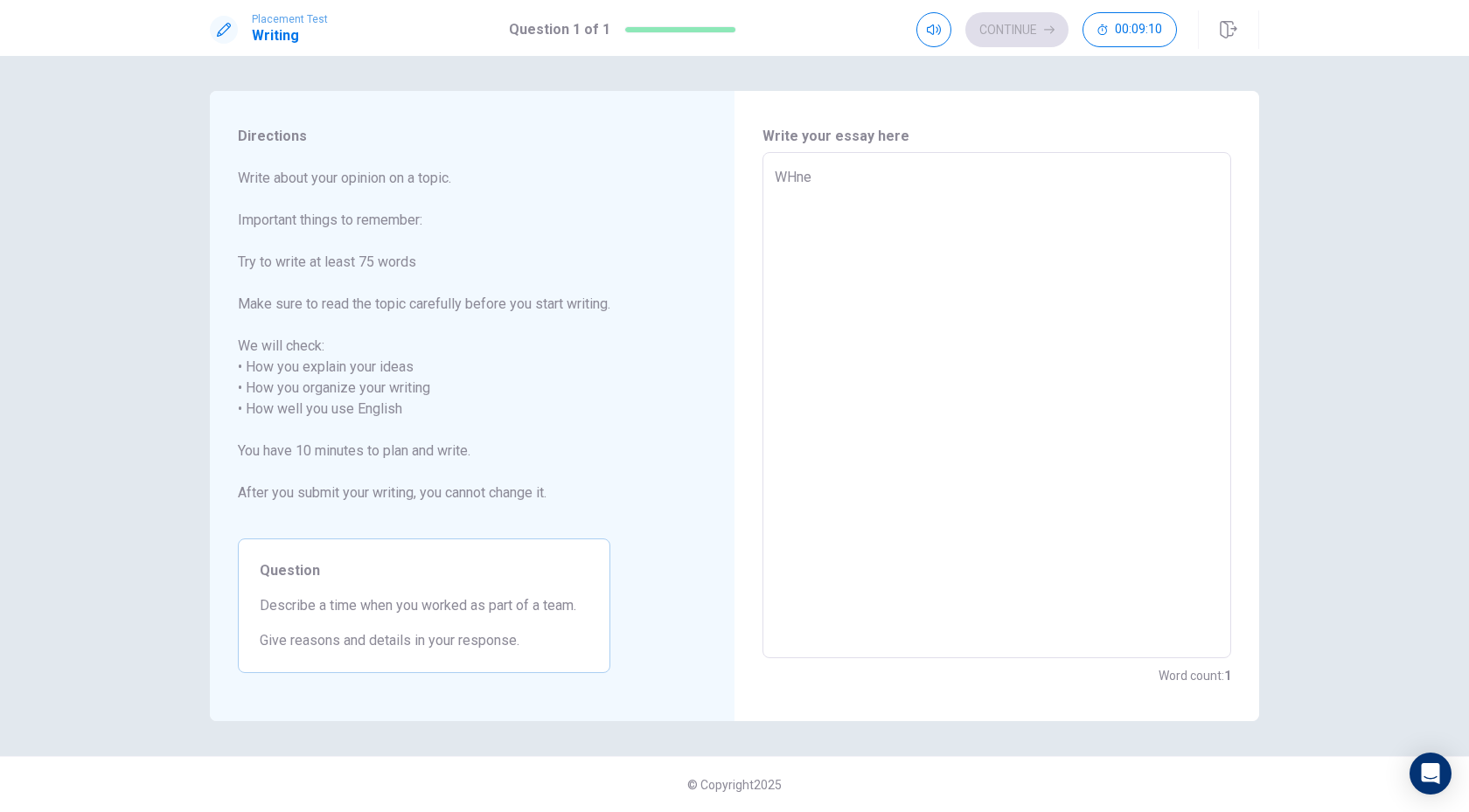
type textarea "x"
type textarea "WHne \"
type textarea "x"
type textarea "WHne \\"
type textarea "x"
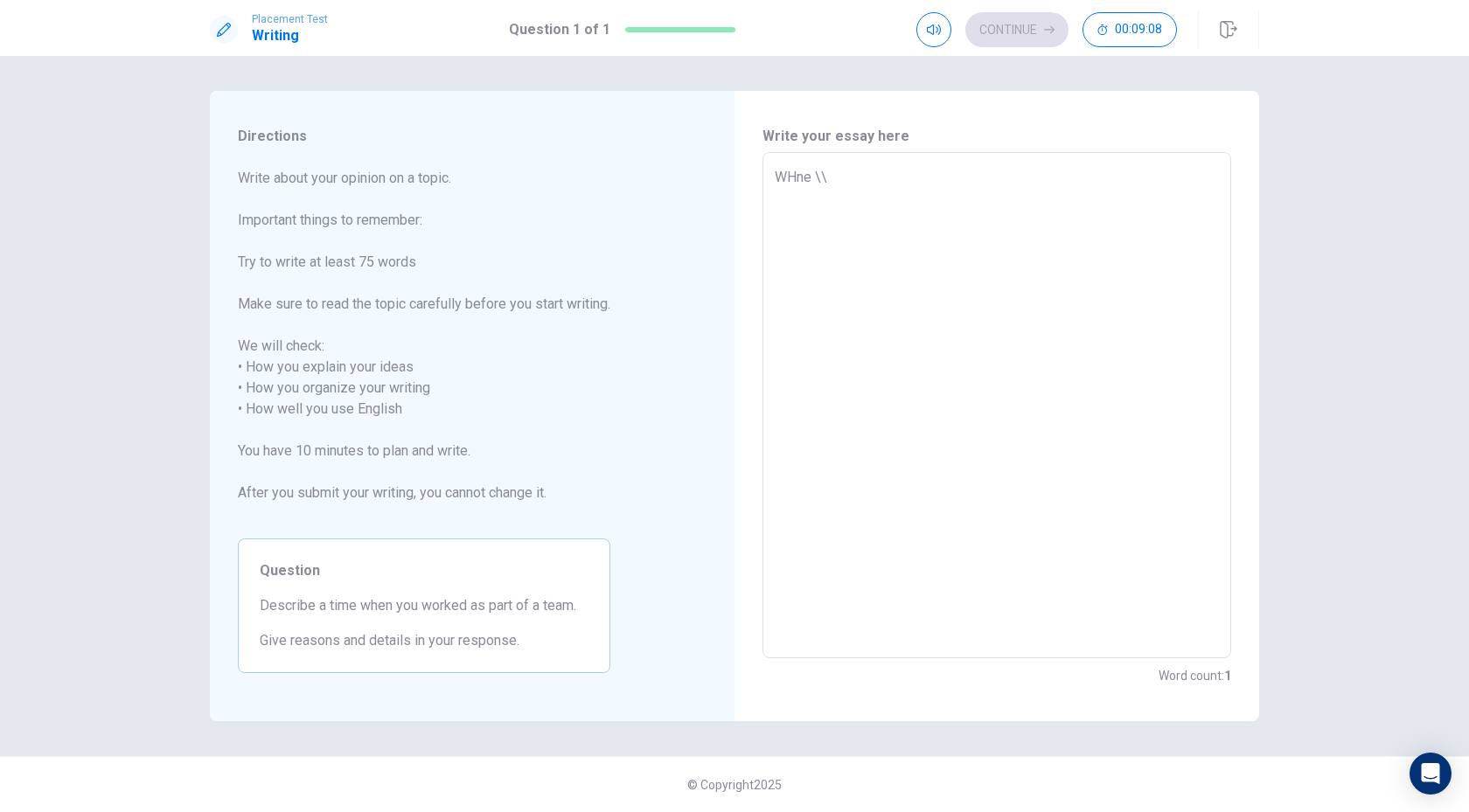
type textarea "WHne \"
type textarea "x"
type textarea "WHne"
type textarea "x"
type textarea "WHne"
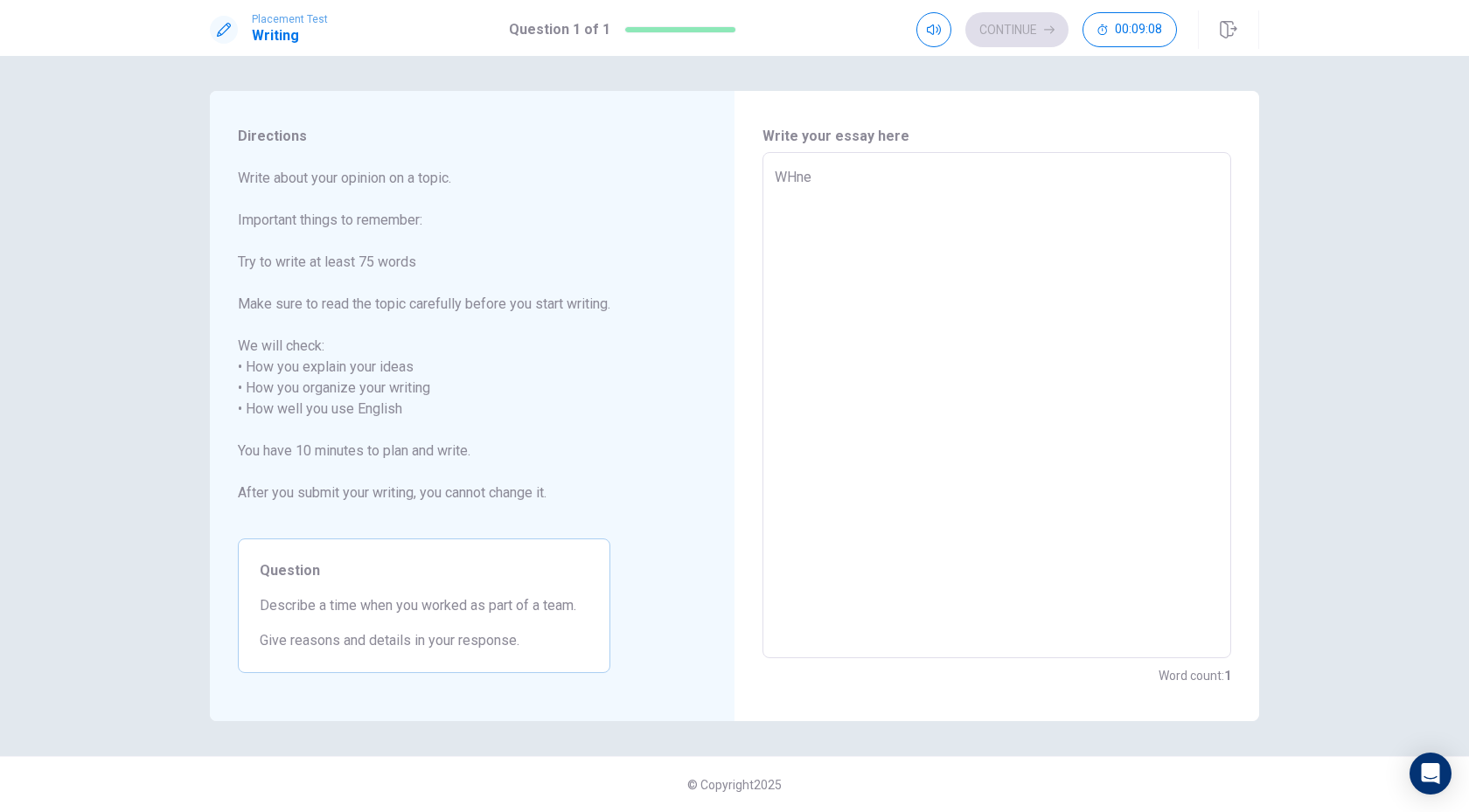
type textarea "x"
type textarea "WHn"
type textarea "x"
type textarea "WH"
type textarea "x"
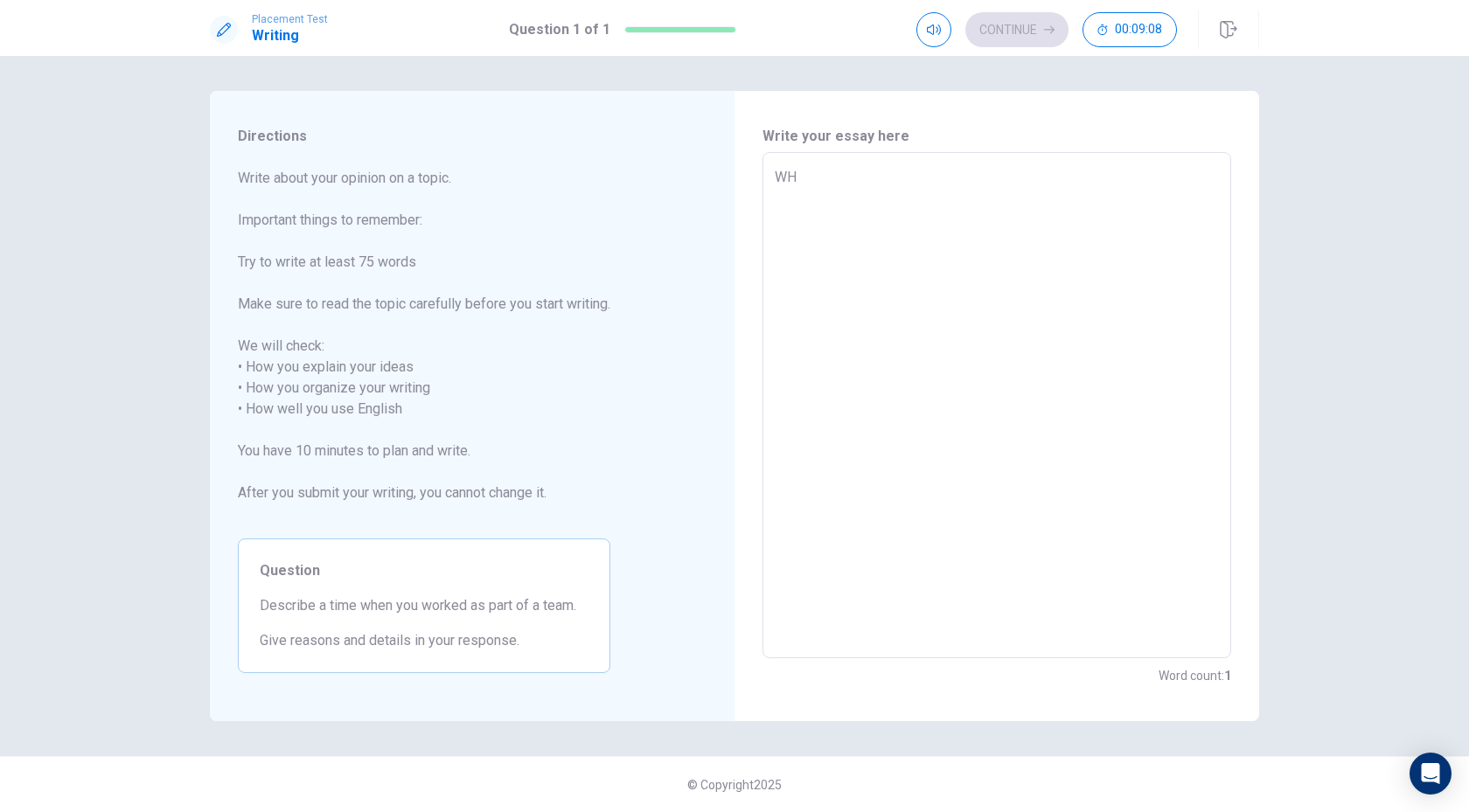
type textarea "W"
type textarea "x"
type textarea "W"
type textarea "x"
type textarea "Wh"
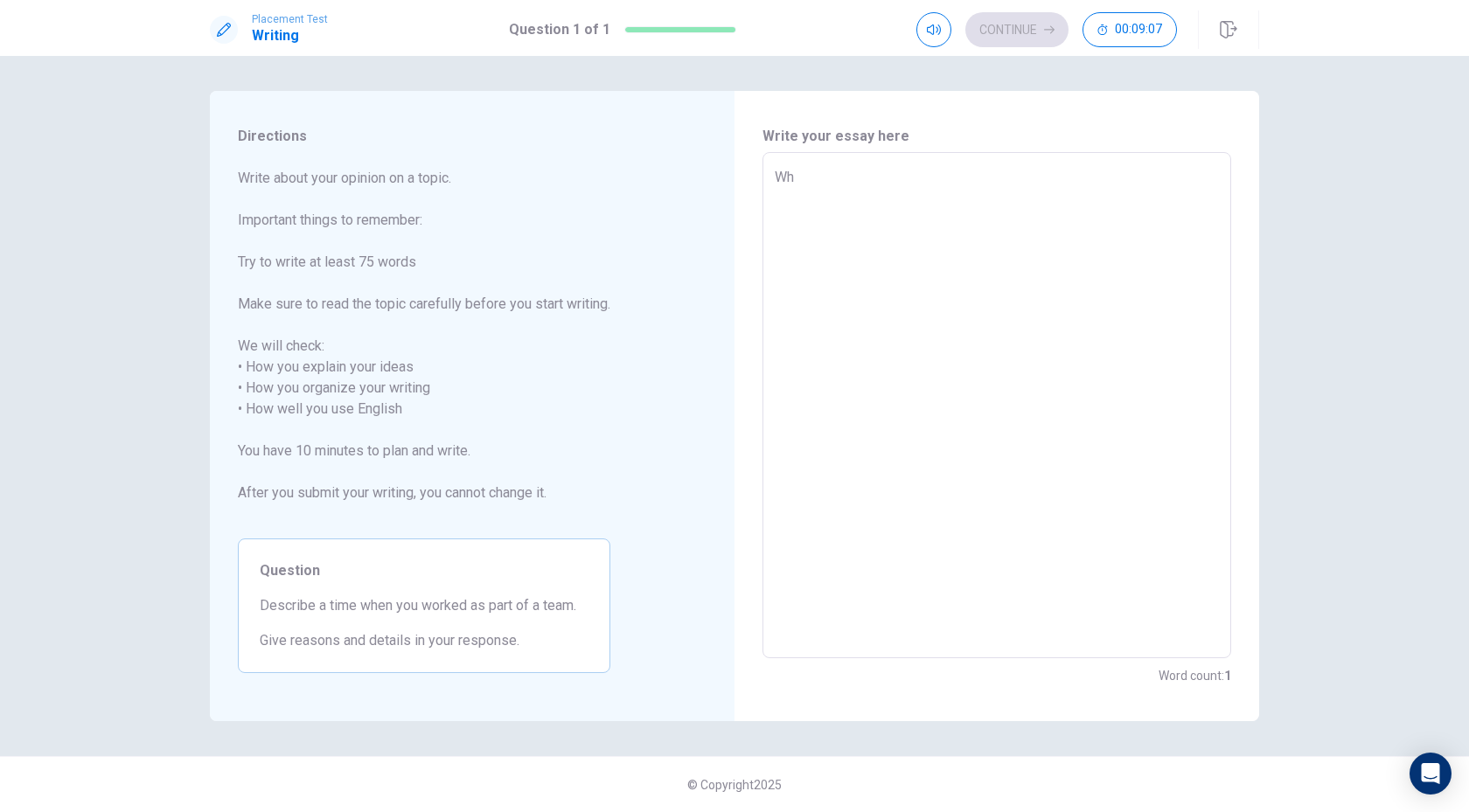
type textarea "x"
type textarea "Whe"
type textarea "x"
type textarea "When"
type textarea "x"
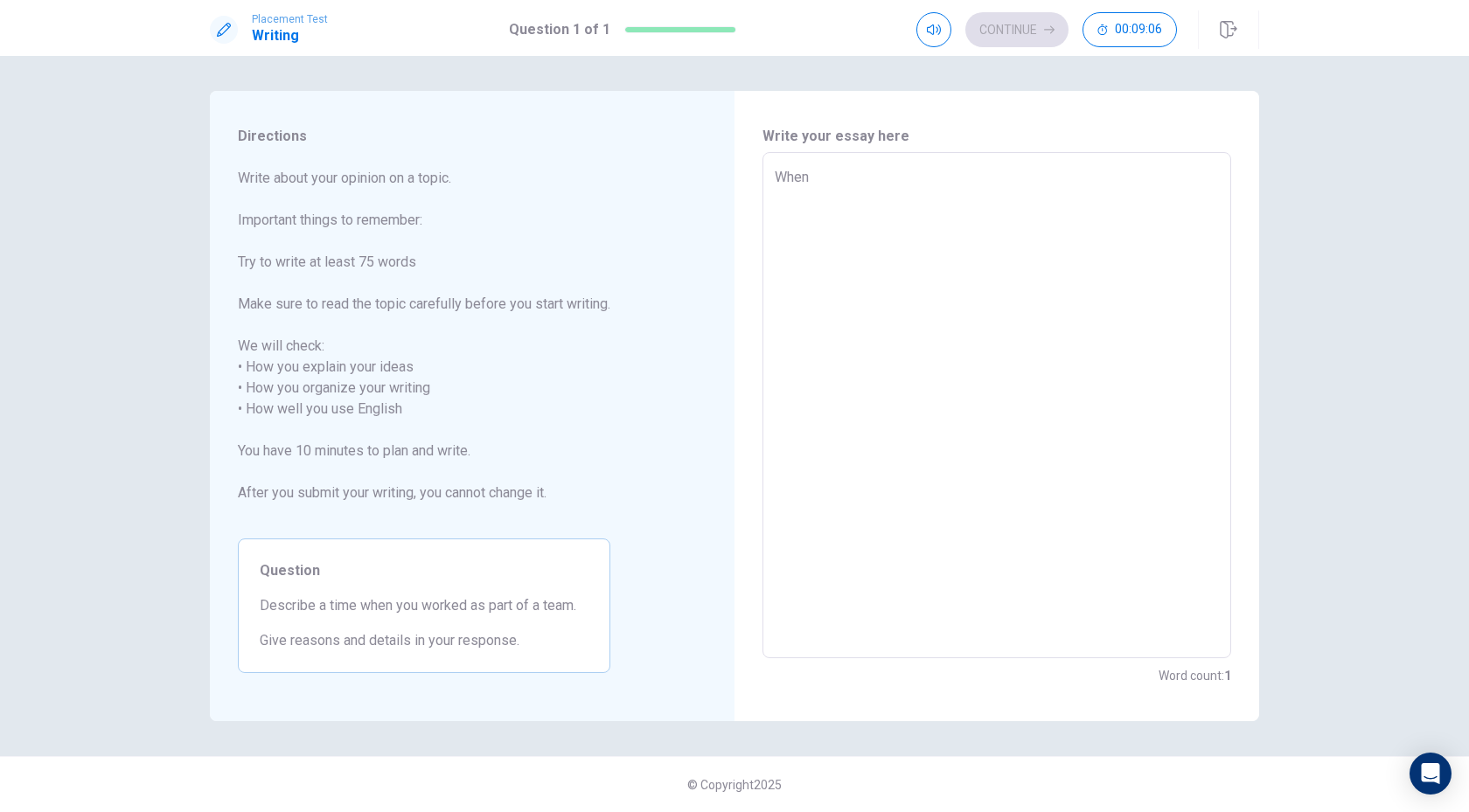
type textarea "When"
type textarea "x"
type textarea "When."
type textarea "x"
type textarea "When."
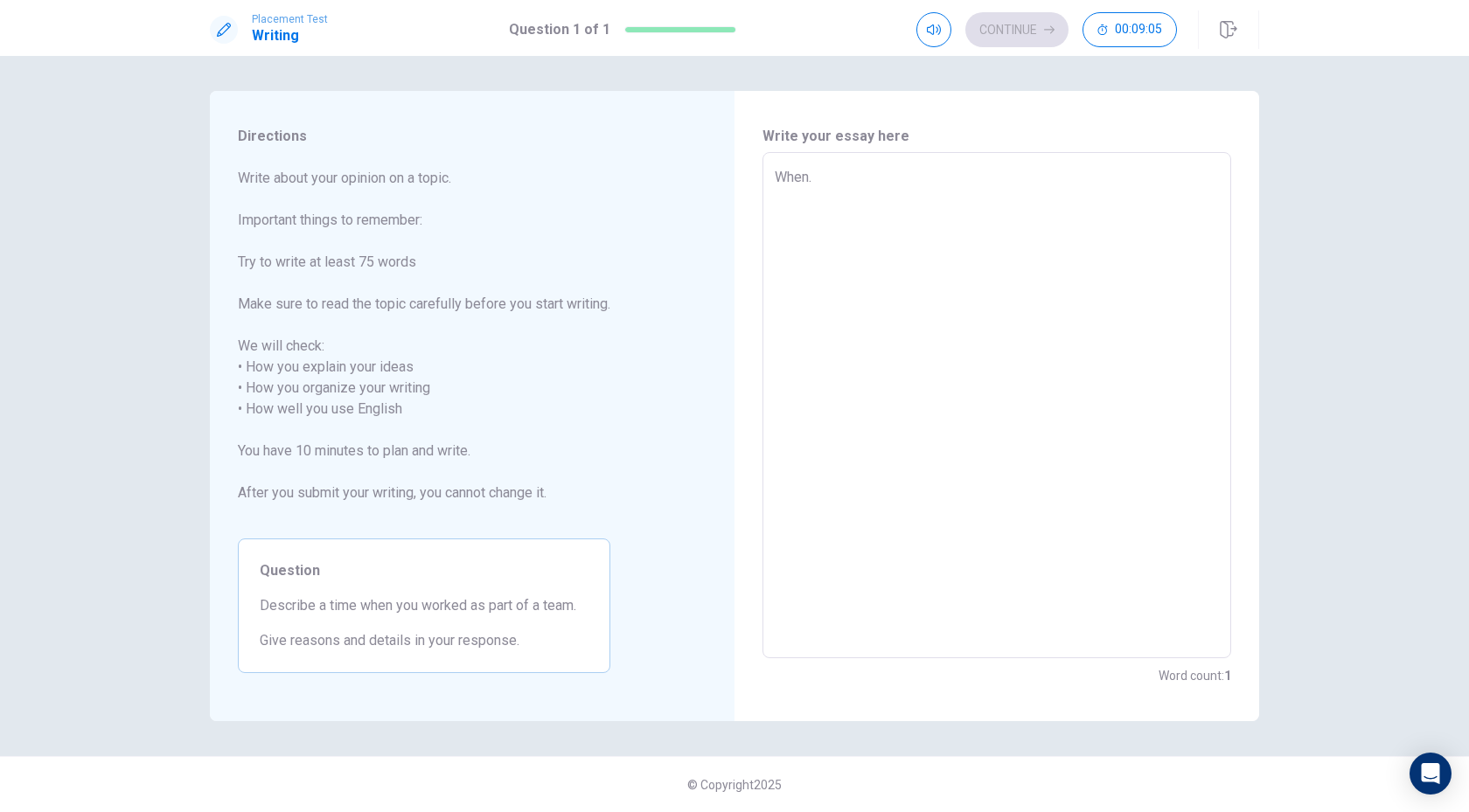
type textarea "x"
type textarea "When."
type textarea "x"
type textarea "When."
type textarea "x"
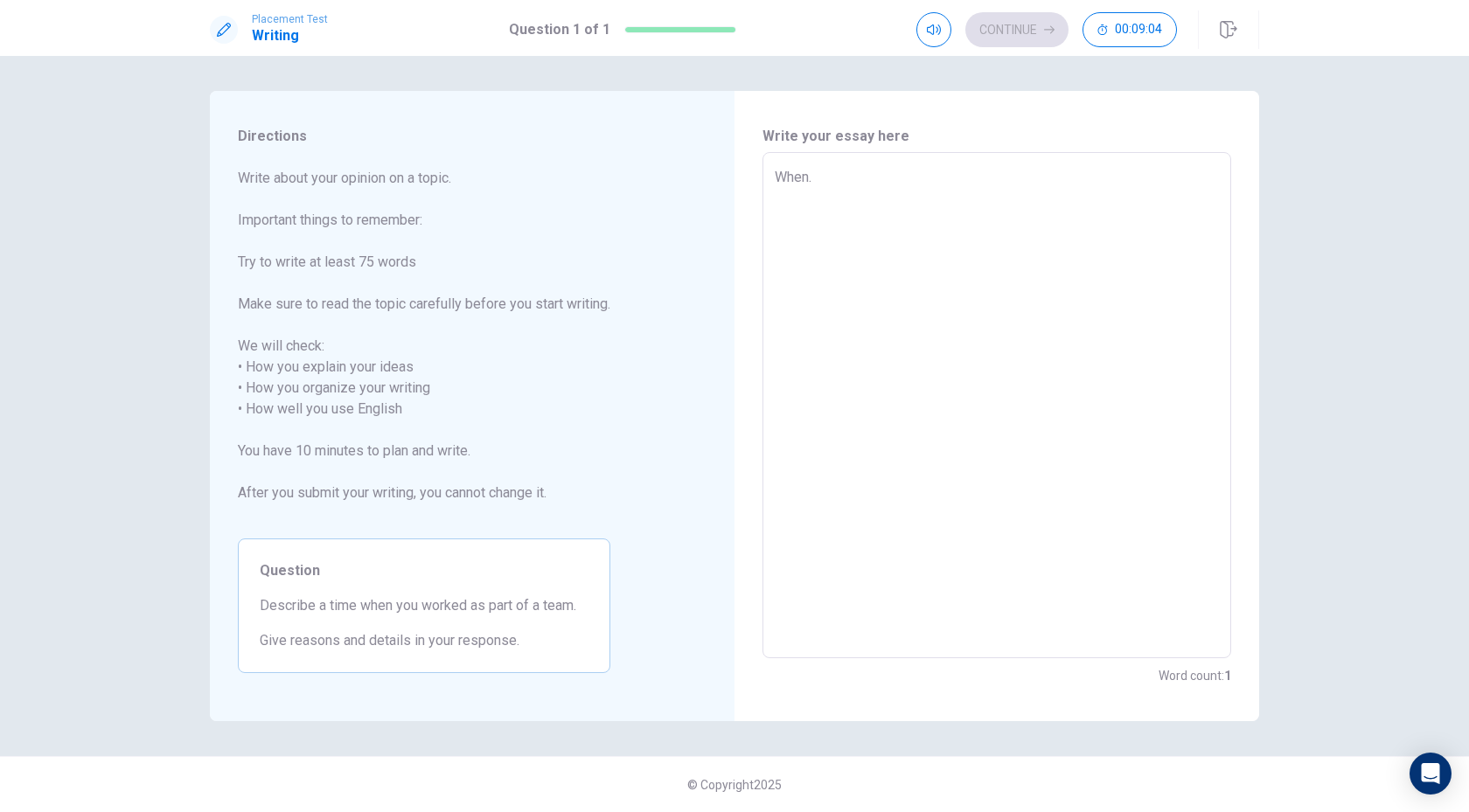
type textarea "When."
type textarea "x"
type textarea "When."
type textarea "x"
type textarea "When"
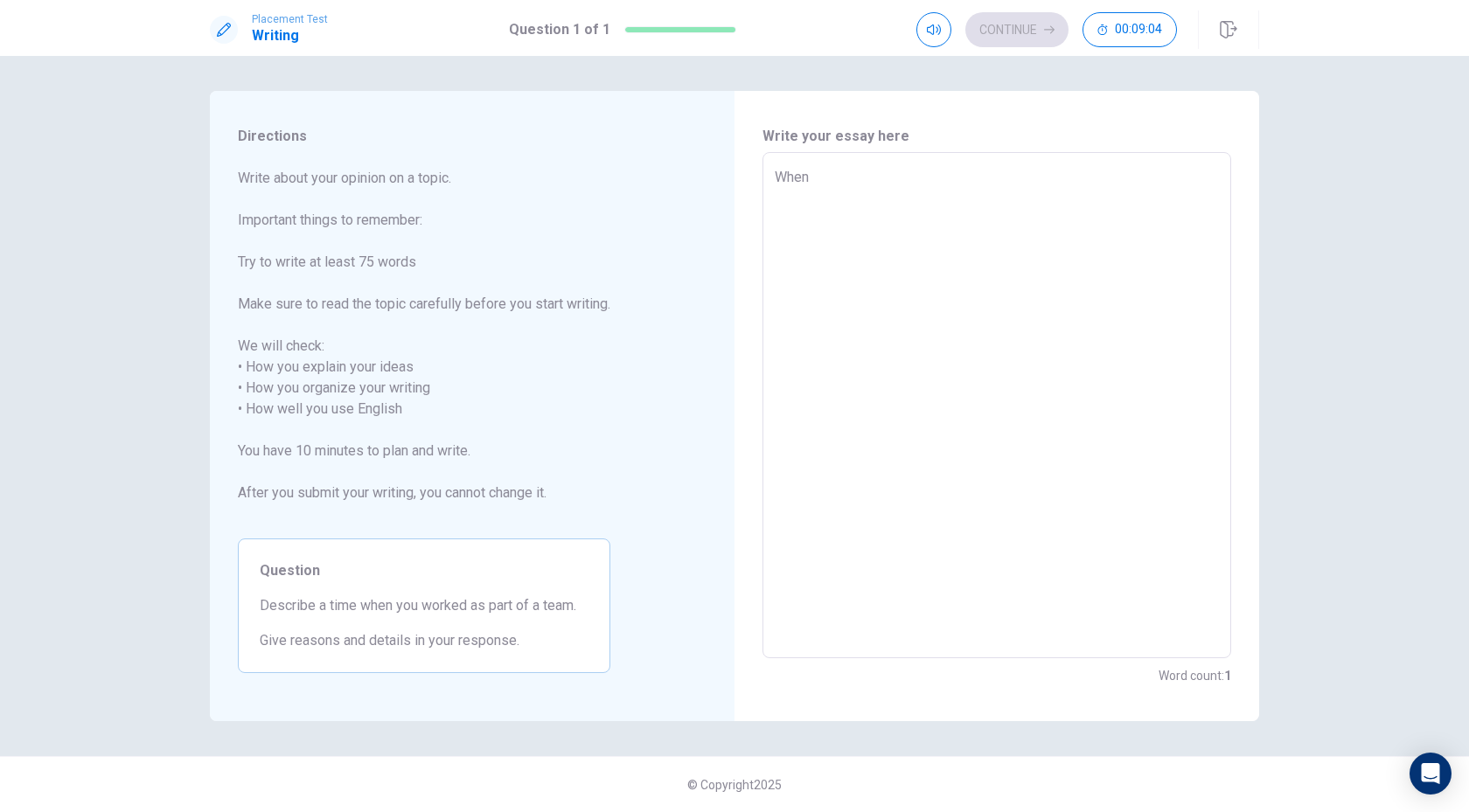
type textarea "x"
type textarea "Whe"
type textarea "x"
type textarea "Whe1"
type textarea "x"
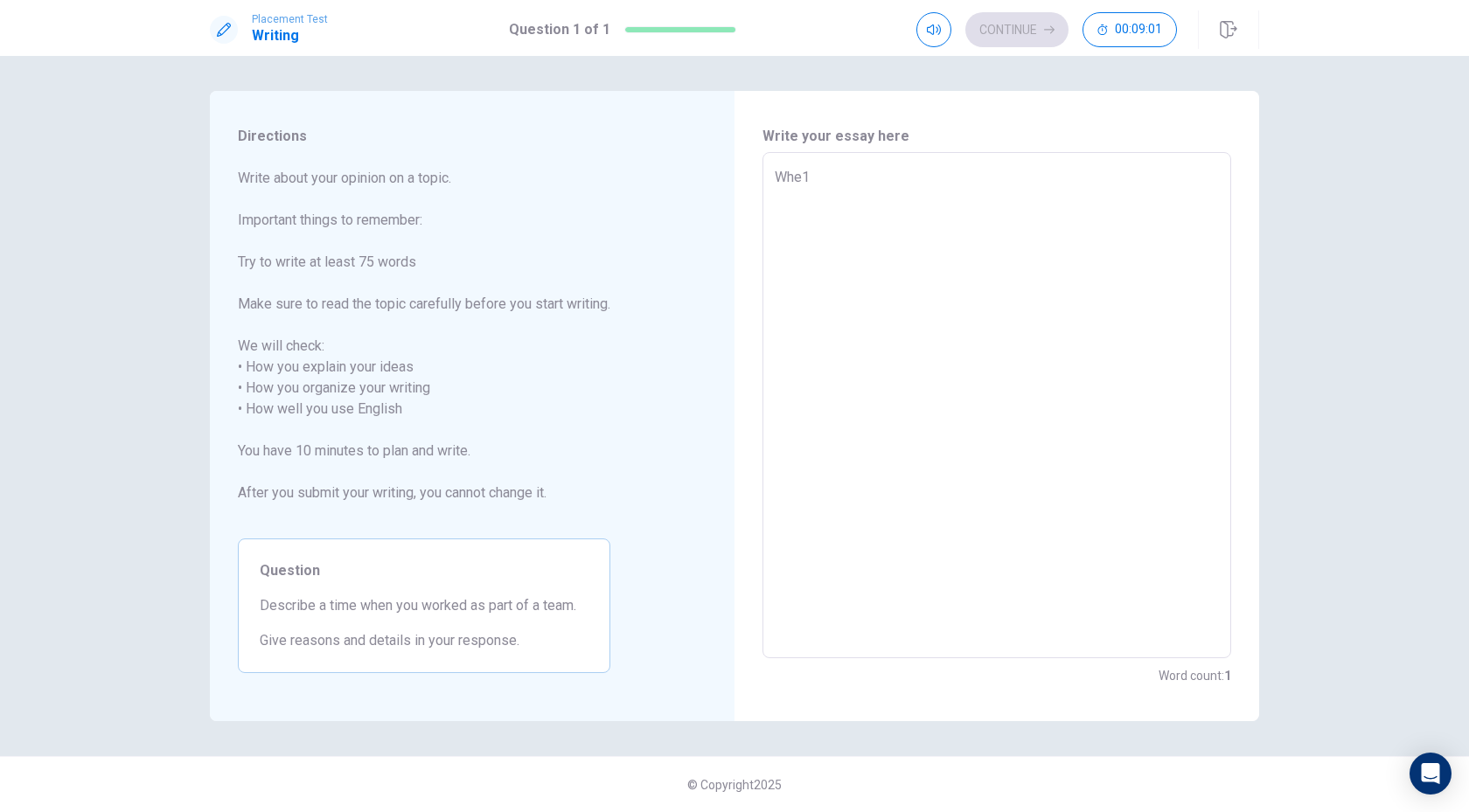
type textarea "Whe1"
type textarea "x"
type textarea "Whe1 1"
type textarea "x"
type textarea "Whe1 1"
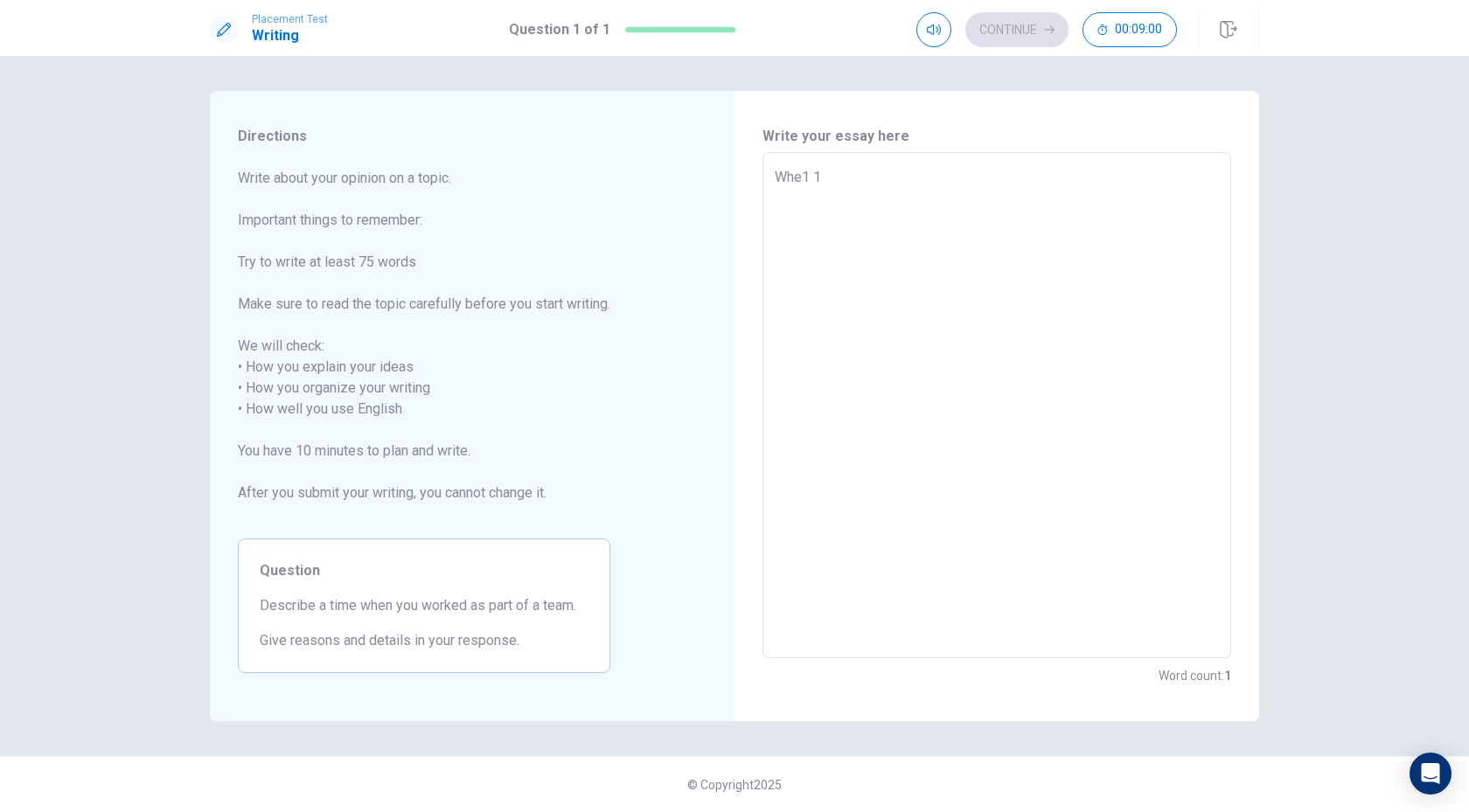
type textarea "x"
type textarea "Whe1 1 1"
type textarea "x"
type textarea "Whe1 1 1 1"
type textarea "x"
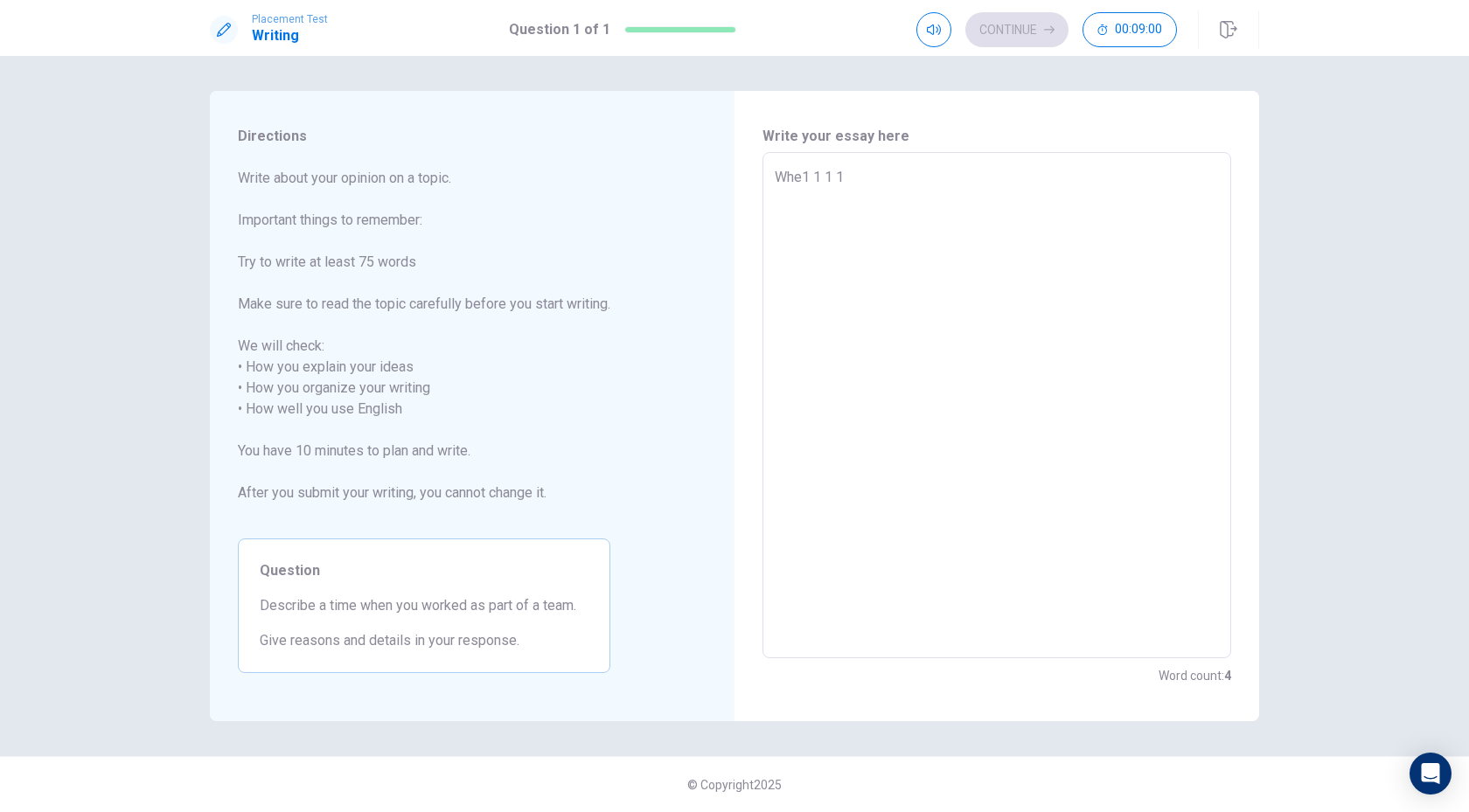
type textarea "Whe1 1 1 11"
type textarea "x"
type textarea "Whe1 1 1 1"
type textarea "x"
type textarea "Whe1 1 1"
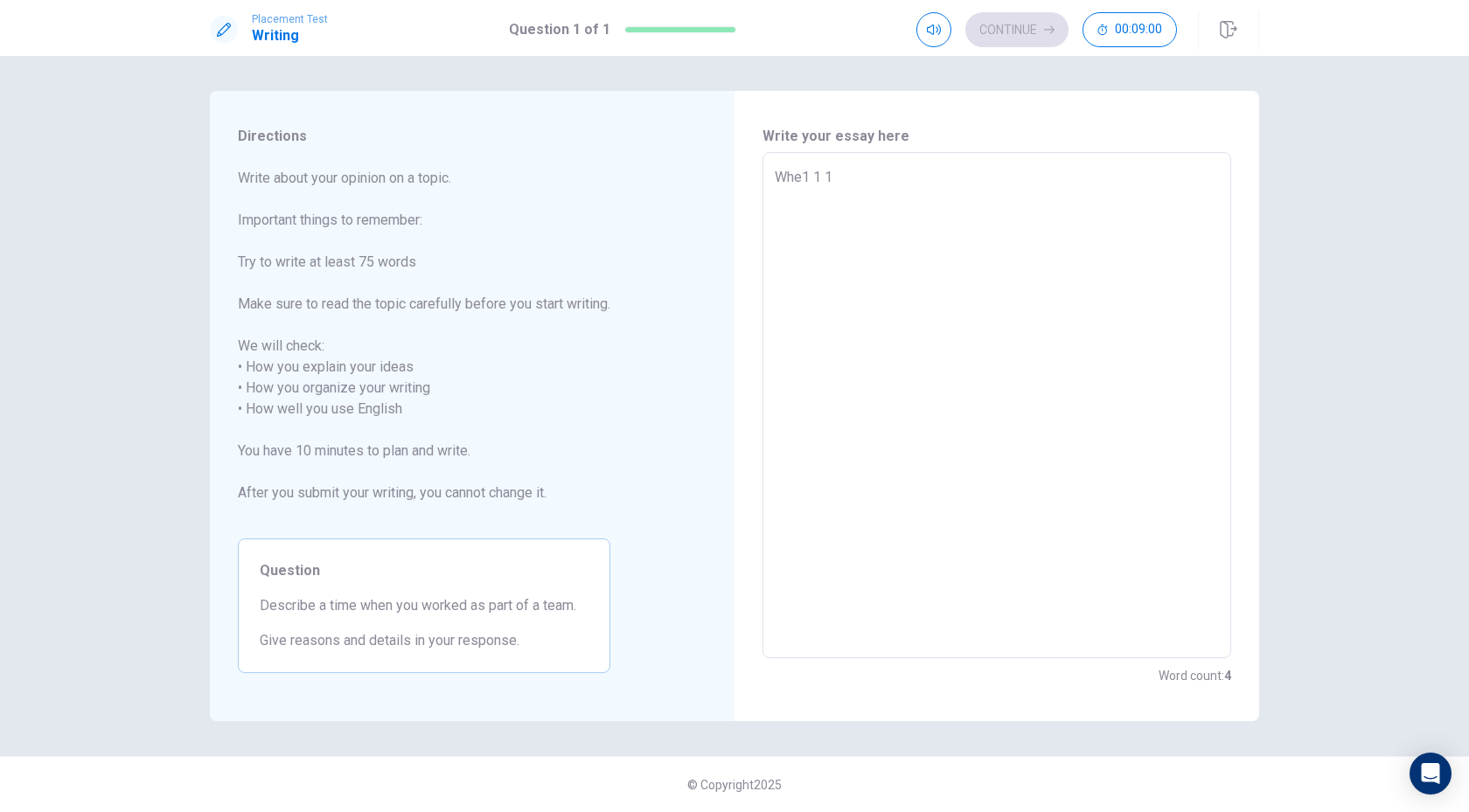
type textarea "x"
type textarea "Whe1 1 1"
type textarea "x"
type textarea "Whe1 1"
type textarea "x"
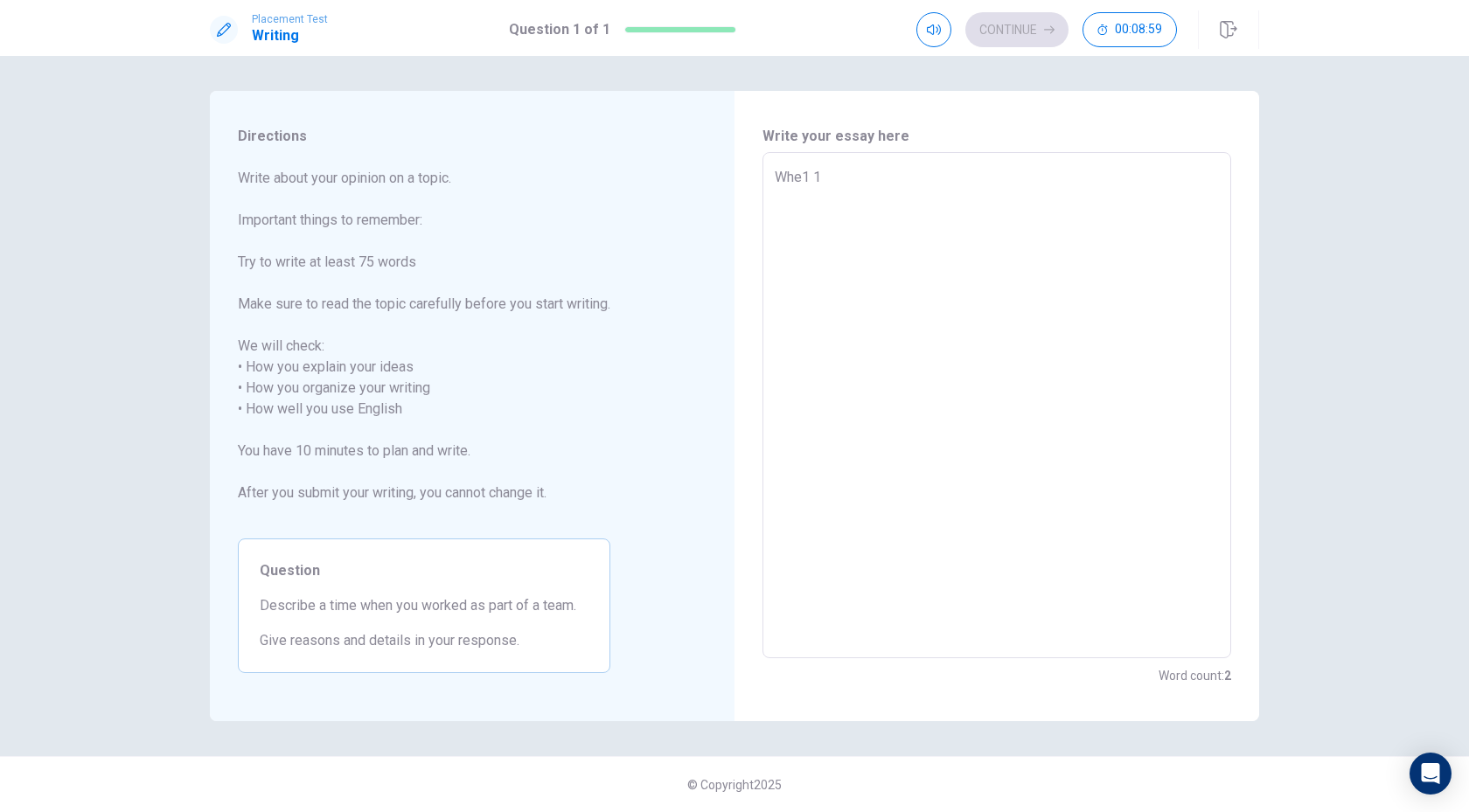
type textarea "Whe1 1"
type textarea "x"
type textarea "Whe1"
type textarea "x"
type textarea "Whe1"
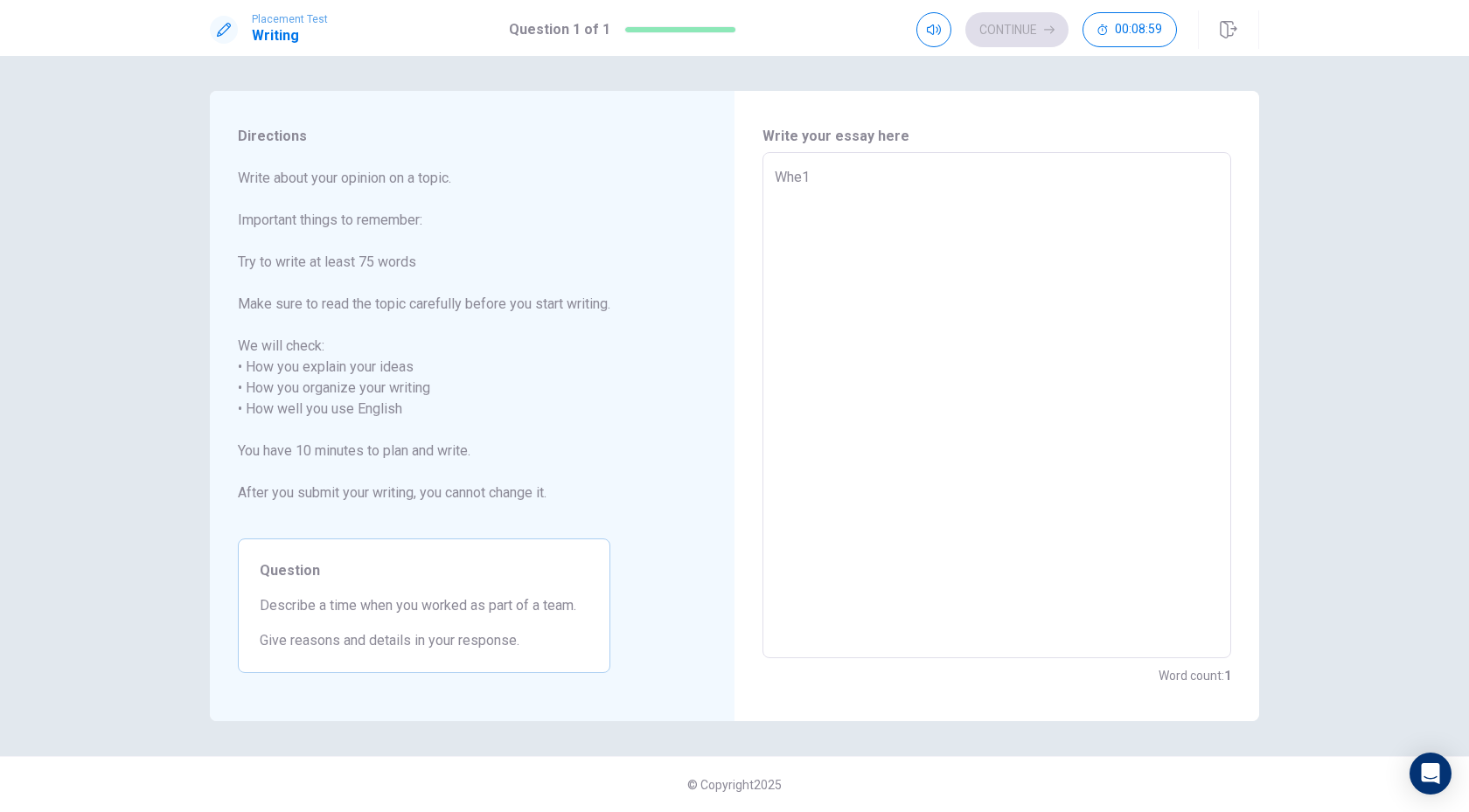
type textarea "x"
type textarea "Whe"
type textarea "x"
type textarea "Wh"
type textarea "x"
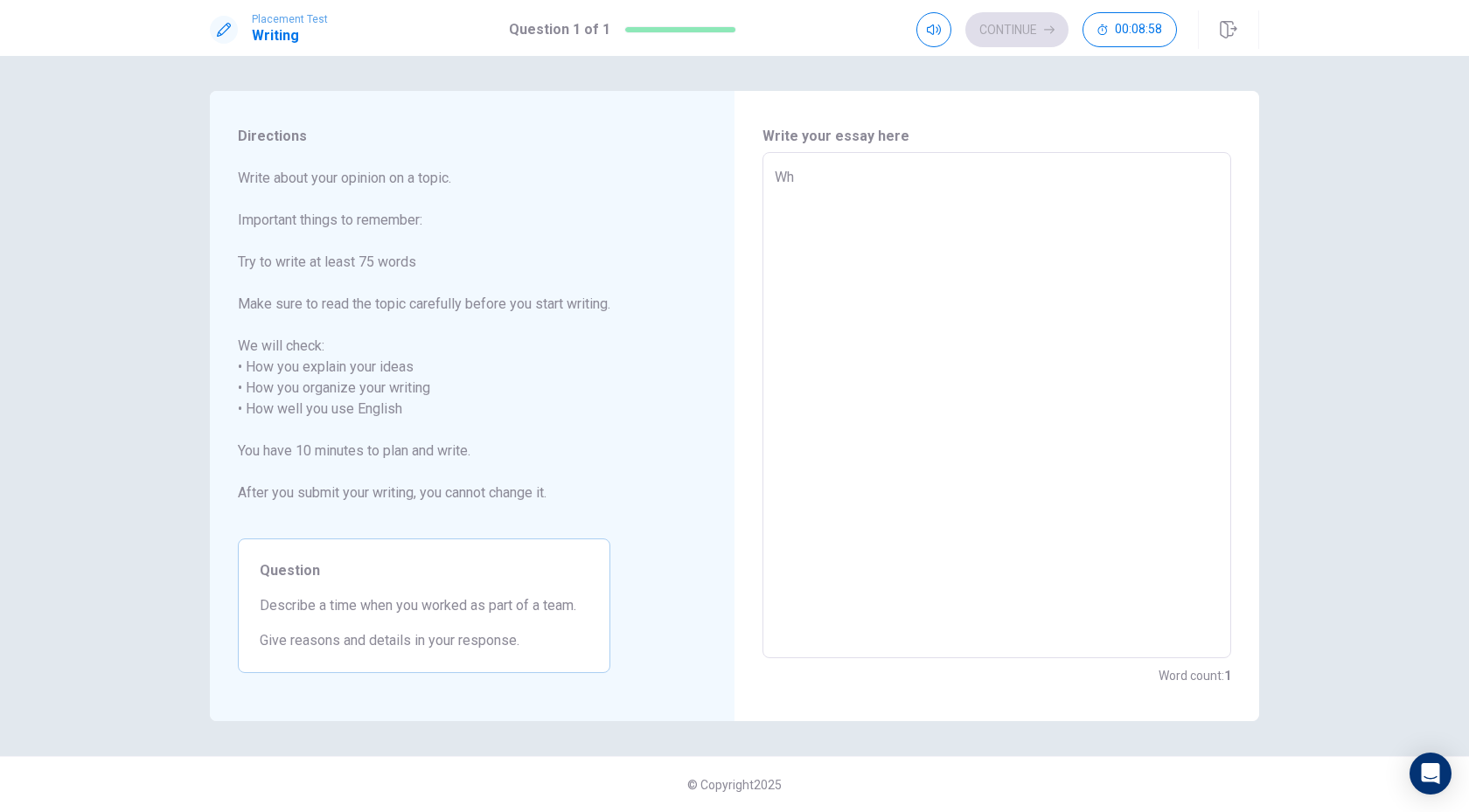
type textarea "Wh3"
type textarea "x"
type textarea "Wh"
type textarea "x"
type textarea "Whe"
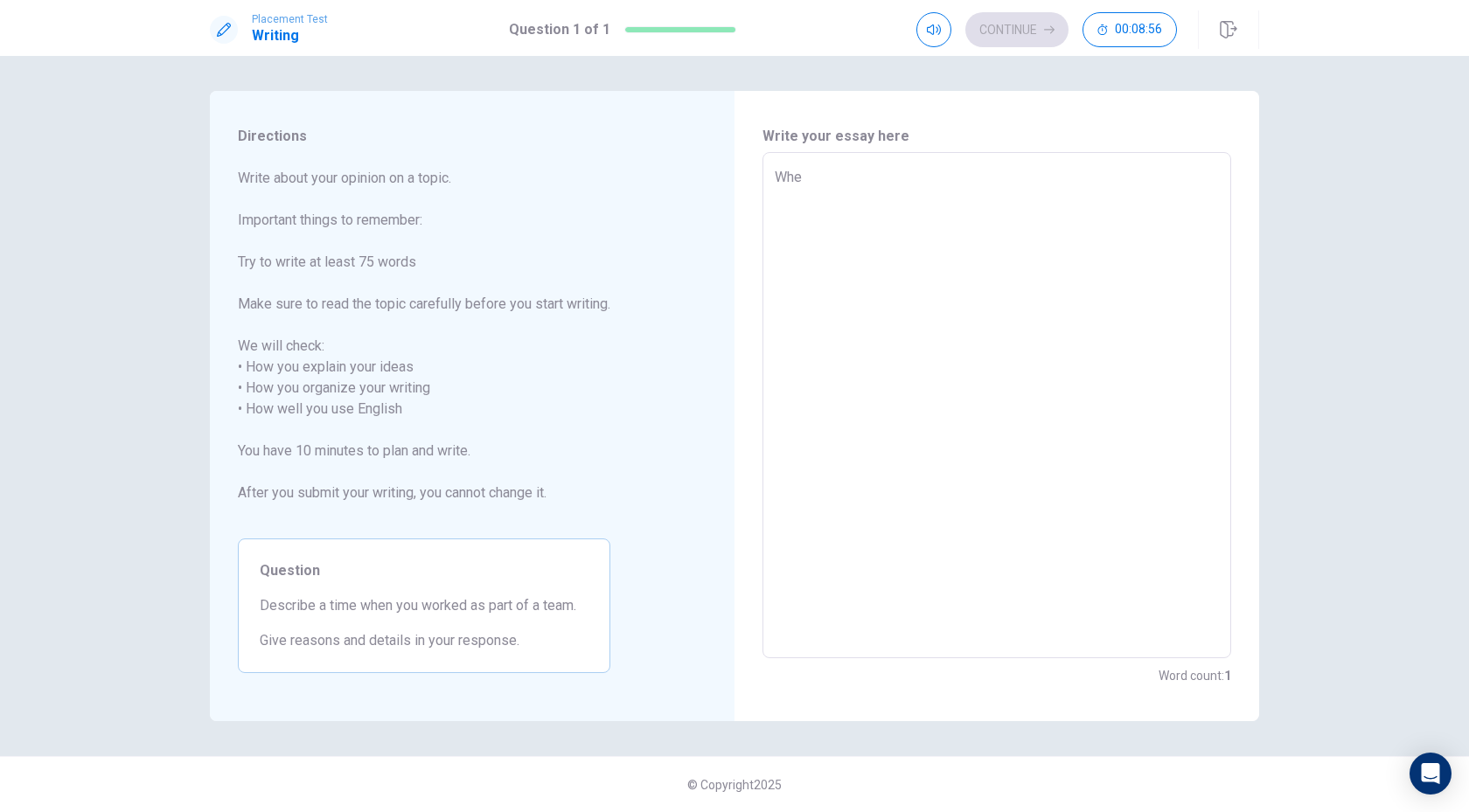
type textarea "x"
type textarea "When"
type textarea "x"
type textarea "When"
type textarea "x"
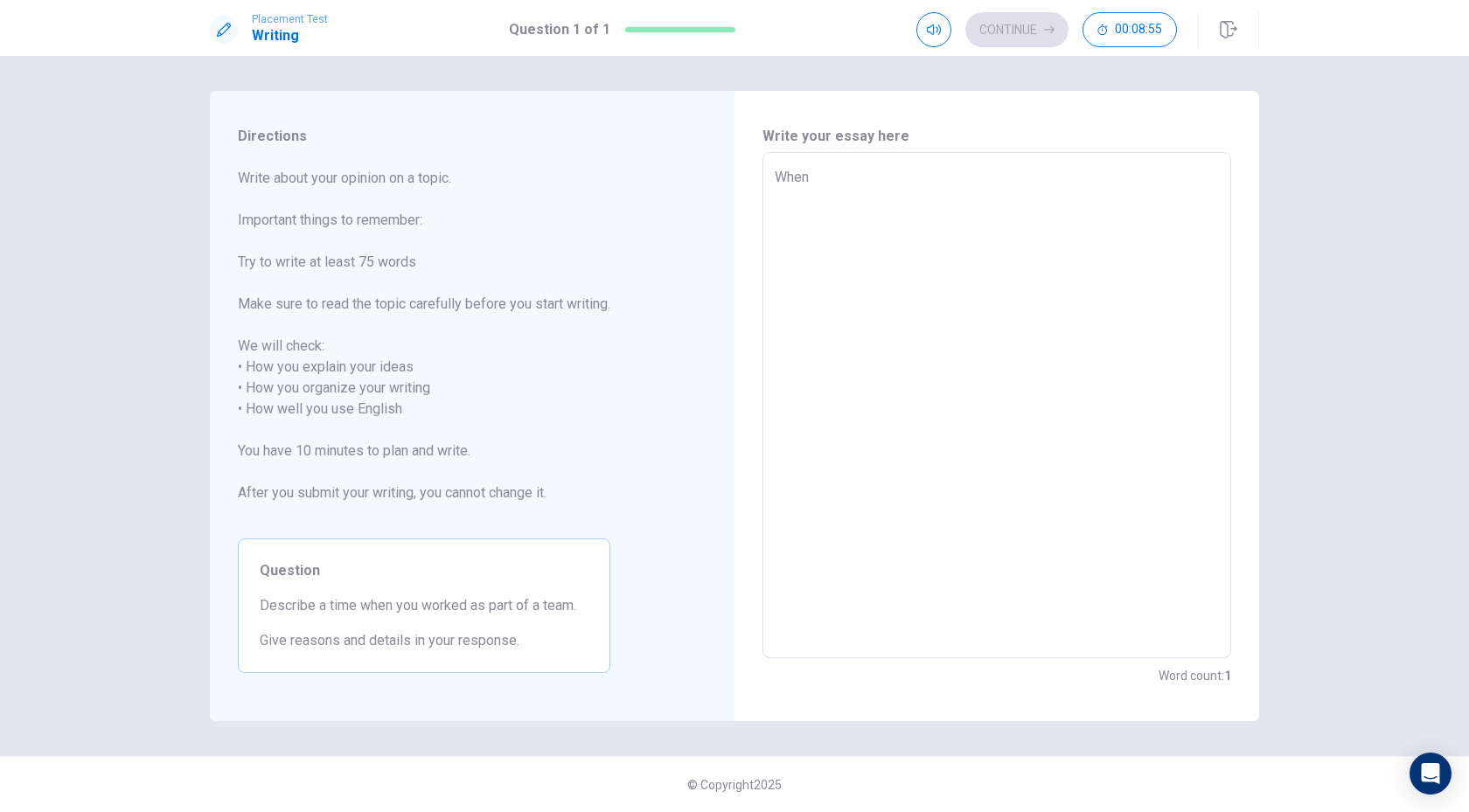
type textarea "When I"
type textarea "x"
type textarea "When I"
type textarea "x"
type textarea "When I a"
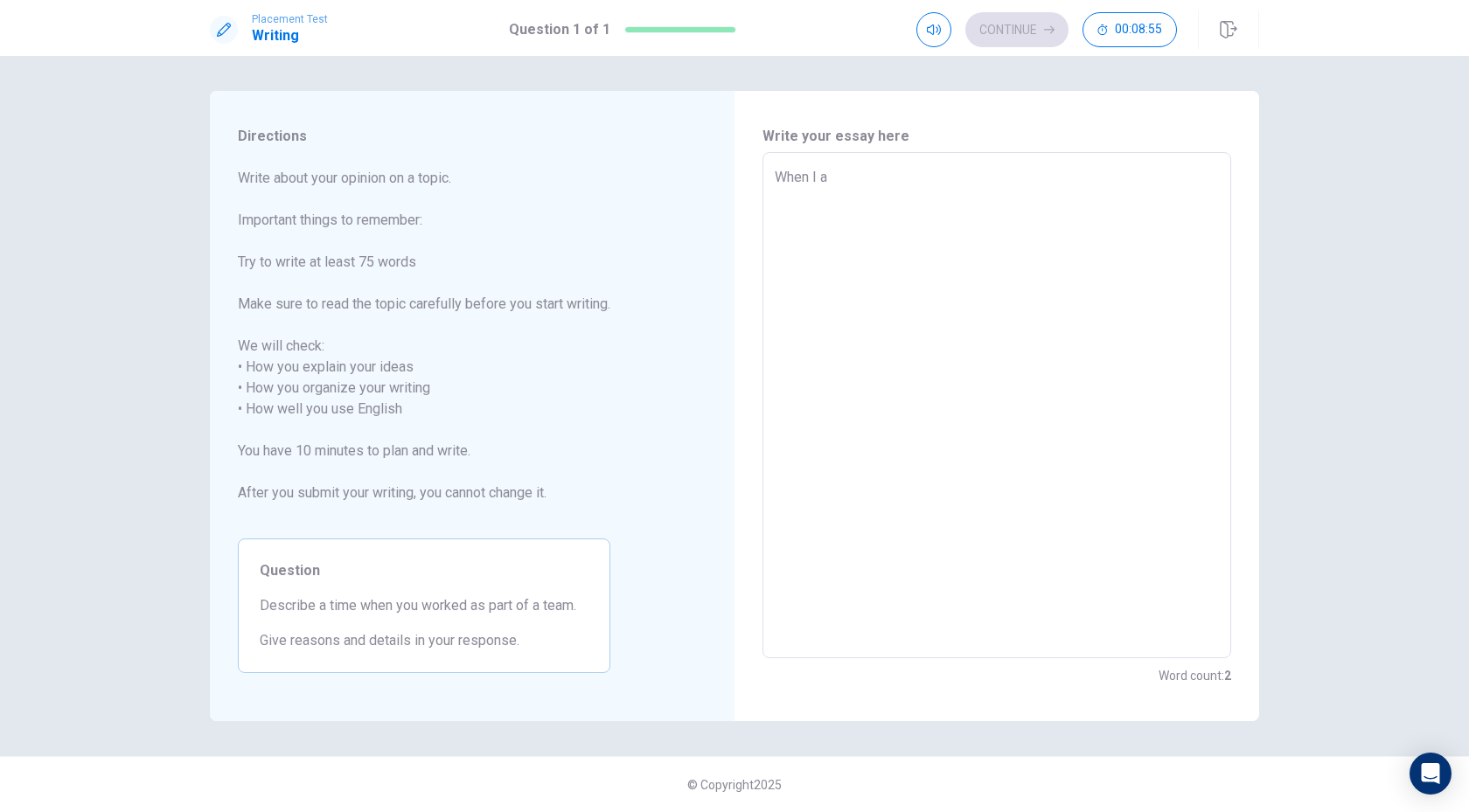
type textarea "x"
type textarea "When I am"
type textarea "x"
type textarea "When I a"
type textarea "x"
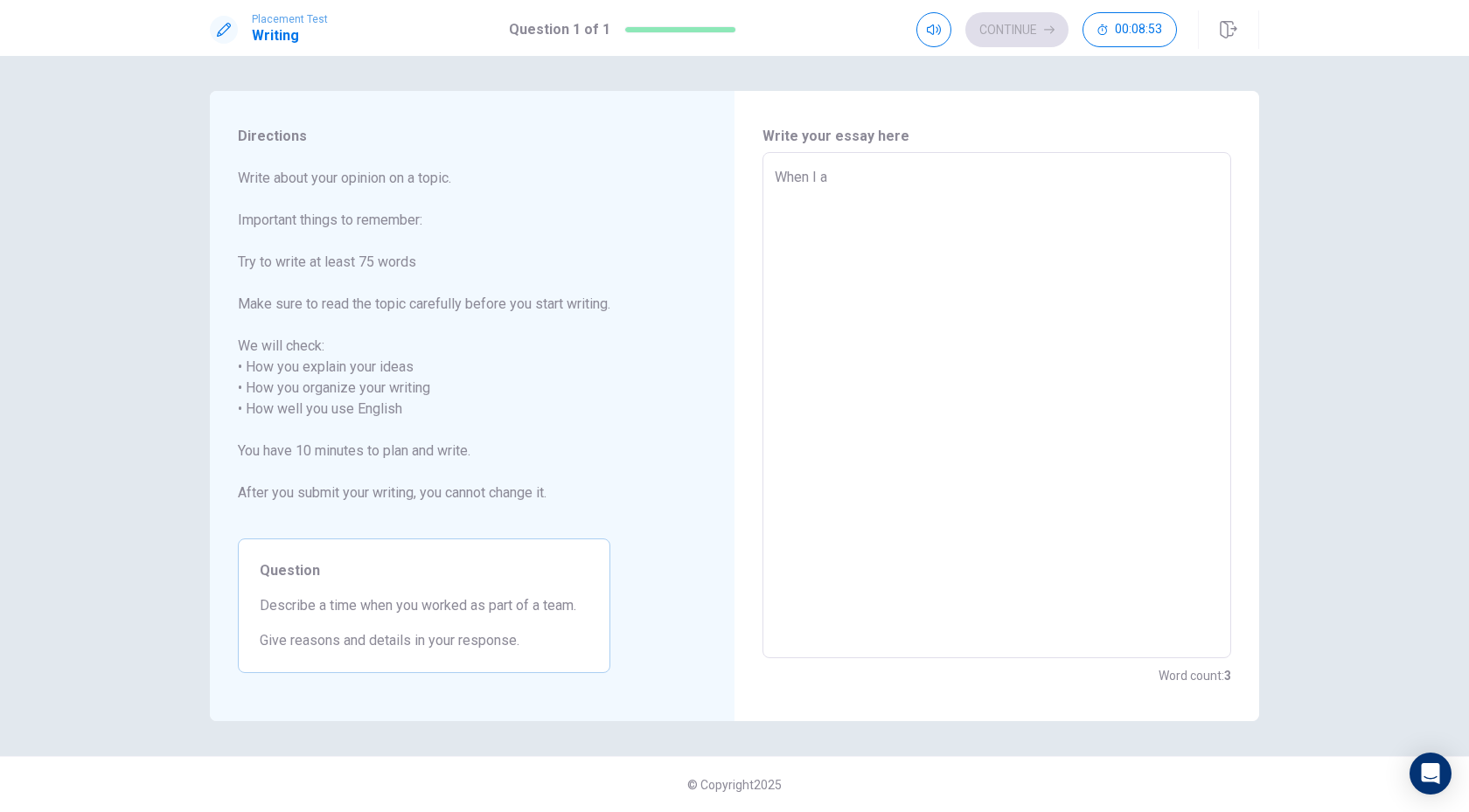
type textarea "When I"
type textarea "x"
type textarea "When I w"
type textarea "x"
type textarea "When I wa"
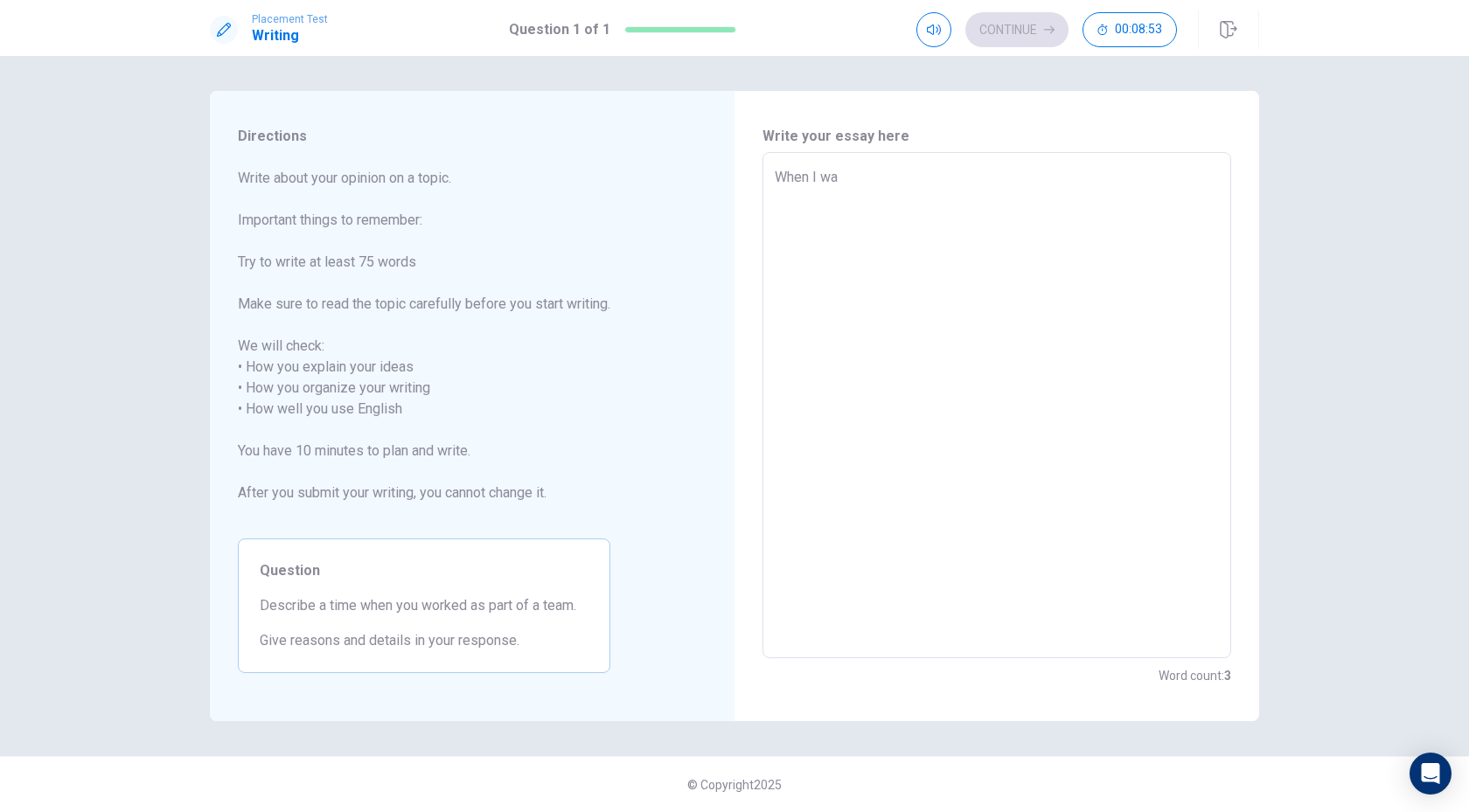
type textarea "x"
type textarea "When I was"
type textarea "x"
type textarea "When I was"
type textarea "x"
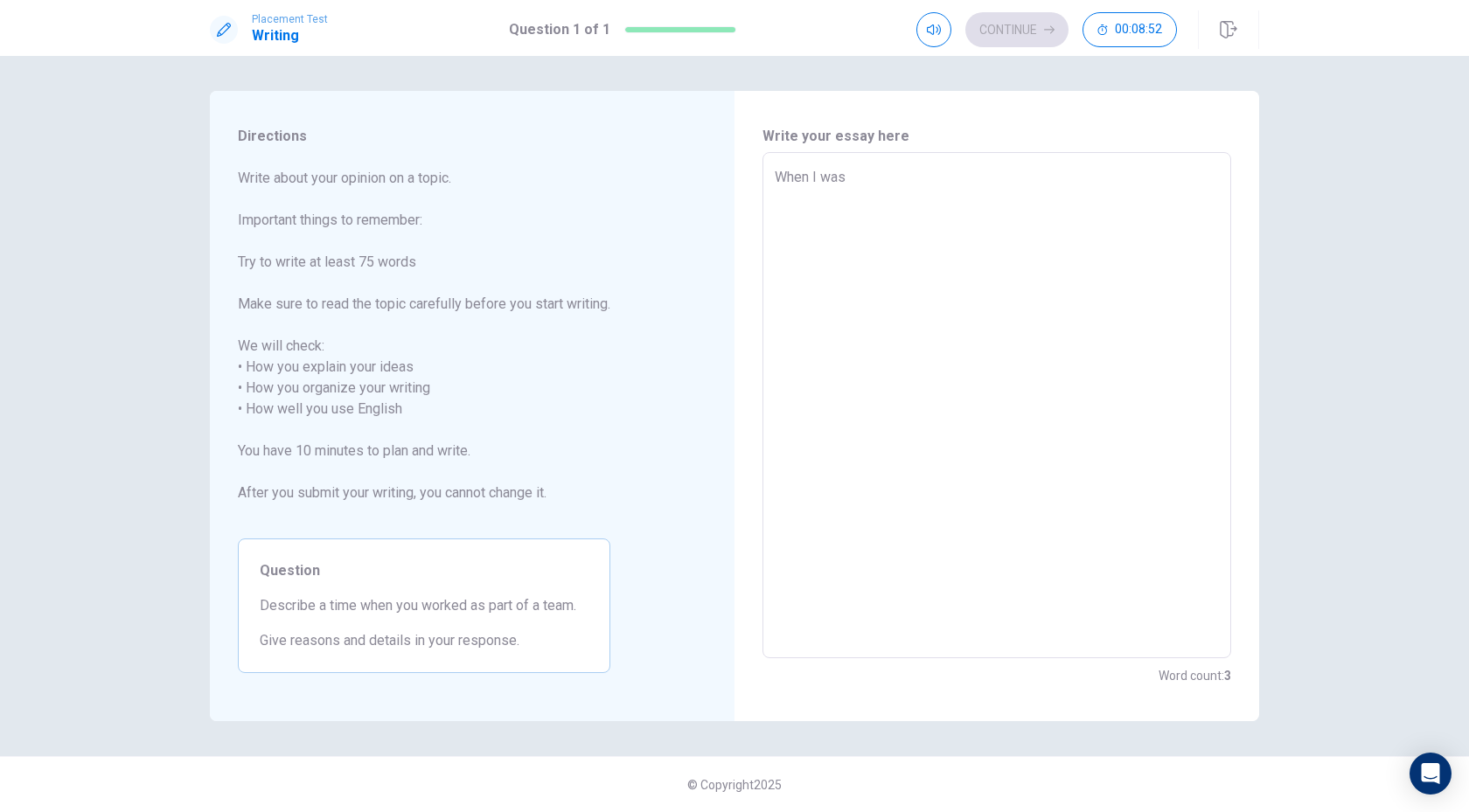
type textarea "When I was g"
type textarea "x"
type textarea "When I was gr"
type textarea "x"
type textarea "When I was gra"
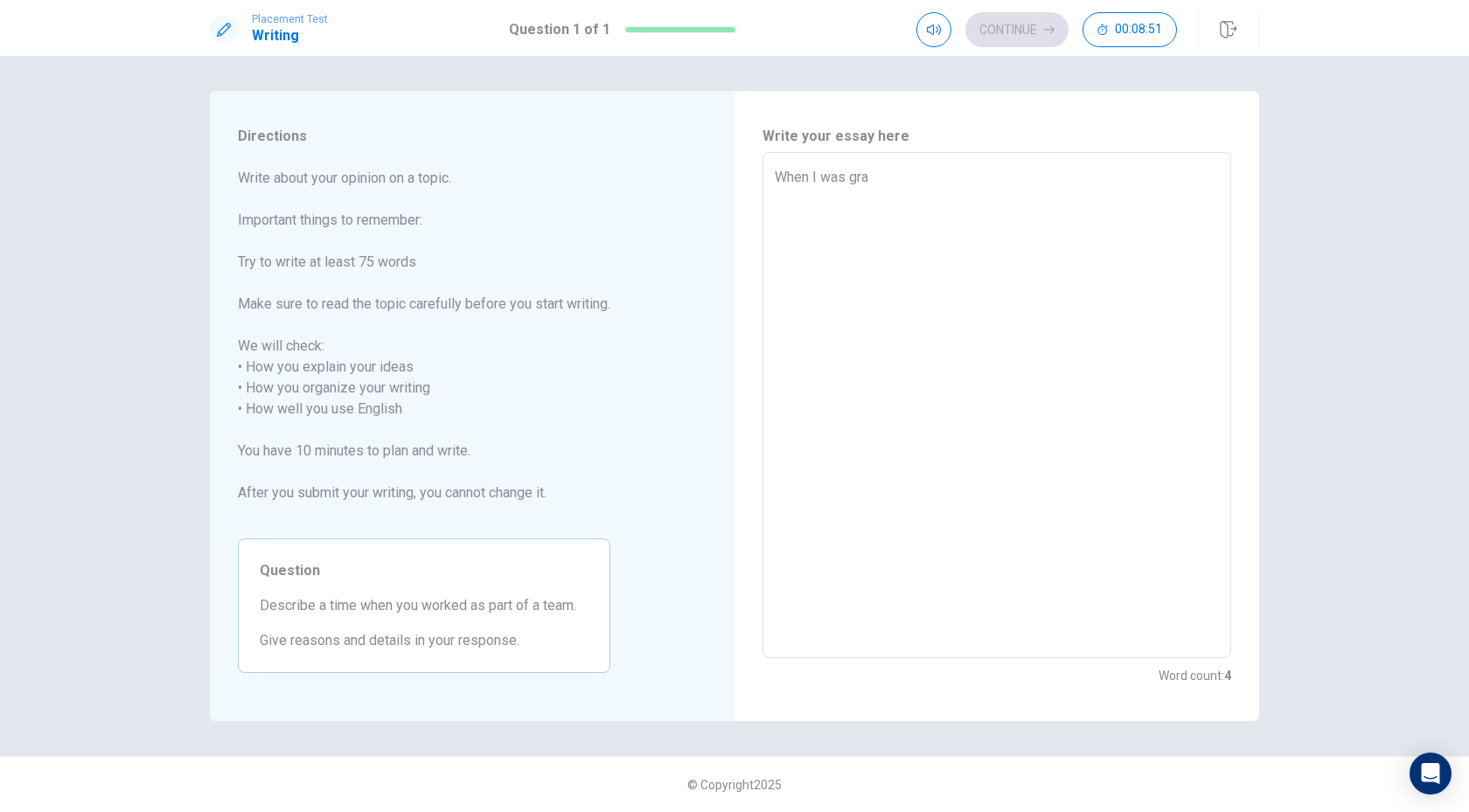
type textarea "x"
type textarea "When I was grad"
type textarea "x"
type textarea "When I was grade"
type textarea "x"
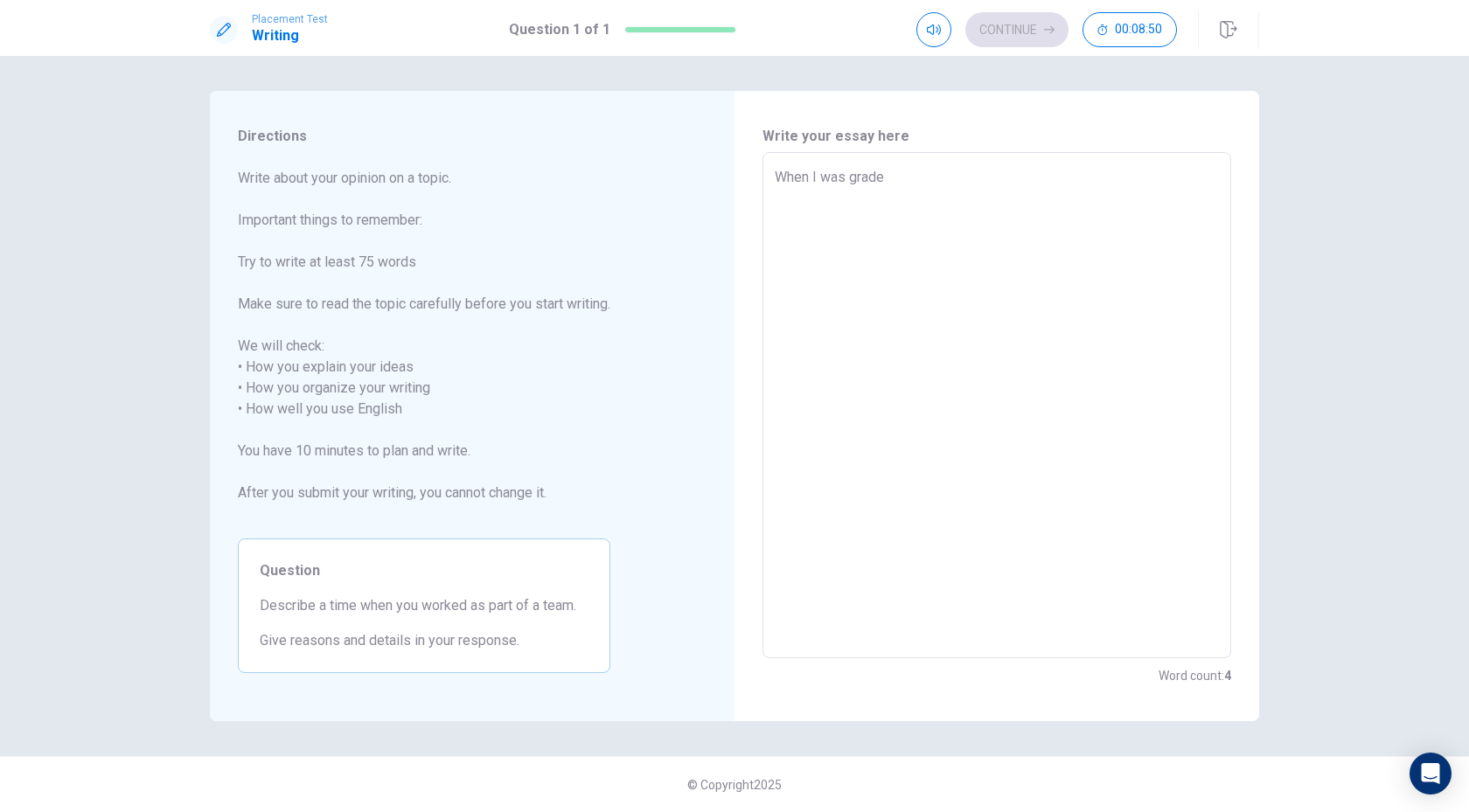
type textarea "When I was grade"
type textarea "x"
type textarea "When I was grade 5"
type textarea "x"
type textarea "When I was grade 5."
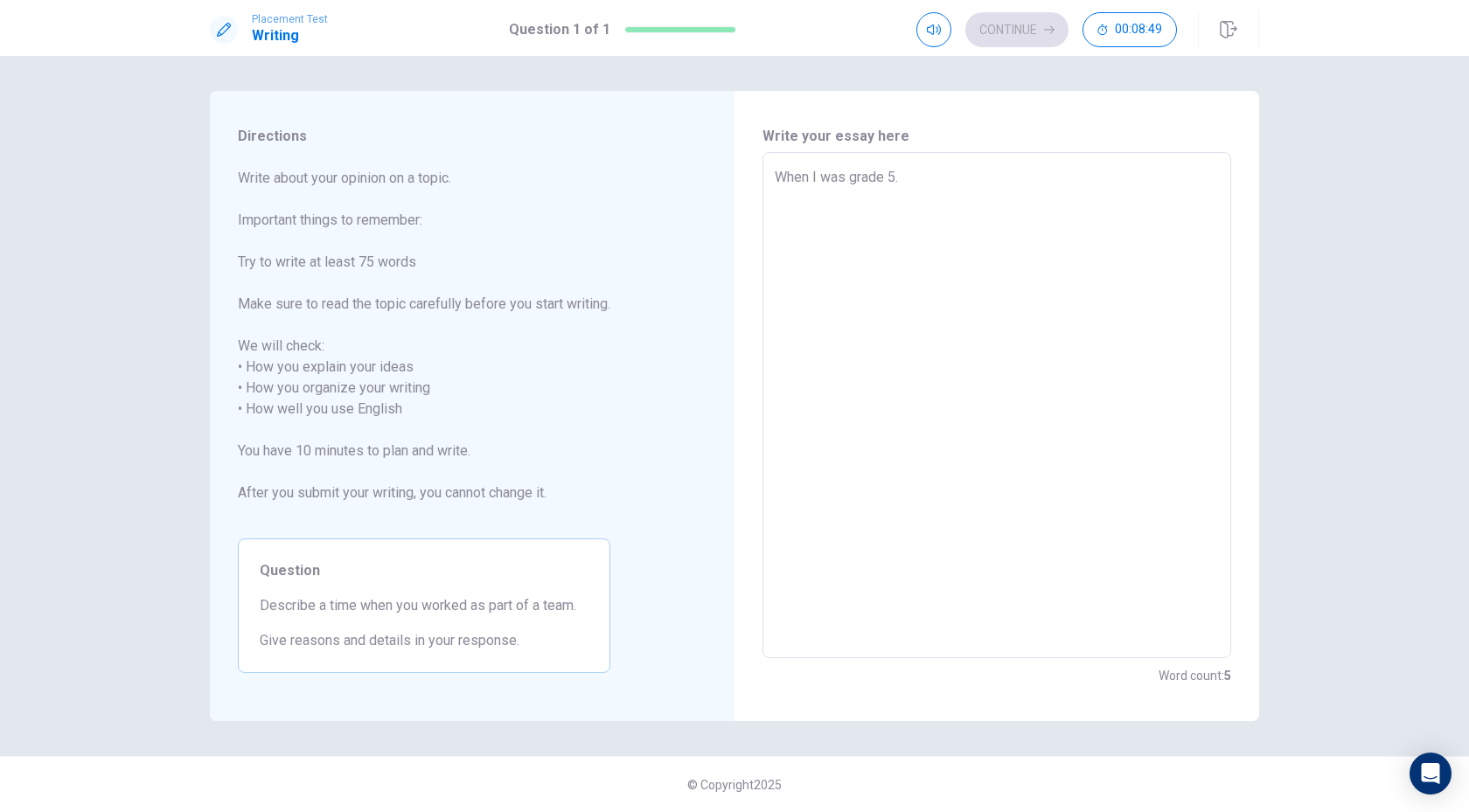
type textarea "x"
type textarea "When I was grade 5."
type textarea "x"
type textarea "When I was grade 5. I"
type textarea "x"
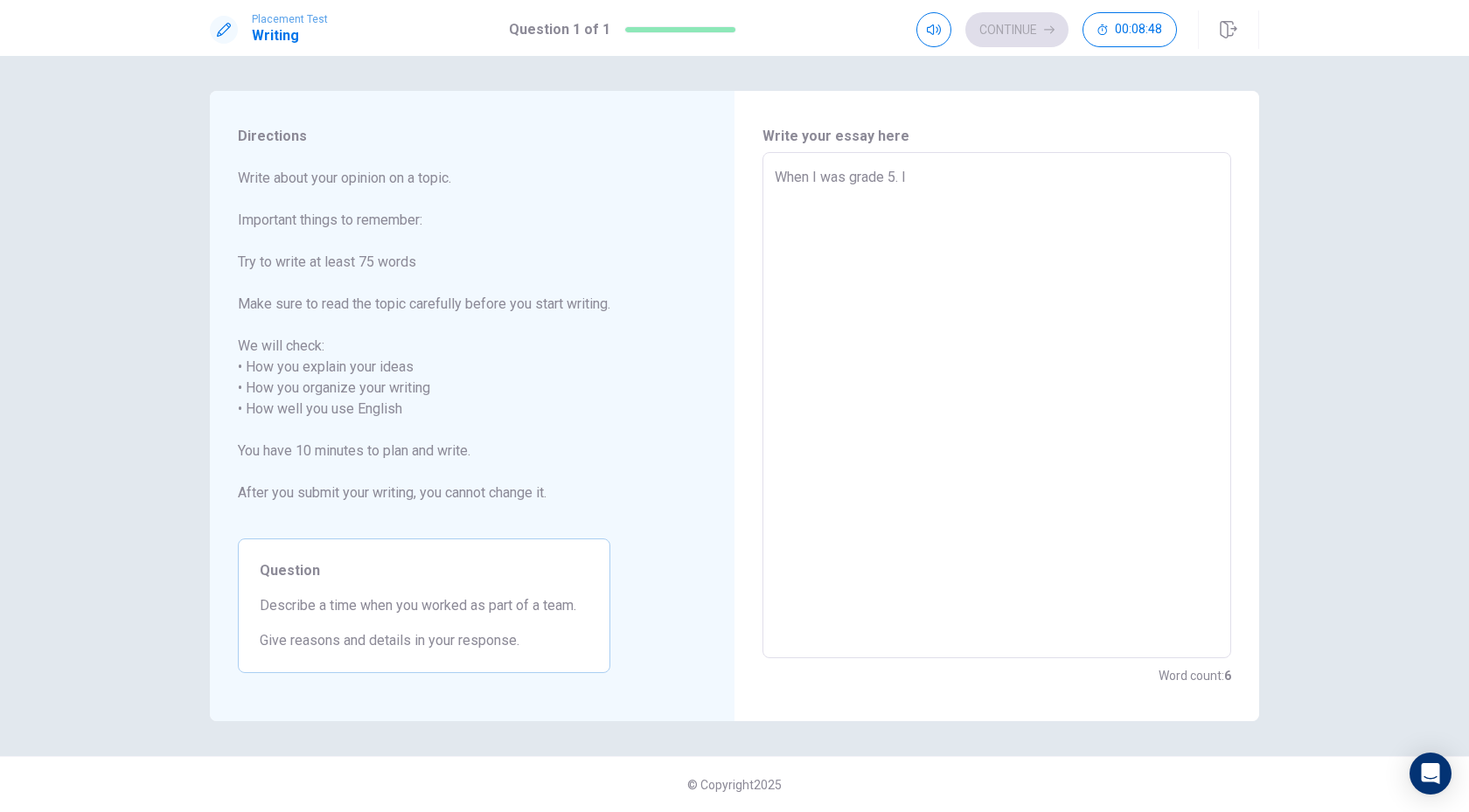
type textarea "When I was grade 5. I"
type textarea "x"
type textarea "When I was grade 5. I w"
type textarea "x"
type textarea "When I was grade 5. I wa"
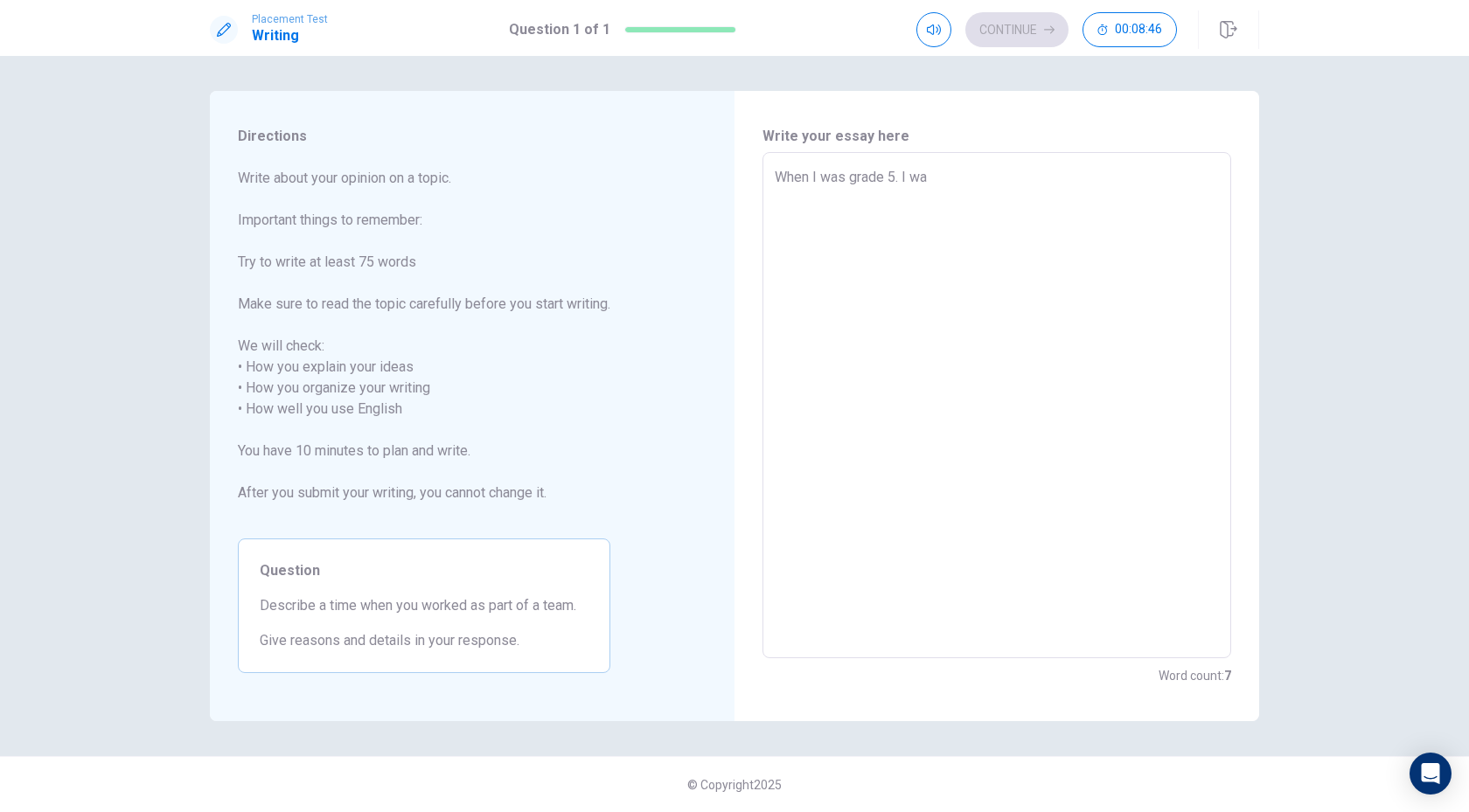
type textarea "x"
type textarea "When I was grade 5. I was"
type textarea "x"
type textarea "When I was grade 5. I was"
type textarea "x"
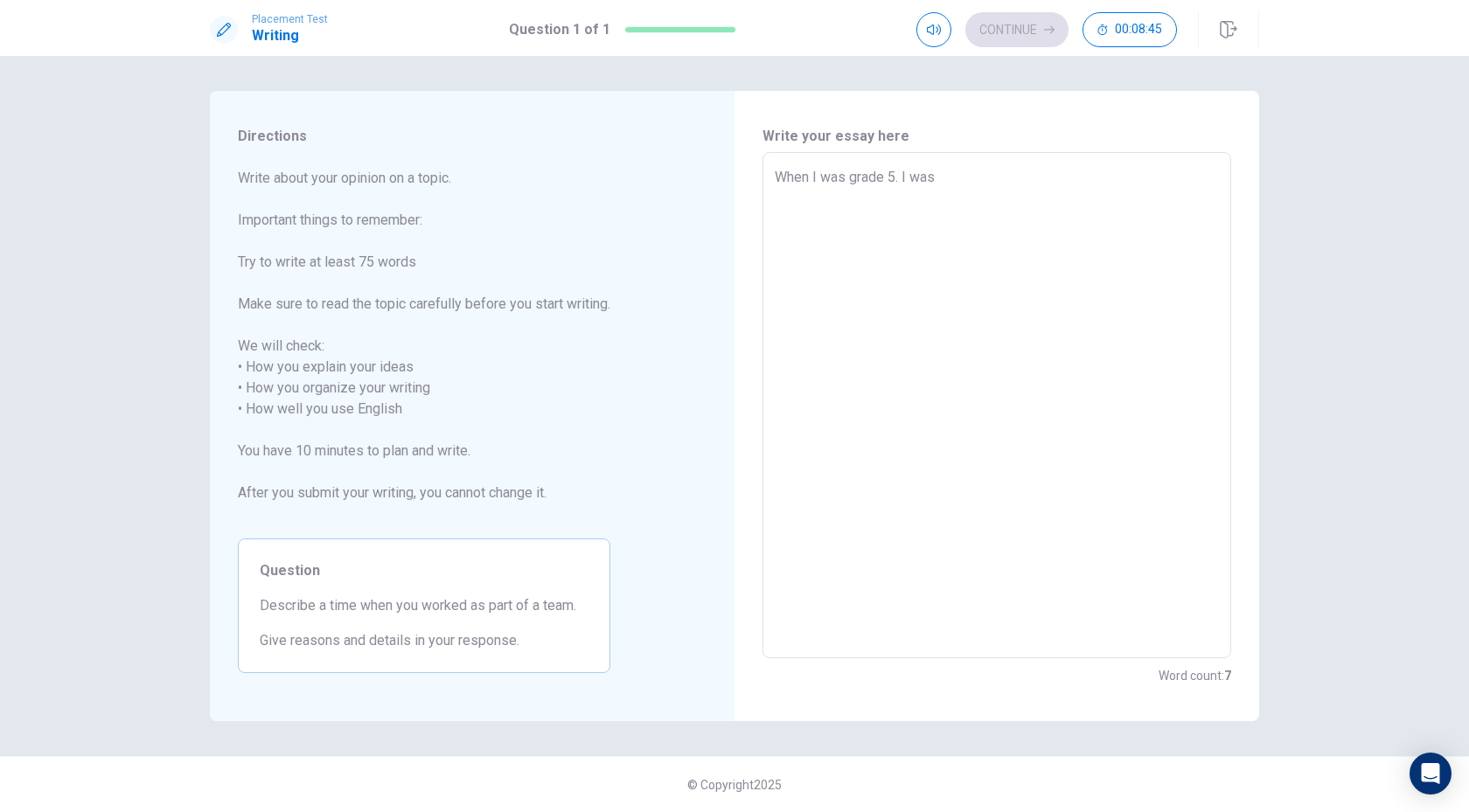
type textarea "When I was grade 5. I was p"
type textarea "x"
type textarea "When I was grade 5. I was pr"
type textarea "x"
type textarea "When I was grade 5. I was pre"
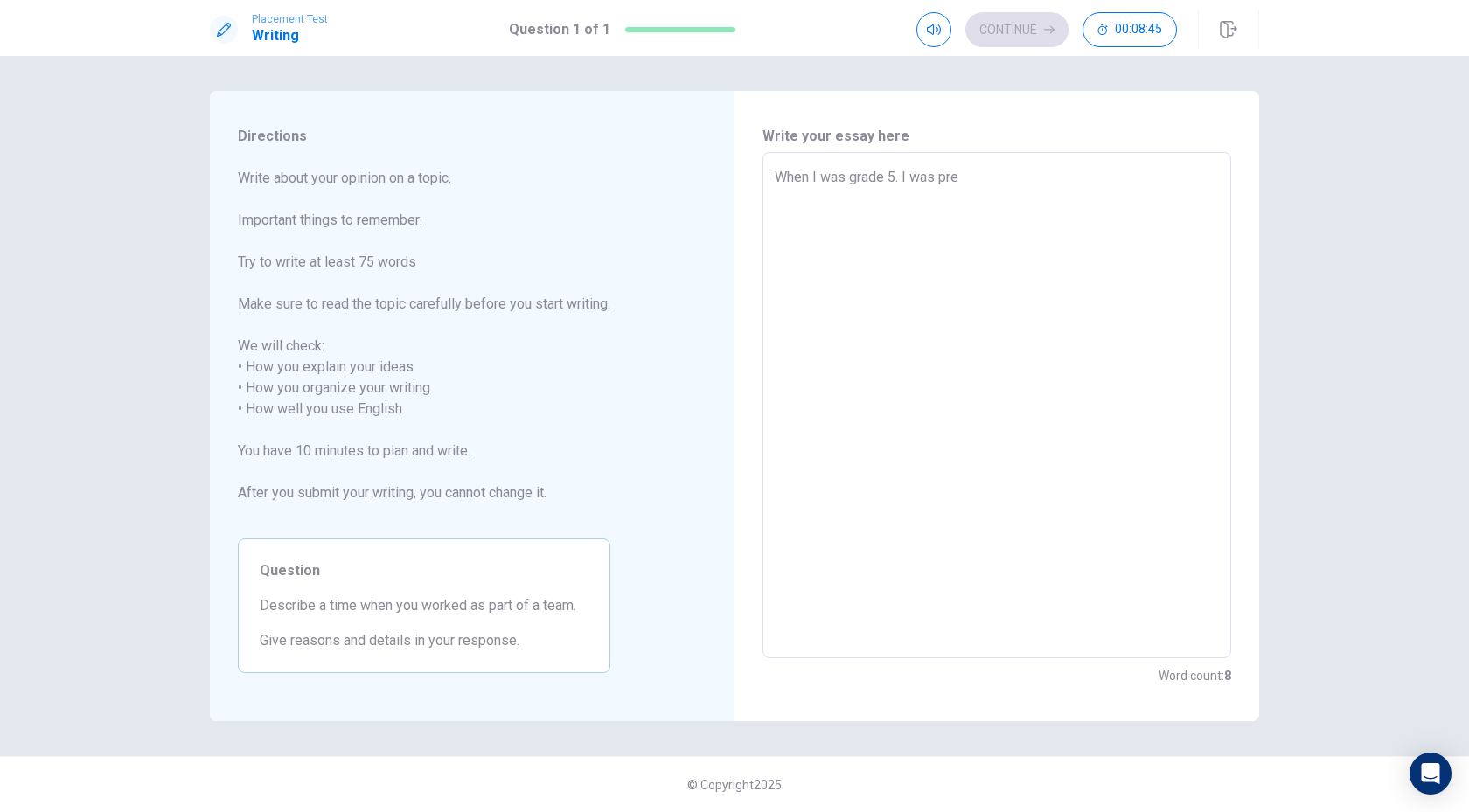
type textarea "x"
type textarea "When I was grade 5. I was prep"
type textarea "x"
type textarea "When I was grade 5. I was prepa"
type textarea "x"
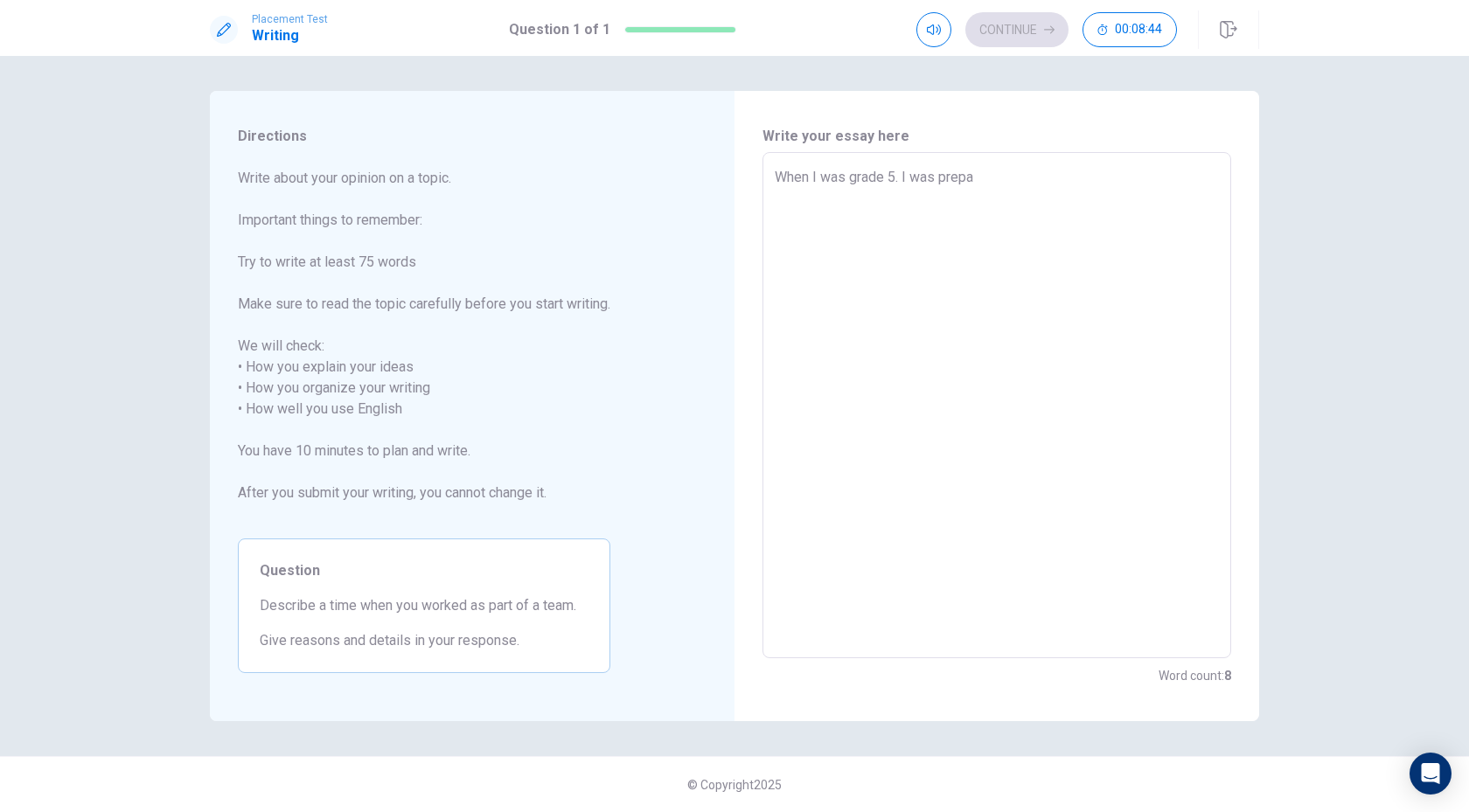
type textarea "When I was grade 5. I was prepar"
type textarea "x"
type textarea "When I was grade 5. I was prepare"
type textarea "x"
type textarea "When I was grade 5. I was prepare"
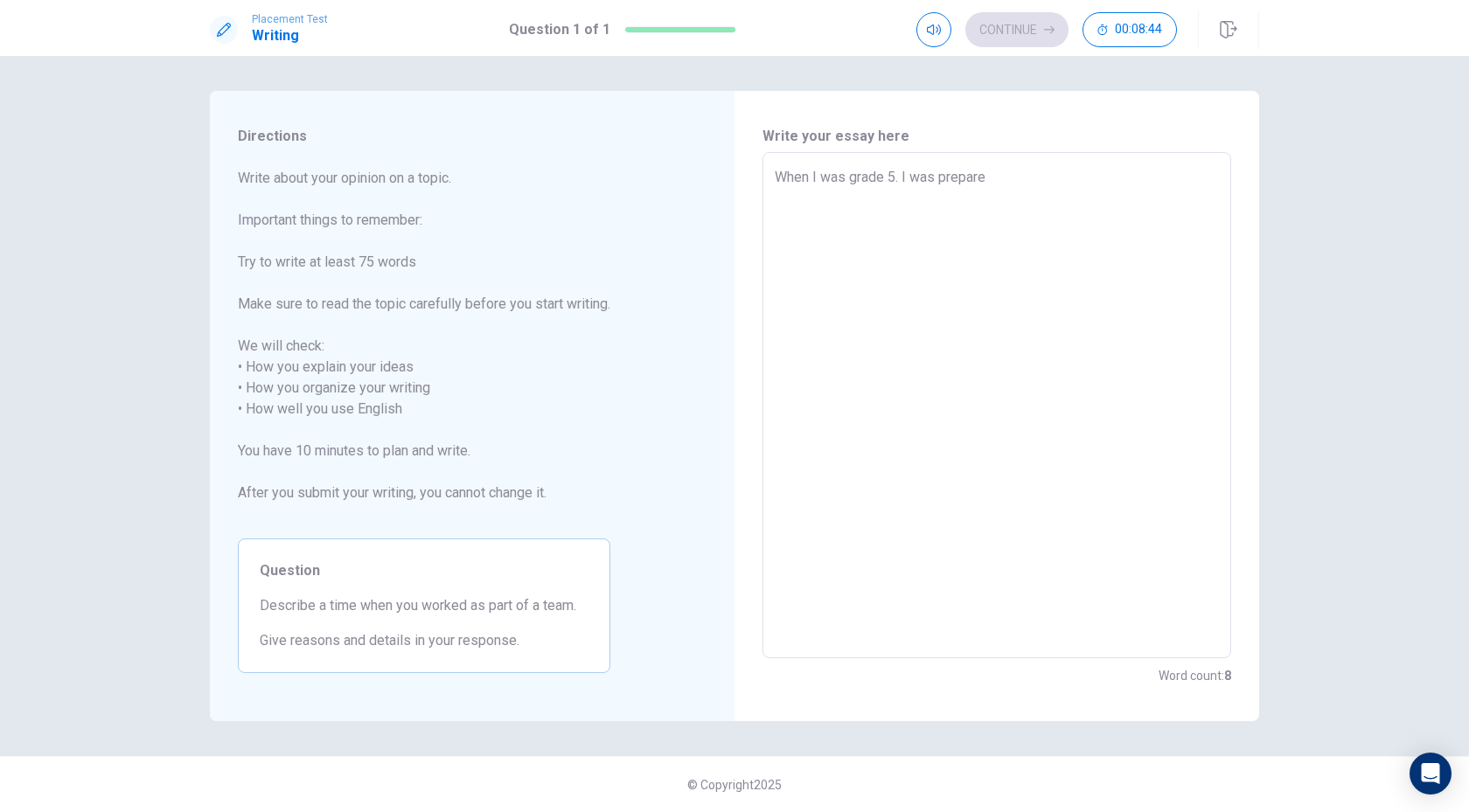
type textarea "x"
type textarea "When I was grade 5. I was prepare"
type textarea "x"
type textarea "When I was grade 5. I was prepar"
type textarea "x"
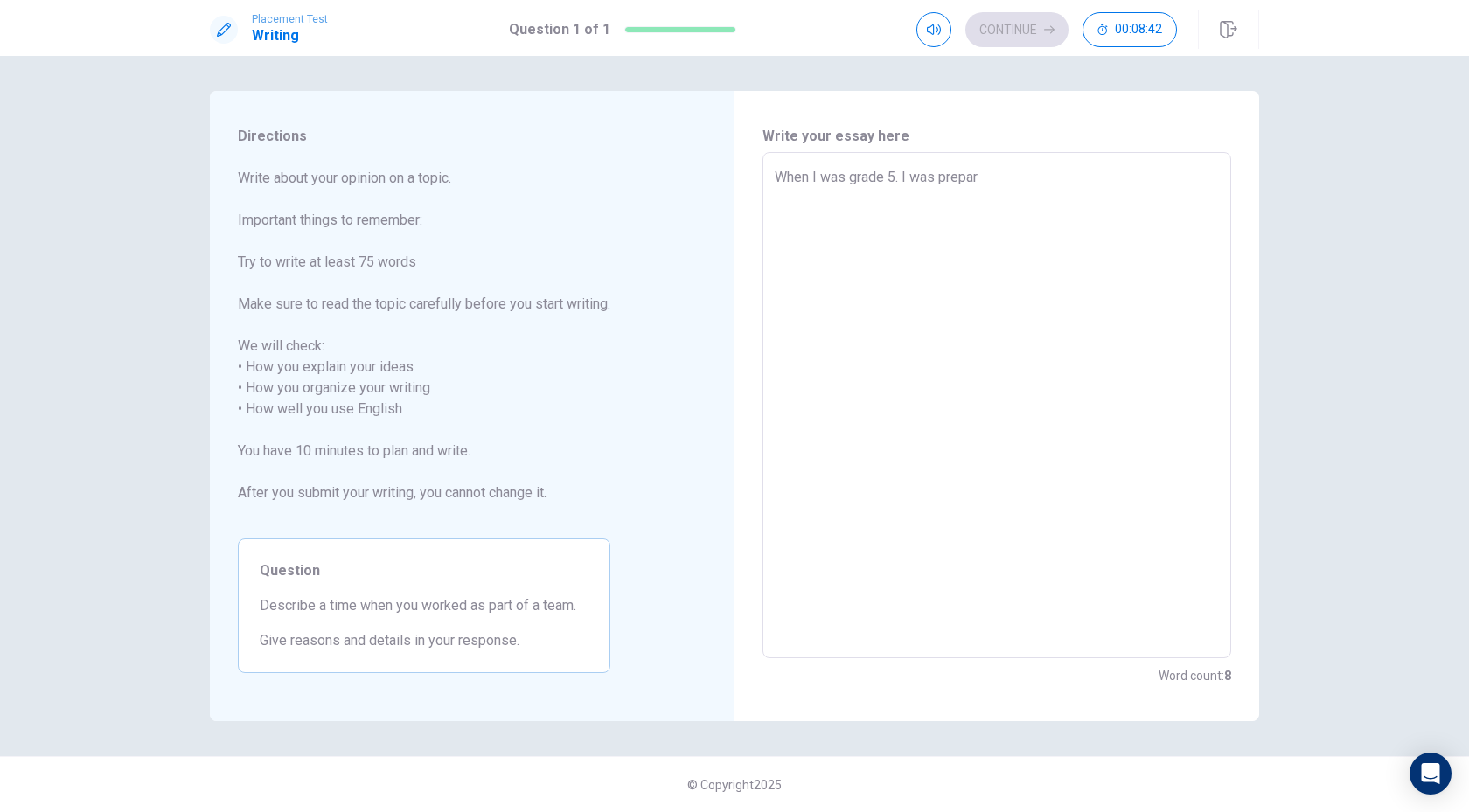
type textarea "When I was grade 5. I was prepari"
type textarea "x"
type textarea "When I was grade 5. I was preparin"
type textarea "x"
type textarea "When I was grade 5. I was preparing"
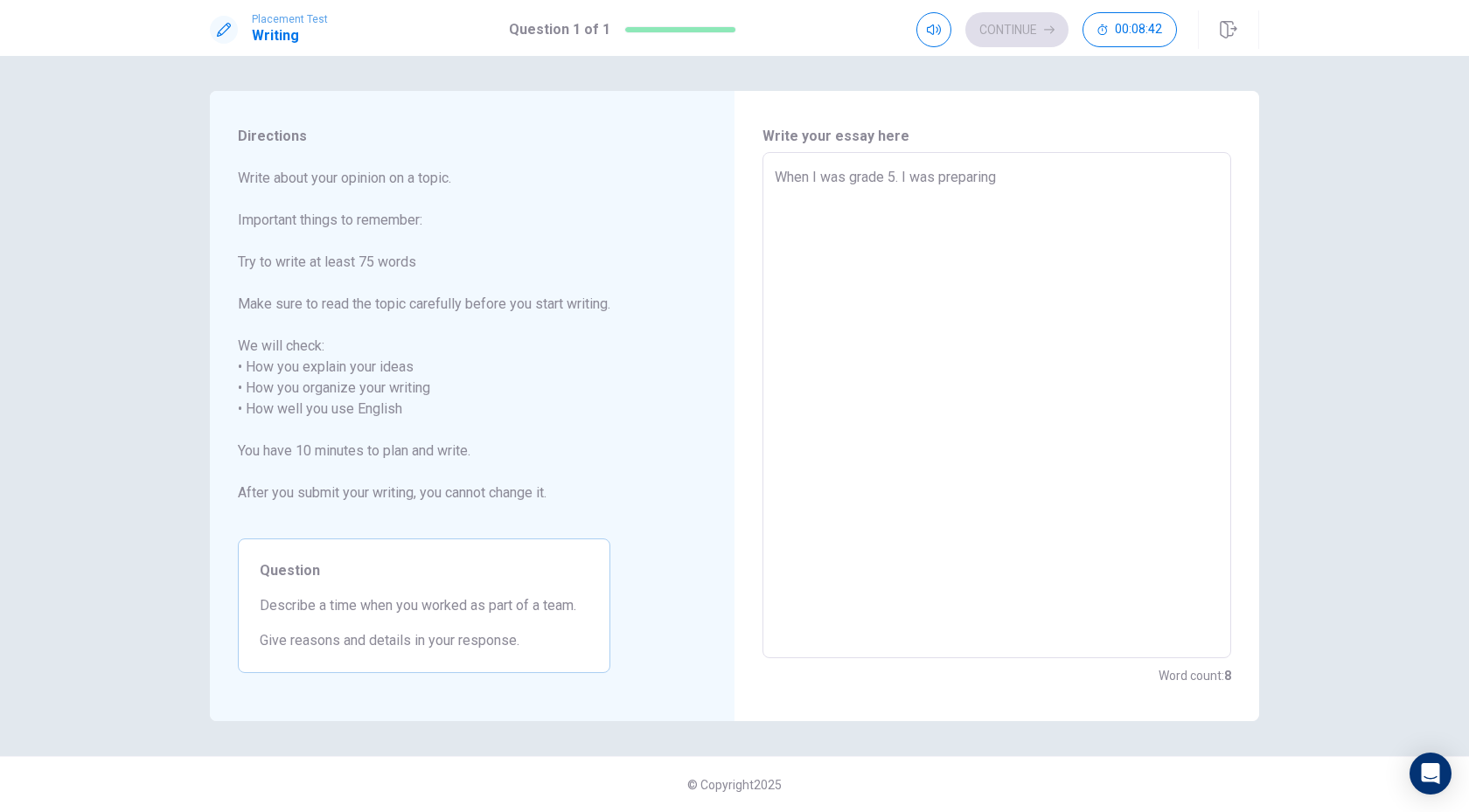
type textarea "x"
type textarea "When I was grade 5. I was preparing"
type textarea "x"
type textarea "When I was grade 5. I was preparing f"
type textarea "x"
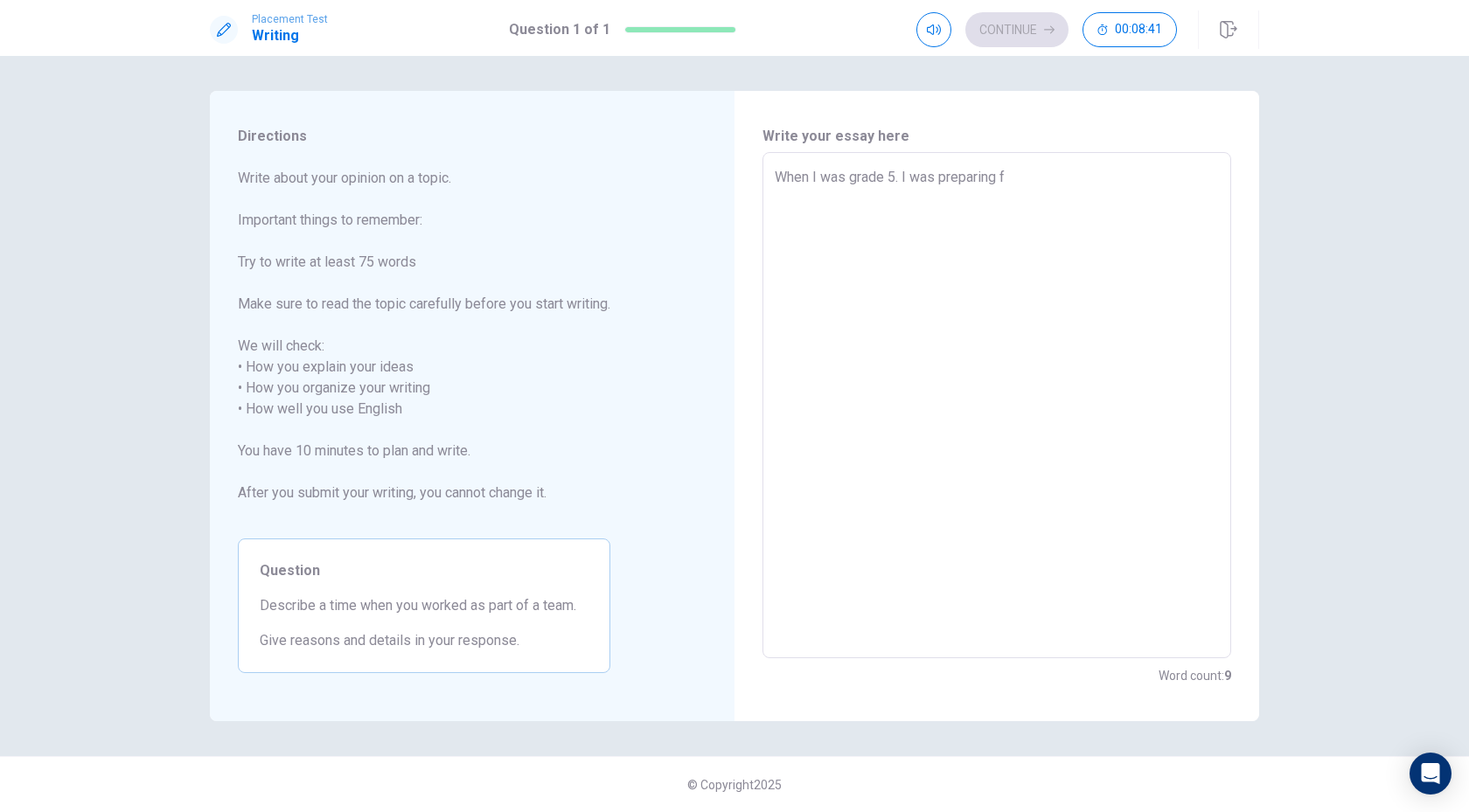
type textarea "When I was grade 5. I was preparing fo"
type textarea "x"
type textarea "When I was grade 5. I was preparing for"
type textarea "x"
type textarea "When I was grade 5. I was preparing for"
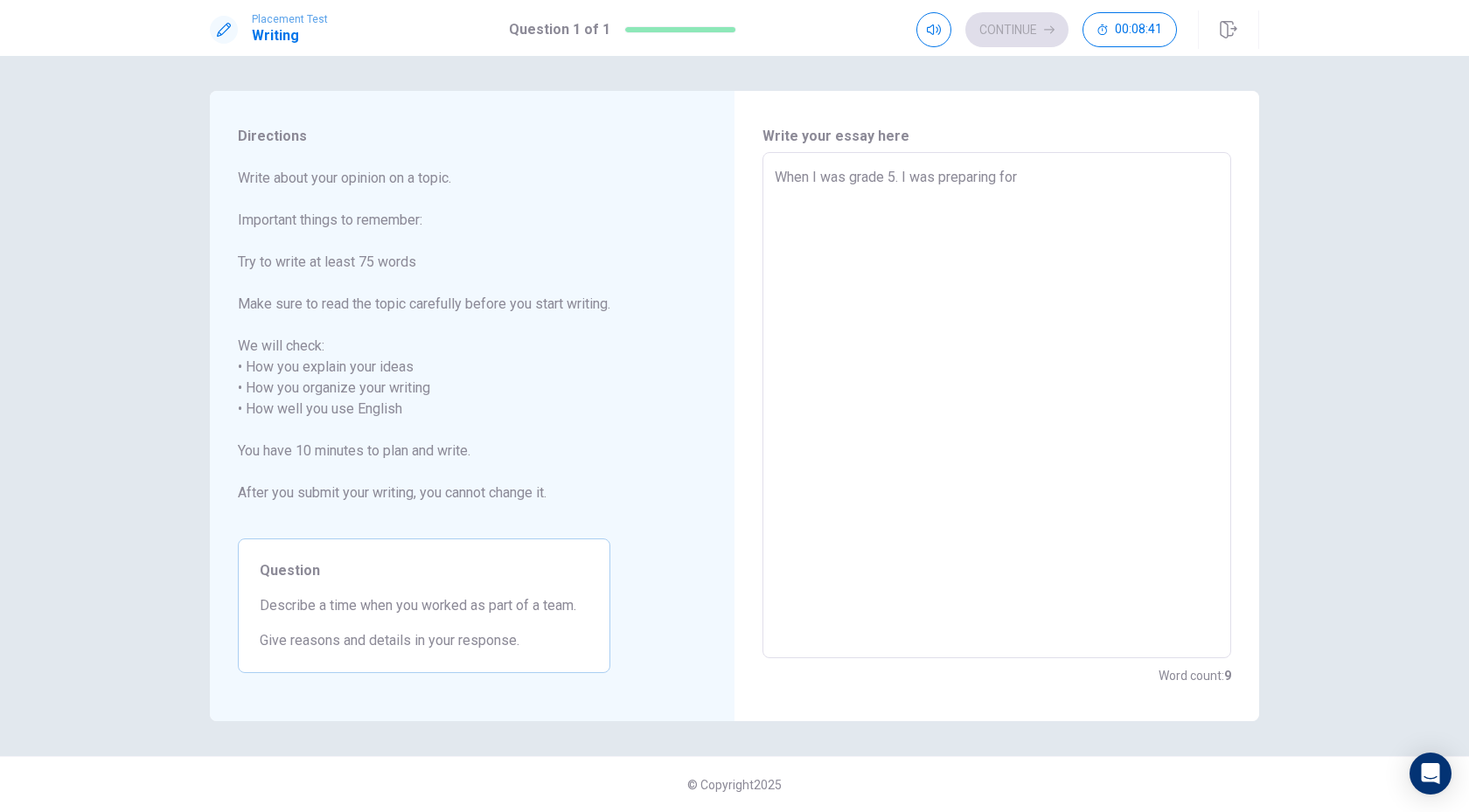
type textarea "x"
type textarea "When I was grade 5. I was preparing for t"
type textarea "x"
type textarea "When I was grade 5. I was preparing for th"
type textarea "x"
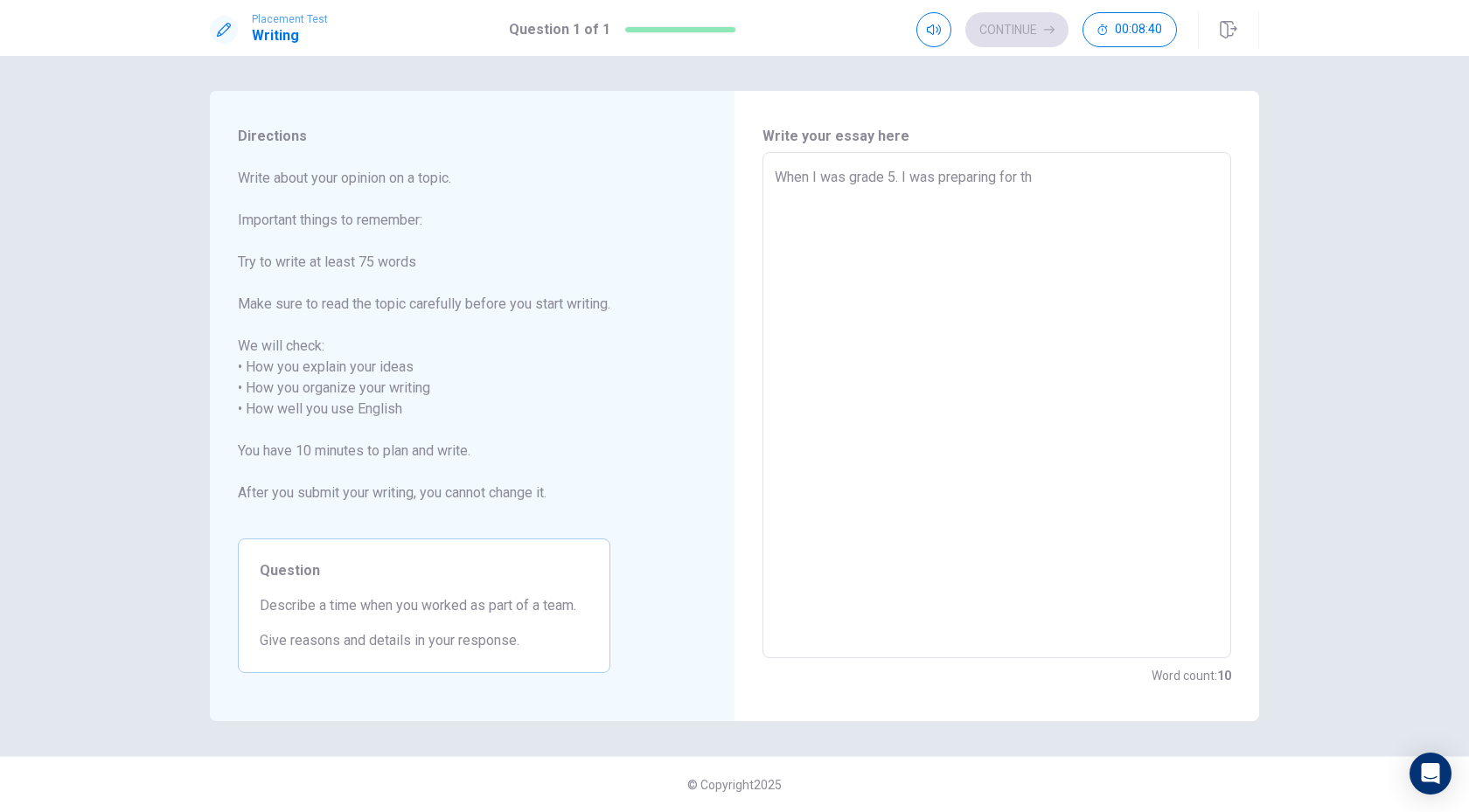
type textarea "When I was grade 5. I was preparing for the"
type textarea "x"
type textarea "When I was grade 5. I was preparing for the"
type textarea "x"
type textarea "When I was grade 5. I was preparing for the P"
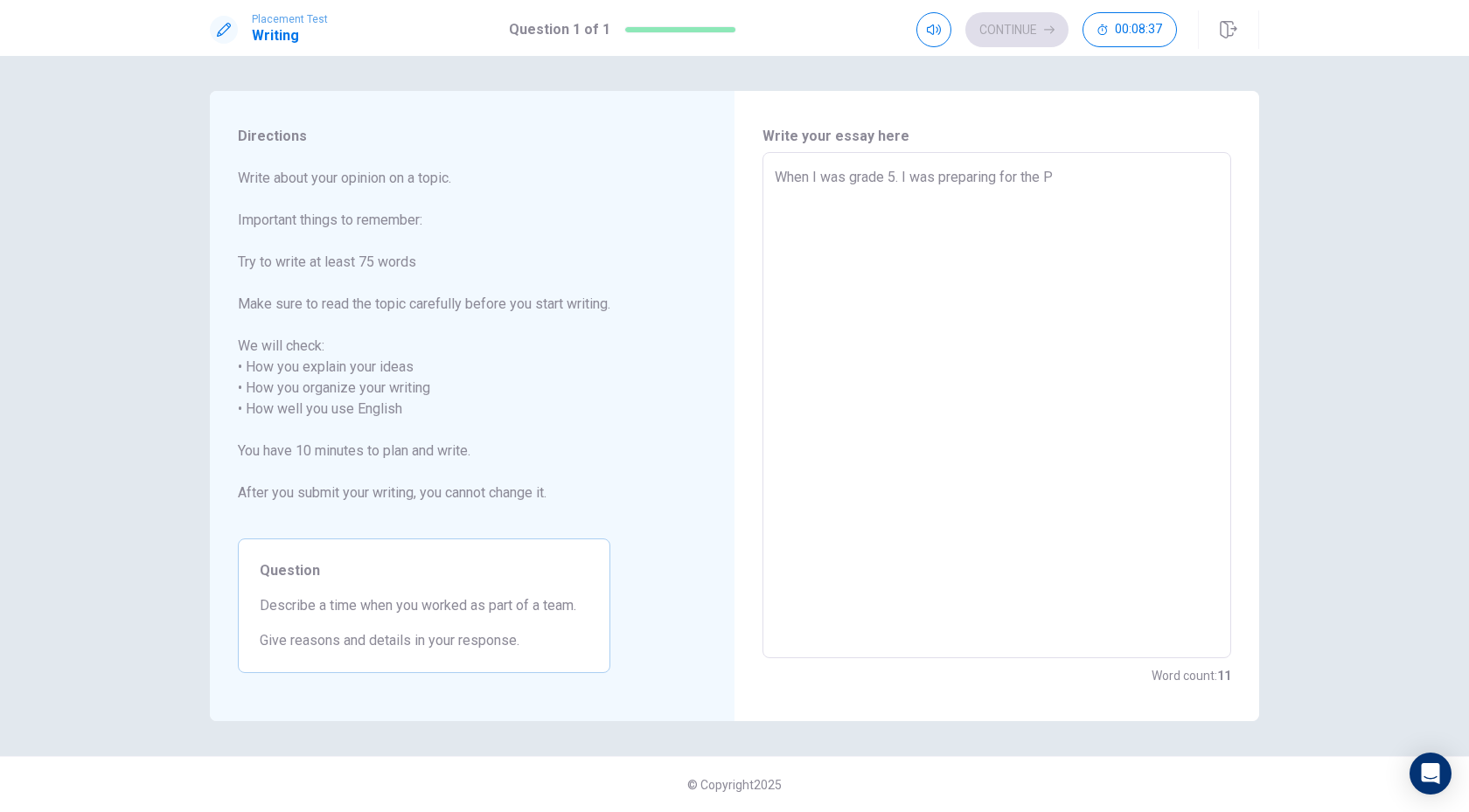
type textarea "x"
type textarea "When I was grade 5. I was preparing for the PY"
type textarea "x"
type textarea "When I was grade 5. I was preparing for the PYP"
type textarea "x"
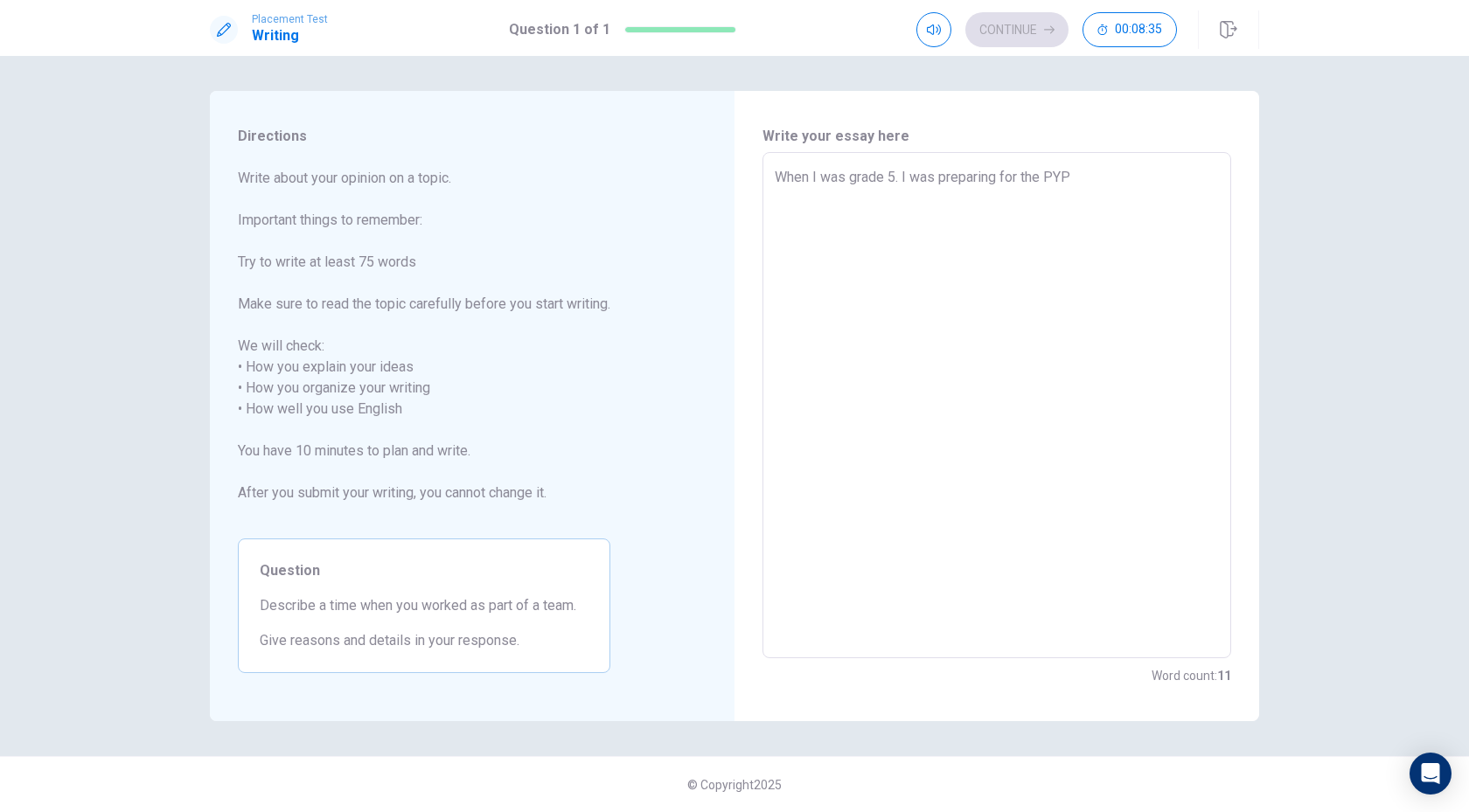
type textarea "When I was grade 5. I was preparing for the PYP"
type textarea "x"
type textarea "When I was grade 5. I was preparing for the PYP e"
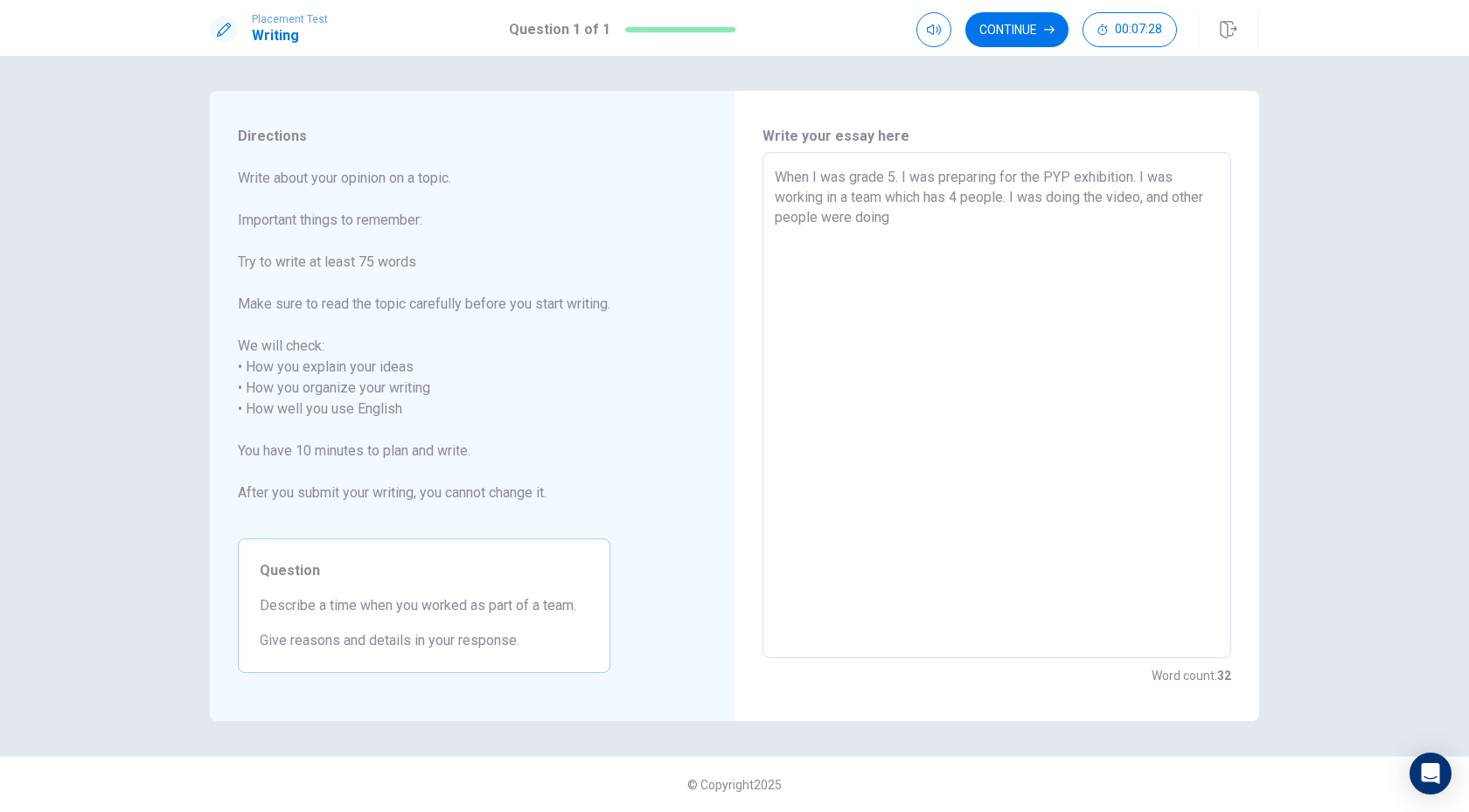
click at [1087, 198] on textarea "When I was grade 5. I was preparing for the PYP exhibition. I was working in a …" at bounding box center [996, 405] width 444 height 477
click at [1021, 228] on textarea "When I was grade 5. I was preparing for the PYP exhibition. I was working in a …" at bounding box center [996, 405] width 444 height 477
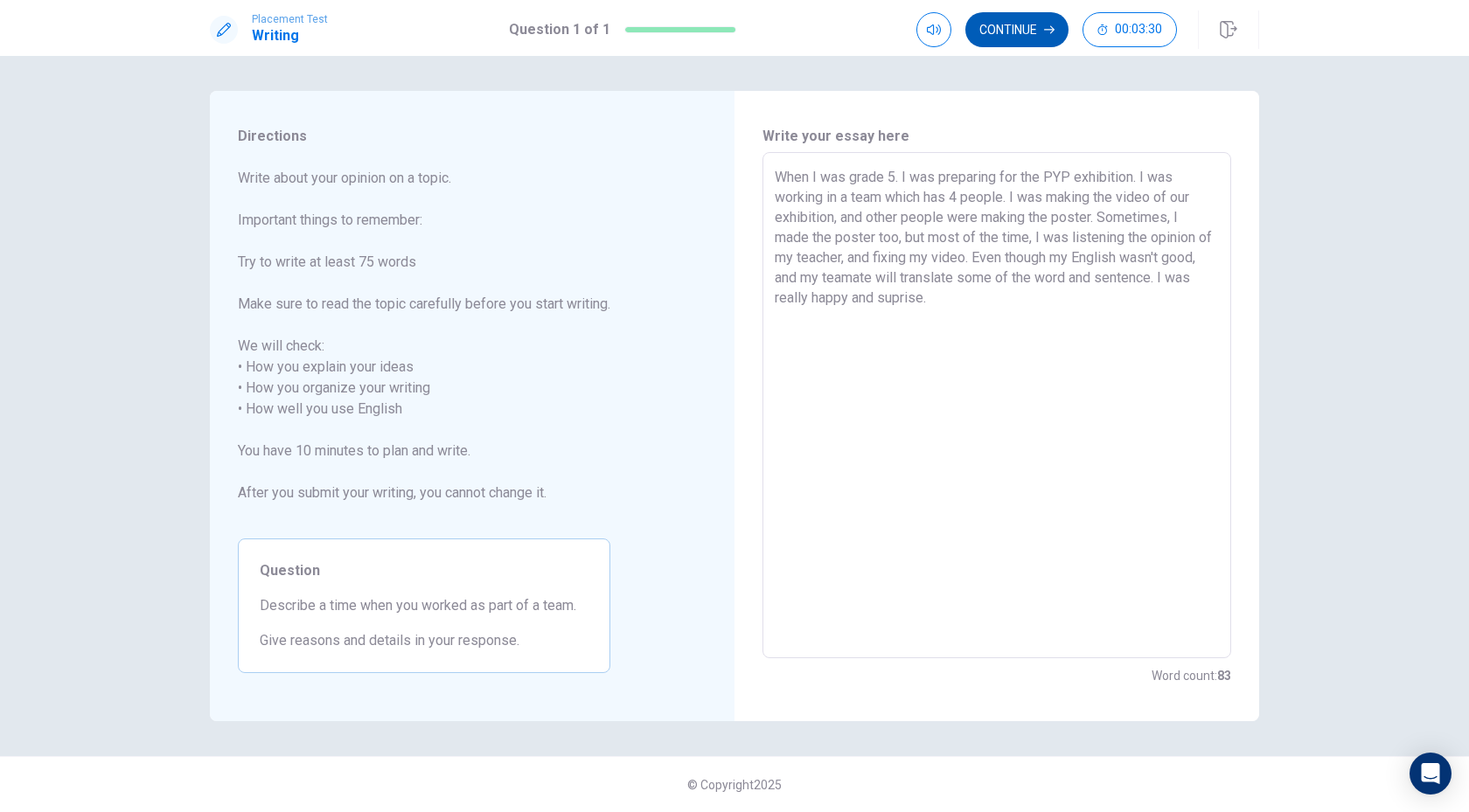
click at [1044, 33] on icon "button" at bounding box center [1049, 29] width 10 height 10
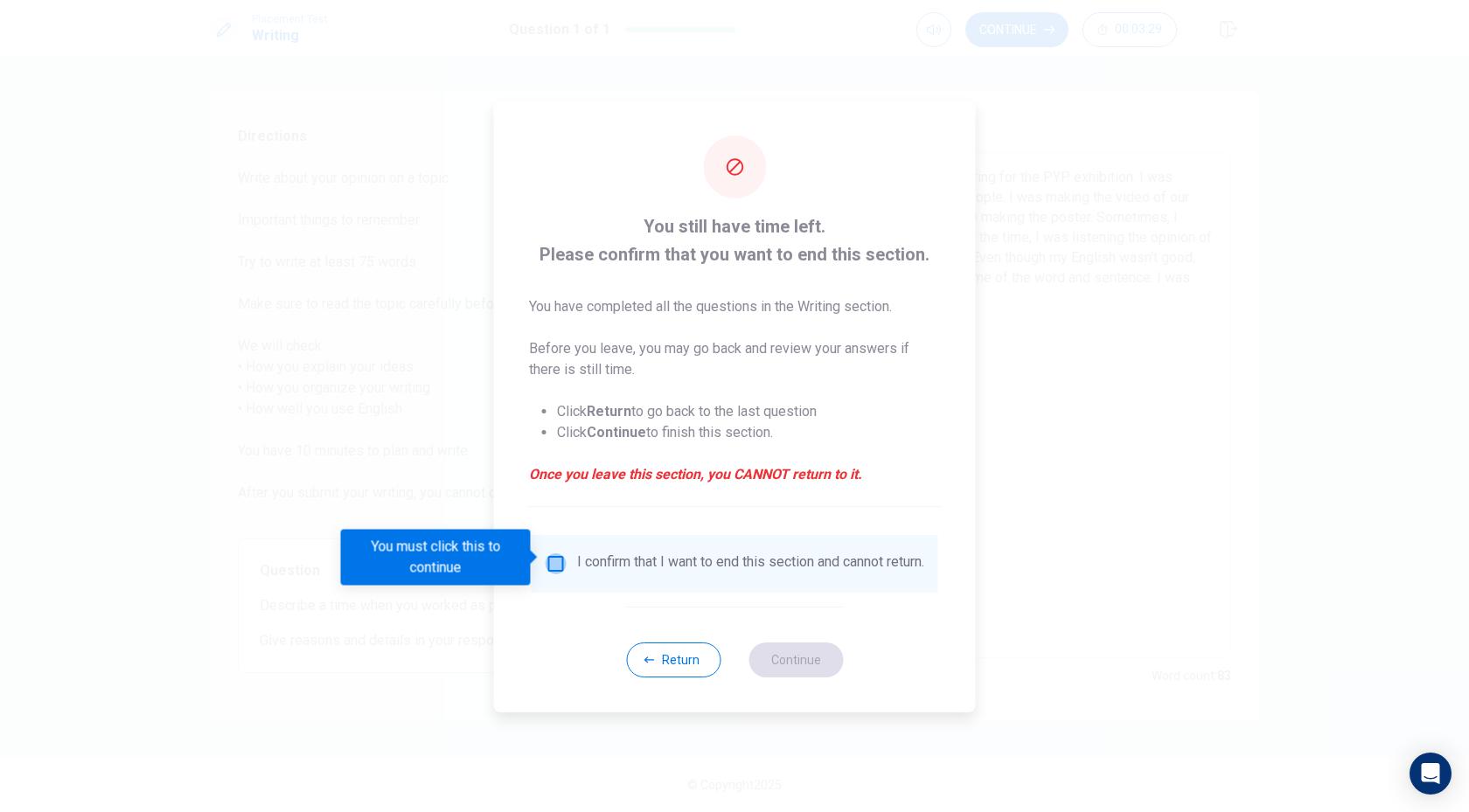
click at [552, 553] on input "You must click this to continue" at bounding box center [556, 563] width 21 height 21
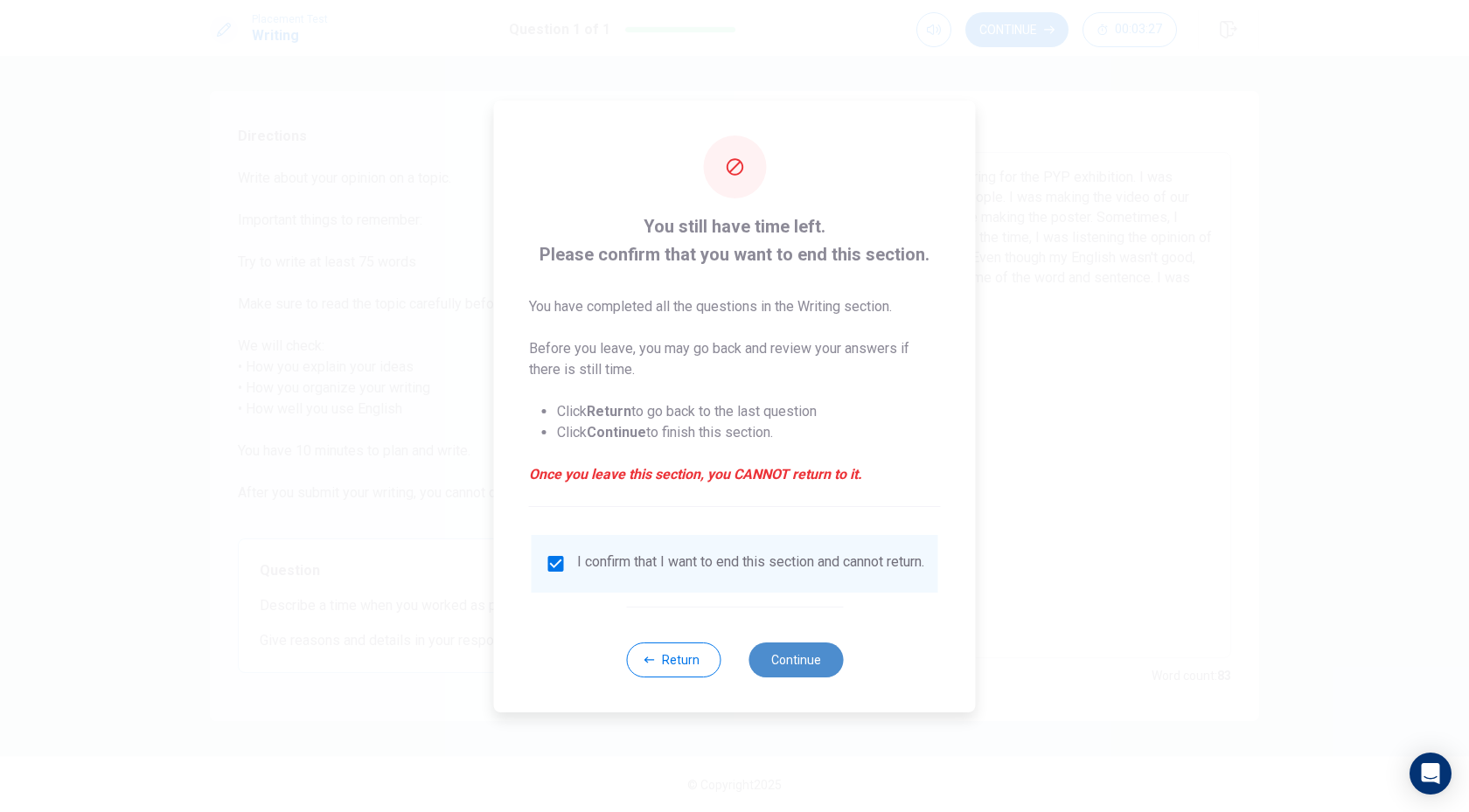
click at [782, 671] on button "Continue" at bounding box center [795, 659] width 94 height 35
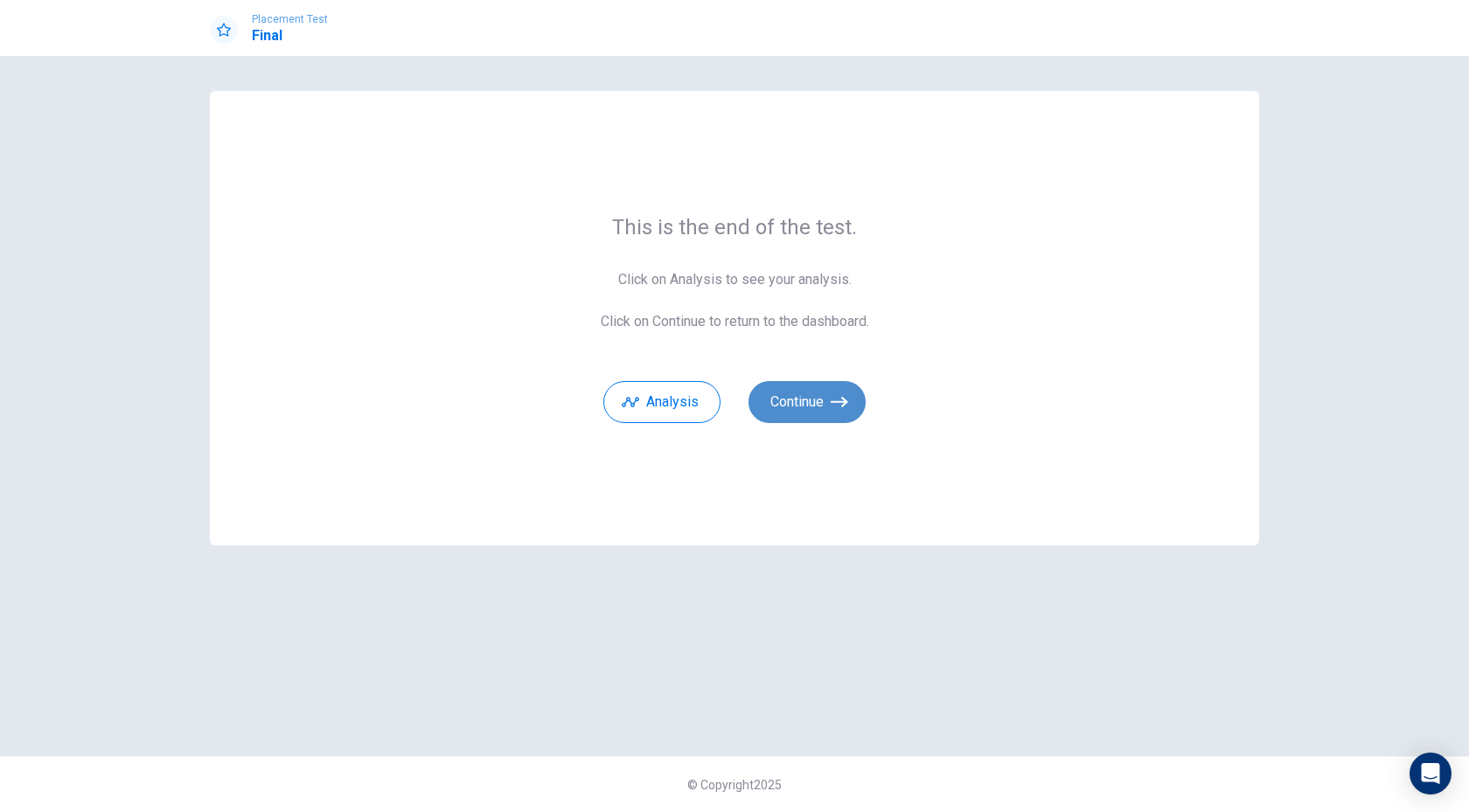
click at [804, 398] on button "Continue" at bounding box center [807, 402] width 117 height 42
